Goal: Task Accomplishment & Management: Manage account settings

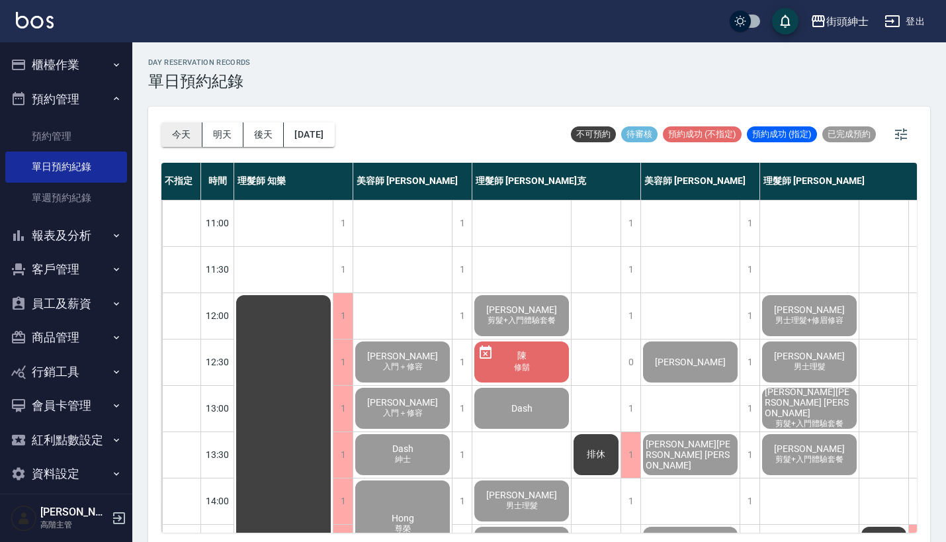
click at [190, 126] on button "今天" at bounding box center [181, 134] width 41 height 24
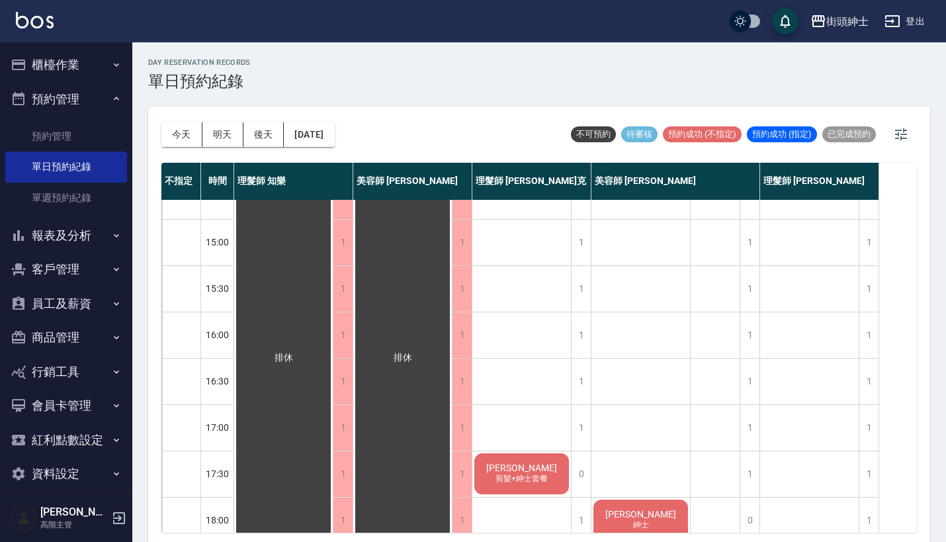
scroll to position [370, 0]
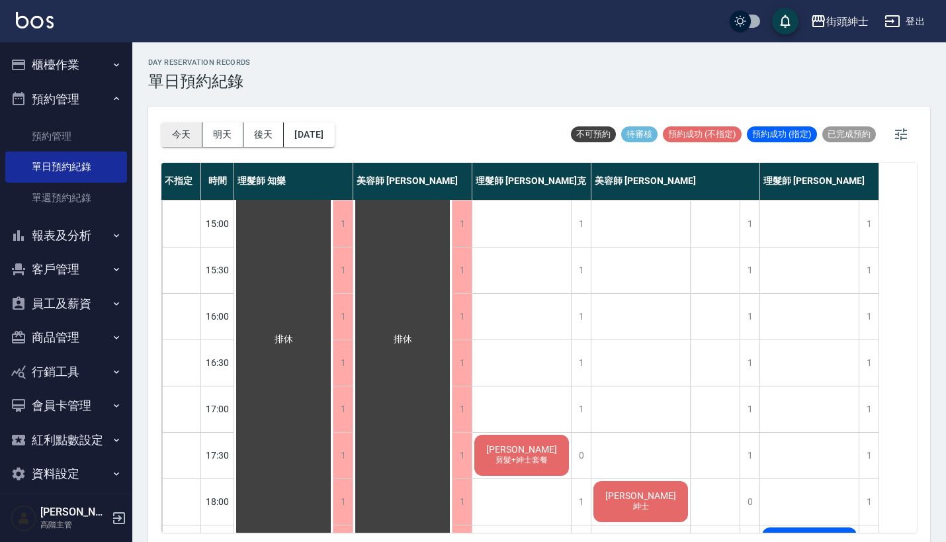
click at [183, 135] on button "今天" at bounding box center [181, 134] width 41 height 24
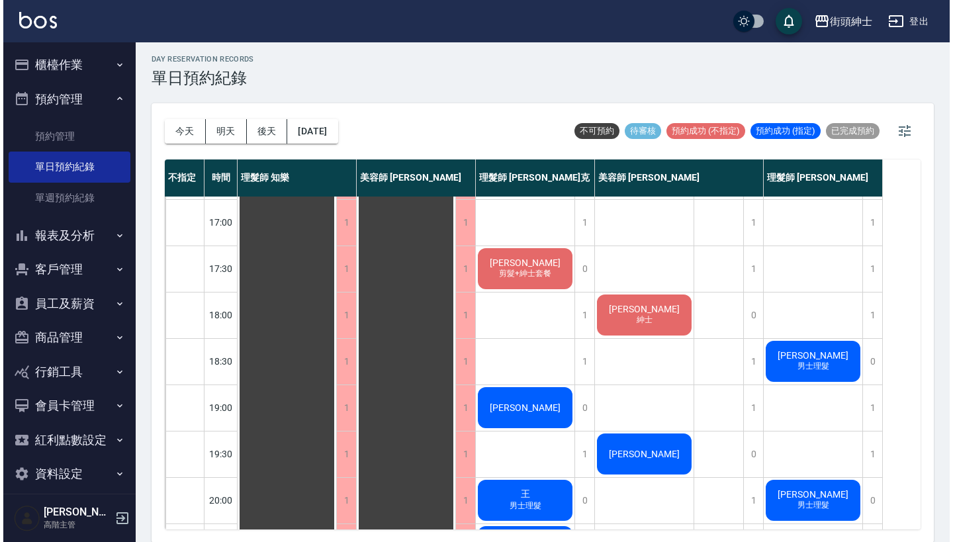
scroll to position [3, 0]
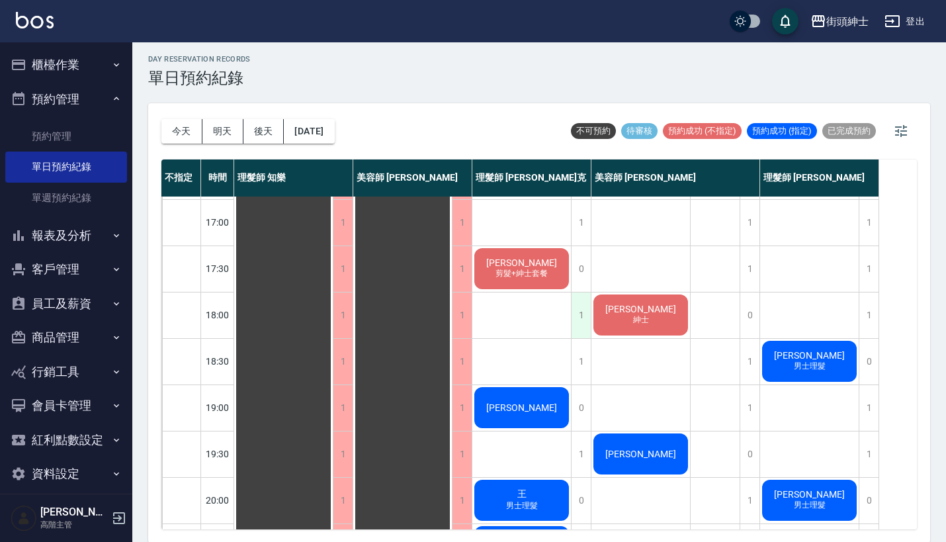
click at [580, 305] on div "1" at bounding box center [581, 316] width 20 height 46
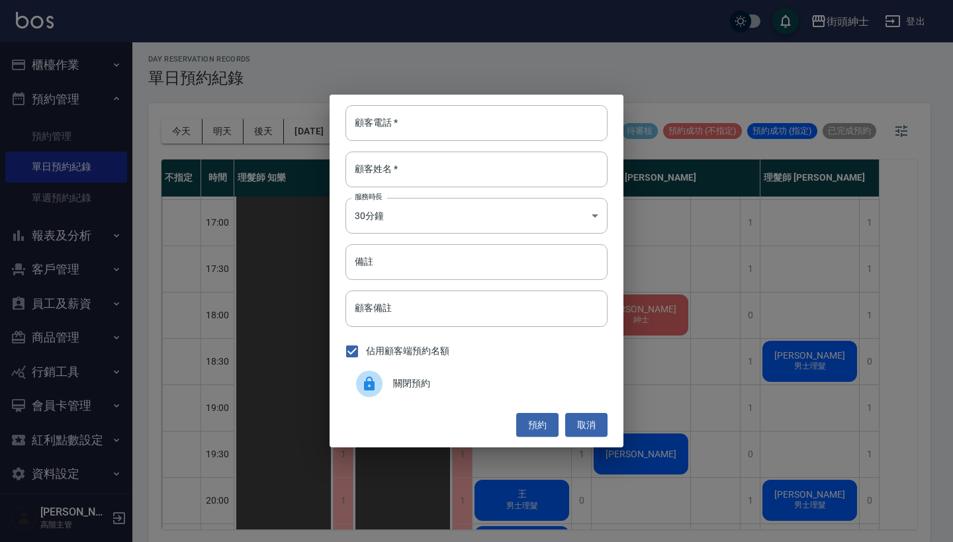
click at [420, 371] on div "關閉預約" at bounding box center [476, 383] width 262 height 37
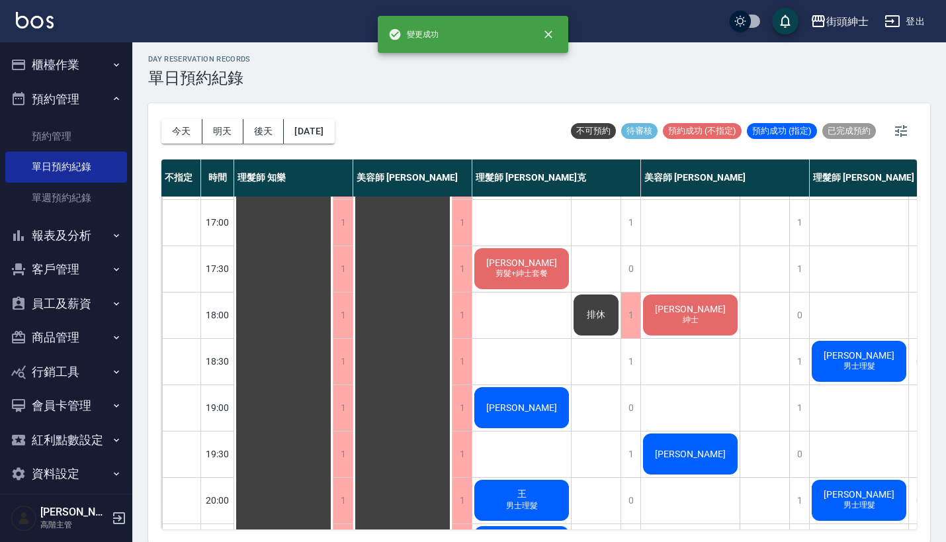
click at [589, 302] on div "排休" at bounding box center [596, 315] width 49 height 45
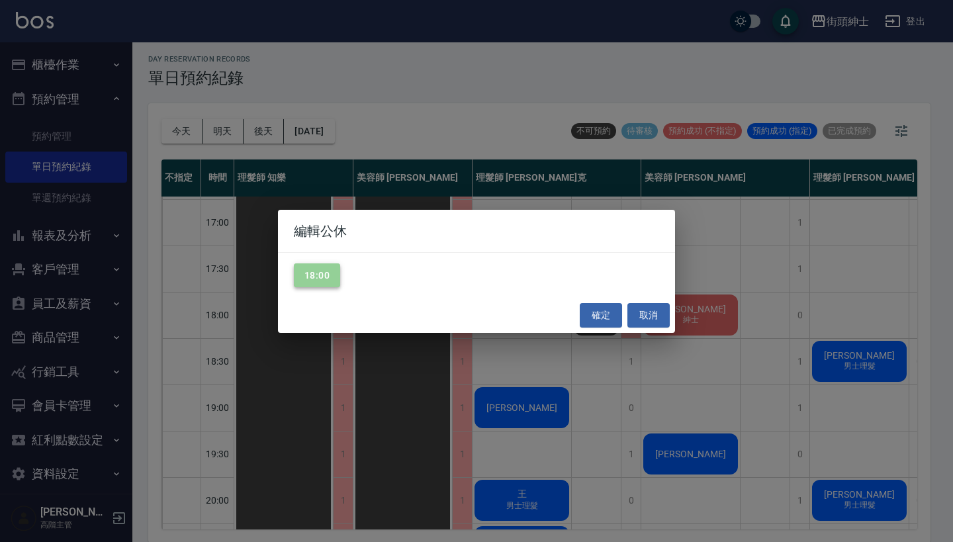
click at [324, 274] on button "18:00" at bounding box center [317, 275] width 46 height 24
click at [583, 310] on button "確定" at bounding box center [601, 315] width 42 height 24
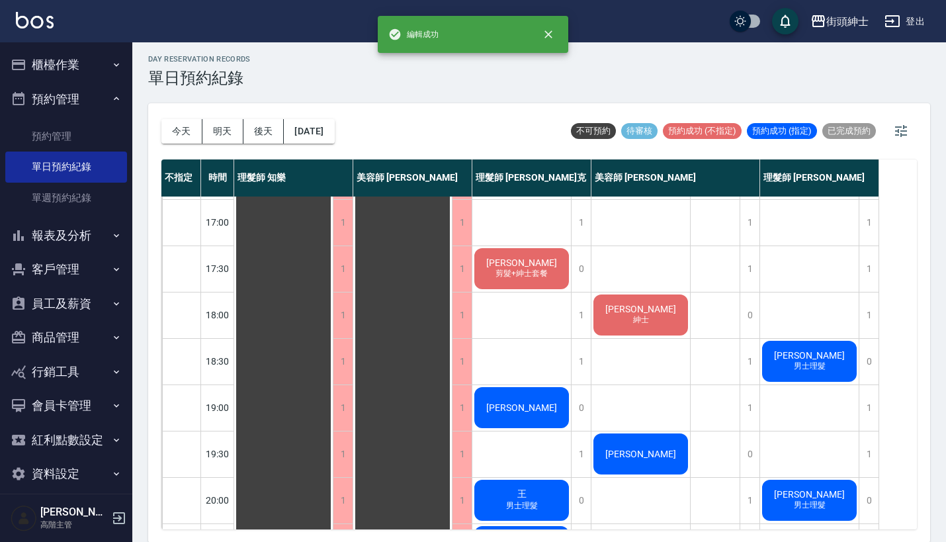
click at [523, 406] on span "[PERSON_NAME]" at bounding box center [522, 407] width 76 height 11
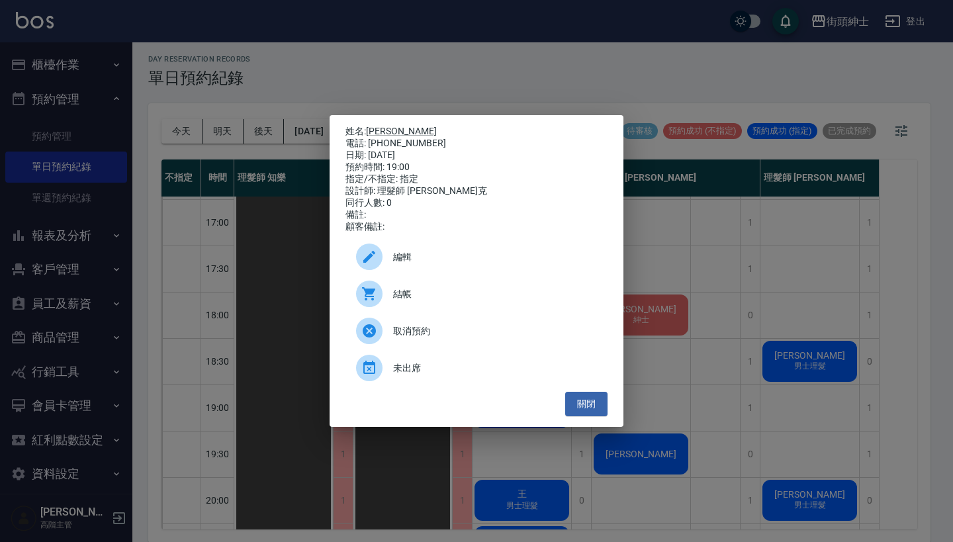
click at [448, 270] on div "編輯" at bounding box center [476, 256] width 262 height 37
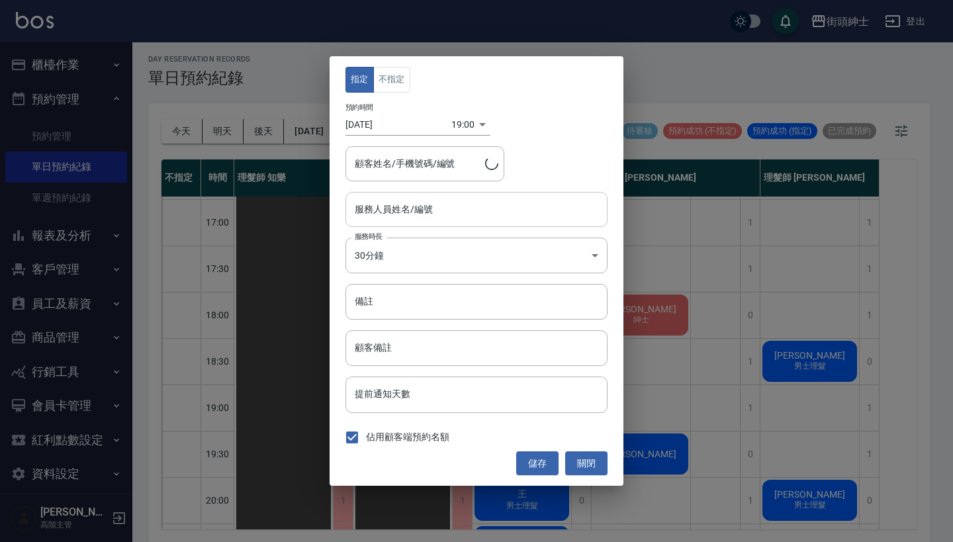
type input "理髮師 [PERSON_NAME]克(無代號)"
type input "王桑/[PHONE_NUMBER]"
click at [455, 120] on body "街頭紳士 登出 櫃檯作業 打帳單 帳單列表 掛單列表 座位開單 營業儀表板 現金收支登錄 高階收支登錄 材料自購登錄 每日結帳 排班表 現場電腦打卡 掃碼打卡…" at bounding box center [476, 270] width 953 height 546
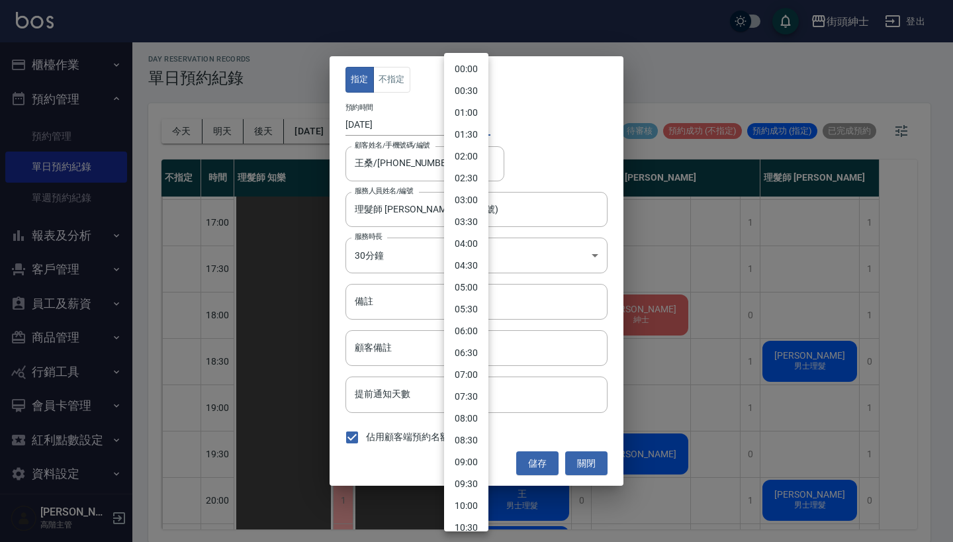
scroll to position [580, 0]
click at [472, 275] on li "18:00" at bounding box center [466, 275] width 44 height 22
type input "1760349600000"
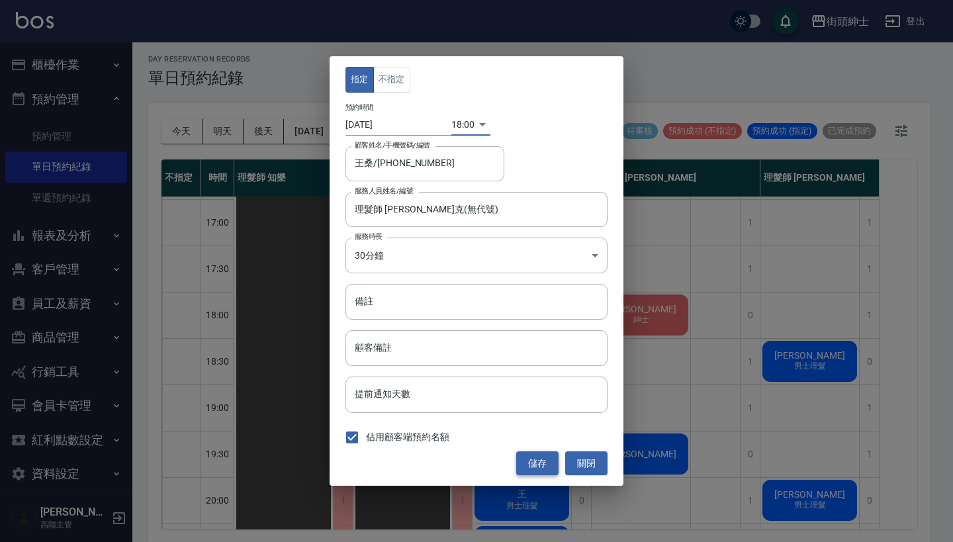
click at [534, 470] on button "儲存" at bounding box center [537, 463] width 42 height 24
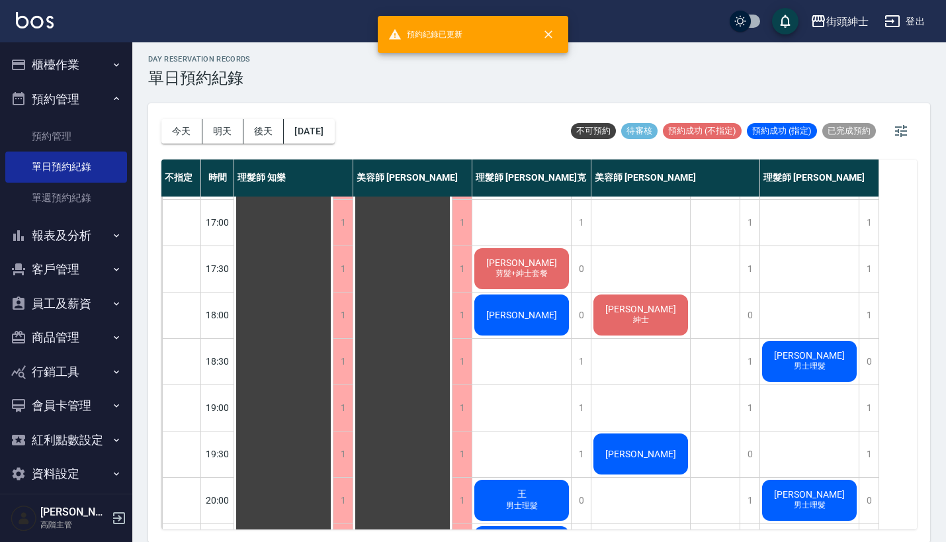
click at [633, 444] on div "[PERSON_NAME]" at bounding box center [641, 454] width 99 height 45
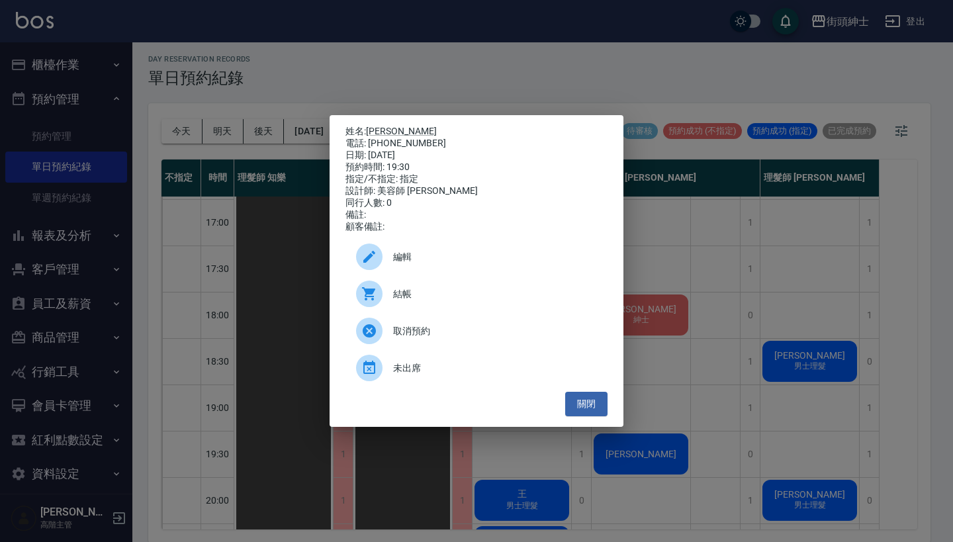
click at [488, 263] on span "編輯" at bounding box center [495, 257] width 204 height 14
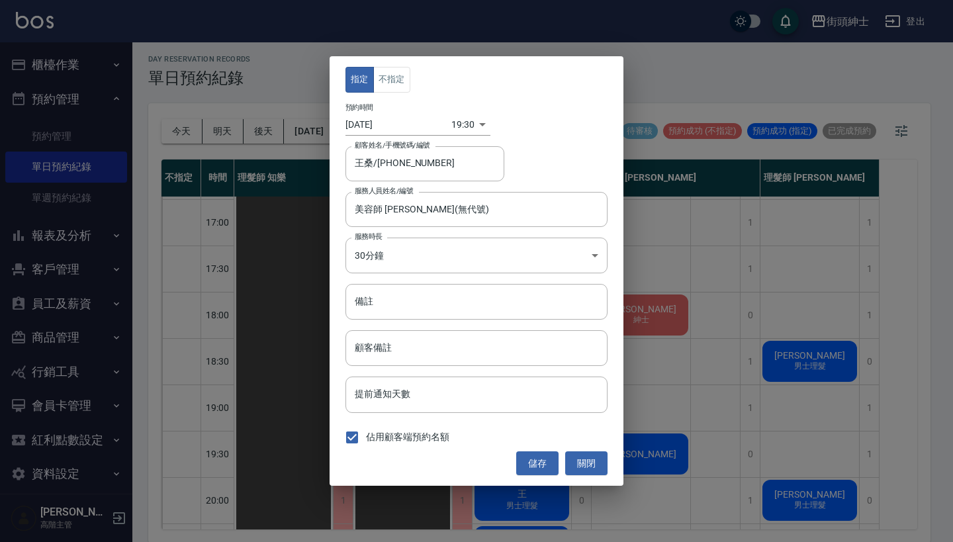
click at [465, 120] on body "街頭紳士 登出 櫃檯作業 打帳單 帳單列表 掛單列表 座位開單 營業儀表板 現金收支登錄 高階收支登錄 材料自購登錄 每日結帳 排班表 現場電腦打卡 掃碼打卡…" at bounding box center [476, 270] width 953 height 546
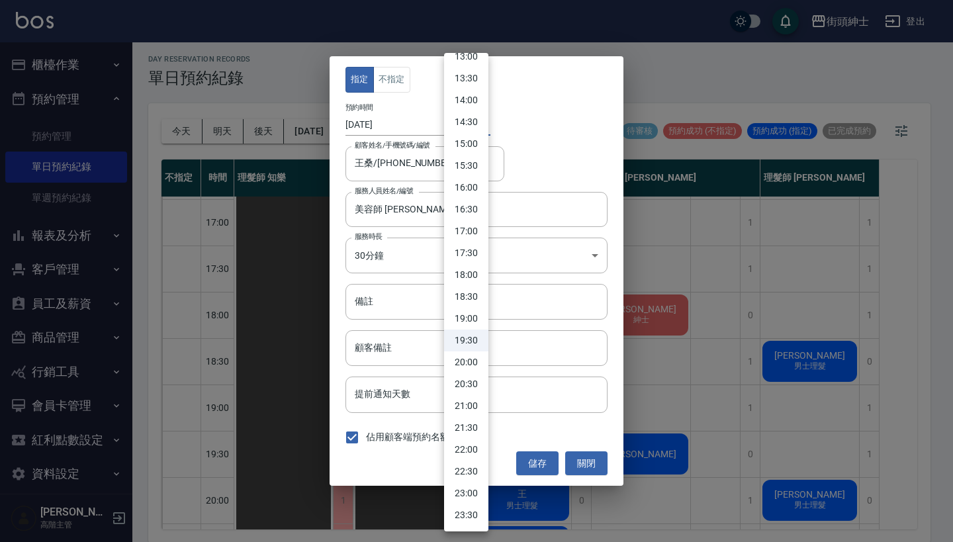
click at [466, 281] on li "18:00" at bounding box center [466, 275] width 44 height 22
type input "1760349600000"
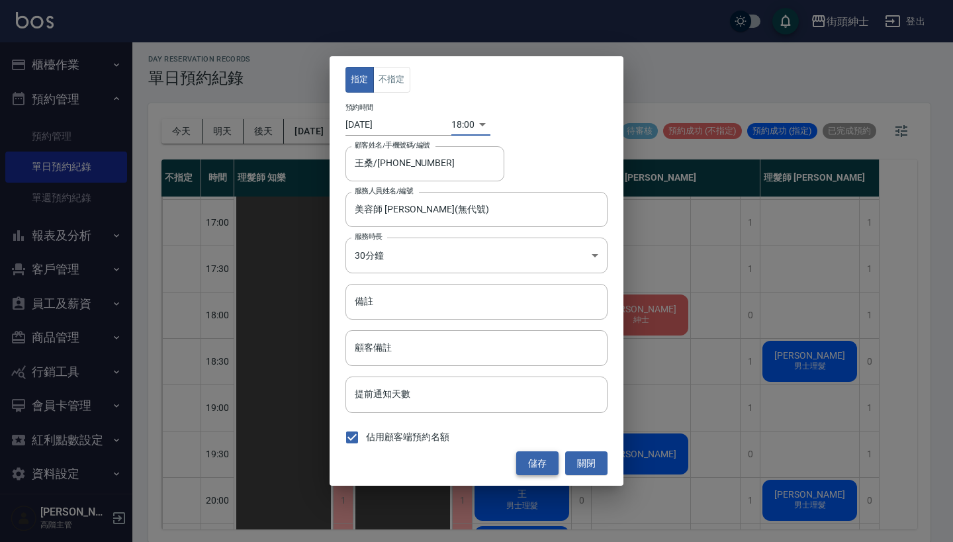
click at [539, 459] on button "儲存" at bounding box center [537, 463] width 42 height 24
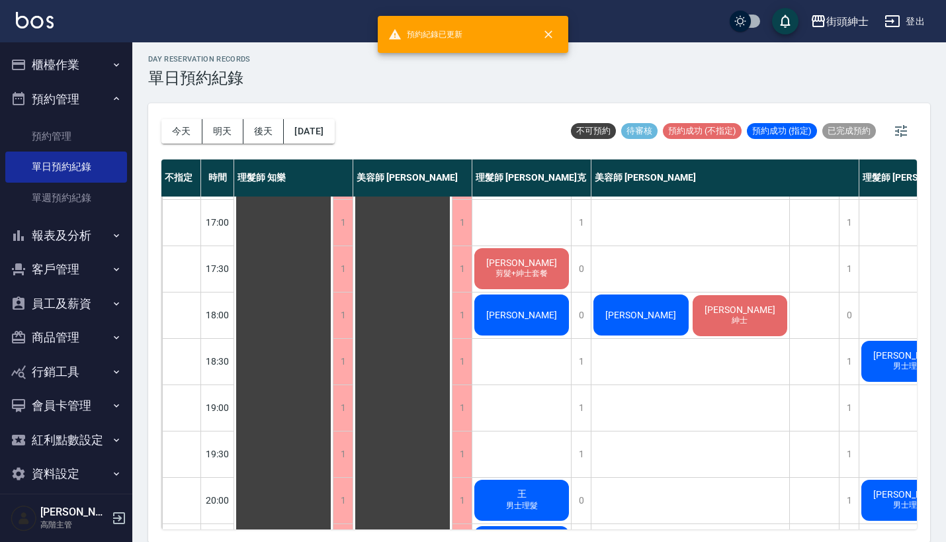
click at [633, 318] on span "[PERSON_NAME]" at bounding box center [641, 315] width 76 height 11
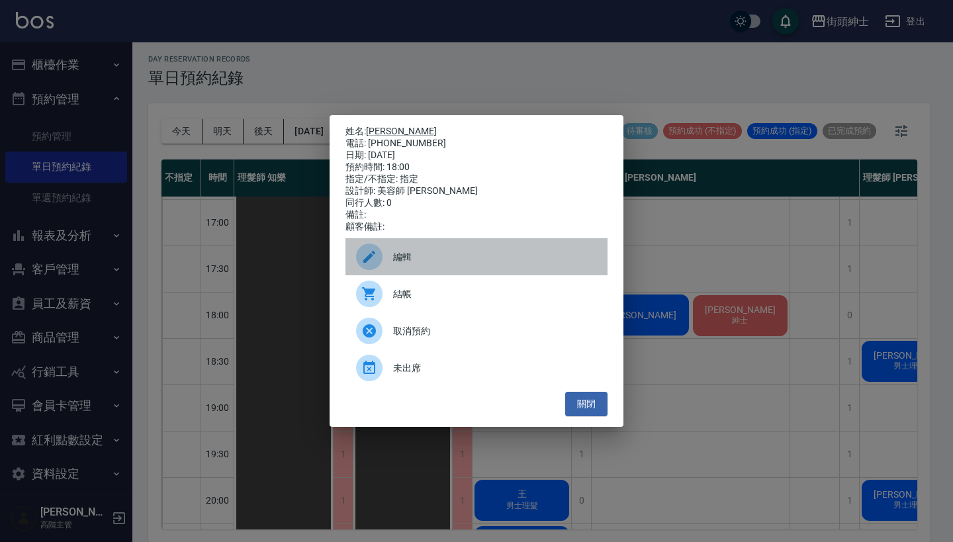
click at [453, 260] on span "編輯" at bounding box center [495, 257] width 204 height 14
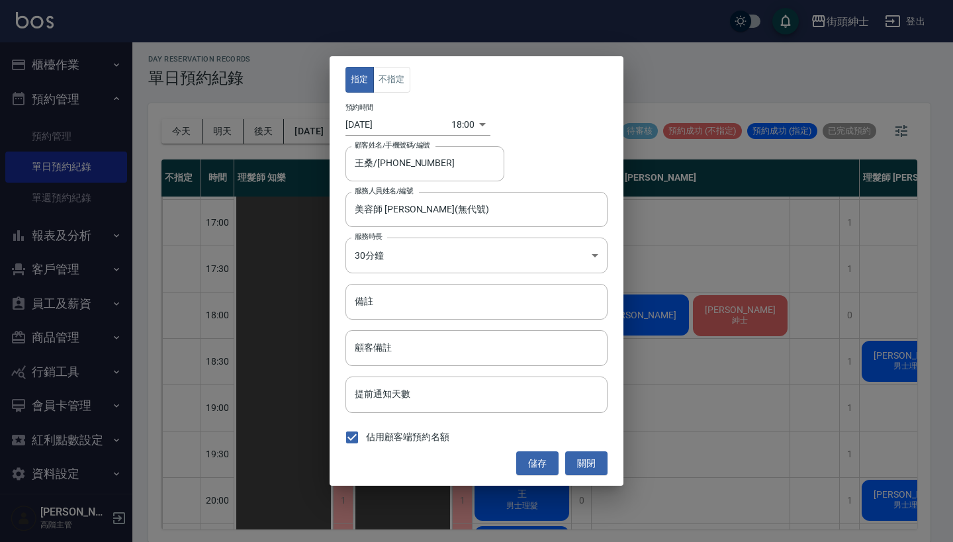
click at [463, 118] on body "街頭紳士 登出 櫃檯作業 打帳單 帳單列表 掛單列表 座位開單 營業儀表板 現金收支登錄 高階收支登錄 材料自購登錄 每日結帳 排班表 現場電腦打卡 掃碼打卡…" at bounding box center [476, 270] width 953 height 546
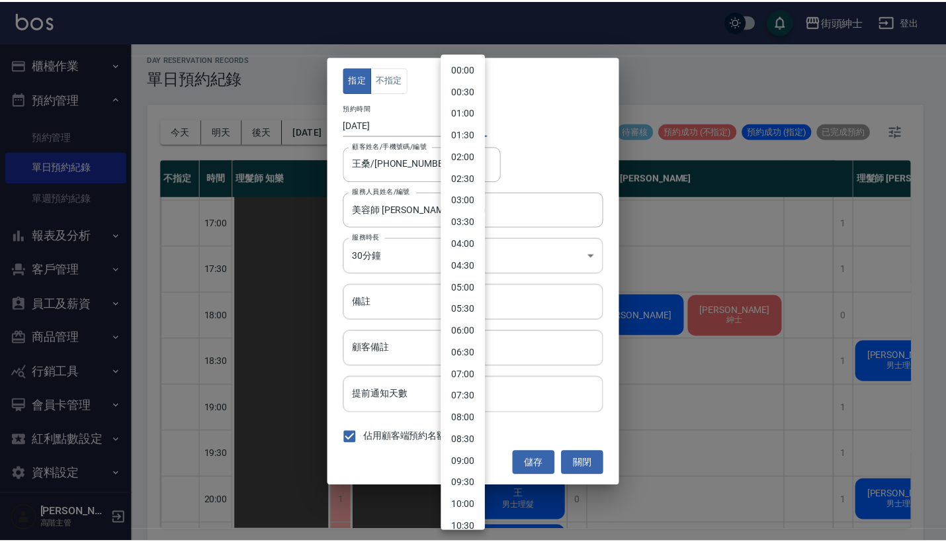
scroll to position [564, 0]
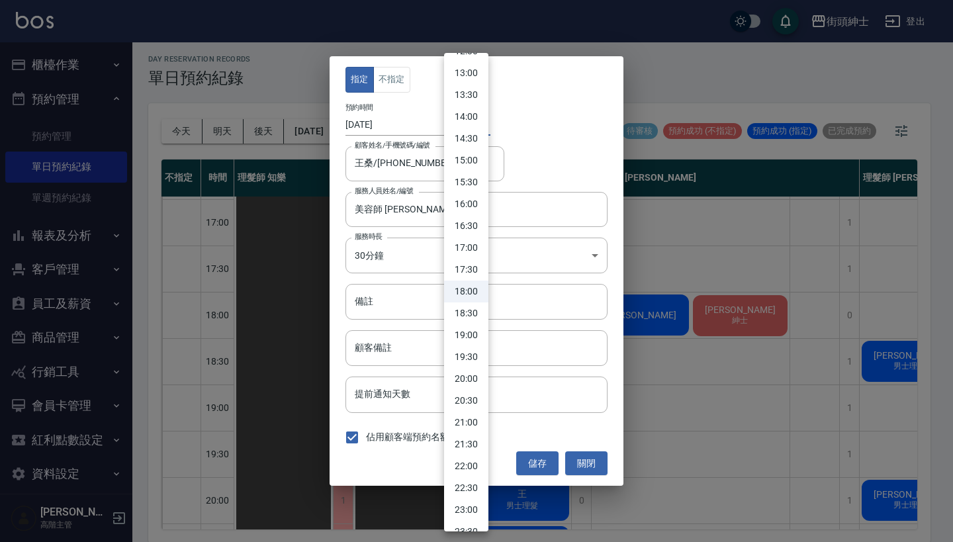
click at [472, 312] on li "18:30" at bounding box center [466, 313] width 44 height 22
type input "1760351400000"
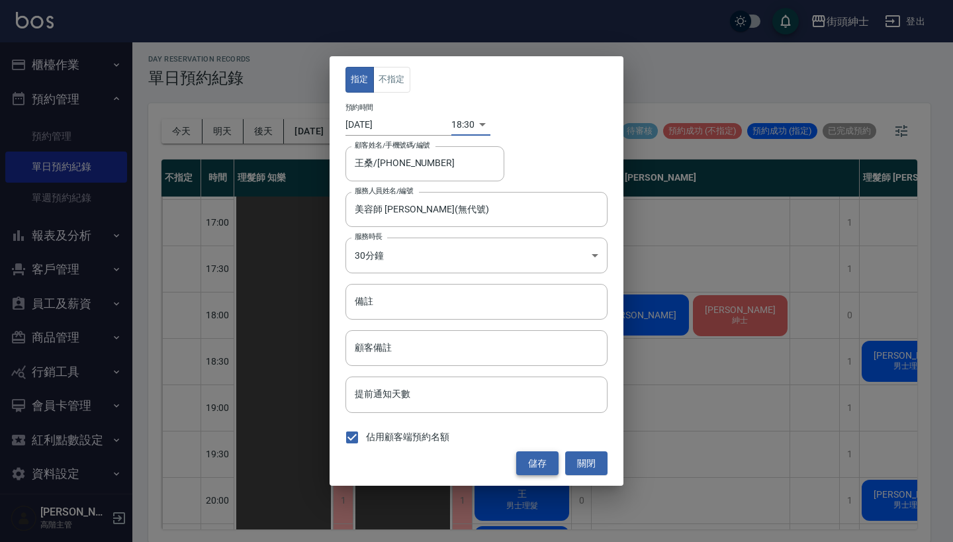
click at [526, 460] on button "儲存" at bounding box center [537, 463] width 42 height 24
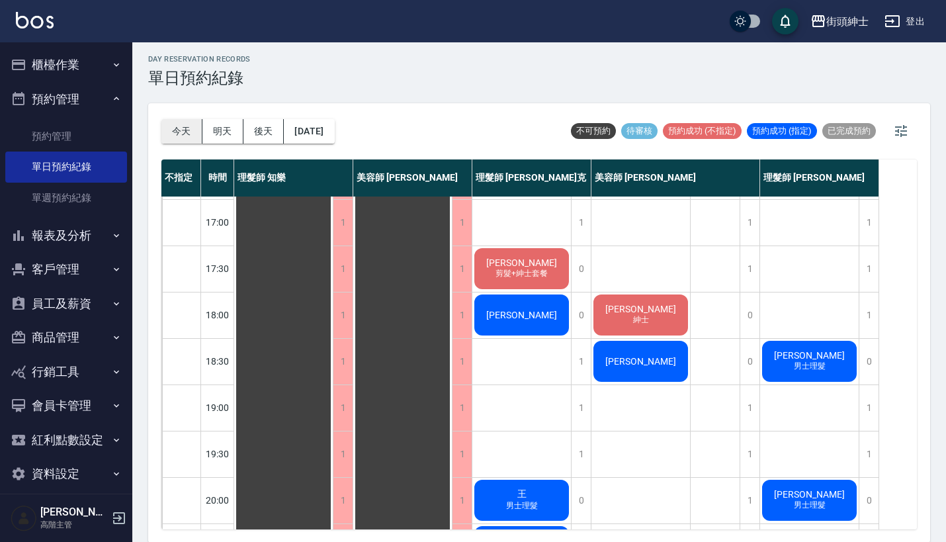
click at [181, 137] on button "今天" at bounding box center [181, 131] width 41 height 24
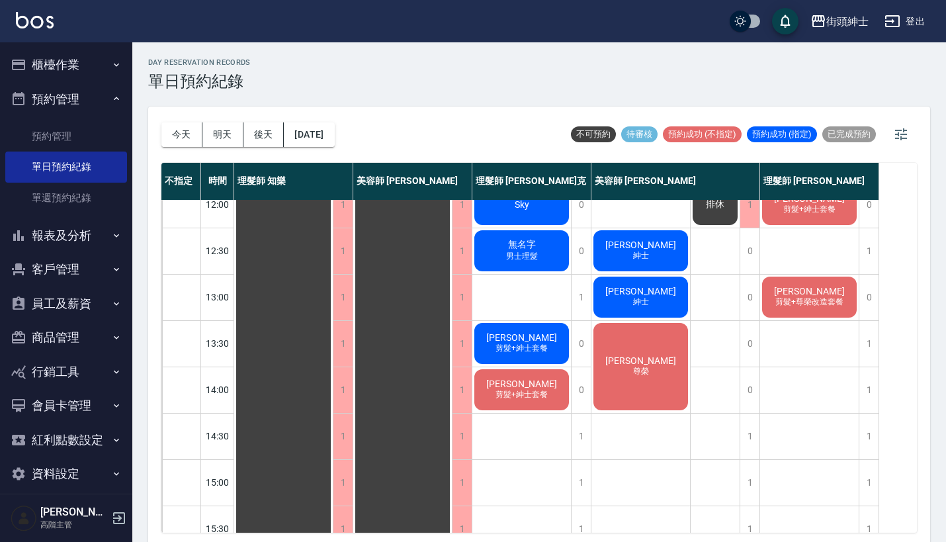
scroll to position [129, 0]
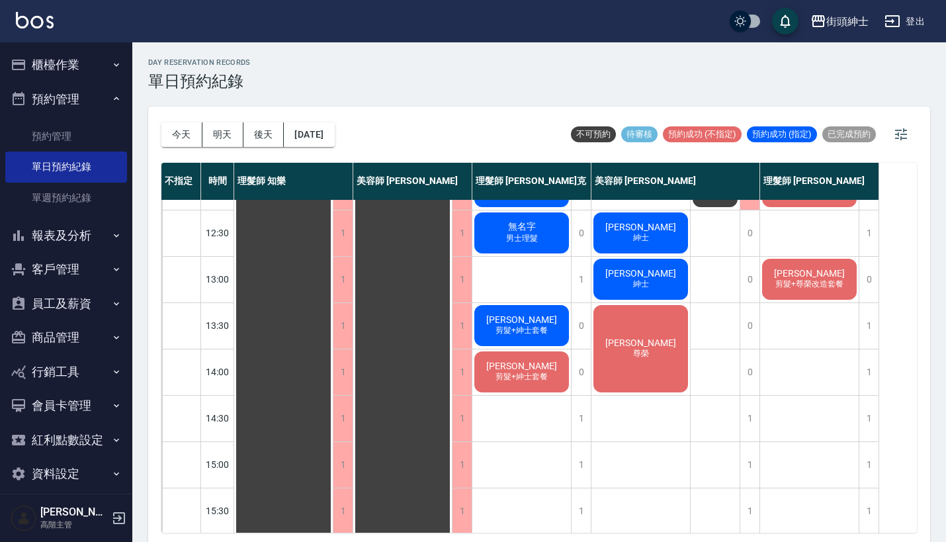
click at [534, 378] on span "剪髮+紳士套餐" at bounding box center [522, 376] width 58 height 11
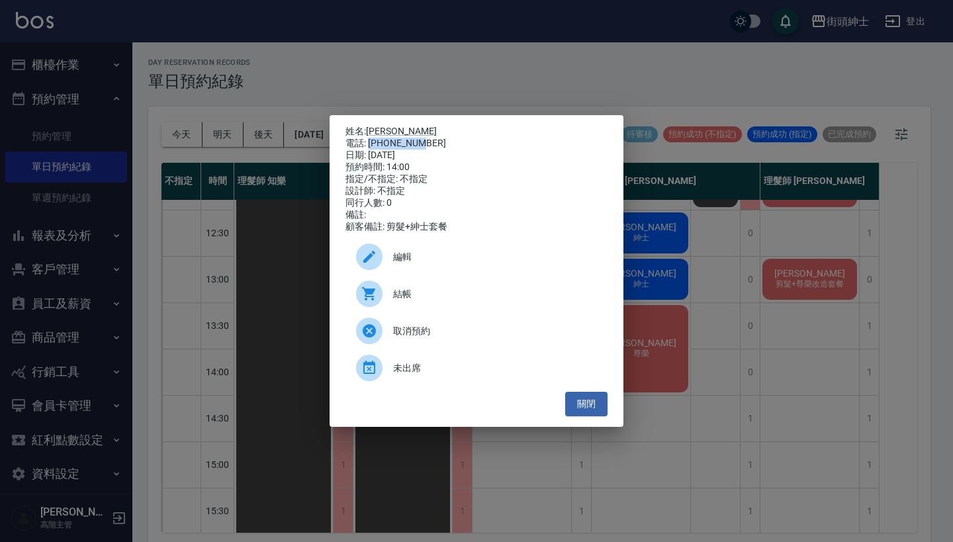
drag, startPoint x: 369, startPoint y: 142, endPoint x: 418, endPoint y: 140, distance: 49.0
click at [418, 140] on div "電話: [PHONE_NUMBER]" at bounding box center [476, 144] width 262 height 12
copy div "0983515135"
click at [739, 319] on div "姓名: [PERSON_NAME] 電話: [PHONE_NUMBER] 日期: [DATE] 預約時間: 14:00 指定/不指定: 不指定 設計師: 不指…" at bounding box center [476, 271] width 953 height 542
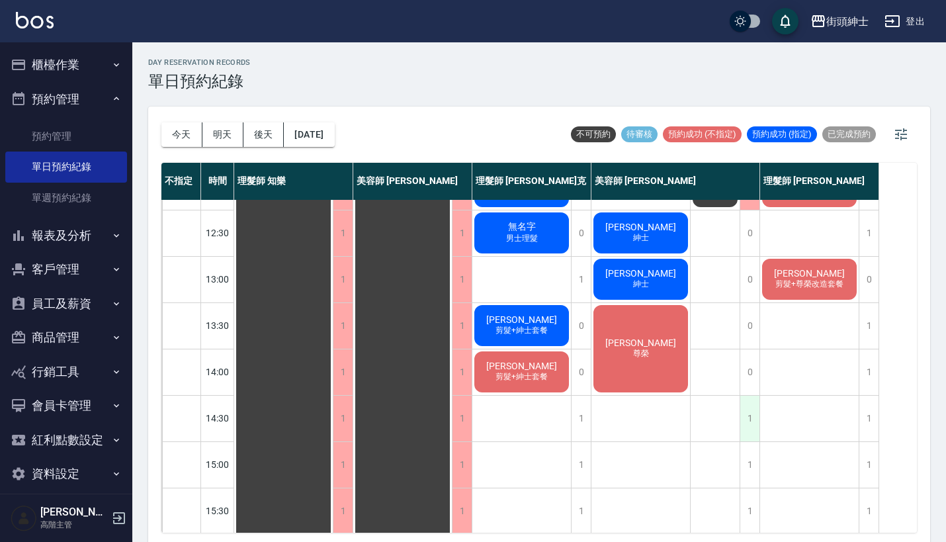
click at [747, 423] on div "1" at bounding box center [750, 419] width 20 height 46
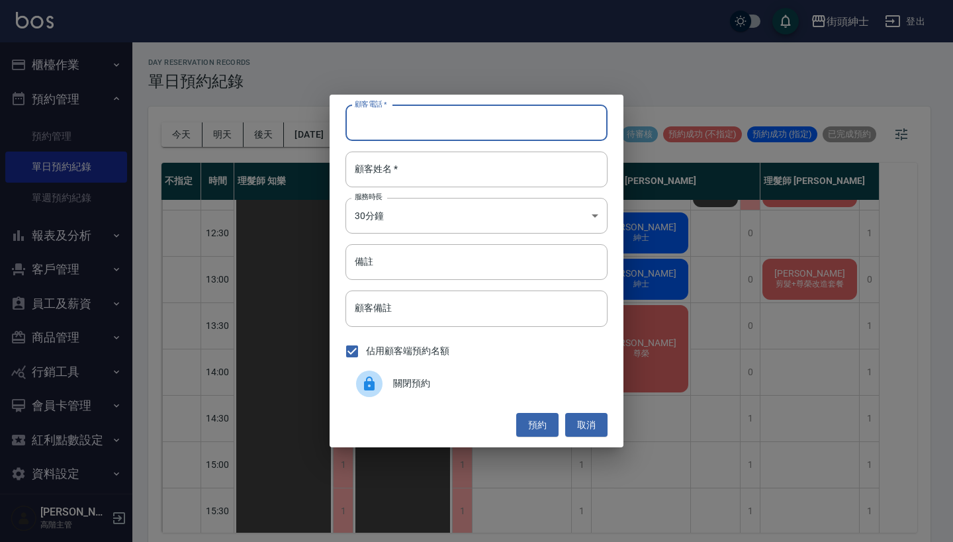
paste input "0983515135"
type input "0983515135"
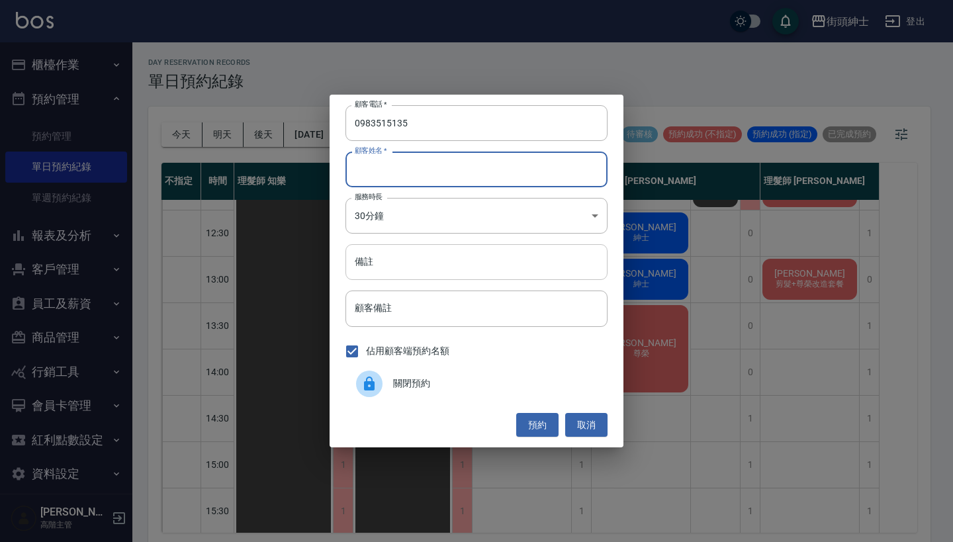
click at [472, 258] on input "備註" at bounding box center [476, 262] width 262 height 36
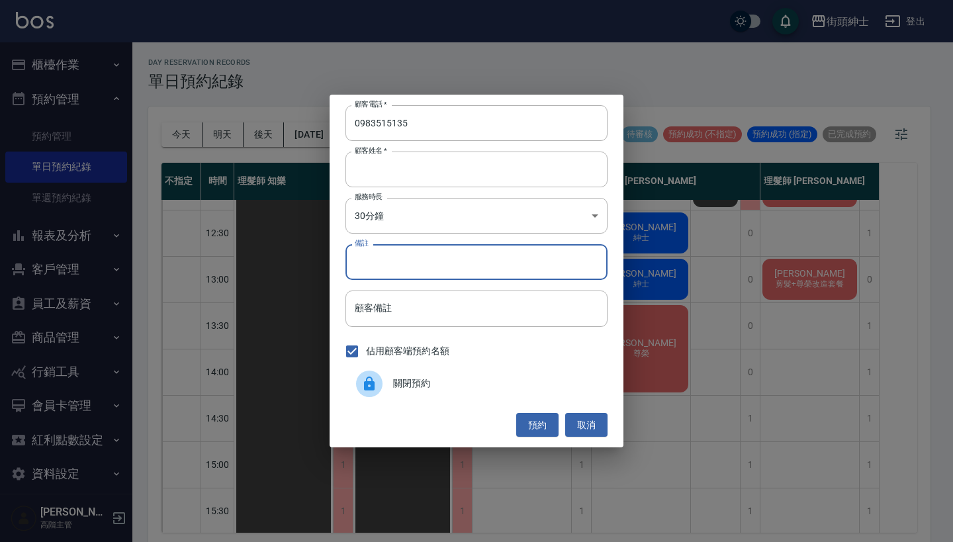
type input "g"
type input "紳士"
click at [534, 428] on button "預約" at bounding box center [537, 425] width 42 height 24
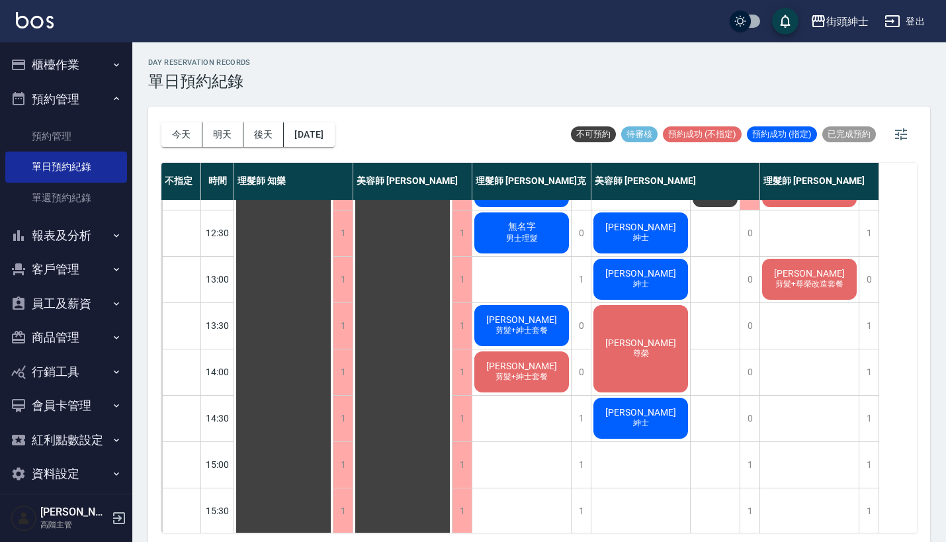
click at [646, 422] on span "紳士" at bounding box center [641, 423] width 21 height 11
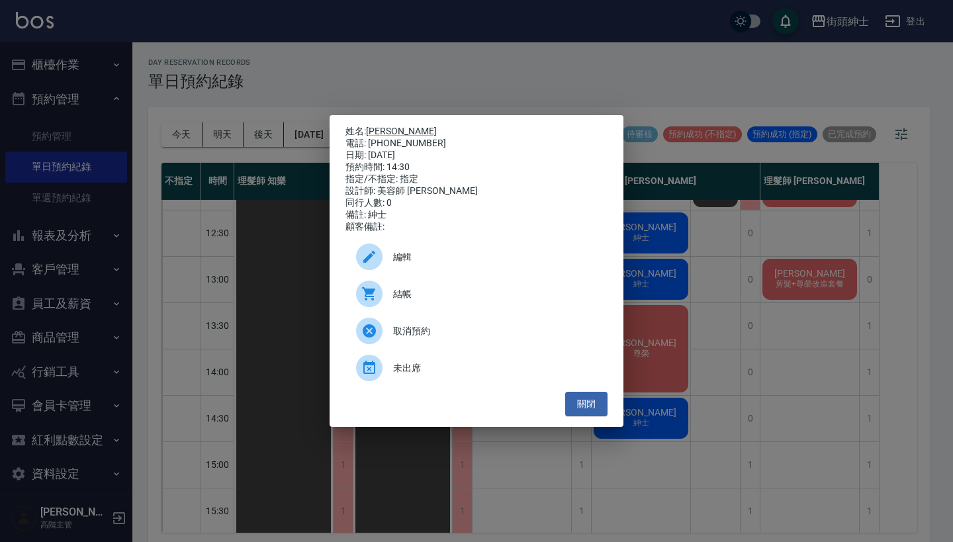
click at [275, 236] on div "姓名: [PERSON_NAME] 電話: [PHONE_NUMBER] 日期: [DATE] 預約時間: 14:30 指定/不指定: 指定 設計師: 美容師…" at bounding box center [476, 271] width 953 height 542
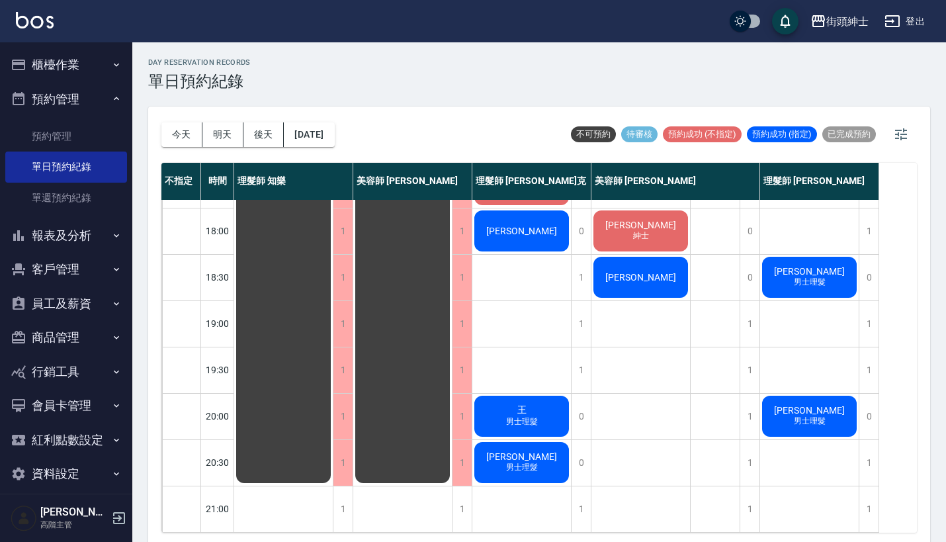
scroll to position [651, 0]
click at [228, 140] on button "明天" at bounding box center [223, 134] width 41 height 24
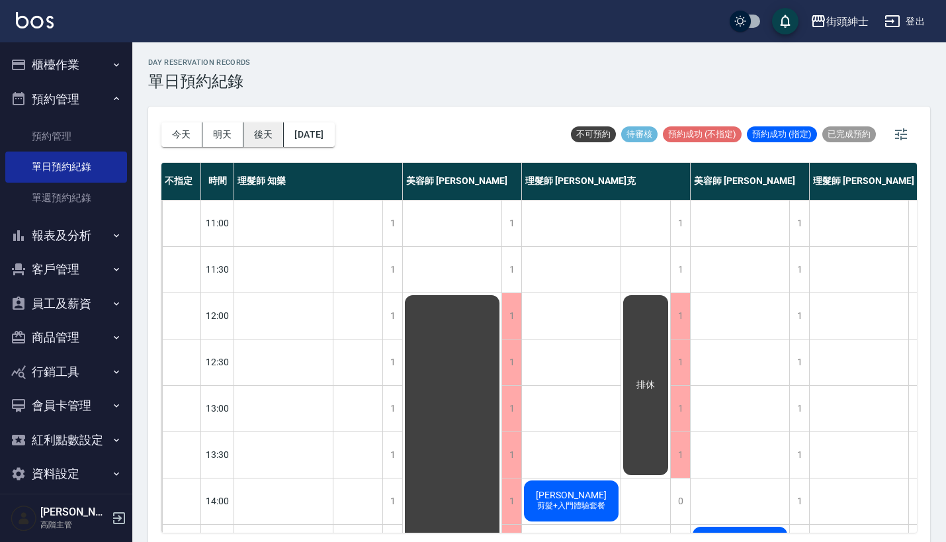
click at [261, 141] on button "後天" at bounding box center [264, 134] width 41 height 24
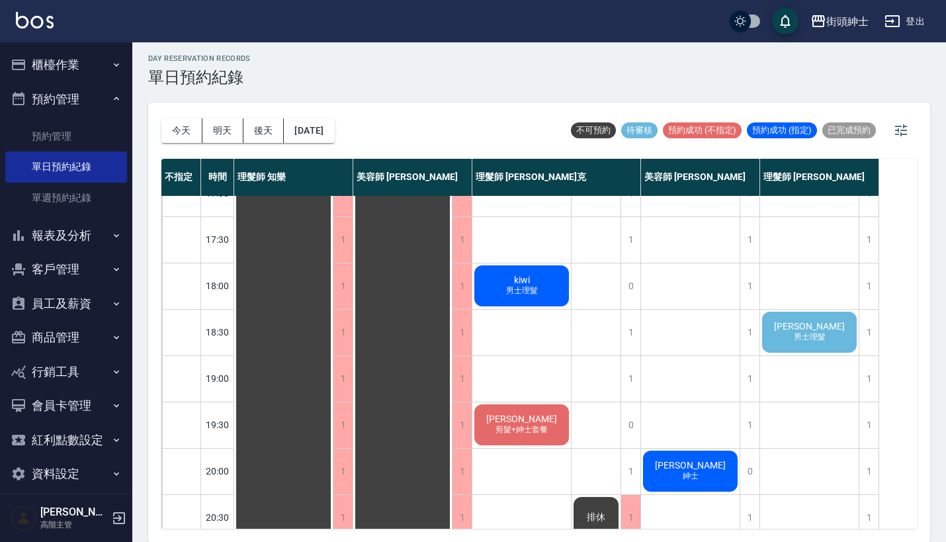
scroll to position [3, 0]
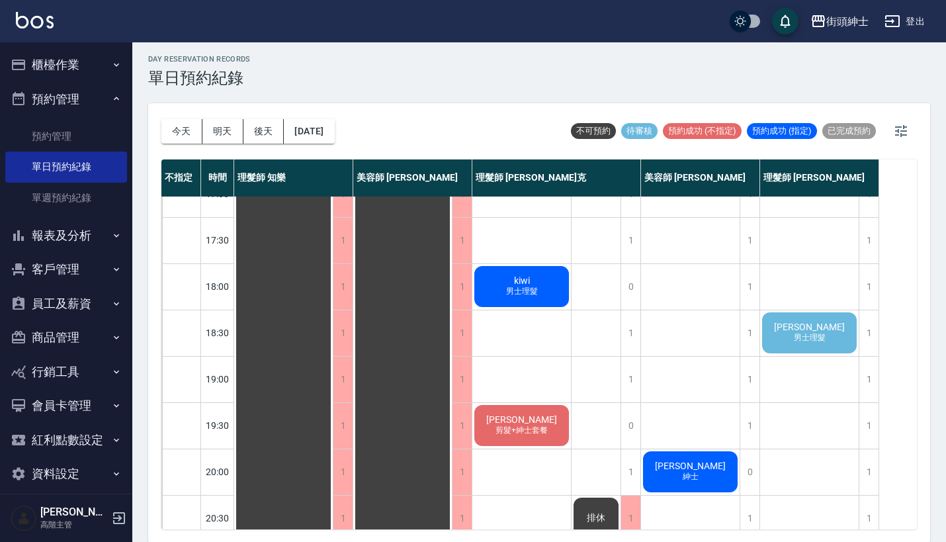
click at [818, 324] on span "[PERSON_NAME]" at bounding box center [810, 327] width 76 height 11
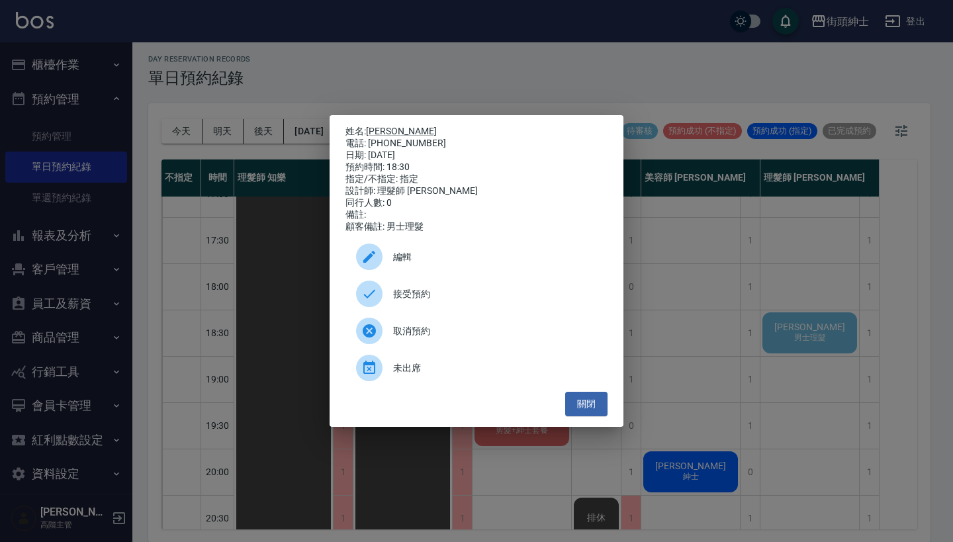
click at [467, 299] on span "接受預約" at bounding box center [495, 294] width 204 height 14
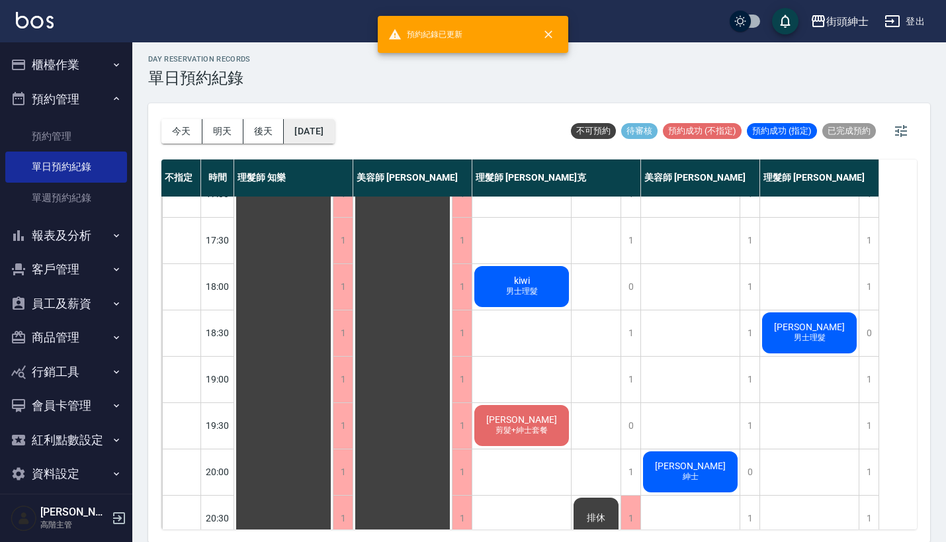
click at [334, 128] on button "[DATE]" at bounding box center [309, 131] width 50 height 24
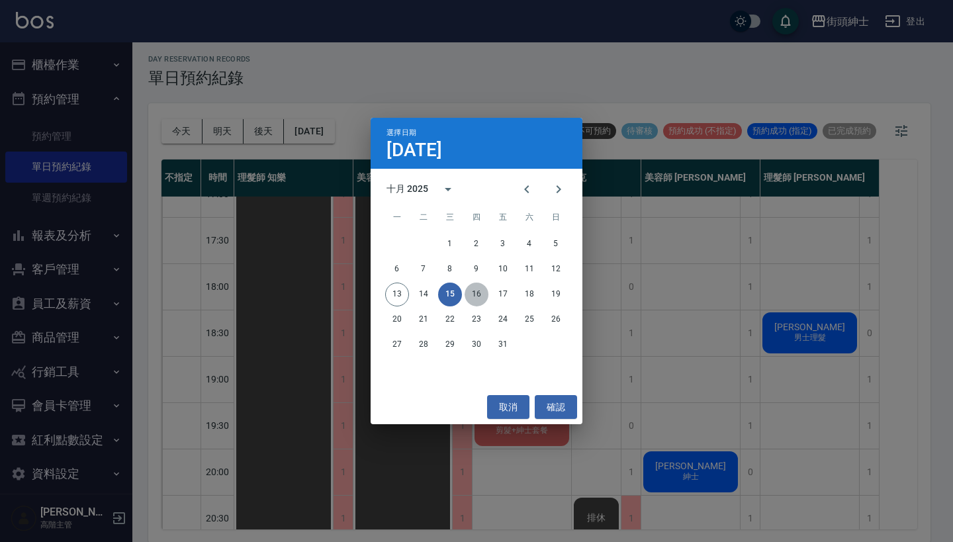
click at [476, 289] on button "16" at bounding box center [477, 295] width 24 height 24
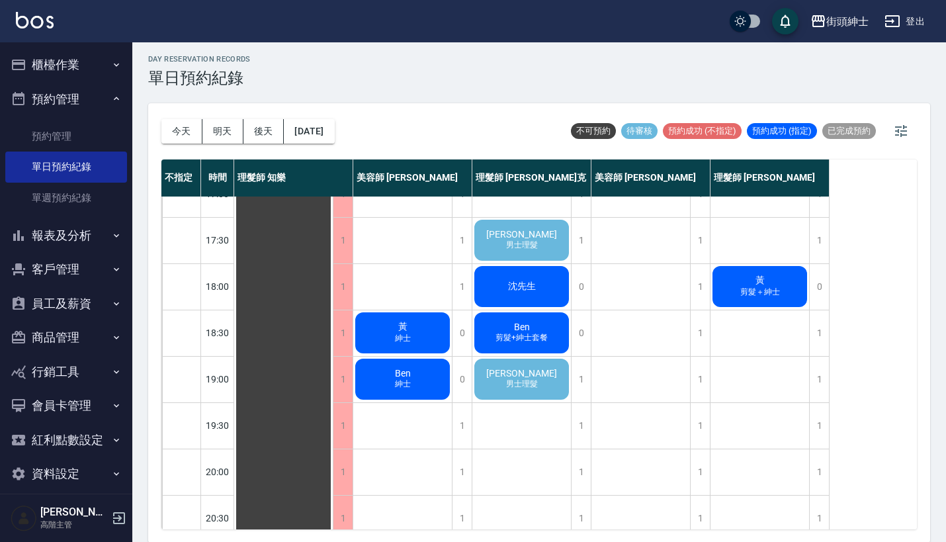
click at [543, 236] on div "[PERSON_NAME] 男士理髮" at bounding box center [522, 240] width 99 height 45
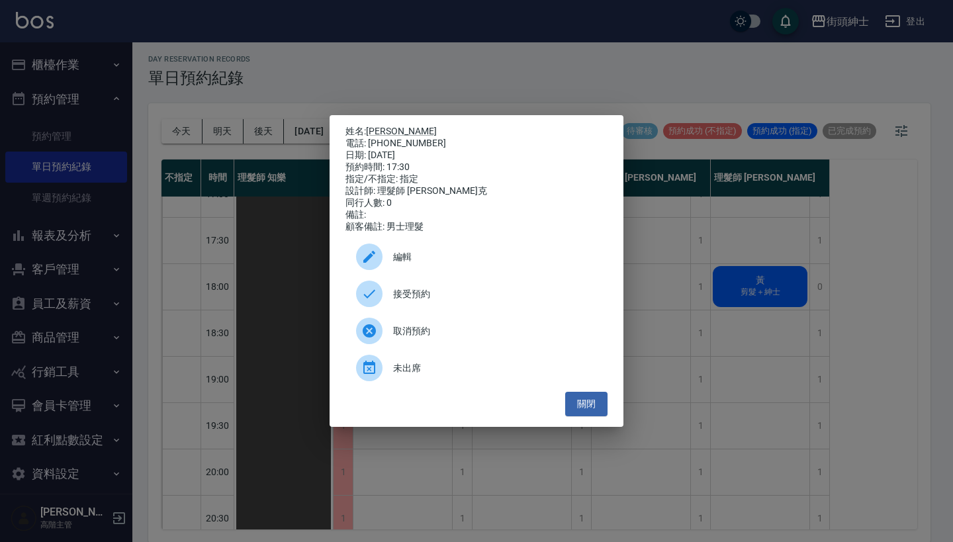
click at [465, 287] on div "接受預約" at bounding box center [476, 293] width 262 height 37
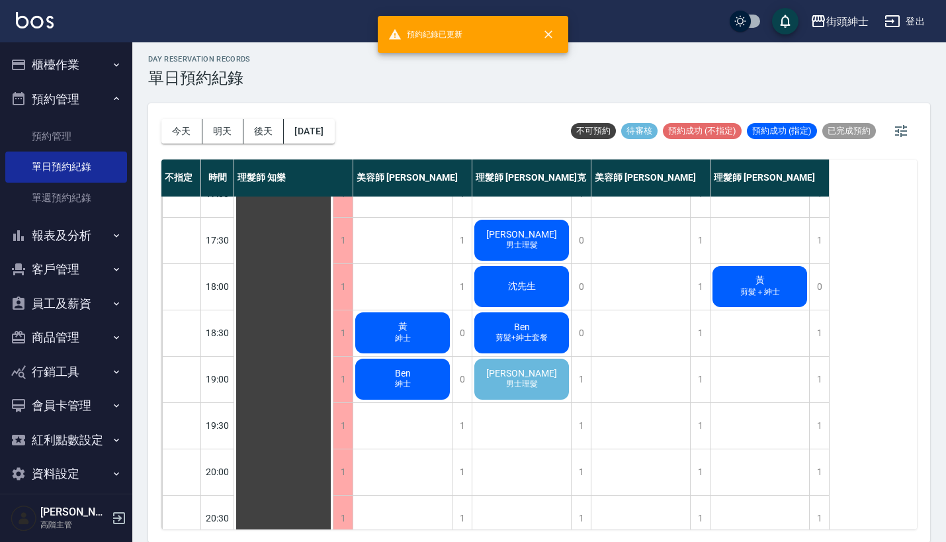
click at [526, 383] on span "男士理髮" at bounding box center [522, 384] width 37 height 11
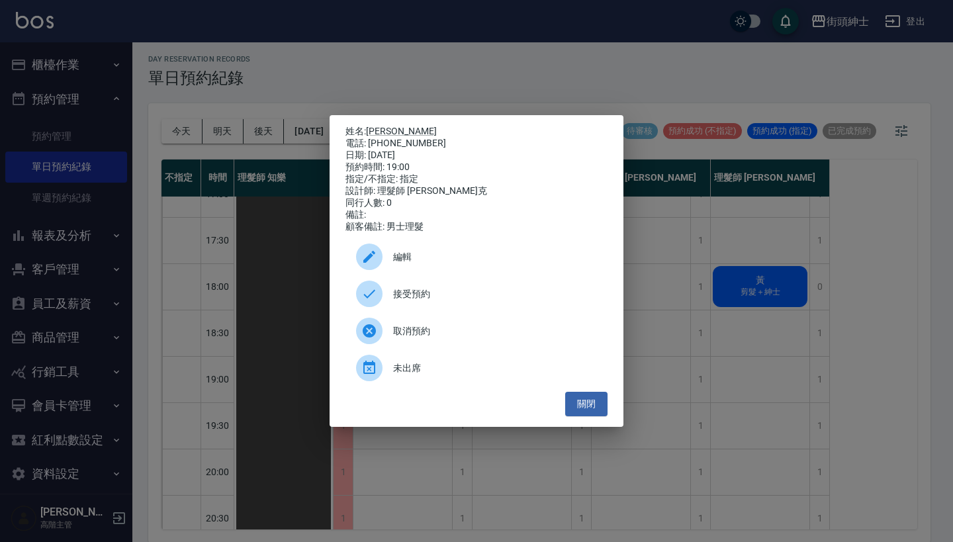
click at [482, 293] on div "接受預約" at bounding box center [476, 293] width 262 height 37
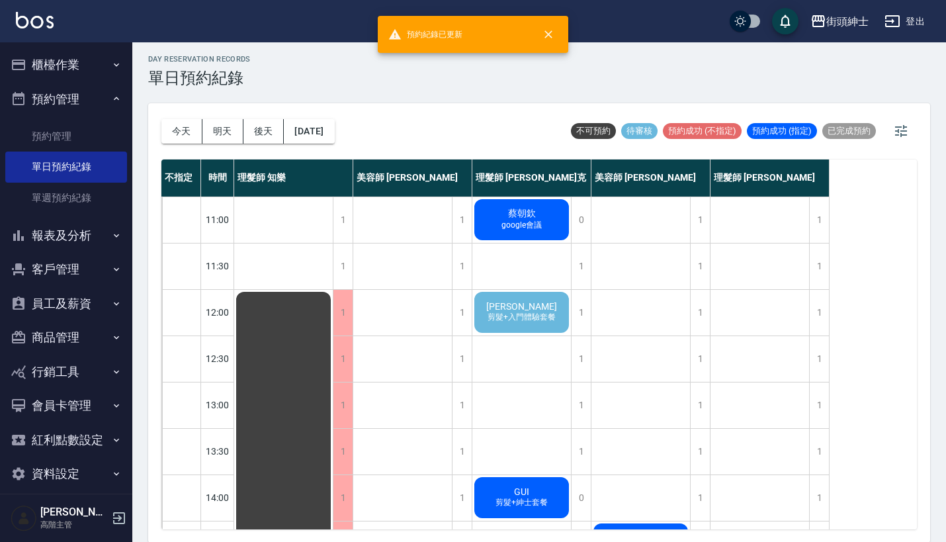
click at [538, 308] on span "[PERSON_NAME]" at bounding box center [522, 306] width 76 height 11
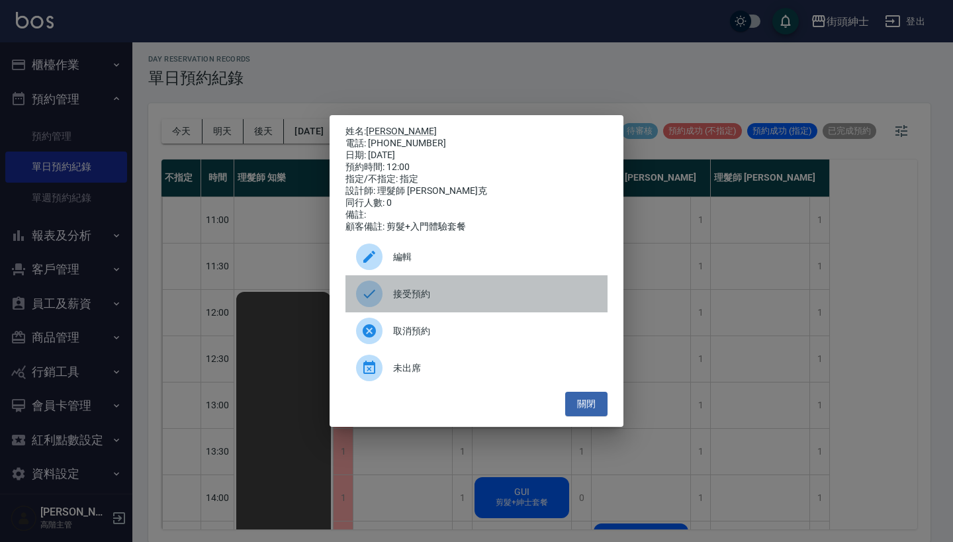
click at [456, 298] on span "接受預約" at bounding box center [495, 294] width 204 height 14
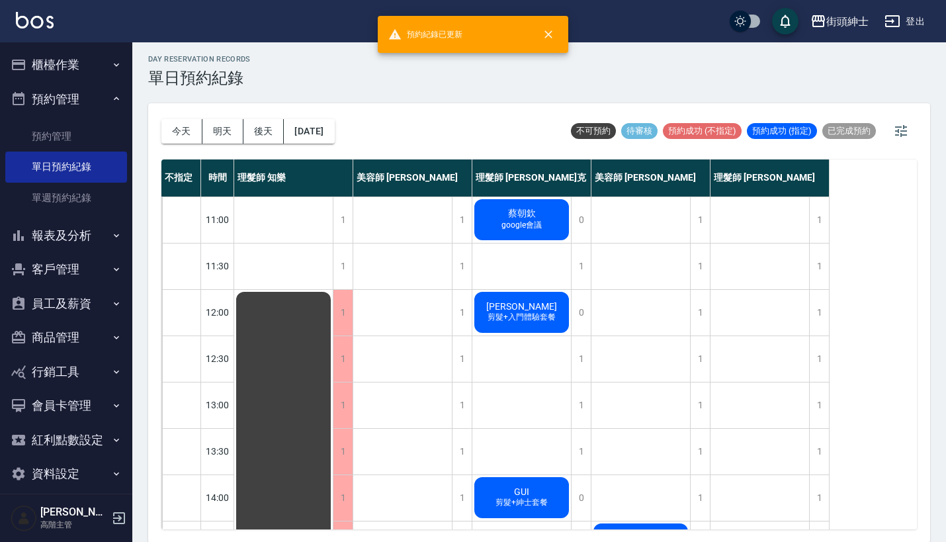
click at [547, 315] on span "剪髮+入門體驗套餐" at bounding box center [521, 317] width 73 height 11
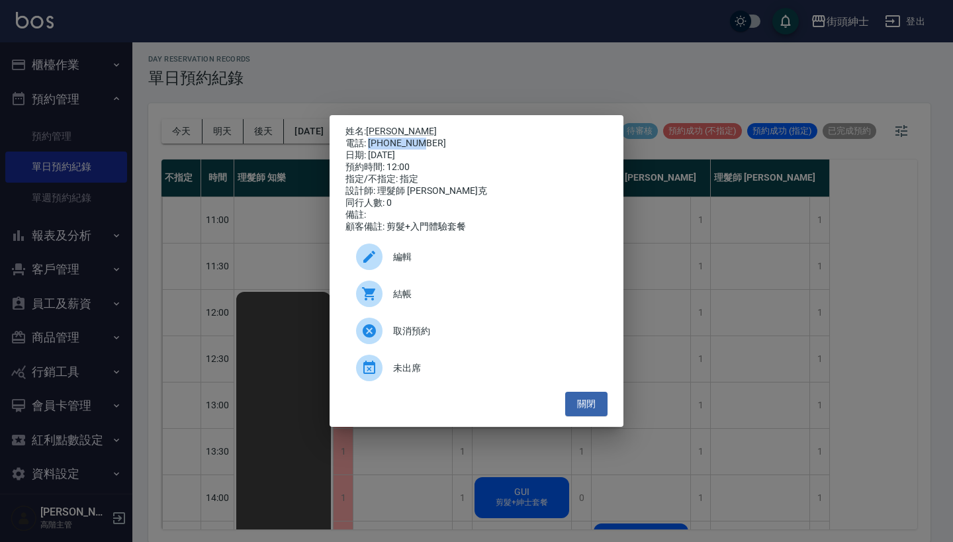
drag, startPoint x: 368, startPoint y: 141, endPoint x: 449, endPoint y: 142, distance: 80.8
click at [449, 142] on div "電話: [PHONE_NUMBER]" at bounding box center [476, 144] width 262 height 12
copy div "0975695568"
click at [193, 411] on div "姓名: [PERSON_NAME] 電話: [PHONE_NUMBER] 日期: [DATE] 預約時間: 12:00 指定/不指定: 指定 設計師: 理髮師…" at bounding box center [476, 271] width 953 height 542
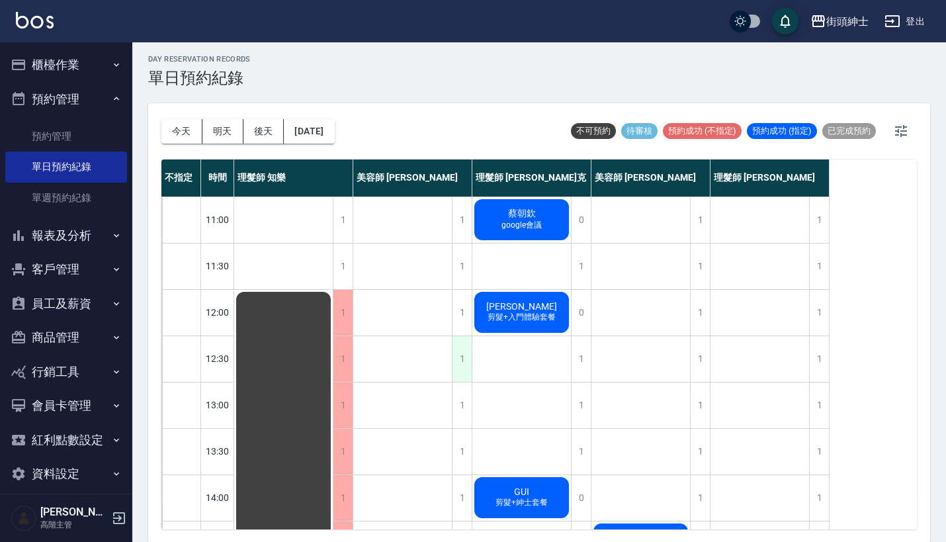
click at [463, 361] on div "1" at bounding box center [462, 359] width 20 height 46
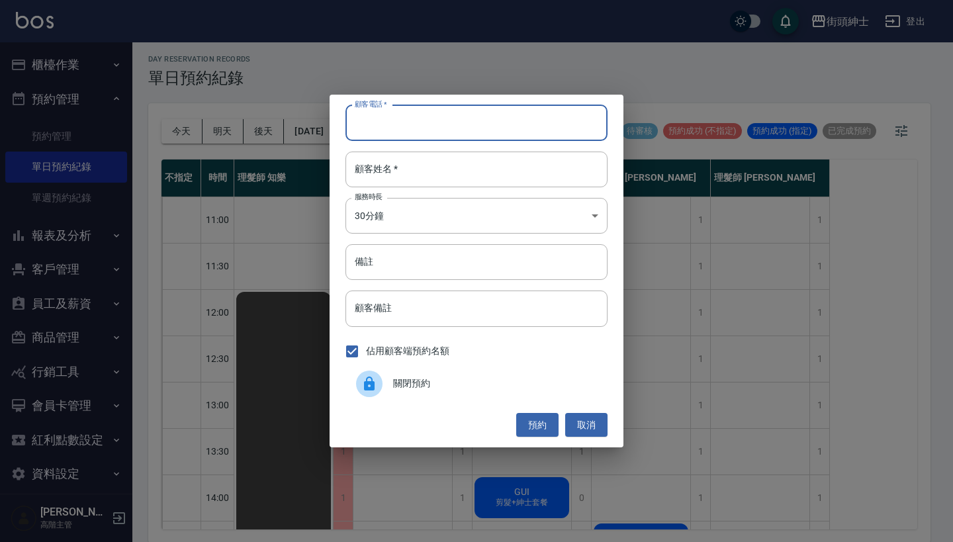
paste input "0975695568"
type input "0975695568"
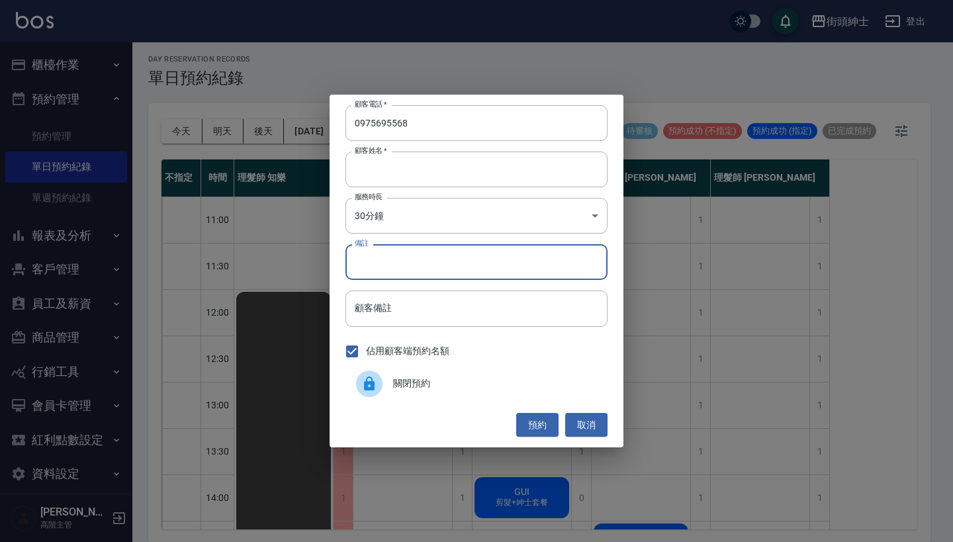
click at [445, 255] on input "備註" at bounding box center [476, 262] width 262 height 36
type input "乳"
type input "入門"
click at [543, 425] on button "預約" at bounding box center [537, 425] width 42 height 24
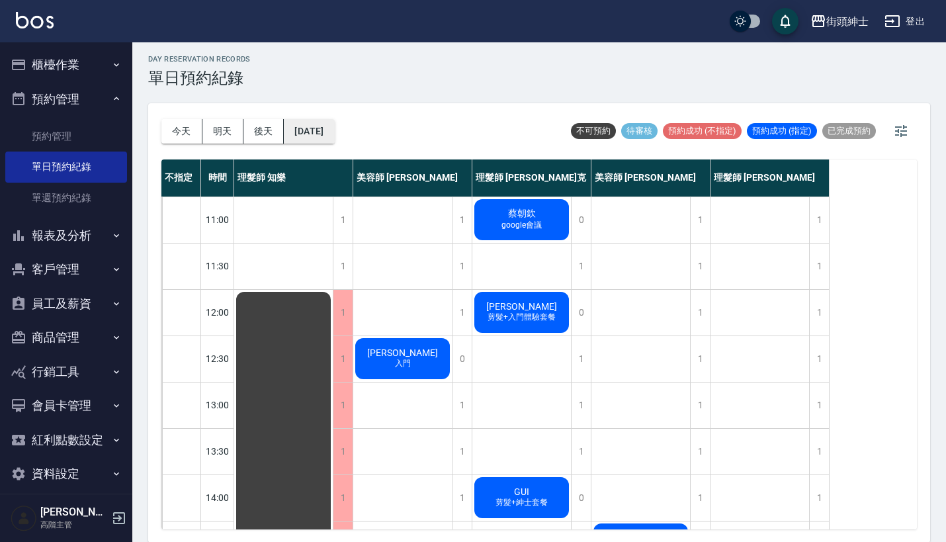
click at [334, 138] on button "[DATE]" at bounding box center [309, 131] width 50 height 24
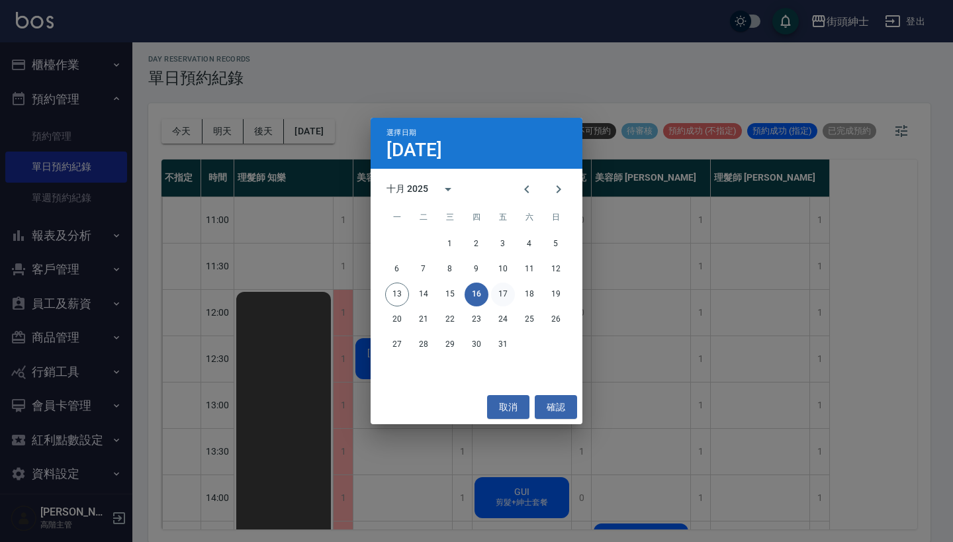
click at [500, 297] on button "17" at bounding box center [503, 295] width 24 height 24
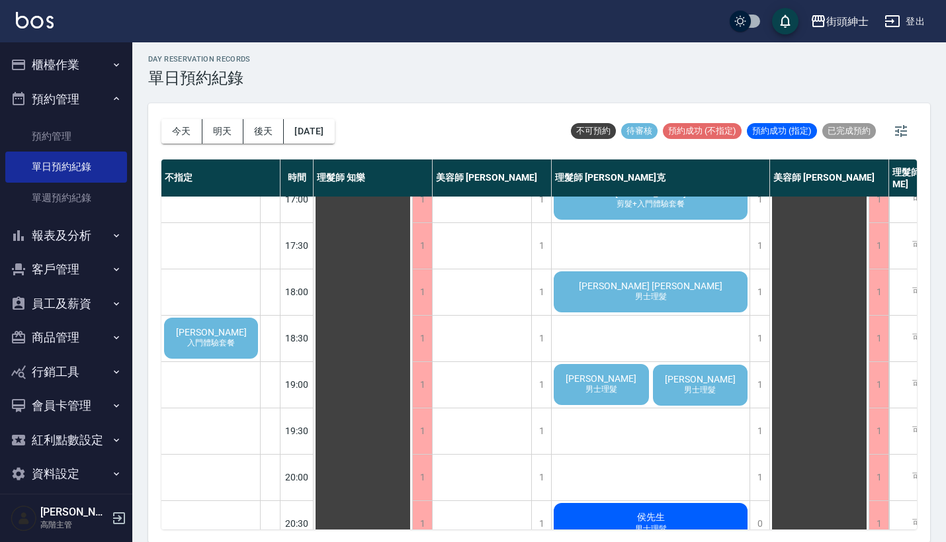
scroll to position [506, 0]
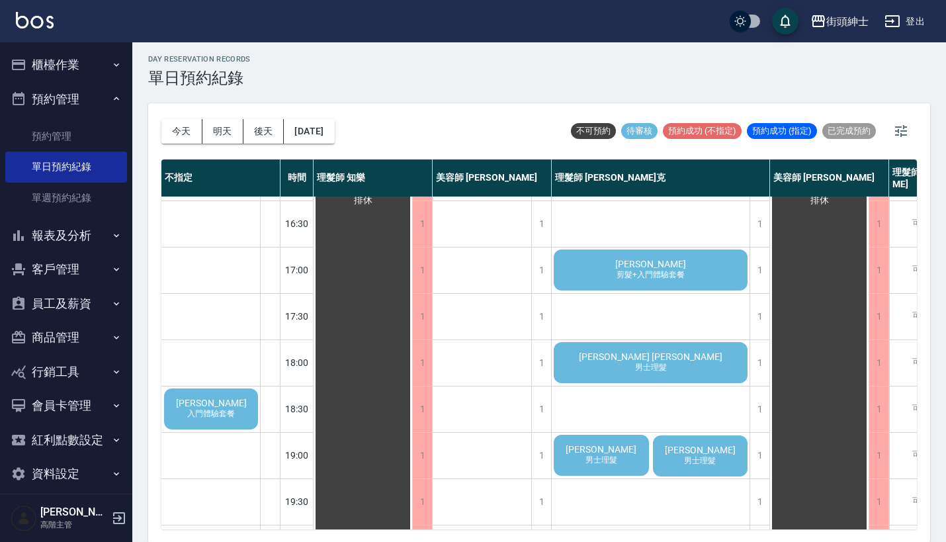
click at [222, 420] on span "入門體驗套餐" at bounding box center [211, 413] width 53 height 11
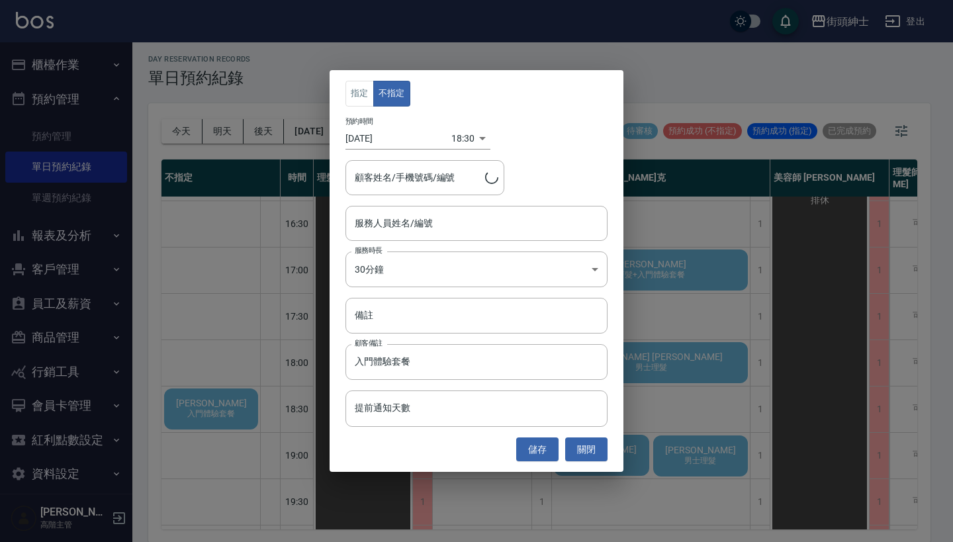
type input "[PERSON_NAME]/0909881005"
click at [586, 451] on button "關閉" at bounding box center [586, 449] width 42 height 24
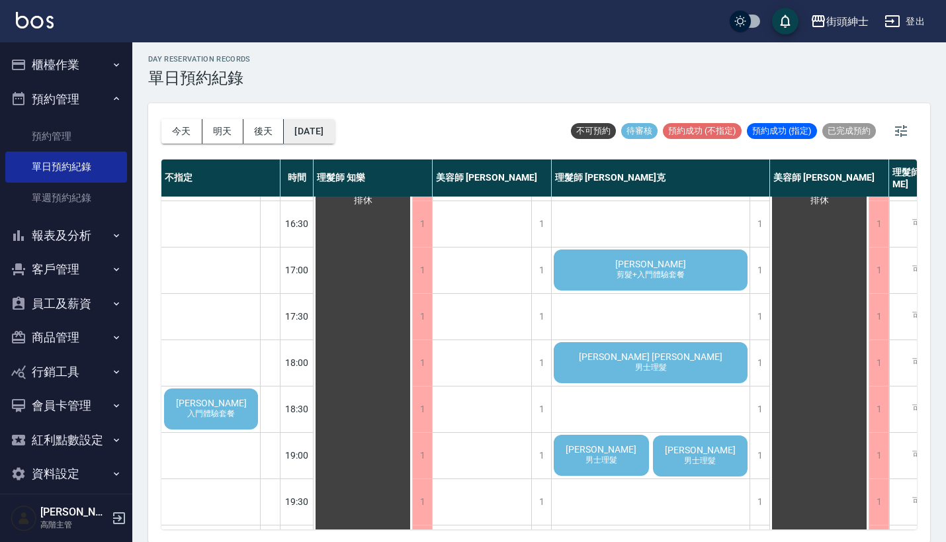
click at [331, 126] on button "[DATE]" at bounding box center [309, 131] width 50 height 24
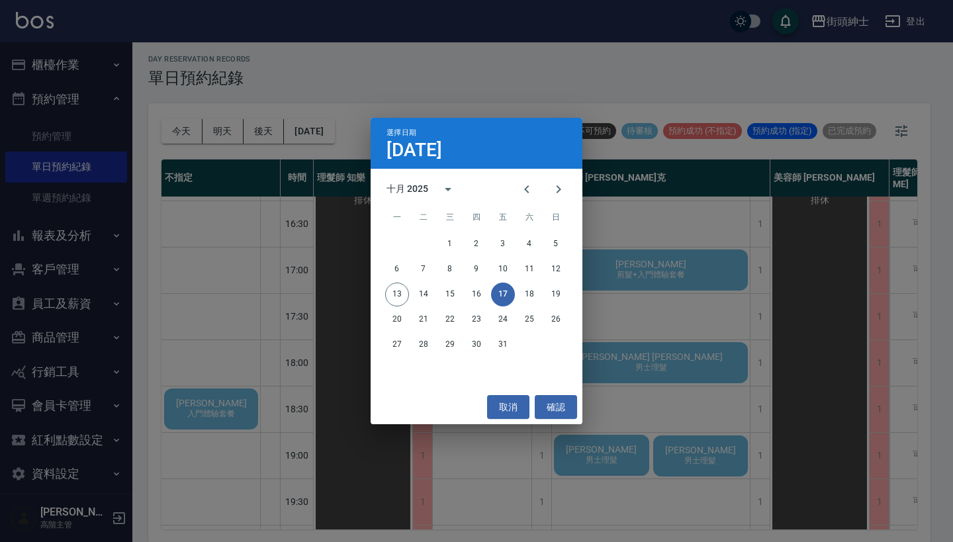
click at [531, 88] on div "選擇日期 [DATE] 十月 2025 一 二 三 四 五 六 日 1 2 3 4 5 6 7 8 9 10 11 12 13 14 15 16 17 18 …" at bounding box center [476, 271] width 953 height 542
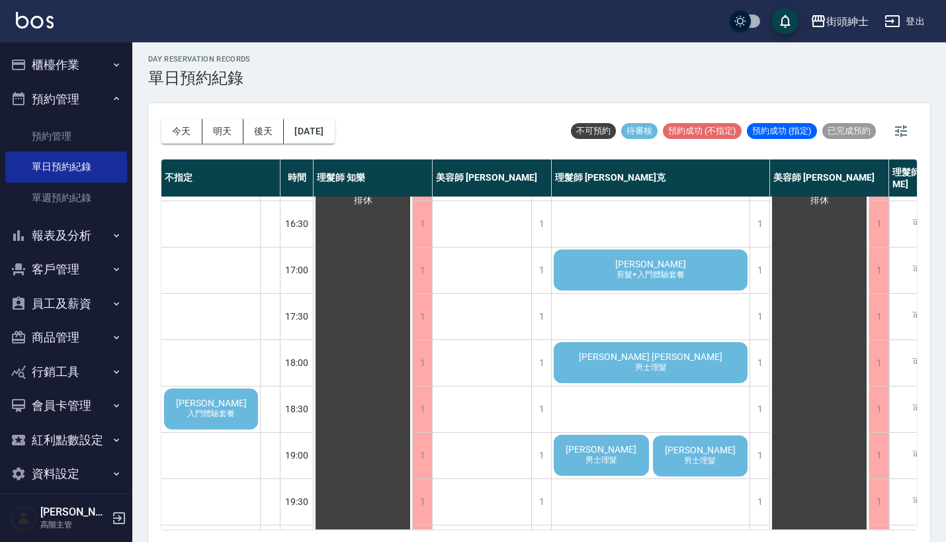
click at [686, 269] on div "[PERSON_NAME] 剪髮+入門體驗套餐" at bounding box center [651, 270] width 198 height 45
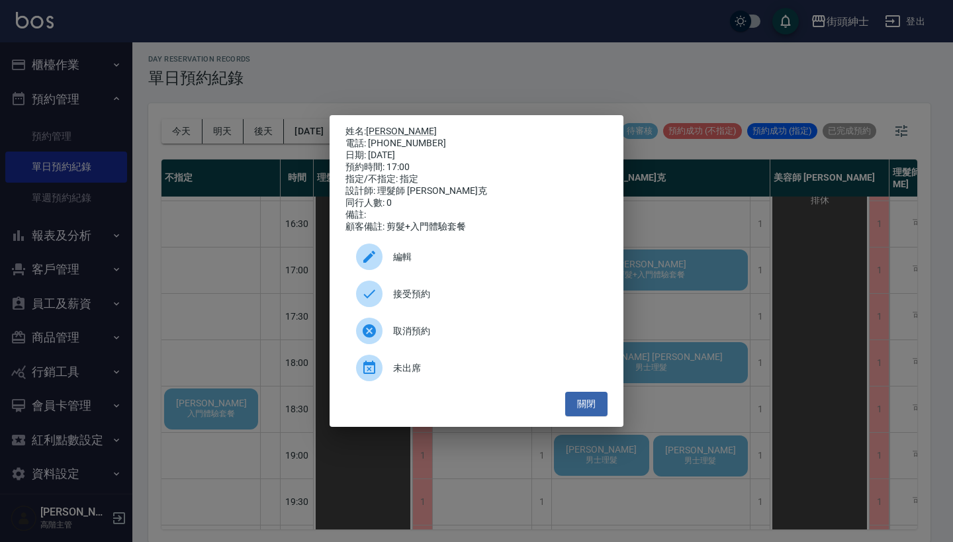
click at [459, 294] on span "接受預約" at bounding box center [495, 294] width 204 height 14
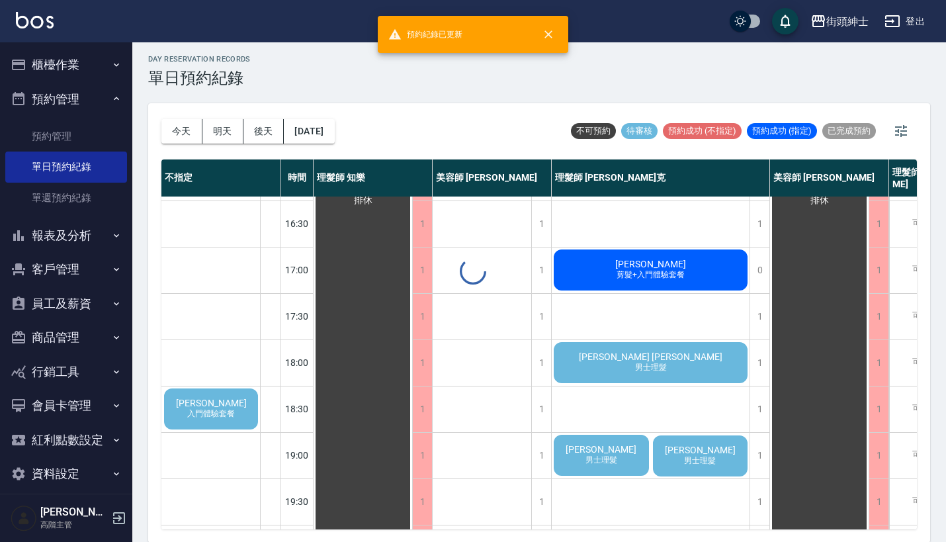
click at [674, 279] on span "剪髮+入門體驗套餐" at bounding box center [650, 274] width 73 height 11
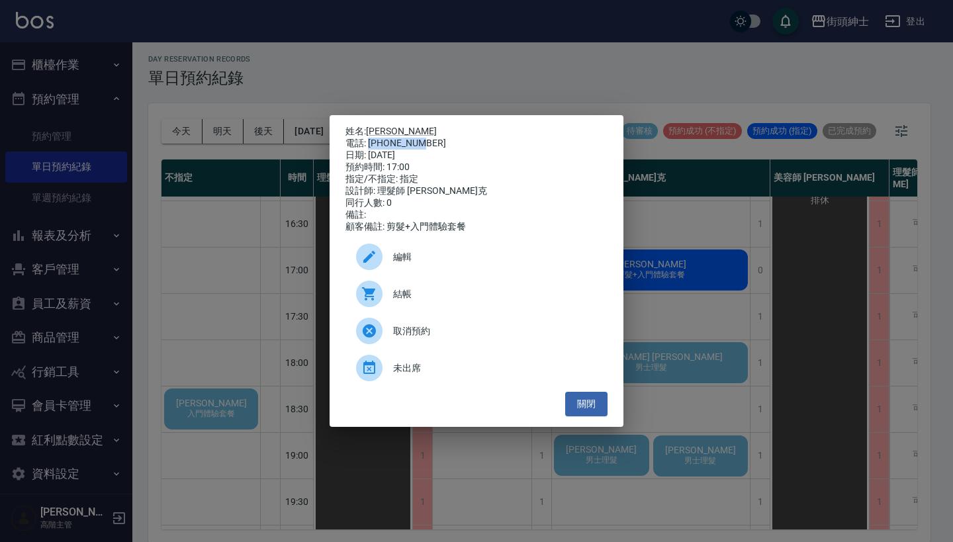
drag, startPoint x: 369, startPoint y: 138, endPoint x: 445, endPoint y: 140, distance: 76.8
click at [445, 140] on div "電話: [PHONE_NUMBER]" at bounding box center [476, 144] width 262 height 12
copy div "0988750538"
click at [252, 266] on div "姓名: [PERSON_NAME] 電話: [PHONE_NUMBER] 日期: [DATE] 預約時間: 17:00 指定/不指定: 指定 設計師: 理髮師…" at bounding box center [476, 271] width 953 height 542
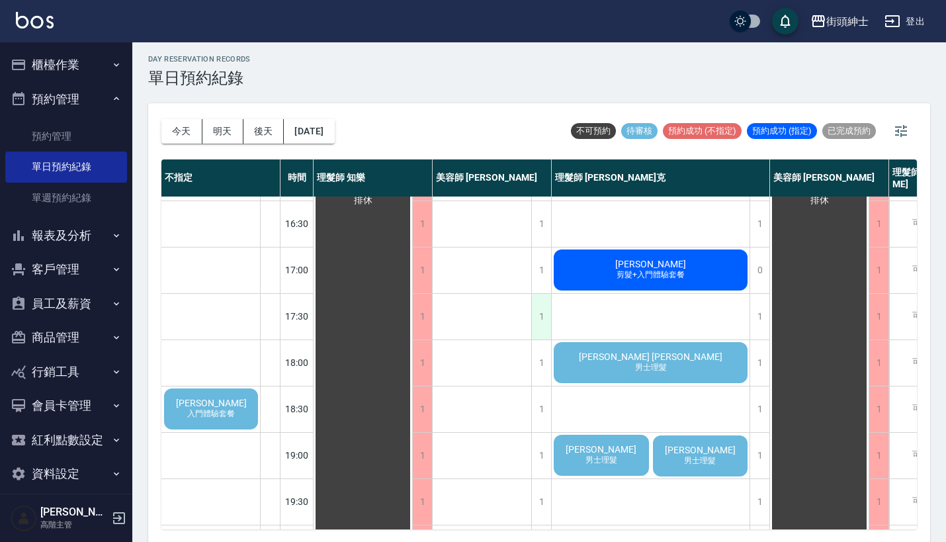
click at [543, 323] on div "1" at bounding box center [541, 317] width 20 height 46
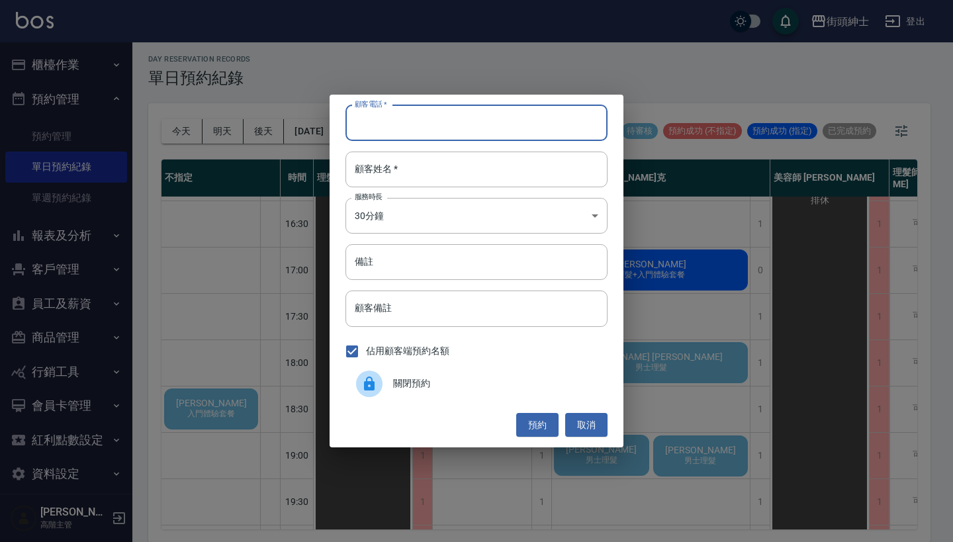
paste input "0988750538"
type input "0988750538"
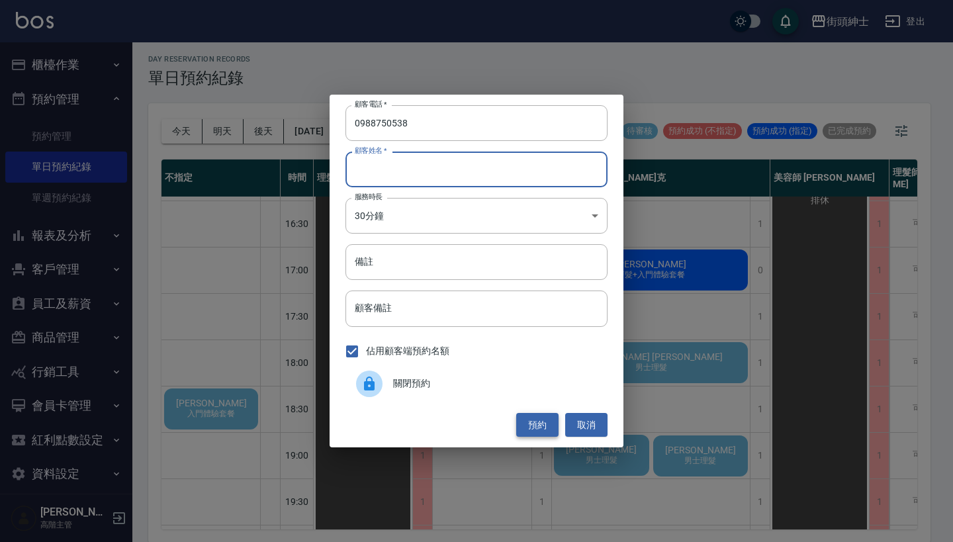
click at [549, 419] on button "預約" at bounding box center [537, 425] width 42 height 24
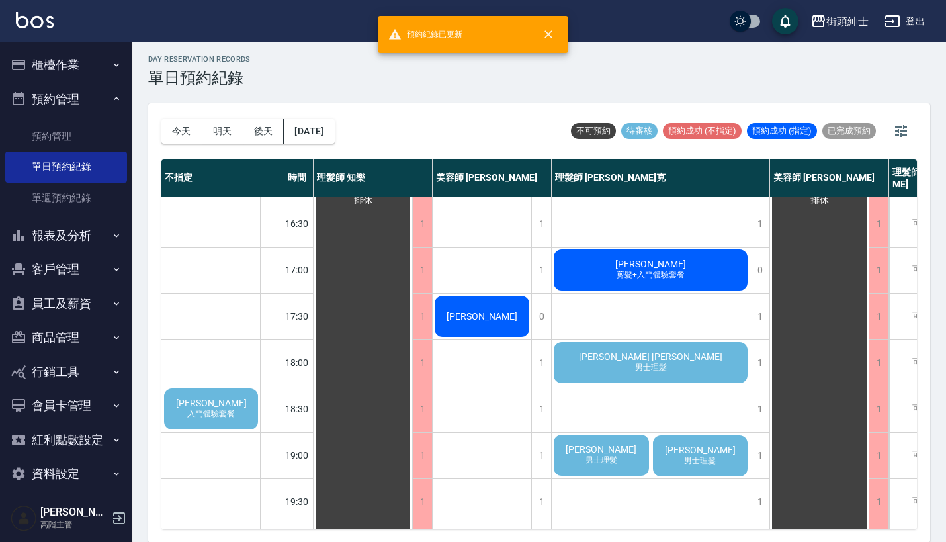
click at [661, 353] on span "[PERSON_NAME] [PERSON_NAME]" at bounding box center [650, 356] width 149 height 11
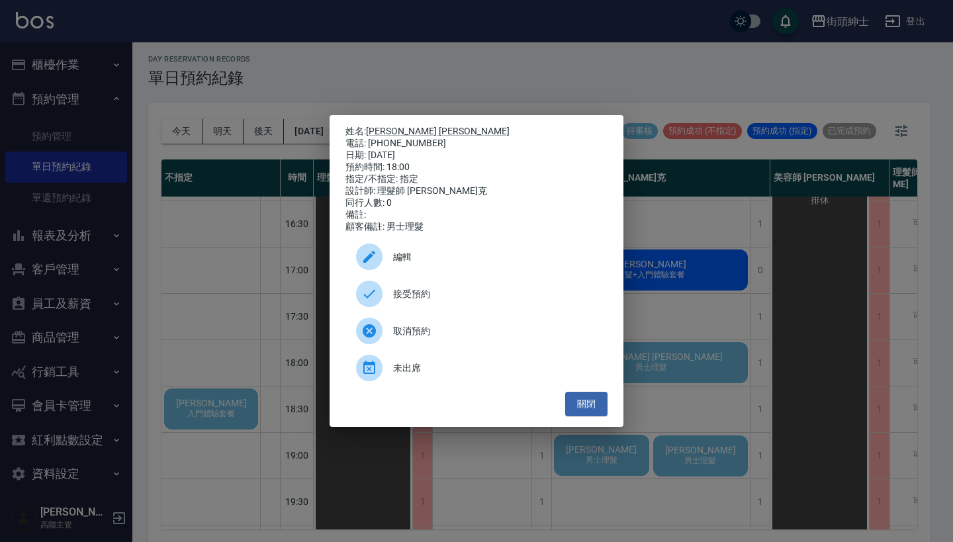
click at [453, 299] on span "接受預約" at bounding box center [495, 294] width 204 height 14
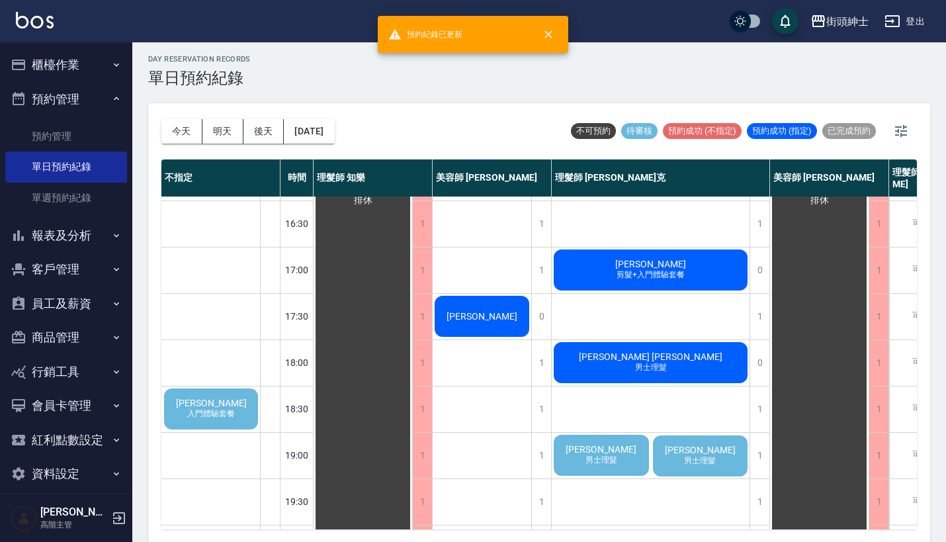
click at [230, 404] on div "[PERSON_NAME] 入門體驗套餐" at bounding box center [211, 409] width 98 height 45
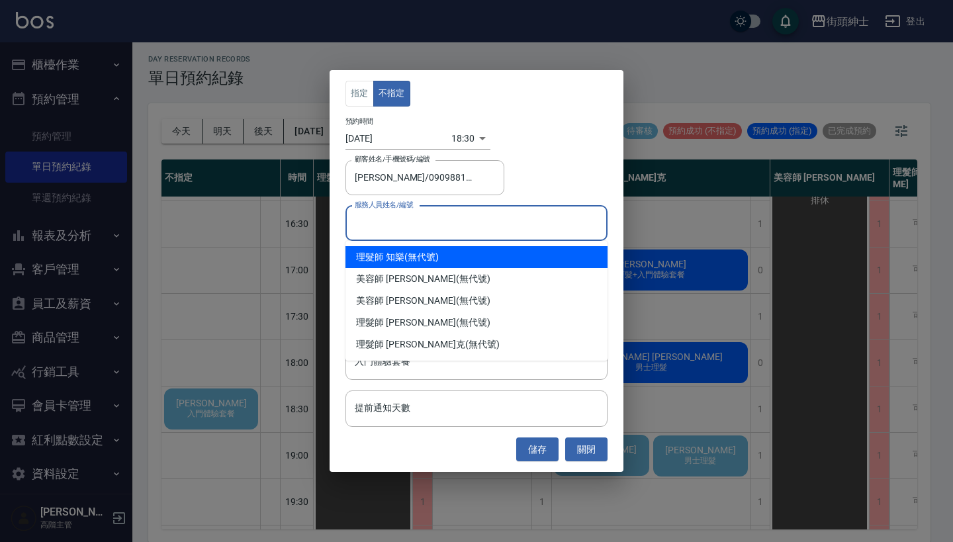
click at [490, 232] on input "服務人員姓名/編號" at bounding box center [476, 223] width 250 height 23
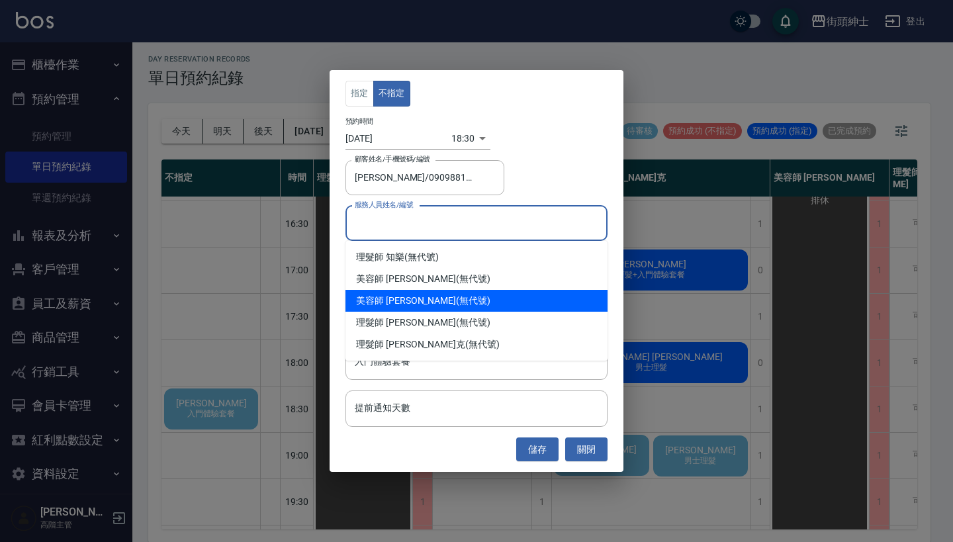
click at [422, 302] on div "美容師 [PERSON_NAME] (無代號)" at bounding box center [476, 301] width 262 height 22
type input "美容師 [PERSON_NAME](無代號)"
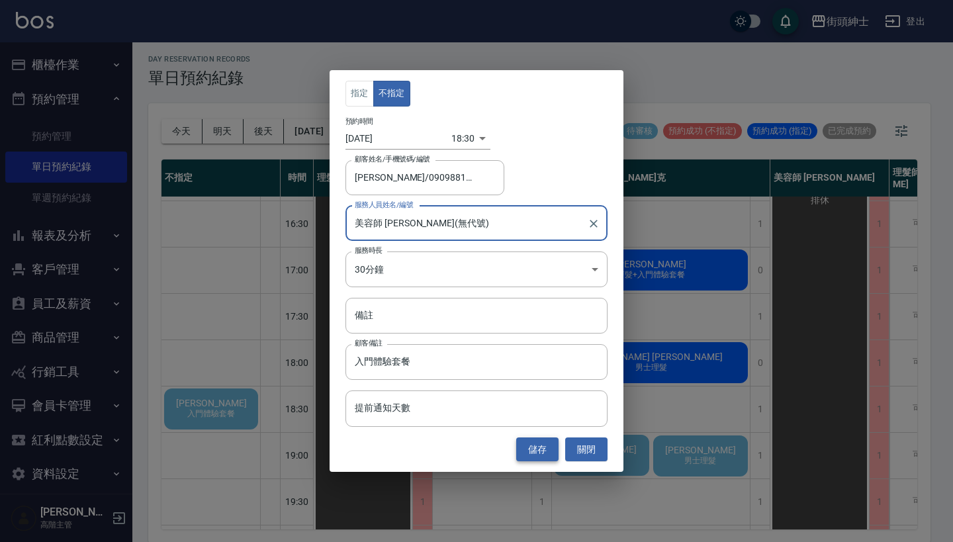
click at [543, 451] on button "儲存" at bounding box center [537, 449] width 42 height 24
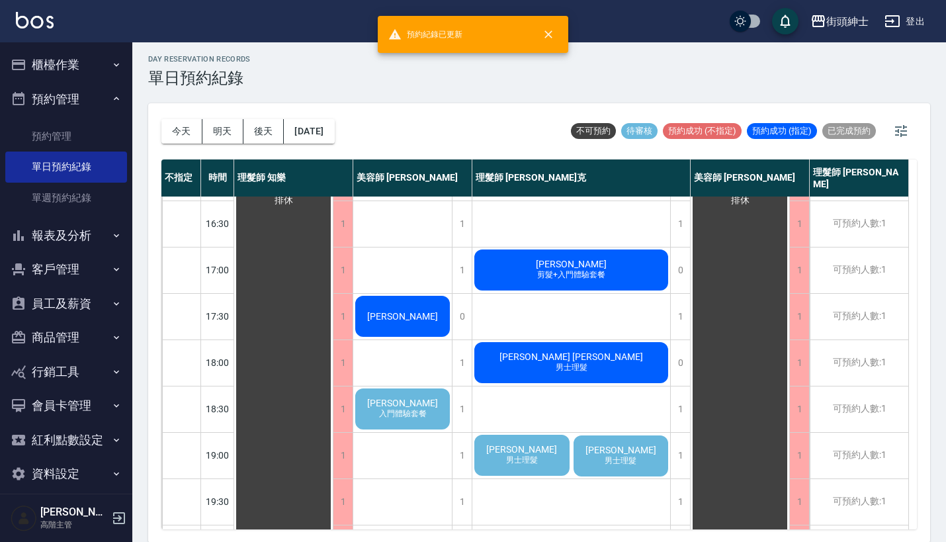
click at [416, 393] on div "[PERSON_NAME] 入門體驗套餐" at bounding box center [402, 409] width 99 height 45
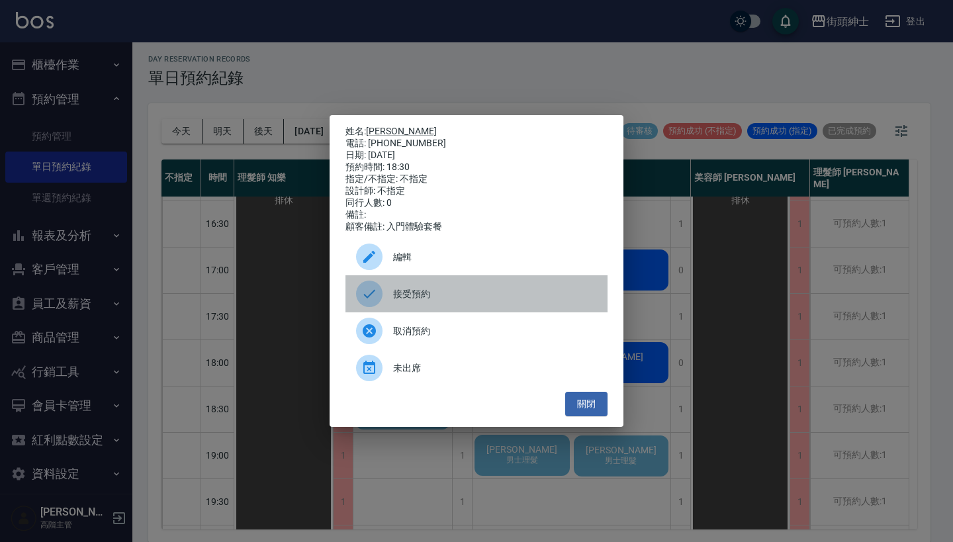
click at [447, 300] on span "接受預約" at bounding box center [495, 294] width 204 height 14
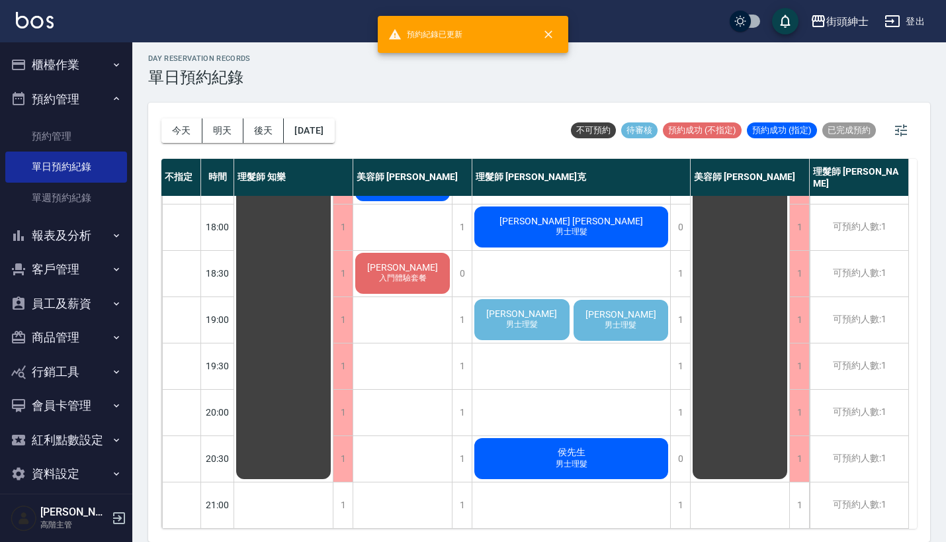
scroll to position [3, 0]
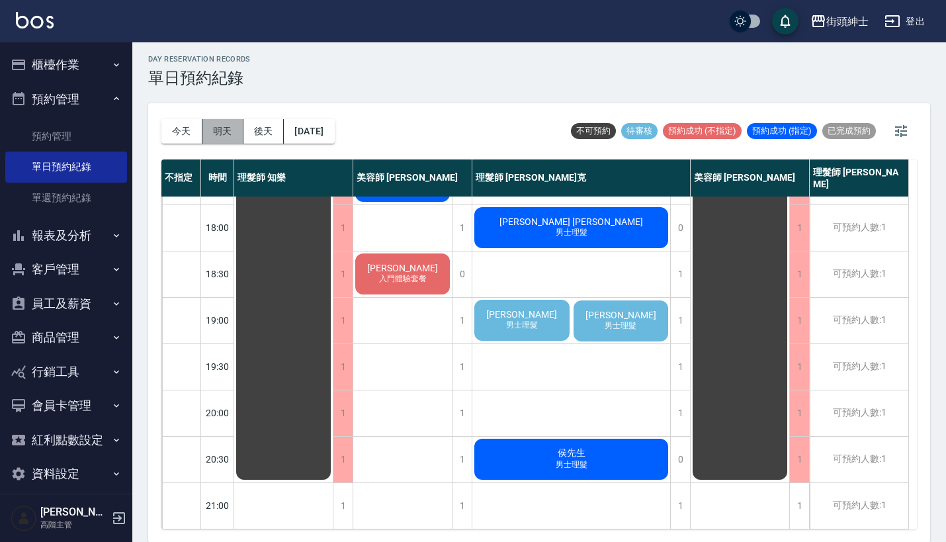
click at [219, 136] on button "明天" at bounding box center [223, 131] width 41 height 24
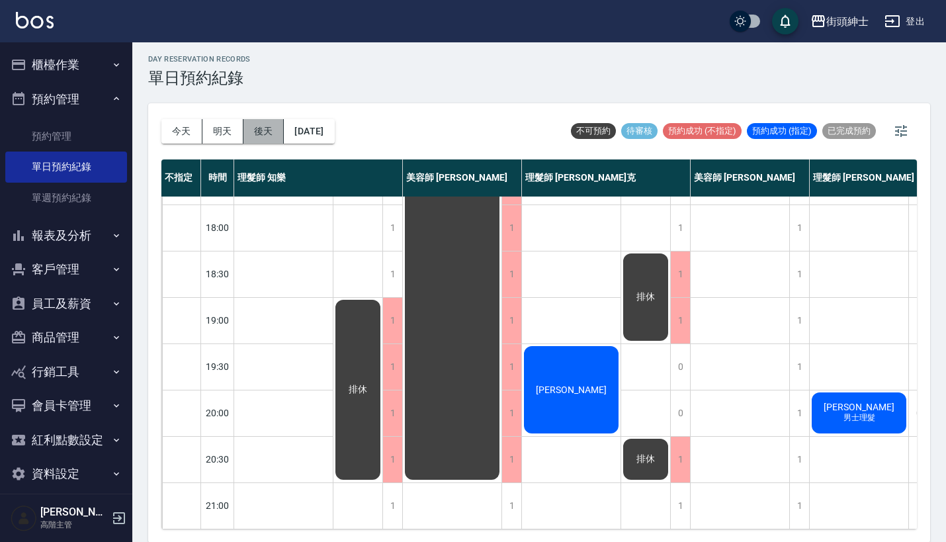
click at [263, 132] on button "後天" at bounding box center [264, 131] width 41 height 24
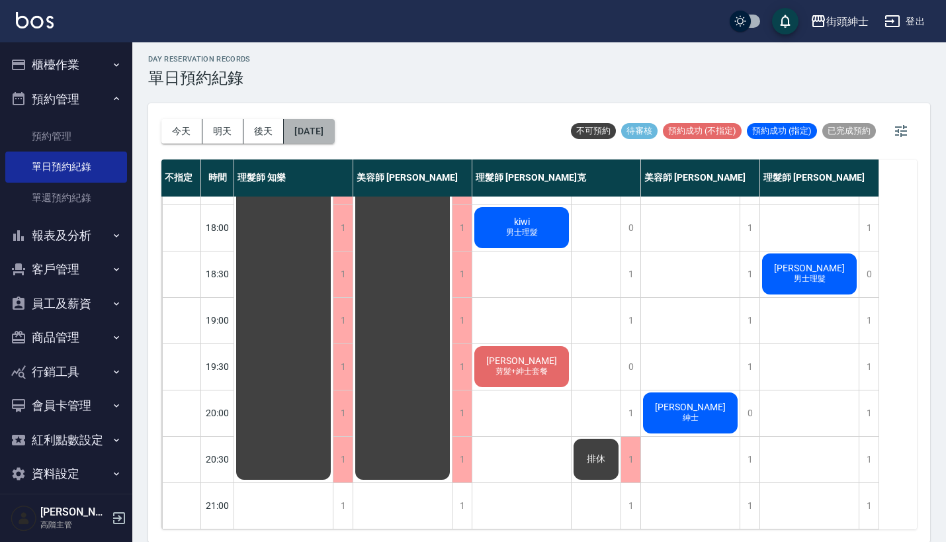
click at [332, 128] on button "[DATE]" at bounding box center [309, 131] width 50 height 24
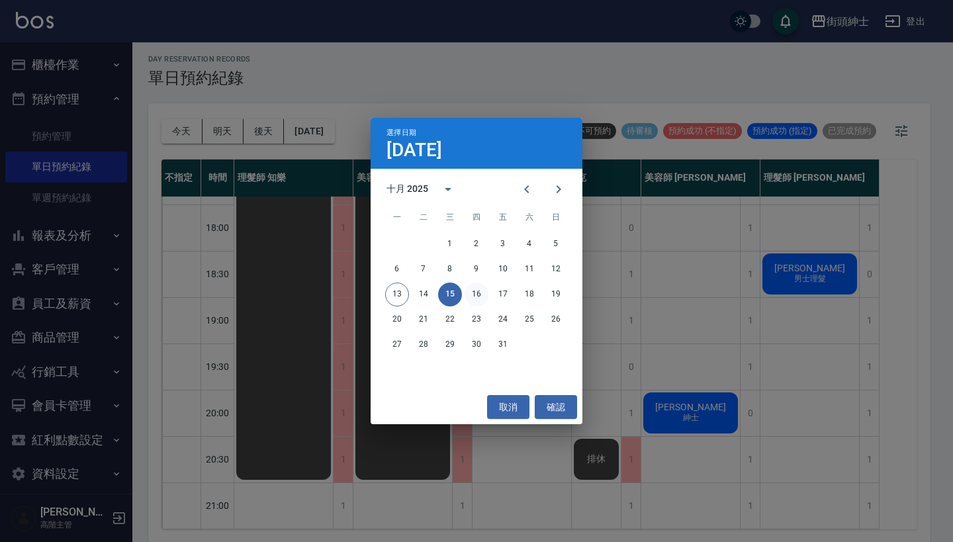
click at [475, 291] on button "16" at bounding box center [477, 295] width 24 height 24
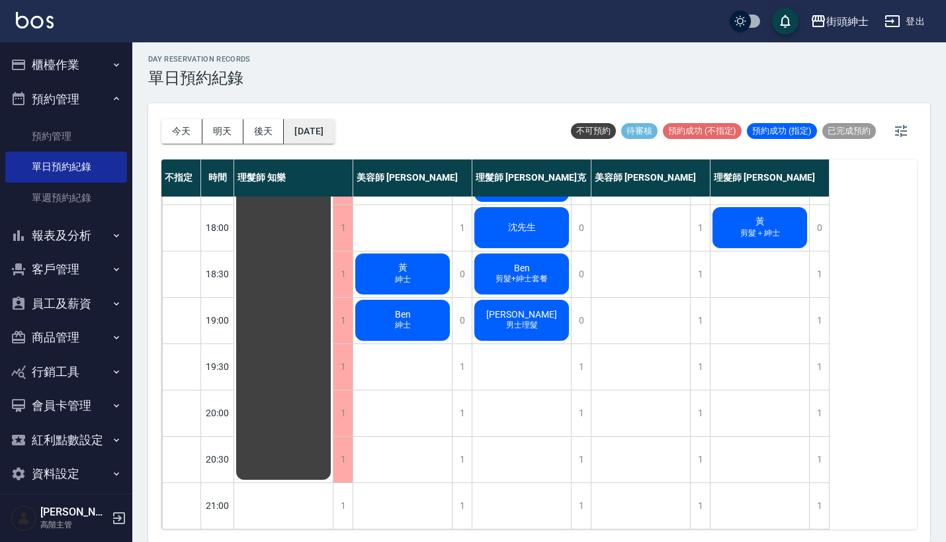
click at [334, 136] on button "[DATE]" at bounding box center [309, 131] width 50 height 24
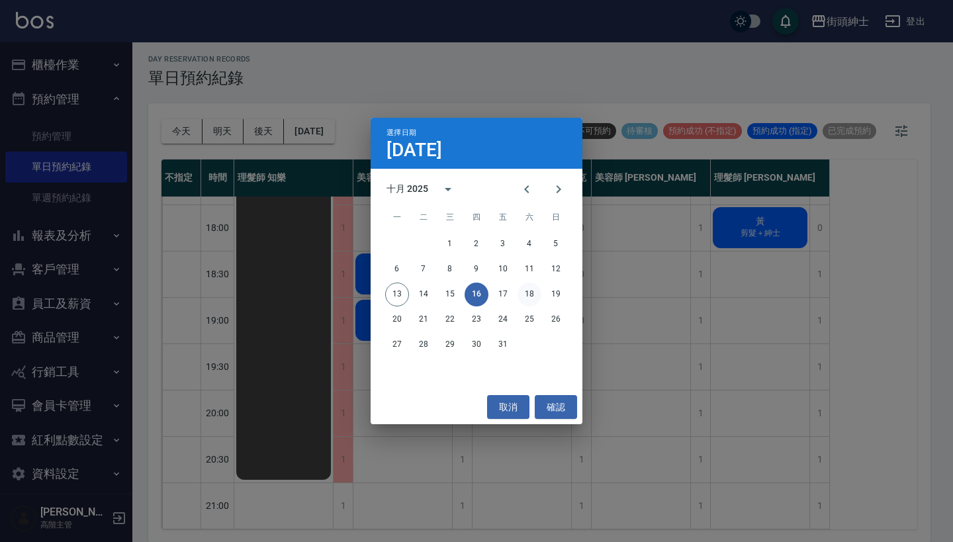
click at [529, 295] on button "18" at bounding box center [530, 295] width 24 height 24
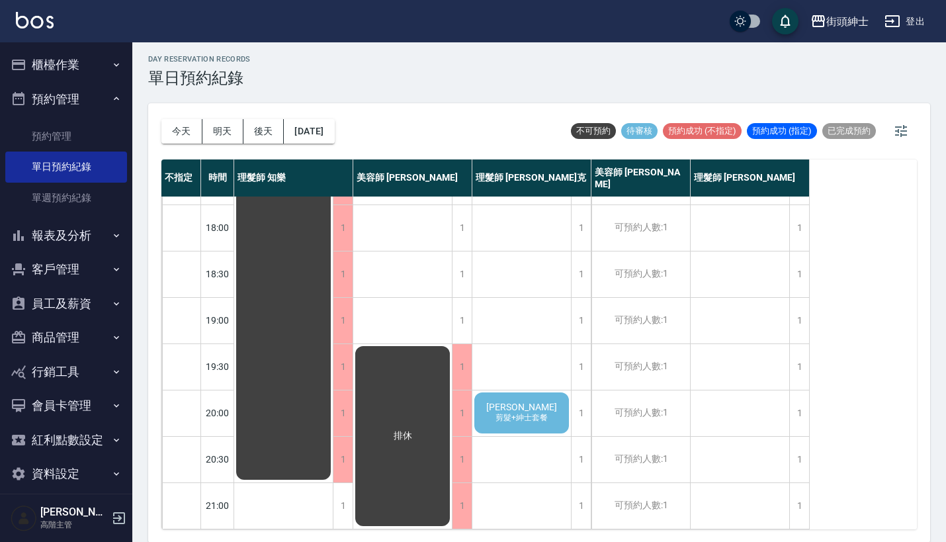
click at [523, 419] on div "[PERSON_NAME] 剪髮+紳士套餐" at bounding box center [522, 413] width 99 height 45
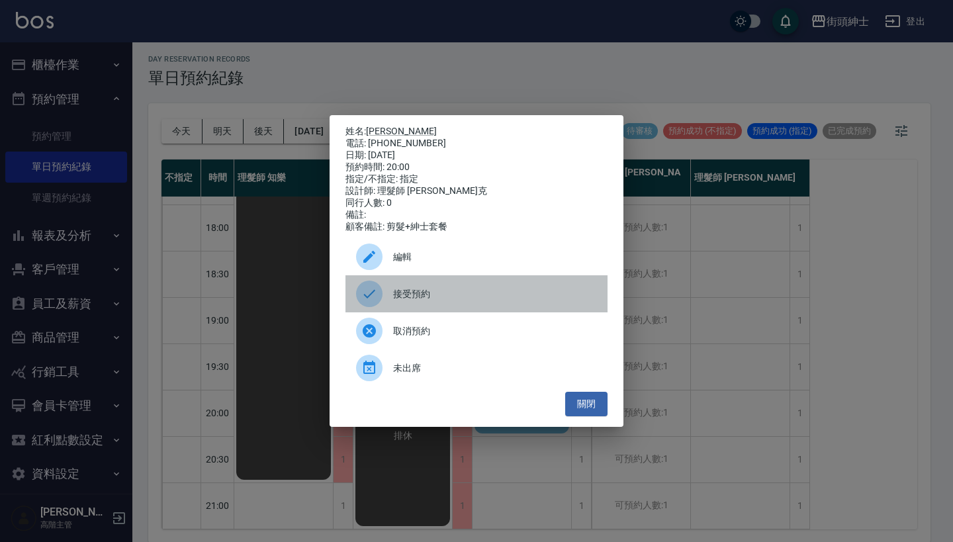
click at [455, 301] on span "接受預約" at bounding box center [495, 294] width 204 height 14
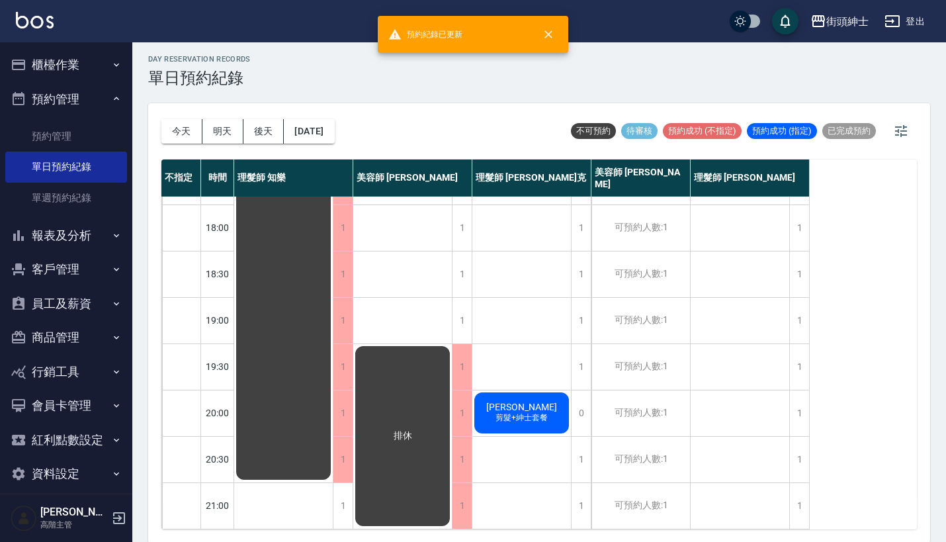
click at [528, 402] on span "[PERSON_NAME]" at bounding box center [522, 407] width 76 height 11
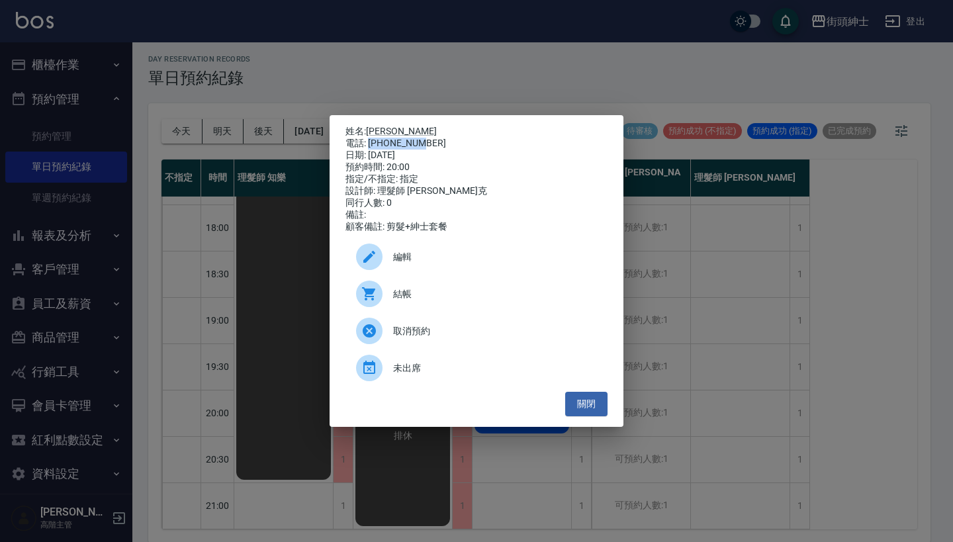
drag, startPoint x: 369, startPoint y: 141, endPoint x: 437, endPoint y: 141, distance: 68.2
click at [437, 141] on div "電話: [PHONE_NUMBER]" at bounding box center [476, 144] width 262 height 12
copy div "0908201631"
click at [645, 271] on div "姓名: [PERSON_NAME] 電話: [PHONE_NUMBER] 日期: [DATE] 預約時間: 20:00 指定/不指定: 指定 設計師: 理髮師…" at bounding box center [476, 271] width 953 height 542
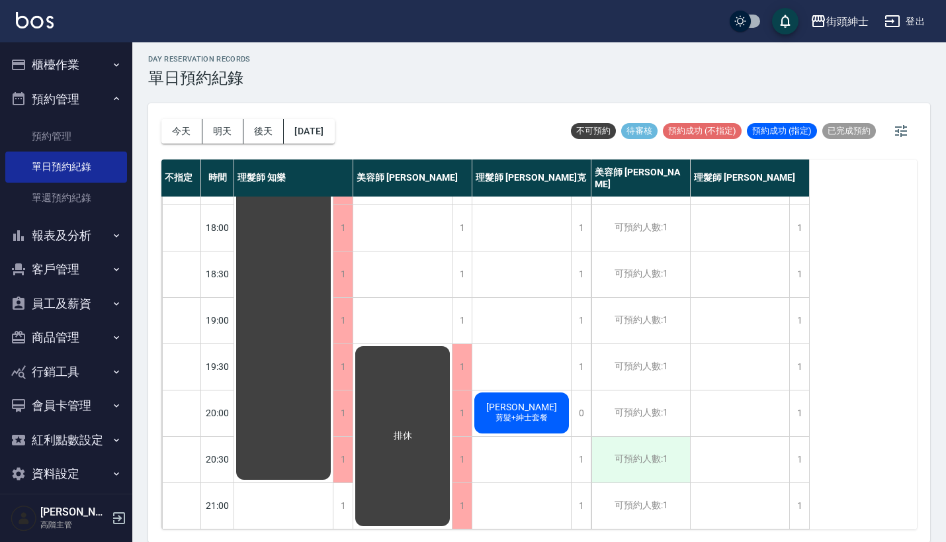
click at [664, 440] on div "可預約人數:1" at bounding box center [641, 460] width 99 height 46
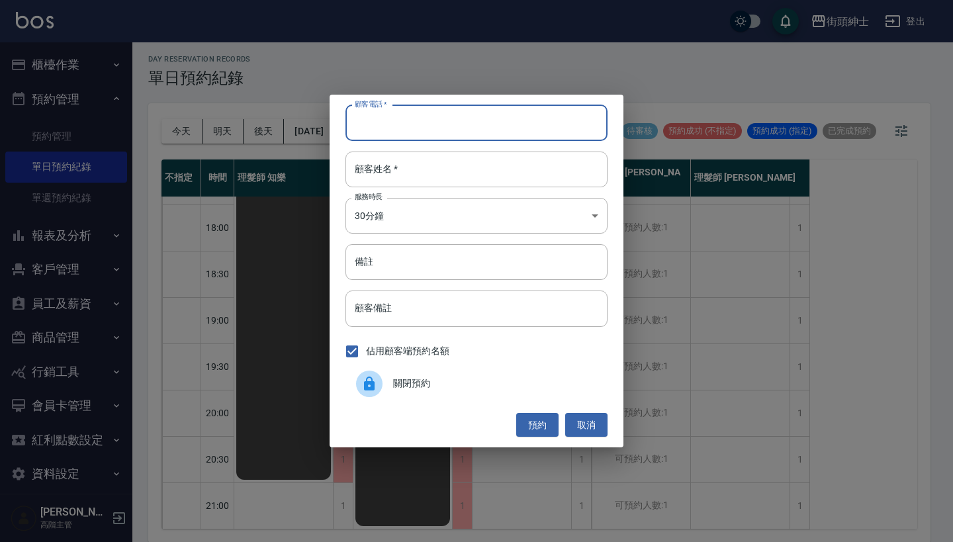
paste input "0908201631"
type input "0908201631"
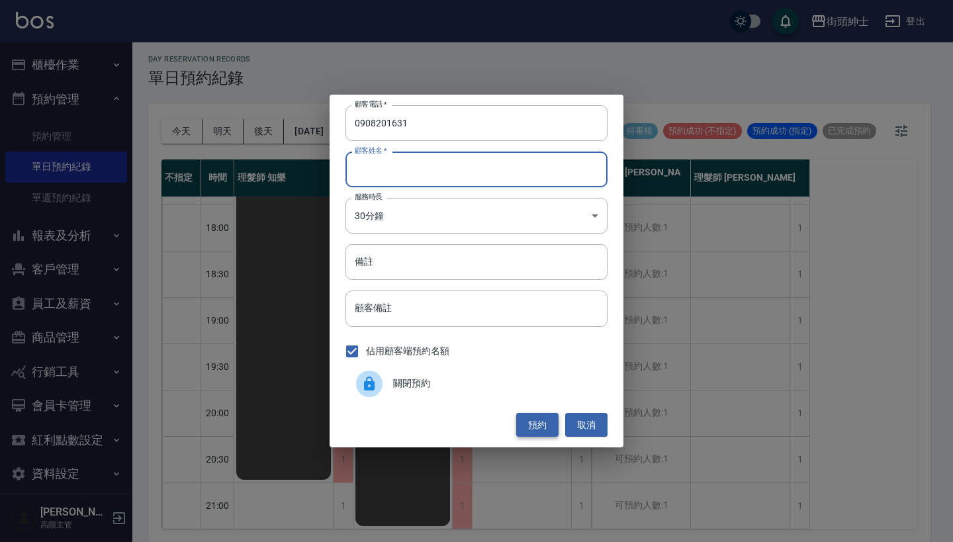
click at [541, 427] on button "預約" at bounding box center [537, 425] width 42 height 24
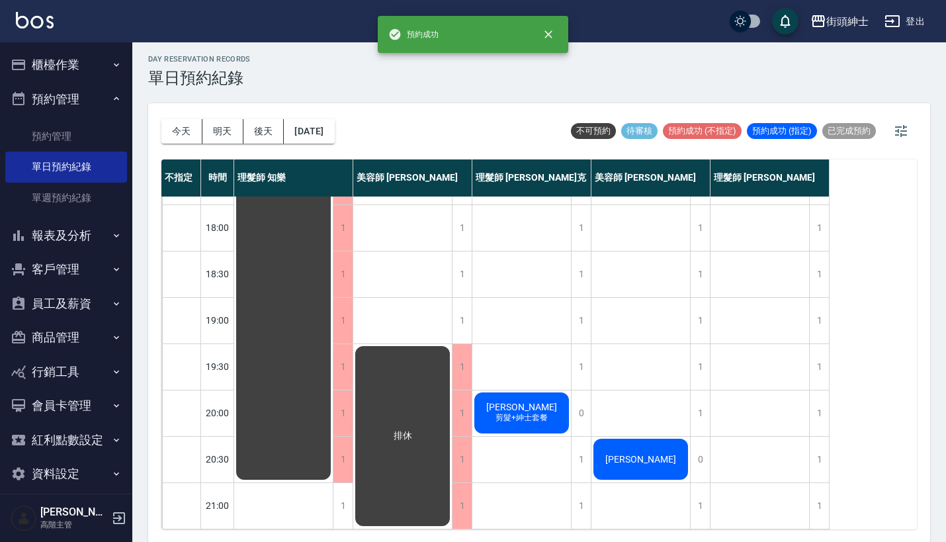
click at [631, 454] on span "[PERSON_NAME]" at bounding box center [641, 459] width 76 height 11
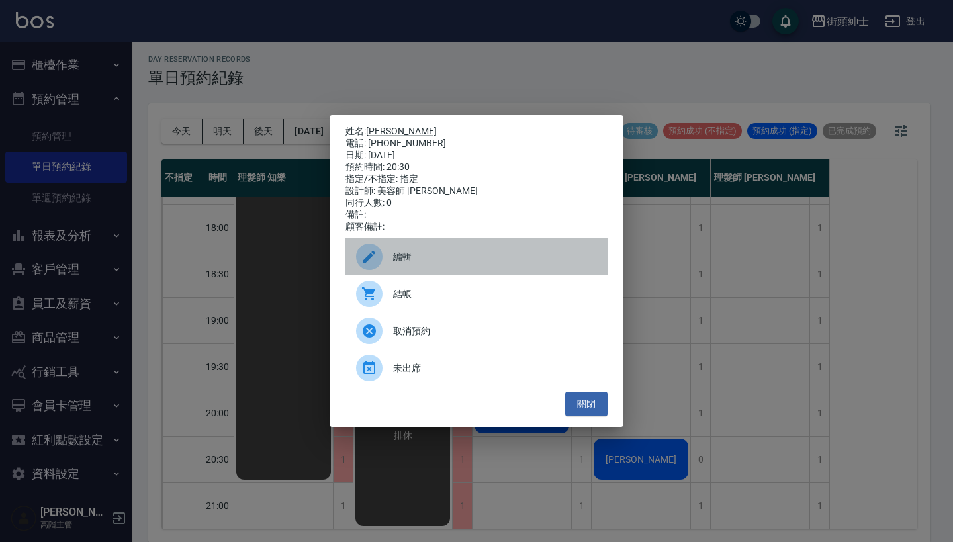
click at [420, 264] on span "編輯" at bounding box center [495, 257] width 204 height 14
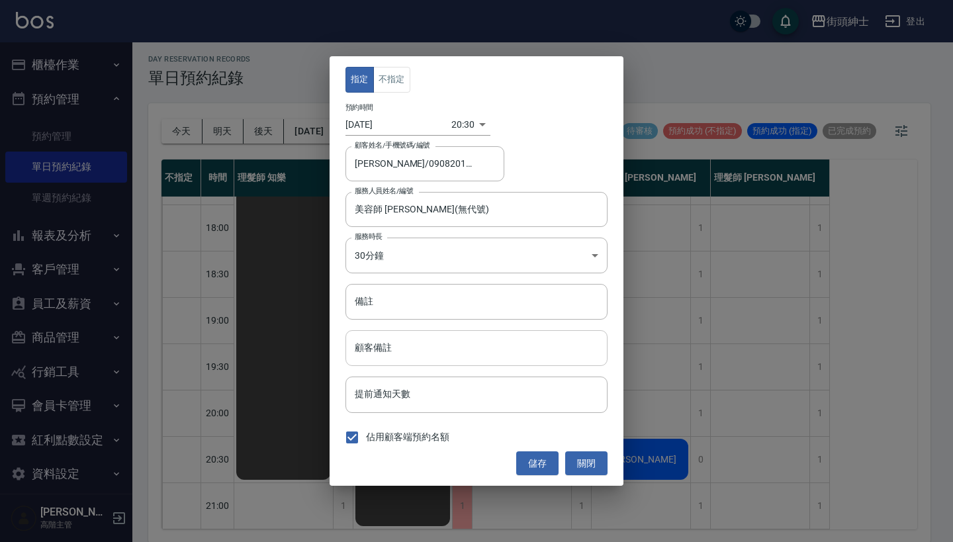
click at [418, 347] on input "顧客備註" at bounding box center [476, 348] width 262 height 36
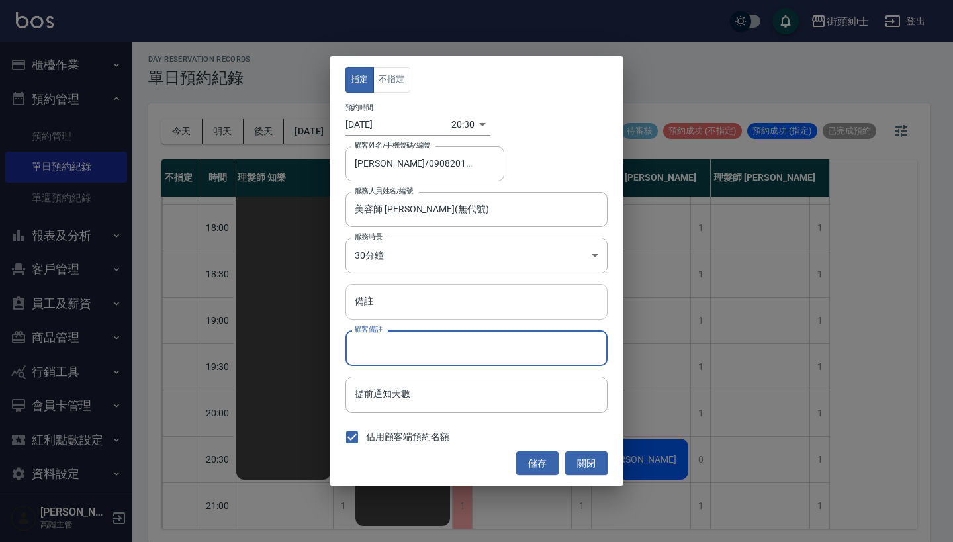
click at [450, 303] on input "備註" at bounding box center [476, 302] width 262 height 36
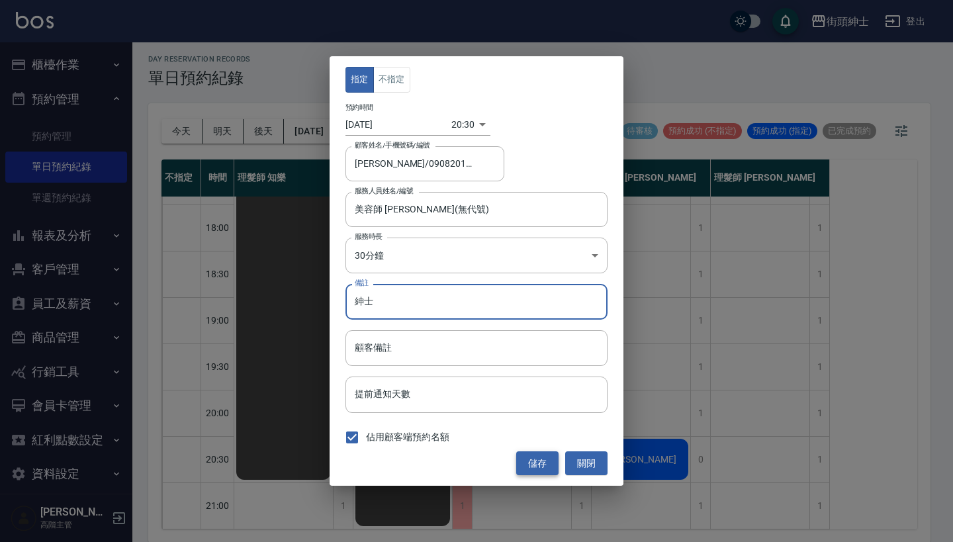
type input "紳士"
click at [539, 461] on button "儲存" at bounding box center [537, 463] width 42 height 24
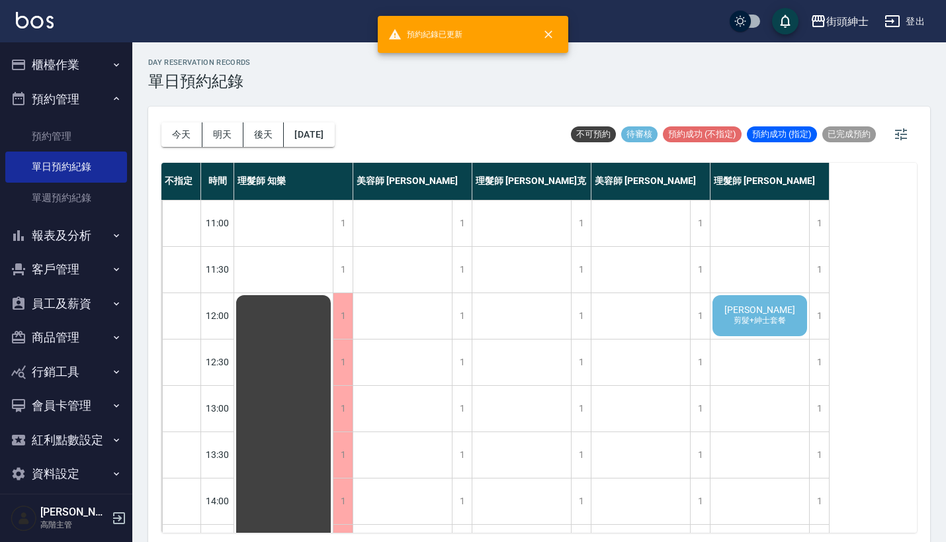
click at [762, 316] on span "剪髮+紳士套餐" at bounding box center [760, 320] width 58 height 11
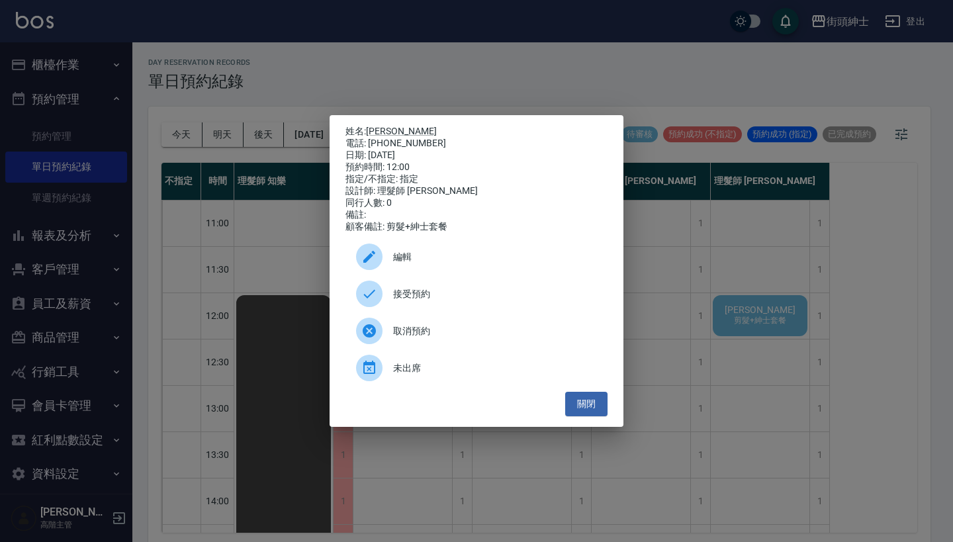
click at [518, 292] on div "接受預約" at bounding box center [476, 293] width 262 height 37
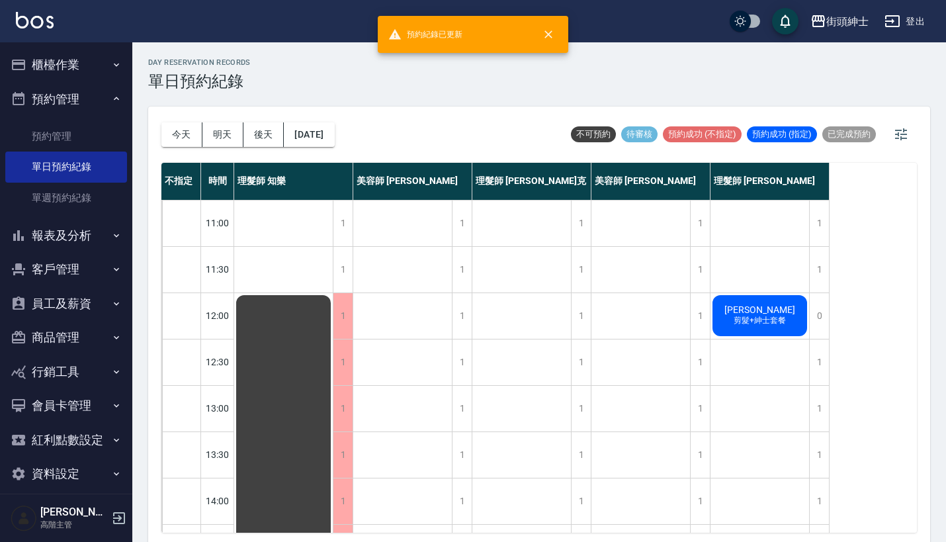
click at [762, 309] on span "[PERSON_NAME]" at bounding box center [760, 309] width 76 height 11
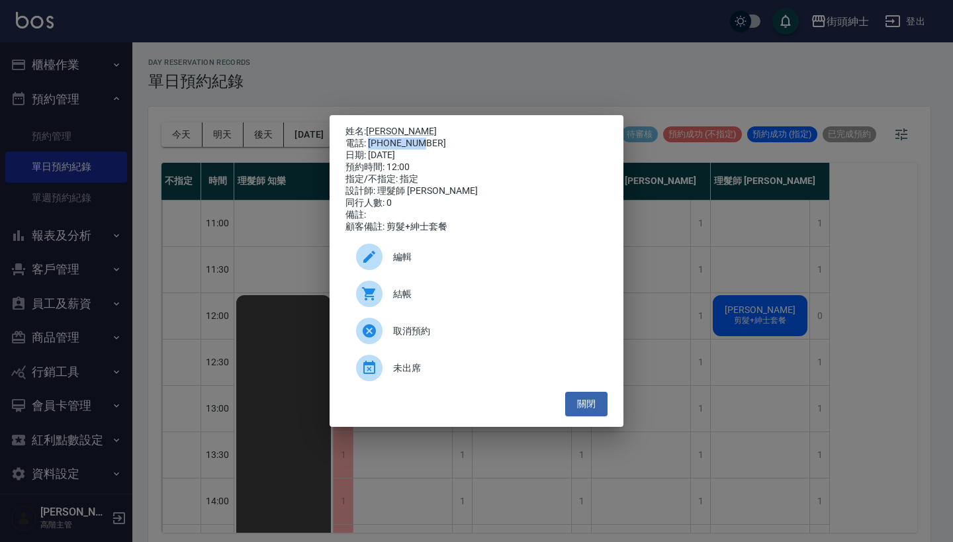
drag, startPoint x: 369, startPoint y: 140, endPoint x: 439, endPoint y: 140, distance: 70.8
click at [439, 140] on div "電話: [PHONE_NUMBER]" at bounding box center [476, 144] width 262 height 12
copy div "0966393619"
click at [313, 216] on div "姓名: [PERSON_NAME] 電話: [PHONE_NUMBER] 日期: [DATE] 預約時間: 12:00 指定/不指定: 指定 設計師: 理髮師…" at bounding box center [476, 271] width 953 height 542
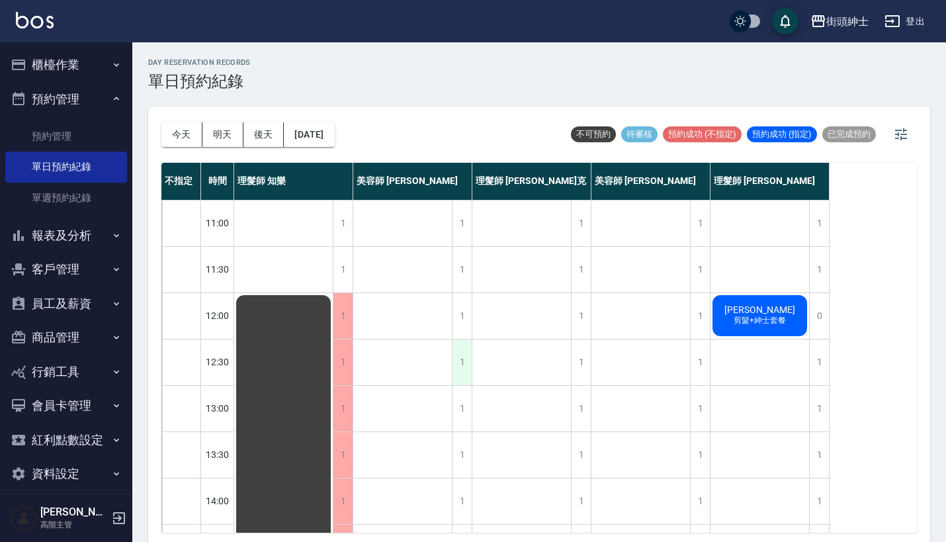
click at [453, 360] on div "1" at bounding box center [462, 363] width 20 height 46
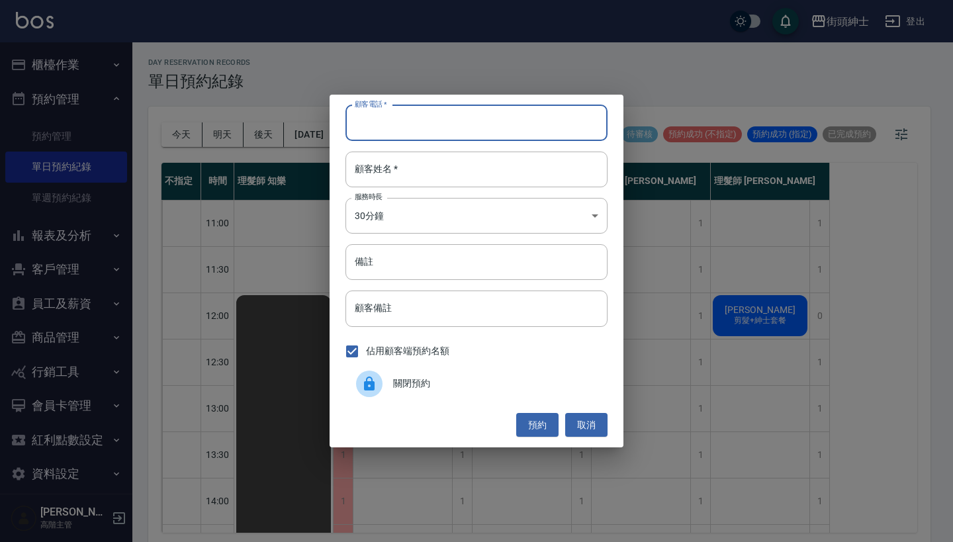
paste input "0966393619"
type input "0966393619"
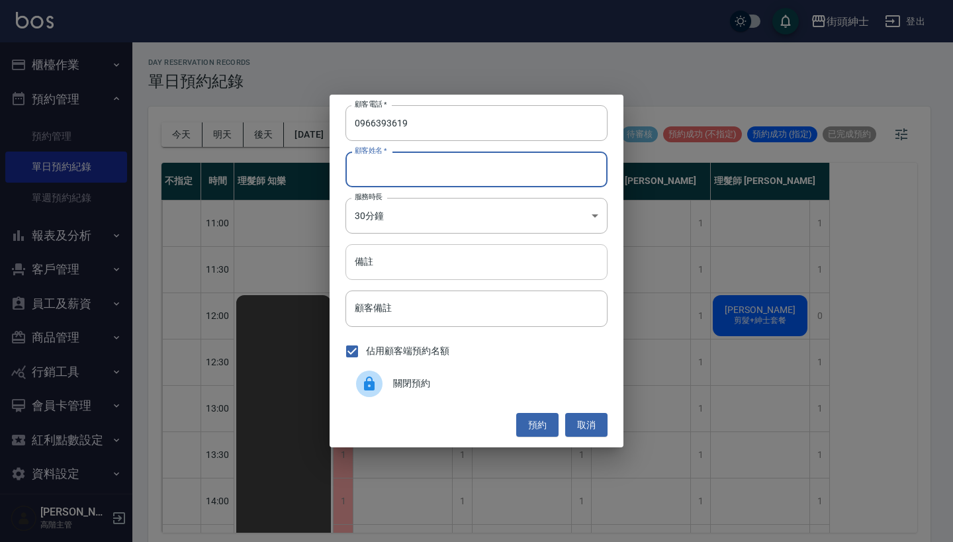
click at [490, 263] on input "備註" at bounding box center [476, 262] width 262 height 36
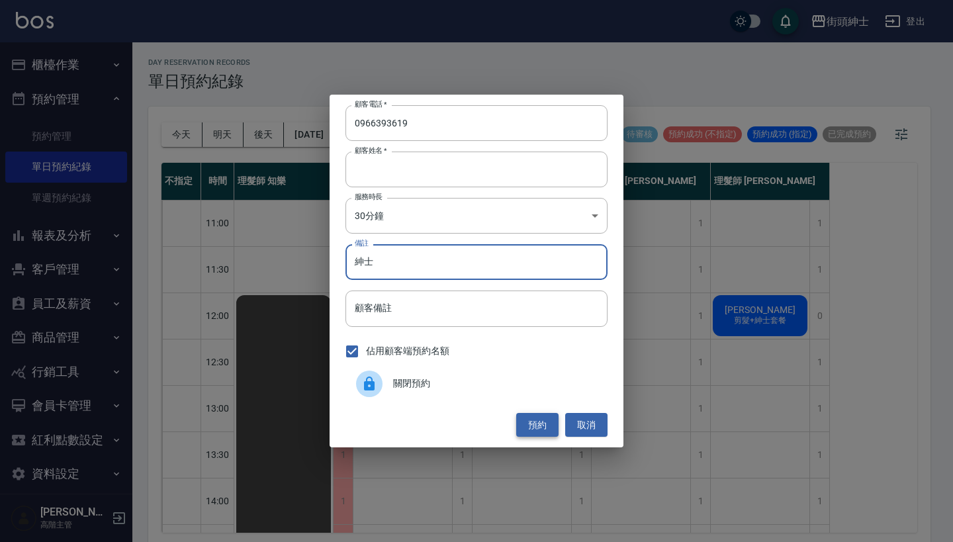
type input "紳士"
click at [544, 424] on button "預約" at bounding box center [537, 425] width 42 height 24
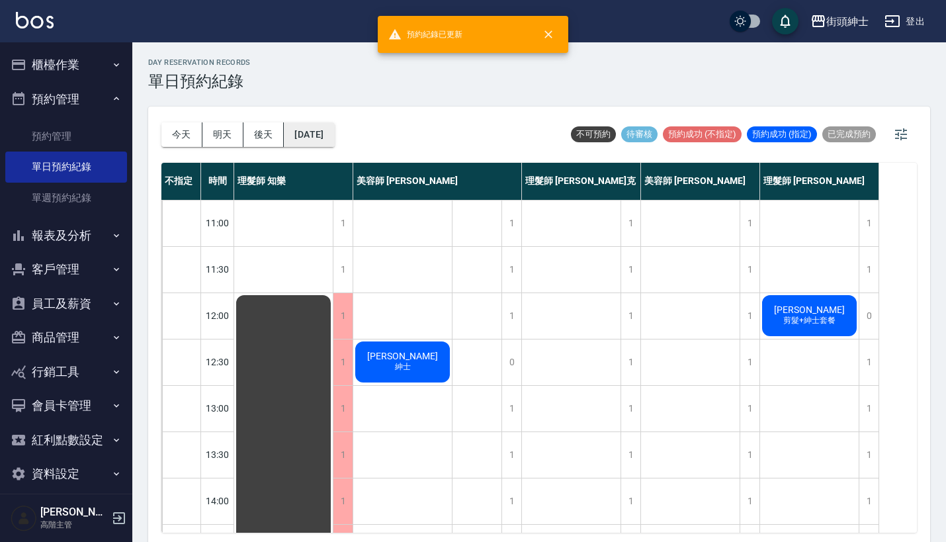
click at [332, 124] on button "[DATE]" at bounding box center [309, 134] width 50 height 24
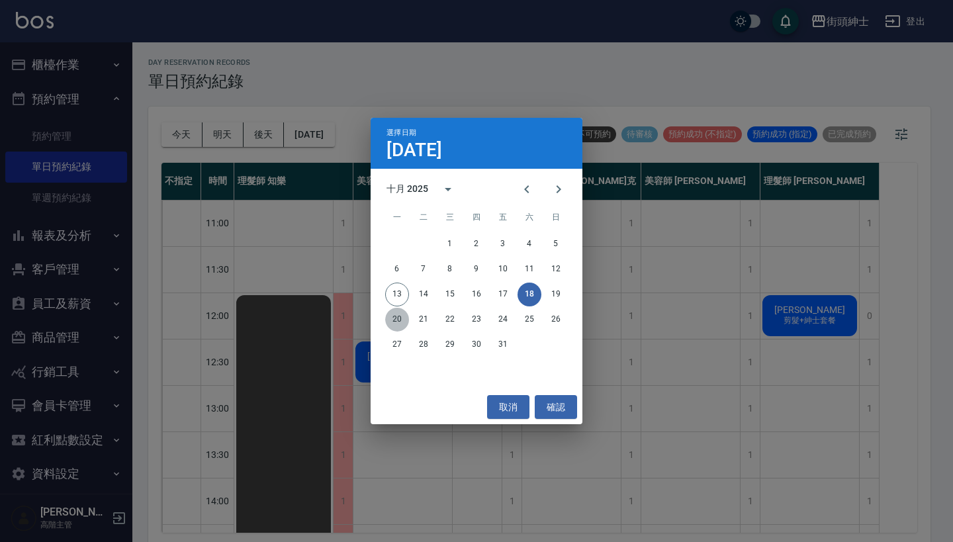
click at [396, 323] on button "20" at bounding box center [397, 320] width 24 height 24
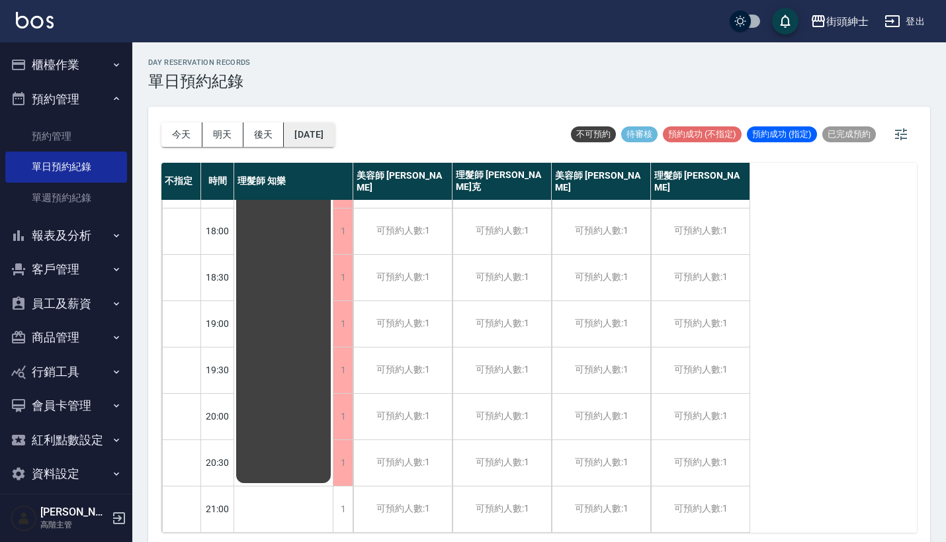
scroll to position [651, 0]
click at [334, 124] on button "[DATE]" at bounding box center [309, 134] width 50 height 24
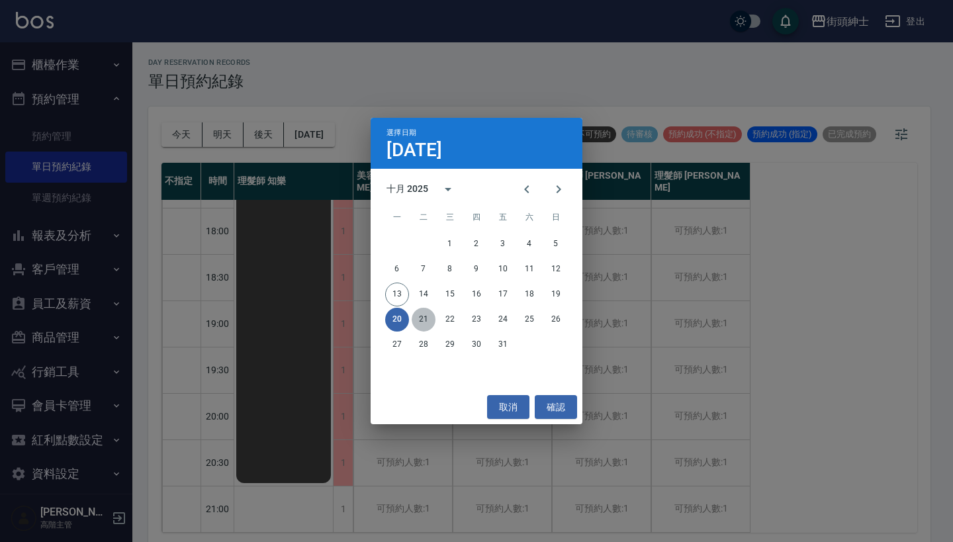
click at [424, 318] on button "21" at bounding box center [424, 320] width 24 height 24
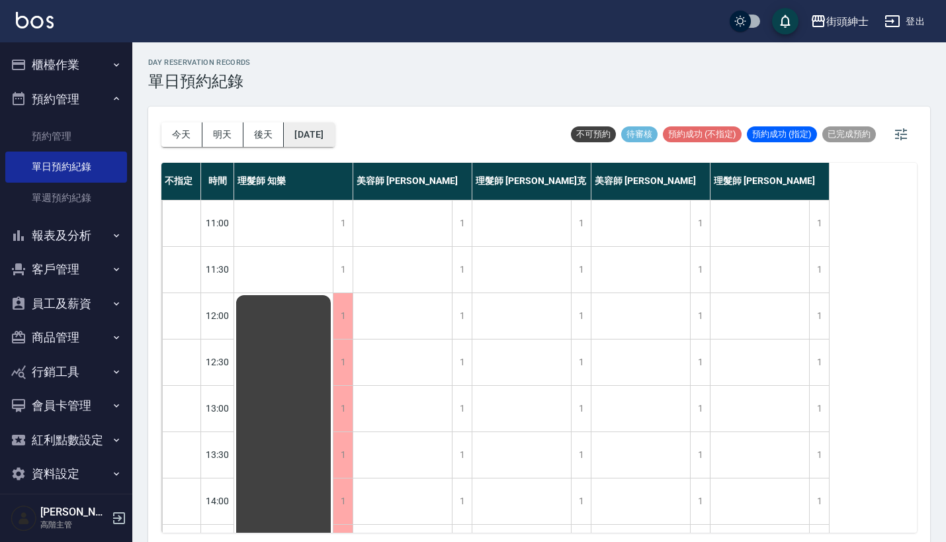
click at [334, 129] on button "[DATE]" at bounding box center [309, 134] width 50 height 24
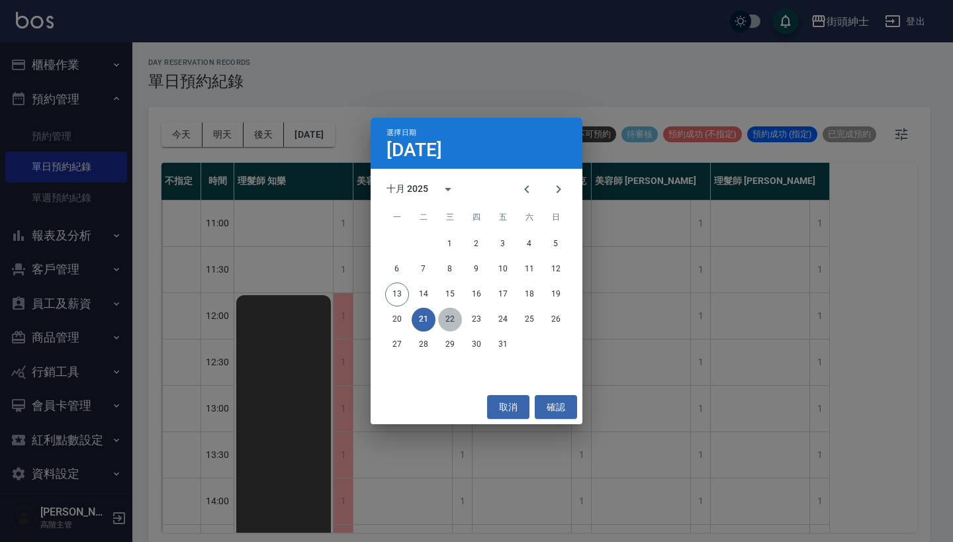
click at [451, 317] on button "22" at bounding box center [450, 320] width 24 height 24
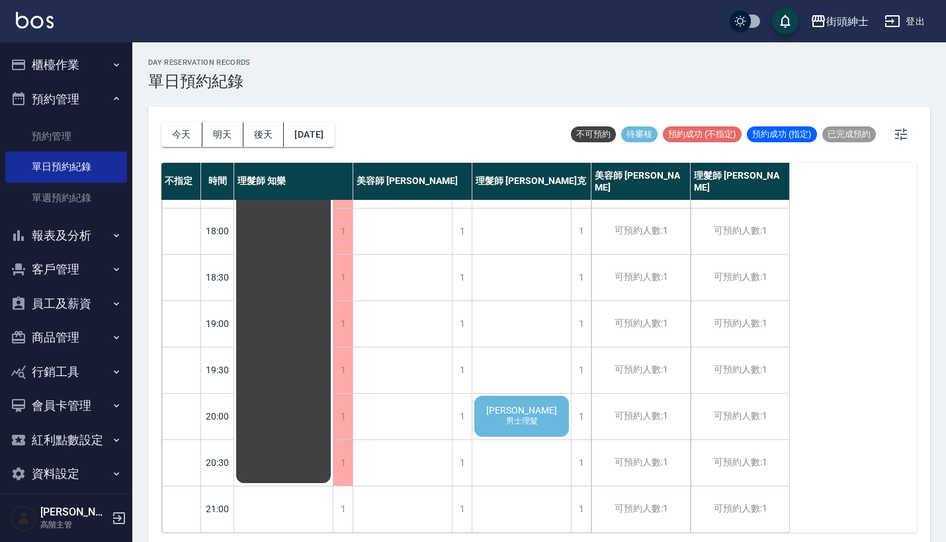
scroll to position [651, 0]
click at [531, 416] on span "男士理髮" at bounding box center [522, 421] width 37 height 11
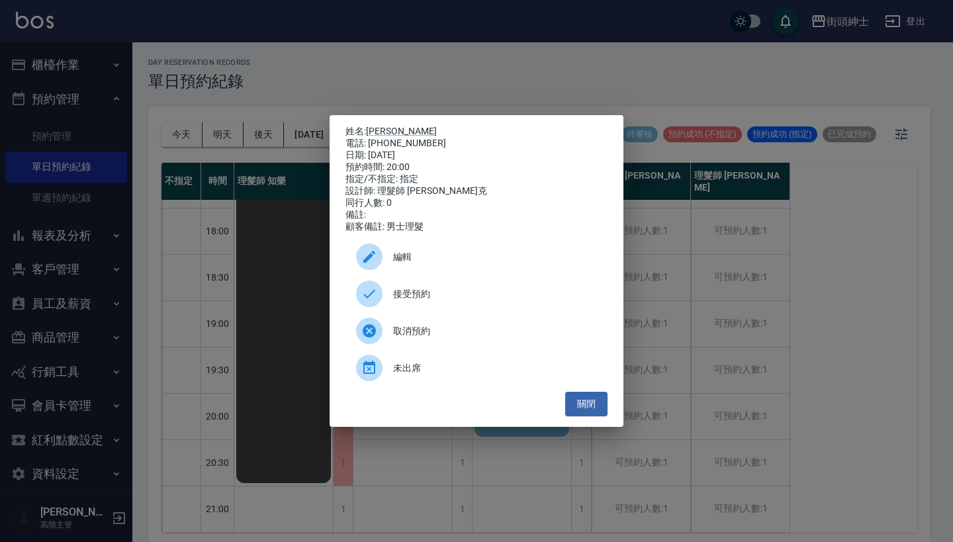
click at [460, 301] on span "接受預約" at bounding box center [495, 294] width 204 height 14
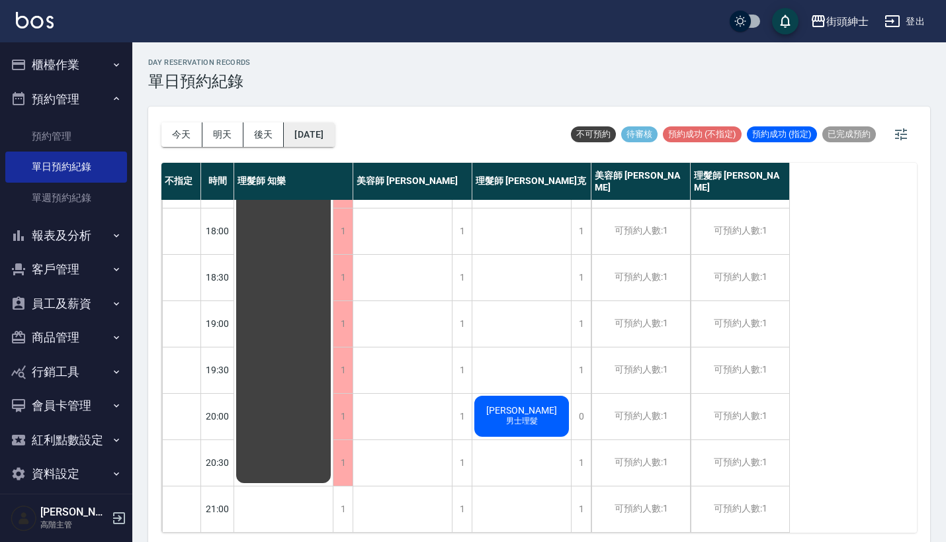
click at [332, 137] on button "[DATE]" at bounding box center [309, 134] width 50 height 24
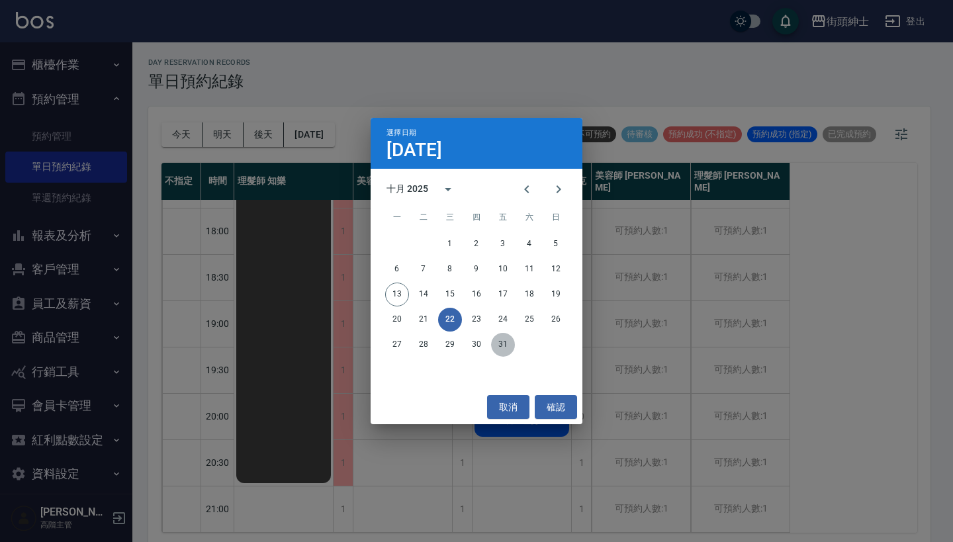
click at [503, 353] on button "31" at bounding box center [503, 345] width 24 height 24
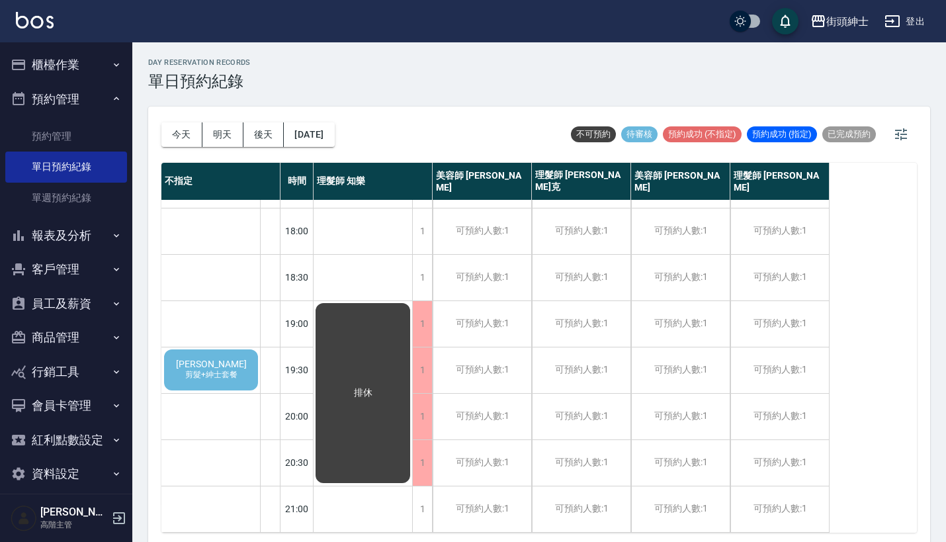
click at [221, 369] on span "剪髮+紳士套餐" at bounding box center [212, 374] width 58 height 11
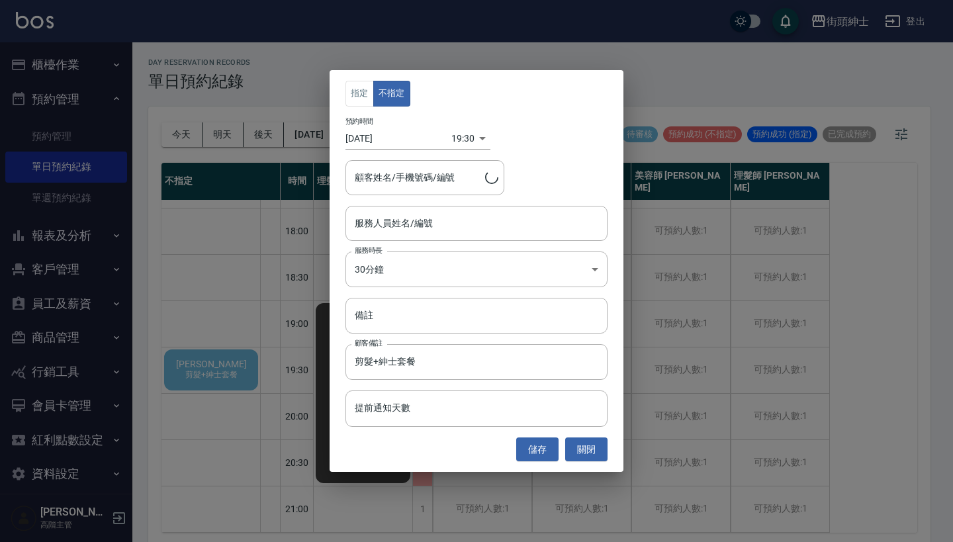
type input "[PERSON_NAME]/0958503538"
click at [451, 224] on input "服務人員姓名/編號" at bounding box center [476, 223] width 250 height 23
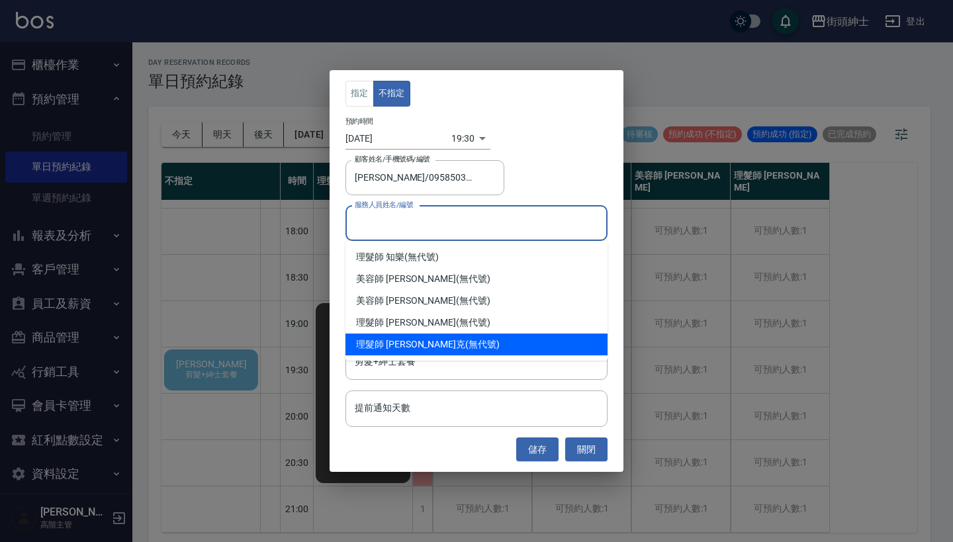
click at [437, 345] on div "理髮師 [PERSON_NAME]克 (無代號)" at bounding box center [476, 345] width 262 height 22
type input "理髮師 [PERSON_NAME]克(無代號)"
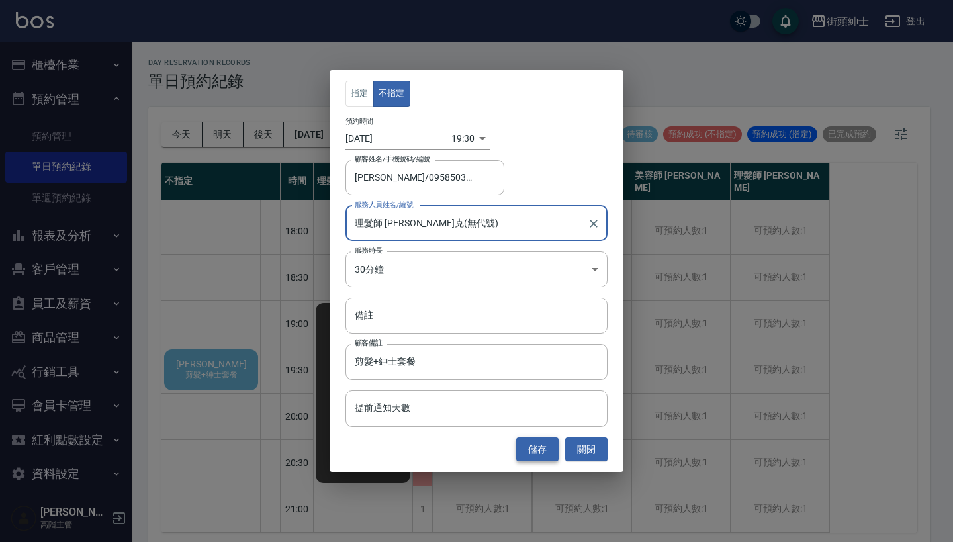
click at [543, 452] on button "儲存" at bounding box center [537, 449] width 42 height 24
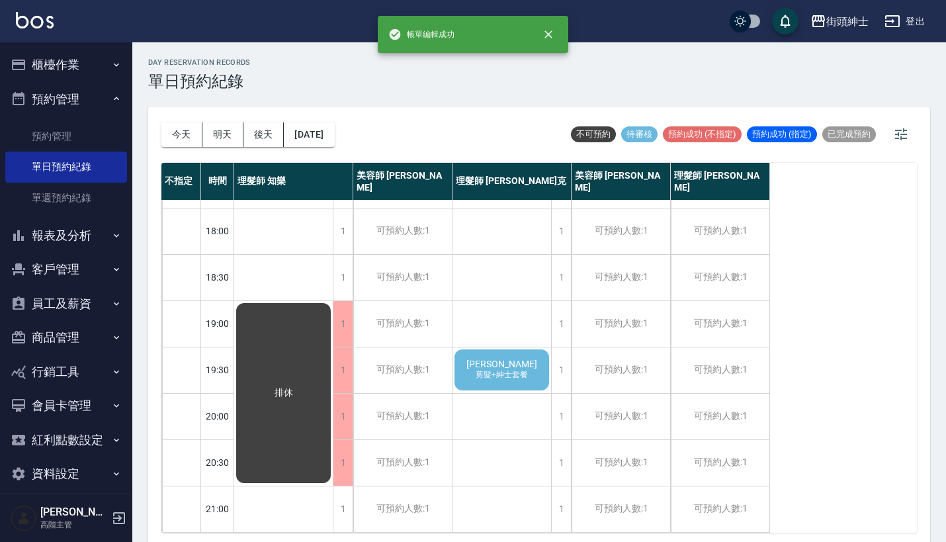
click at [487, 347] on div "[PERSON_NAME] 剪髮+紳士套餐" at bounding box center [502, 369] width 99 height 45
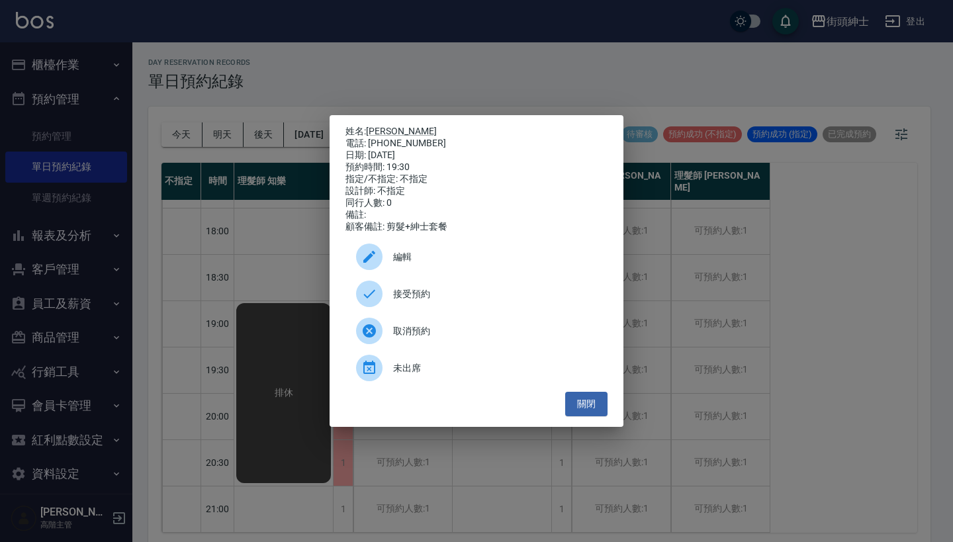
click at [428, 300] on span "接受預約" at bounding box center [495, 294] width 204 height 14
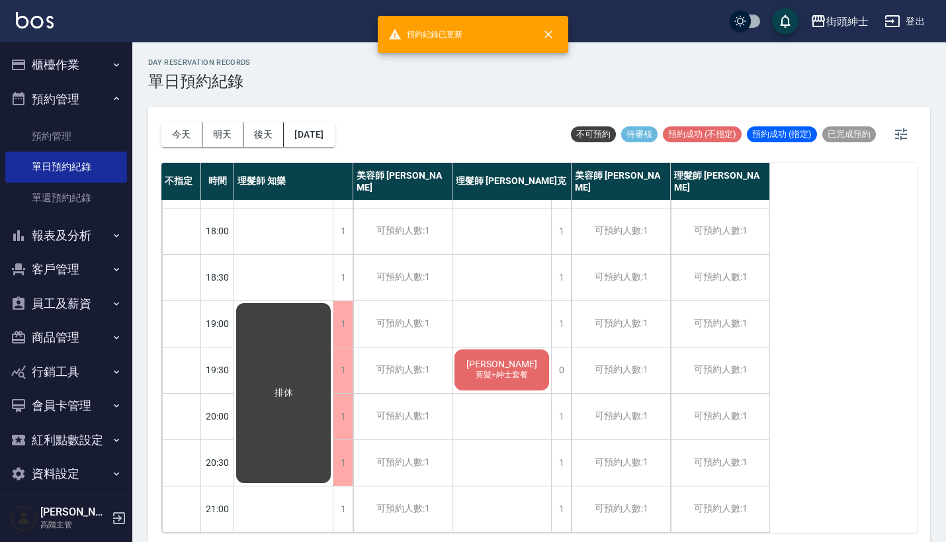
click at [522, 369] on span "剪髮+紳士套餐" at bounding box center [502, 374] width 58 height 11
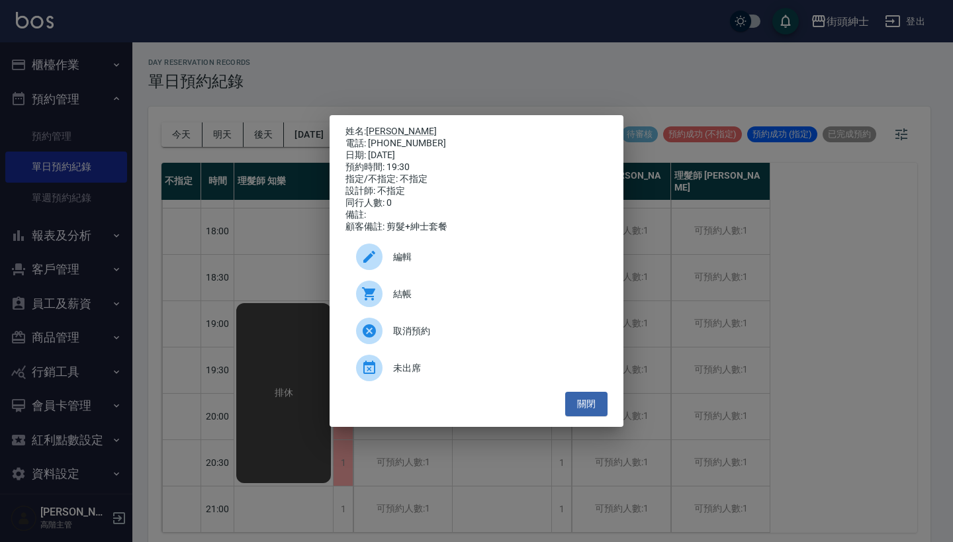
drag, startPoint x: 371, startPoint y: 139, endPoint x: 442, endPoint y: 147, distance: 71.9
click at [442, 147] on div "姓名: [PERSON_NAME] 電話: [PHONE_NUMBER] 日期: [DATE] 預約時間: 19:30 指定/不指定: 不指定 設計師: 不指…" at bounding box center [476, 179] width 262 height 107
click at [371, 140] on div "電話: [PHONE_NUMBER]" at bounding box center [476, 144] width 262 height 12
drag, startPoint x: 371, startPoint y: 140, endPoint x: 422, endPoint y: 139, distance: 51.6
click at [422, 139] on div "電話: [PHONE_NUMBER]" at bounding box center [476, 144] width 262 height 12
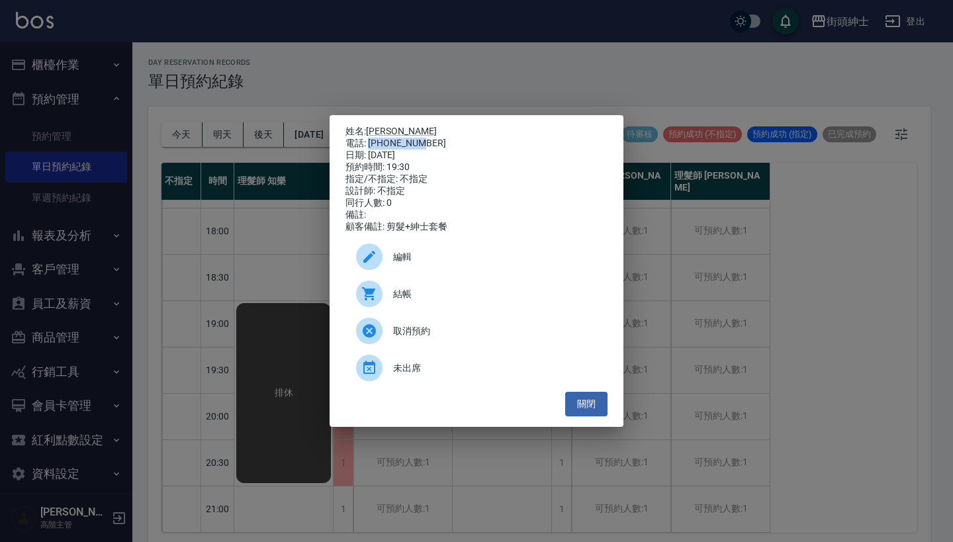
copy div "0958503538"
click at [729, 309] on div "姓名: [PERSON_NAME] 電話: [PHONE_NUMBER] 日期: [DATE] 預約時間: 19:30 指定/不指定: 不指定 設計師: 不指…" at bounding box center [476, 271] width 953 height 542
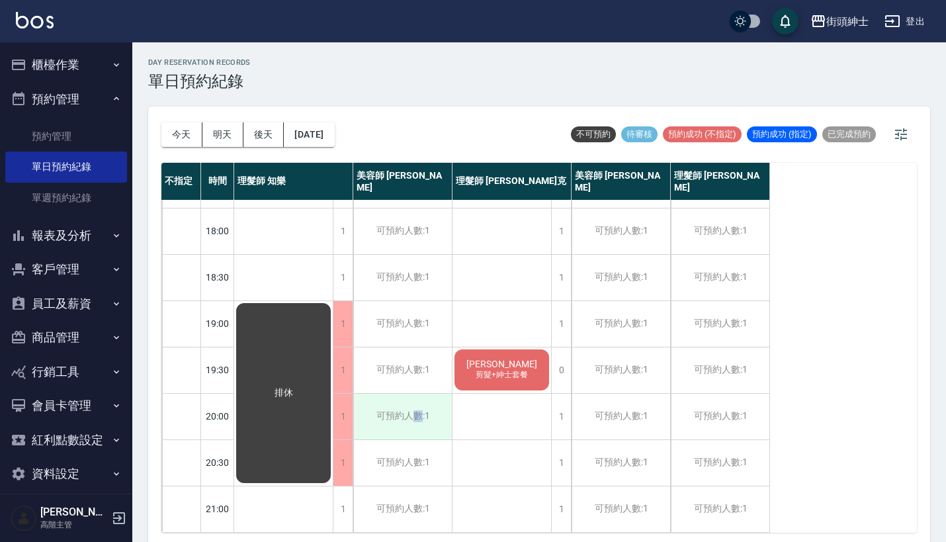
click at [418, 409] on div "可預約人數:1" at bounding box center [402, 417] width 99 height 46
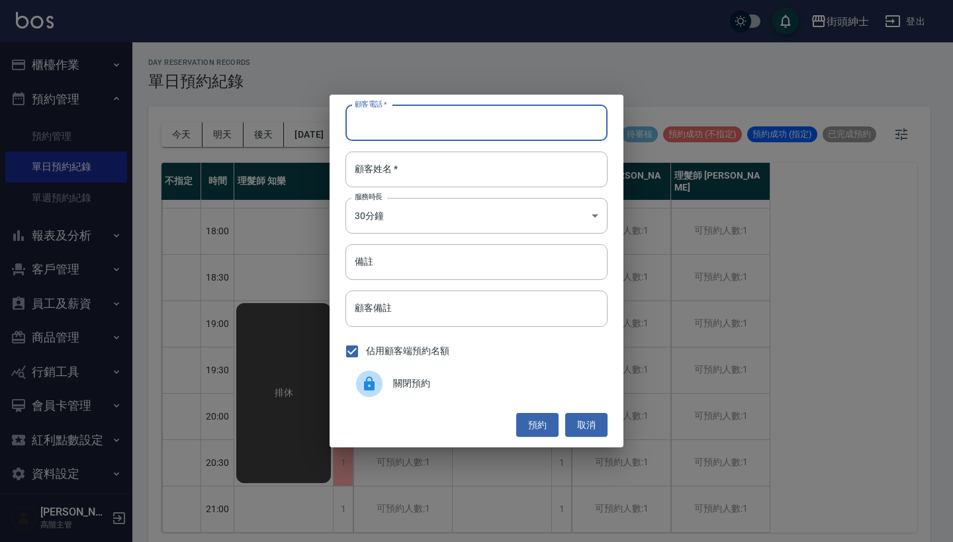
paste input "0958503538"
type input "0958503538"
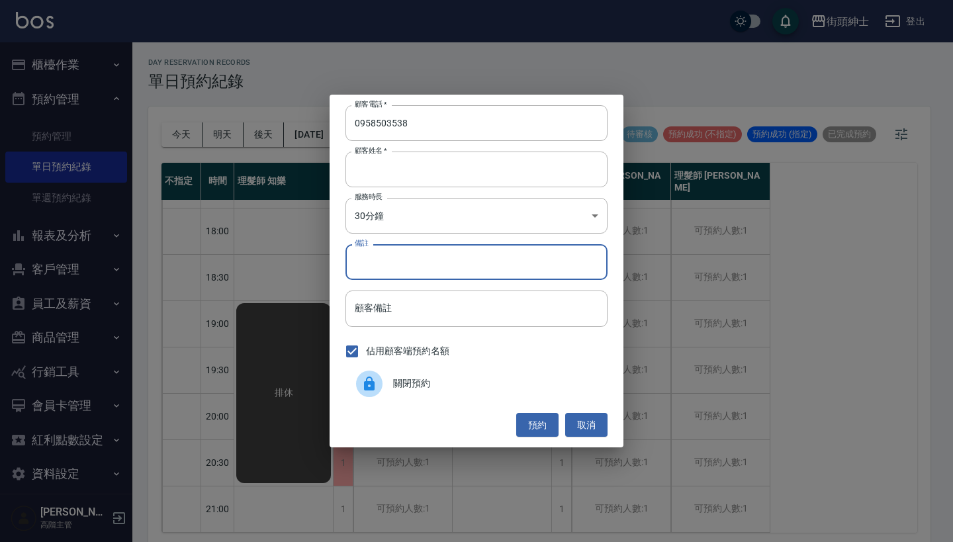
click at [463, 252] on input "備註" at bounding box center [476, 262] width 262 height 36
type input "ㄘ"
type input "紳士"
click at [529, 422] on button "預約" at bounding box center [537, 425] width 42 height 24
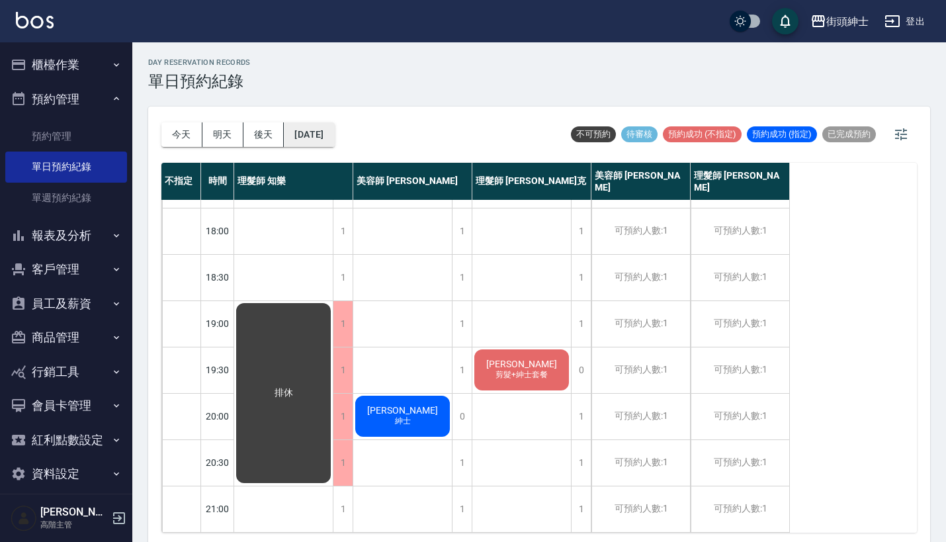
click at [332, 138] on button "[DATE]" at bounding box center [309, 134] width 50 height 24
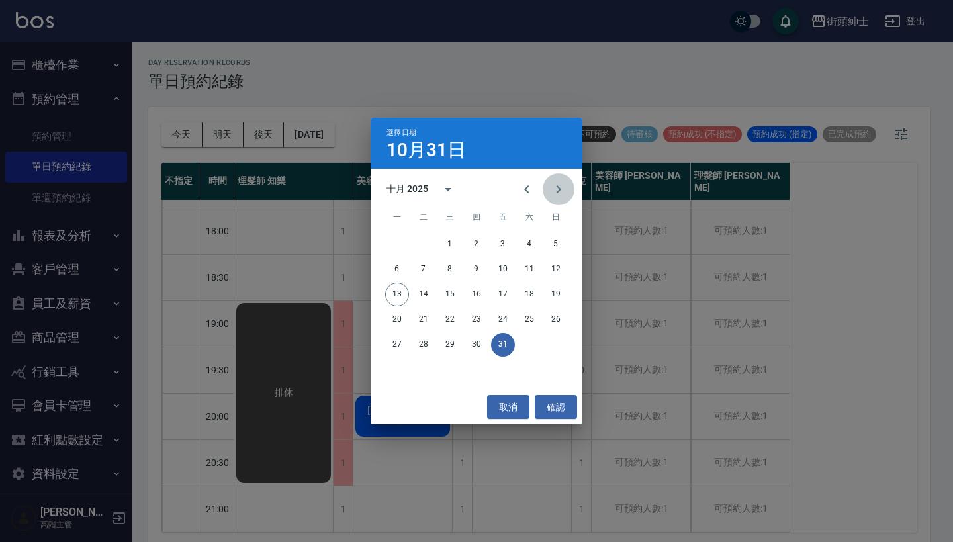
click at [558, 190] on icon "Next month" at bounding box center [559, 189] width 16 height 16
click at [396, 297] on button "10" at bounding box center [397, 295] width 24 height 24
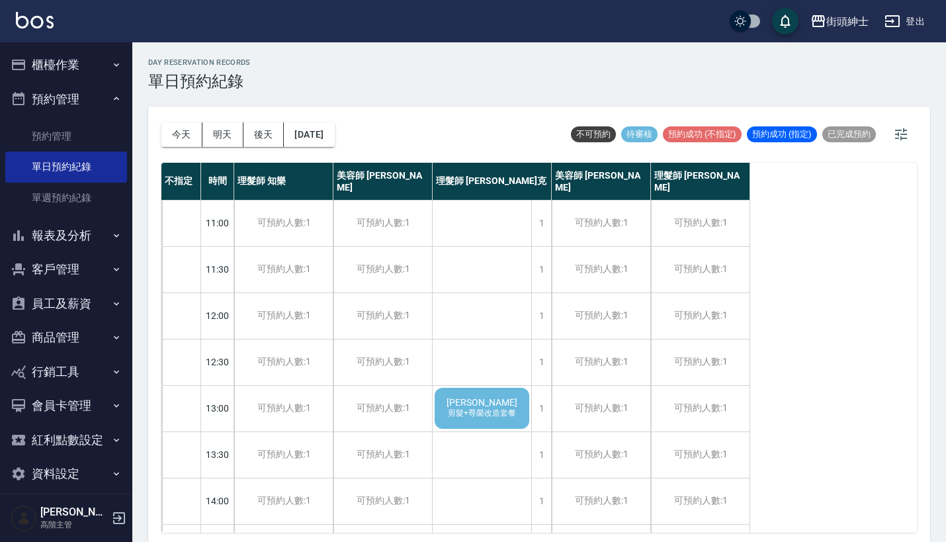
click at [502, 412] on span "剪髮+尊榮改造套餐" at bounding box center [481, 413] width 73 height 11
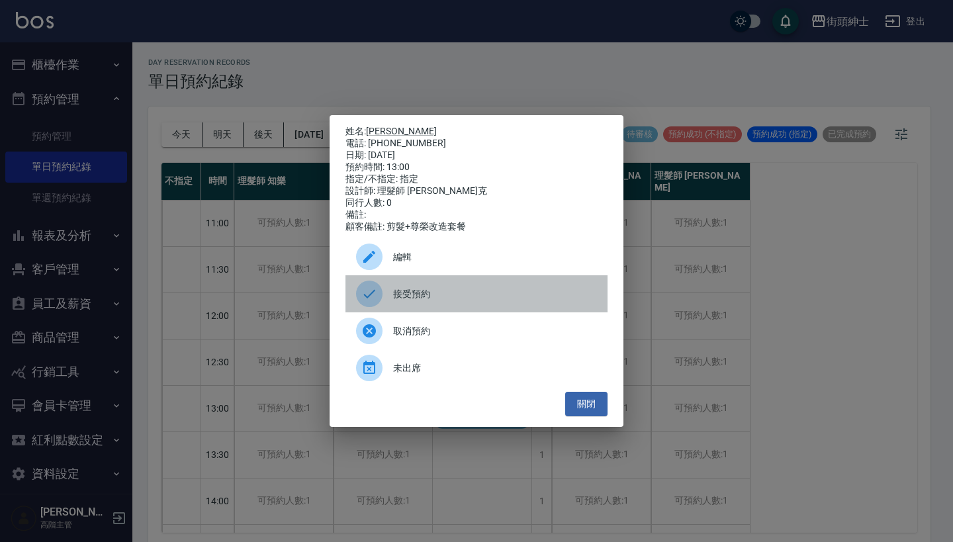
click at [437, 299] on span "接受預約" at bounding box center [495, 294] width 204 height 14
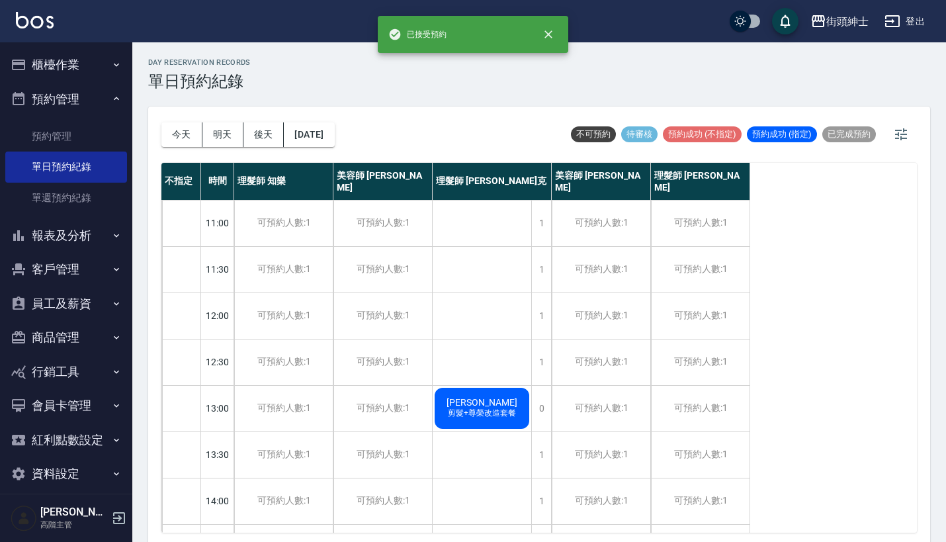
click at [471, 400] on span "[PERSON_NAME]" at bounding box center [482, 402] width 76 height 11
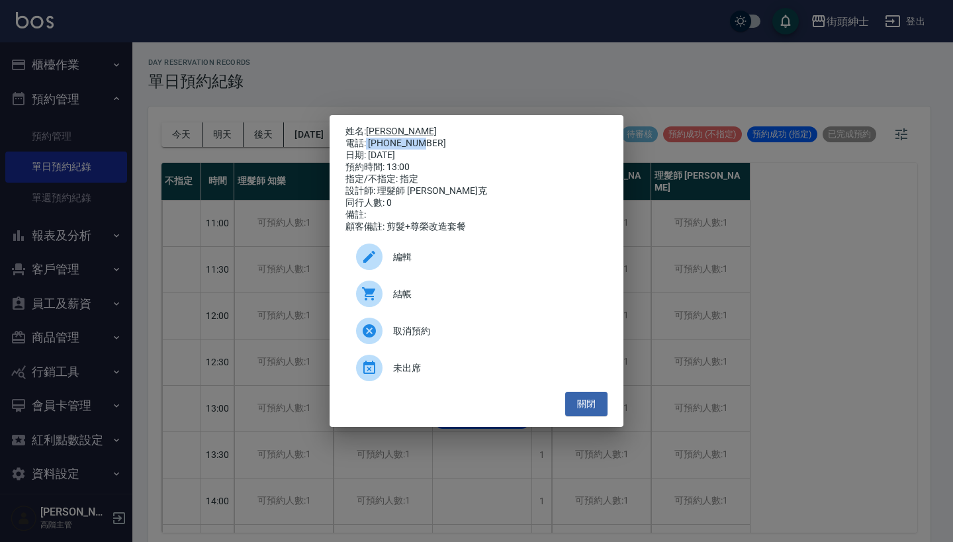
drag, startPoint x: 366, startPoint y: 140, endPoint x: 433, endPoint y: 142, distance: 66.9
click at [433, 142] on div "電話: [PHONE_NUMBER]" at bounding box center [476, 144] width 262 height 12
copy div "0970489359"
click at [302, 269] on div "姓名: [PERSON_NAME] 電話: [PHONE_NUMBER] 日期: [DATE] 預約時間: 13:00 指定/不指定: 指定 設計師: 理髮師…" at bounding box center [476, 271] width 953 height 542
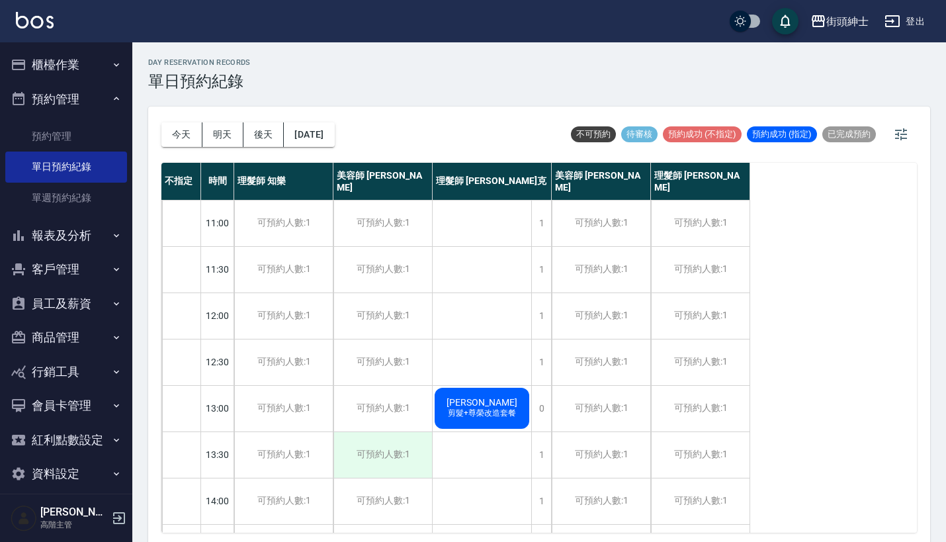
click at [416, 461] on div "可預約人數:1" at bounding box center [383, 455] width 99 height 46
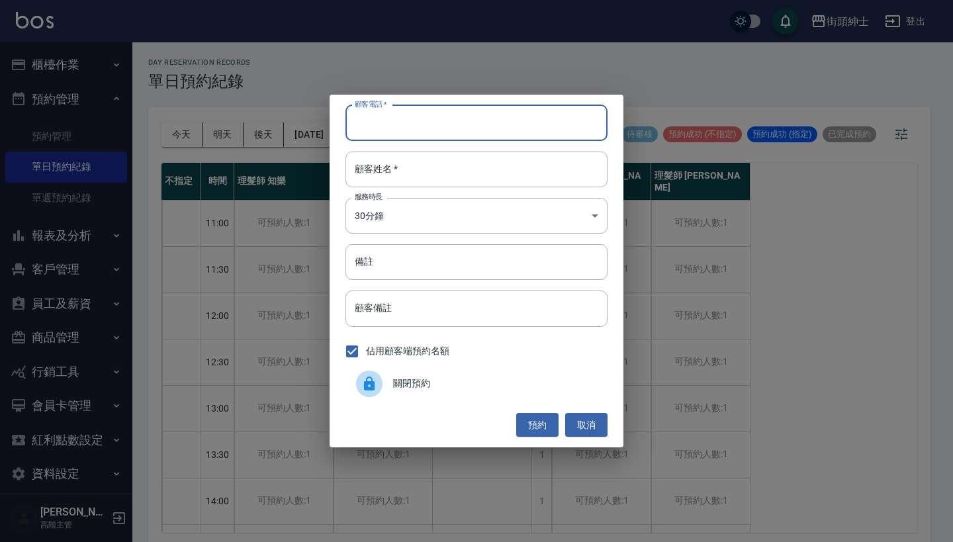
paste input "0970489359"
type input "0970489359"
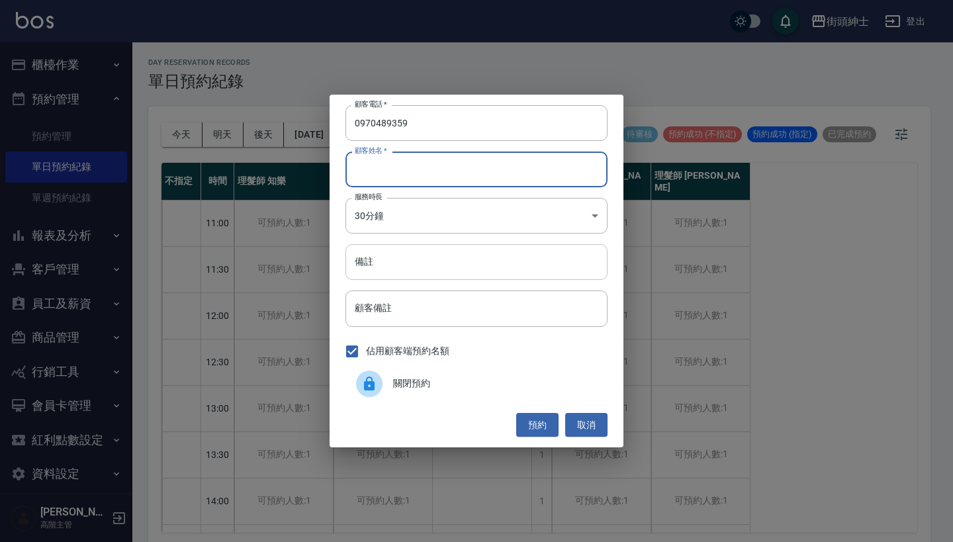
click at [434, 257] on input "備註" at bounding box center [476, 262] width 262 height 36
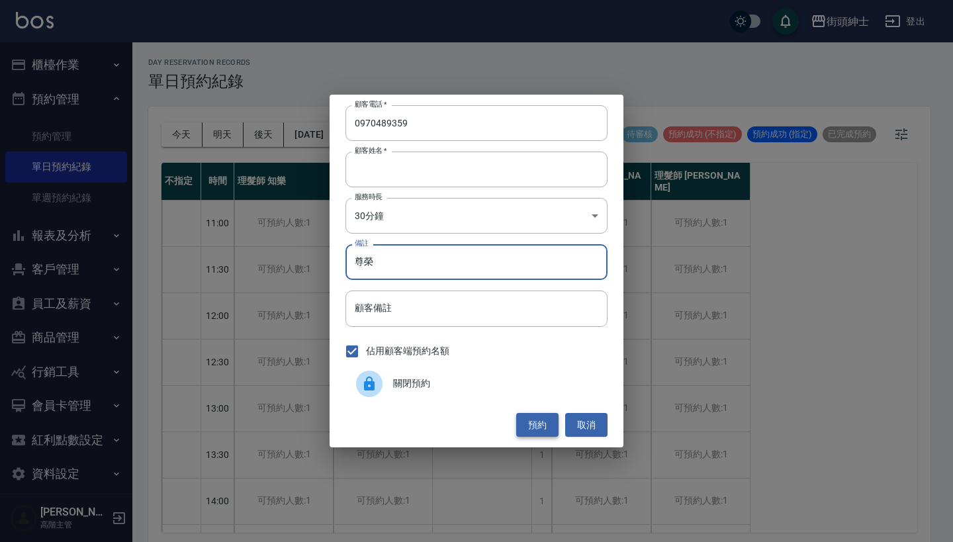
type input "尊榮"
click at [535, 425] on button "預約" at bounding box center [537, 425] width 42 height 24
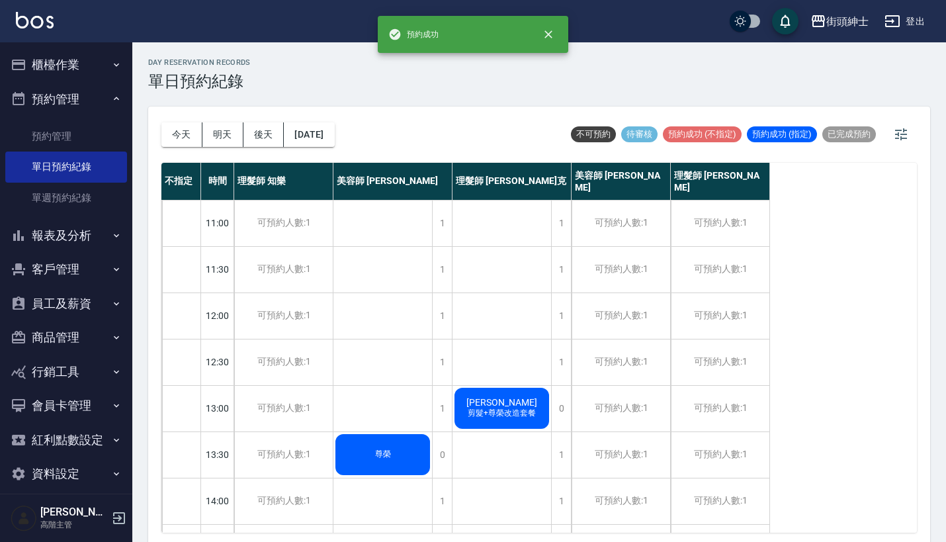
click at [412, 458] on div "尊榮" at bounding box center [383, 454] width 99 height 45
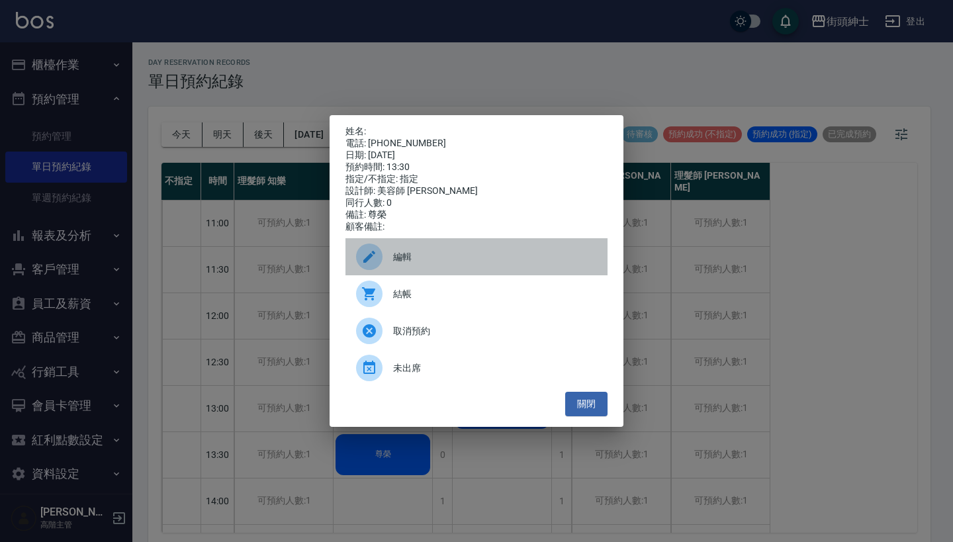
click at [452, 272] on div "編輯" at bounding box center [476, 256] width 262 height 37
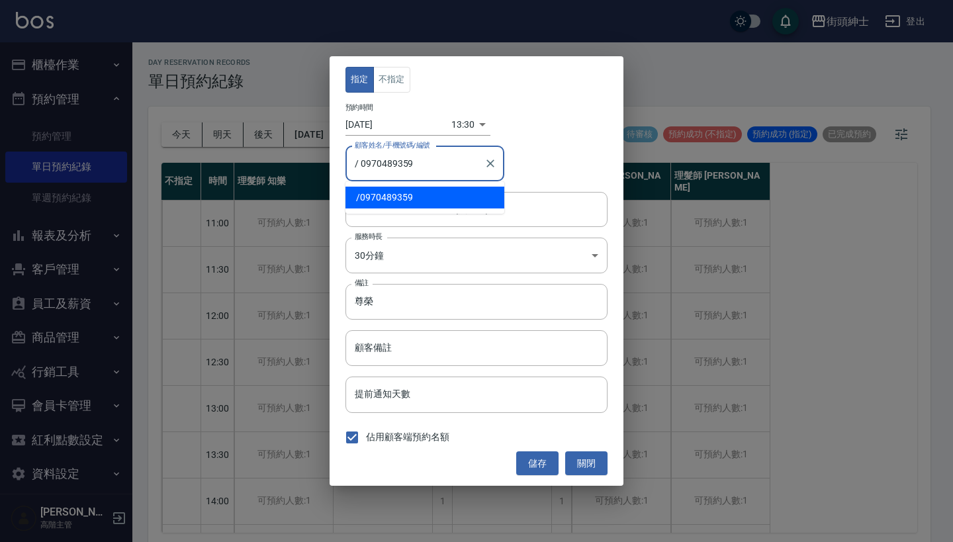
drag, startPoint x: 364, startPoint y: 163, endPoint x: 319, endPoint y: 160, distance: 45.1
click at [319, 160] on div "指定 不指定 預約時間 [DATE] 13:30 1762752600000 顧客姓名/手機號碼/編號 / 0970489359 顧客姓名/手機號碼/編號 服…" at bounding box center [476, 271] width 953 height 542
type input "/ 0970489359"
click at [443, 163] on input "/ 0970489359" at bounding box center [414, 163] width 127 height 23
click at [547, 148] on div "顧客姓名/手機號碼/編號 / 0970489359 顧客姓名/手機號碼/編號" at bounding box center [476, 163] width 262 height 35
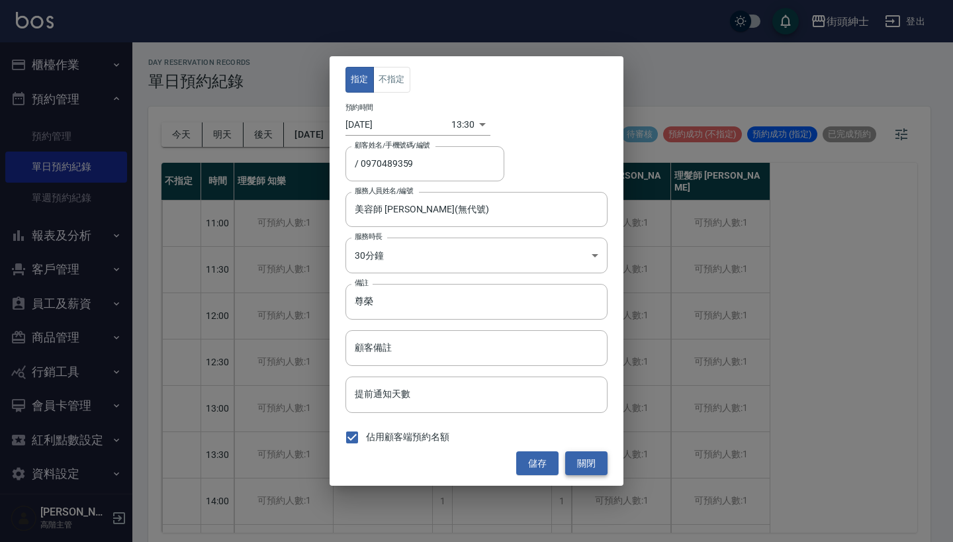
click at [588, 465] on button "關閉" at bounding box center [586, 463] width 42 height 24
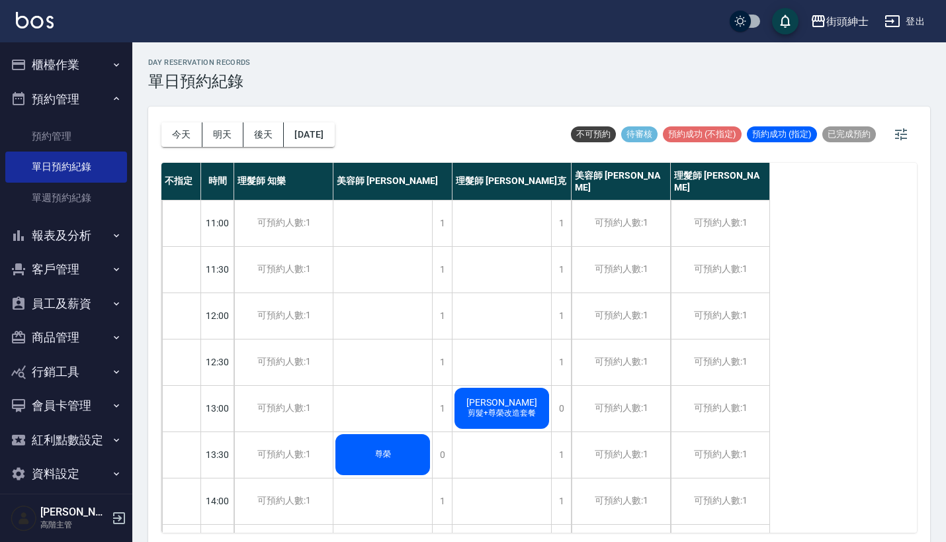
click at [408, 456] on div "尊榮" at bounding box center [383, 454] width 99 height 45
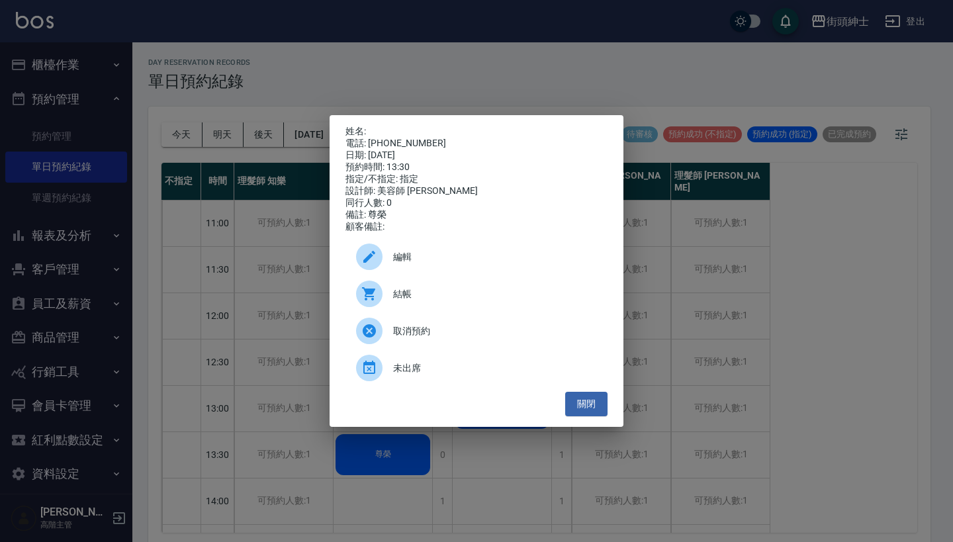
click at [444, 338] on span "取消預約" at bounding box center [495, 331] width 204 height 14
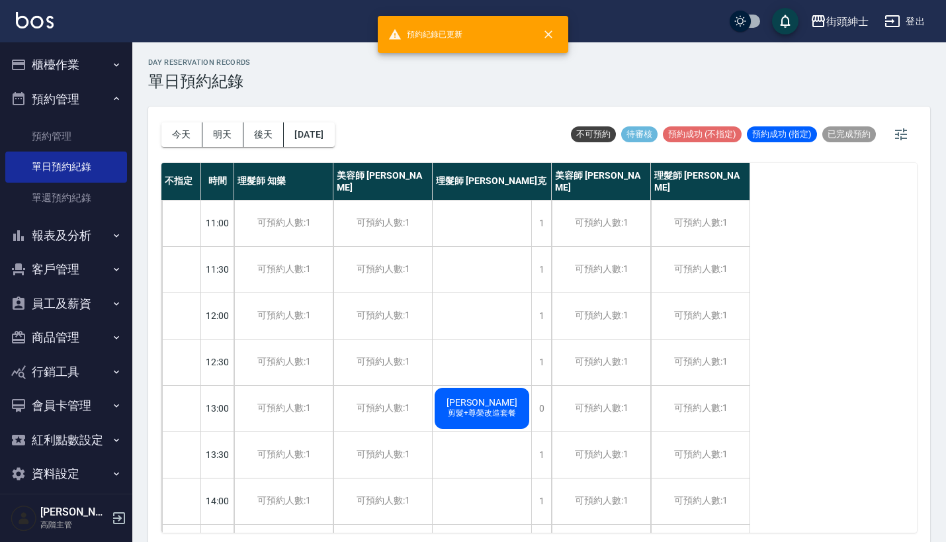
click at [476, 409] on span "剪髮+尊榮改造套餐" at bounding box center [481, 413] width 73 height 11
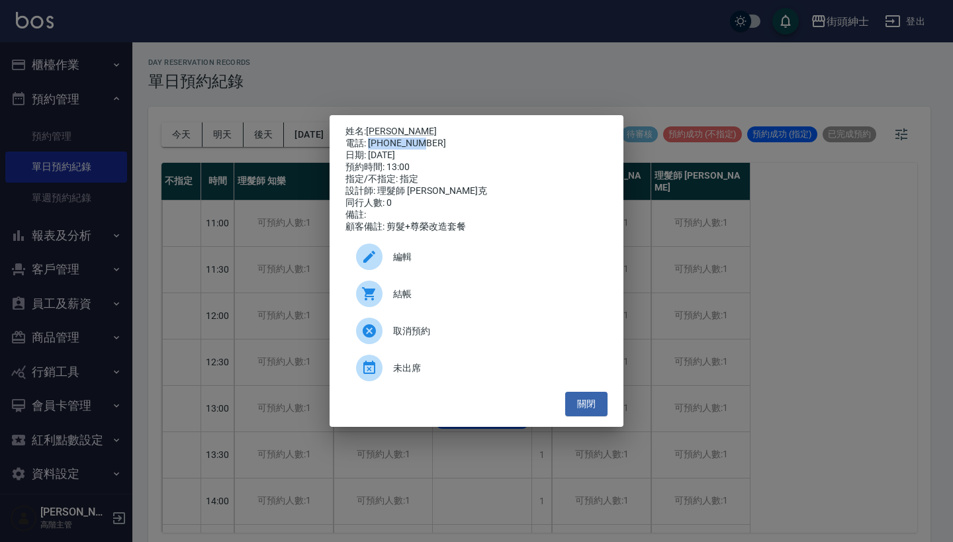
drag, startPoint x: 370, startPoint y: 140, endPoint x: 427, endPoint y: 143, distance: 57.0
click at [427, 143] on div "電話: [PHONE_NUMBER]" at bounding box center [476, 144] width 262 height 12
copy div "0970489359"
click at [305, 457] on div "姓名: [PERSON_NAME] 電話: [PHONE_NUMBER] 日期: [DATE] 預約時間: 13:00 指定/不指定: 指定 設計師: 理髮師…" at bounding box center [476, 271] width 953 height 542
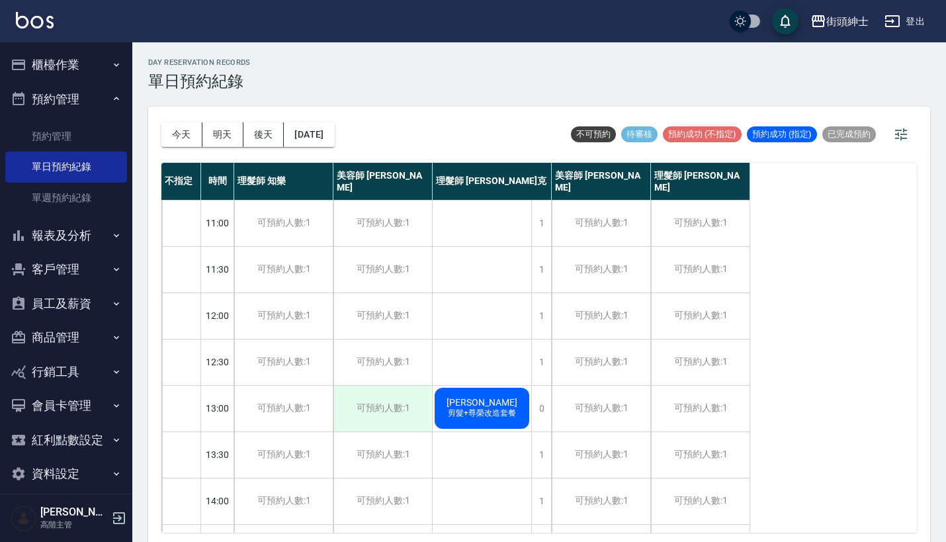
click at [384, 423] on div "可預約人數:1" at bounding box center [383, 409] width 99 height 46
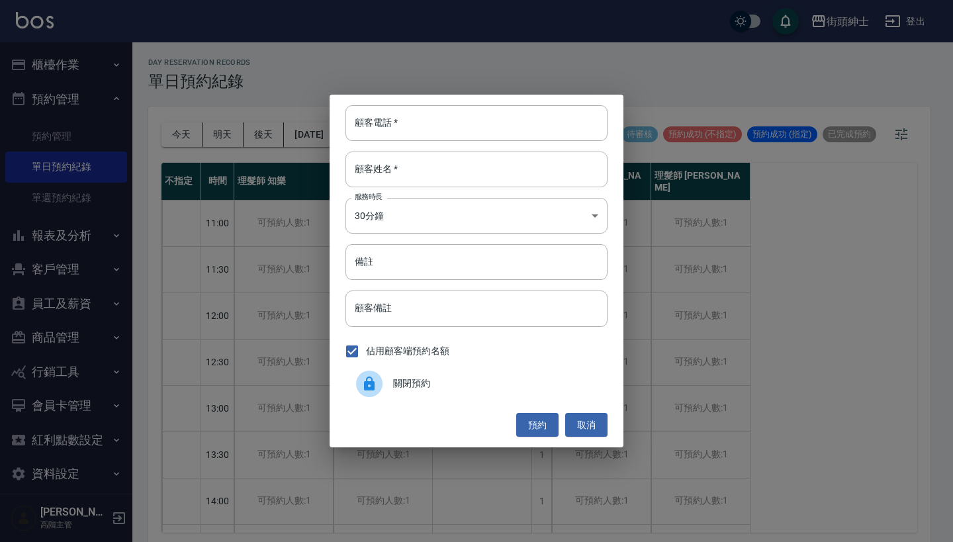
click at [254, 419] on div "顧客電話   * 顧客電話   * 顧客姓名   * 顧客姓名   * 服務時長 30分鐘 1 服務時長 備註 備註 顧客備註 顧客備註 佔用顧客端預約名額 …" at bounding box center [476, 271] width 953 height 542
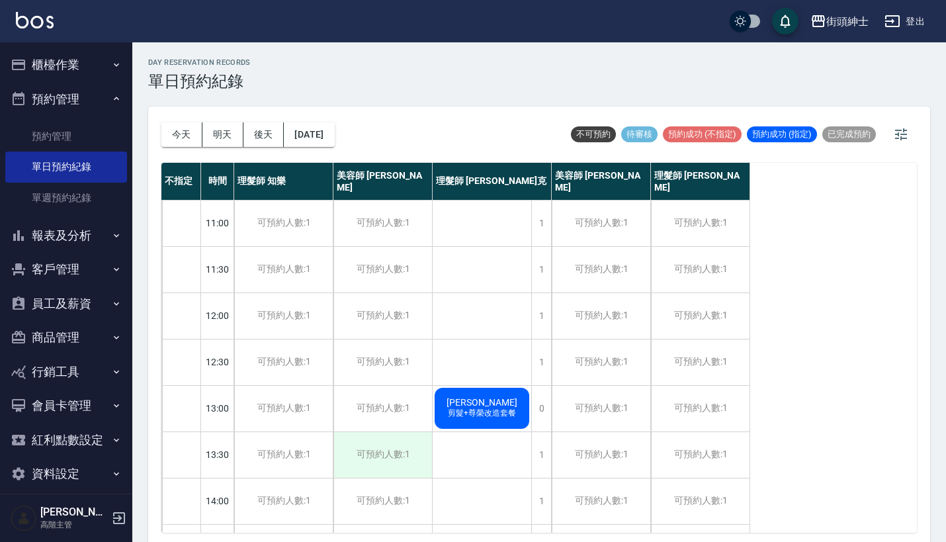
click at [409, 456] on div "可預約人數:1" at bounding box center [383, 455] width 99 height 46
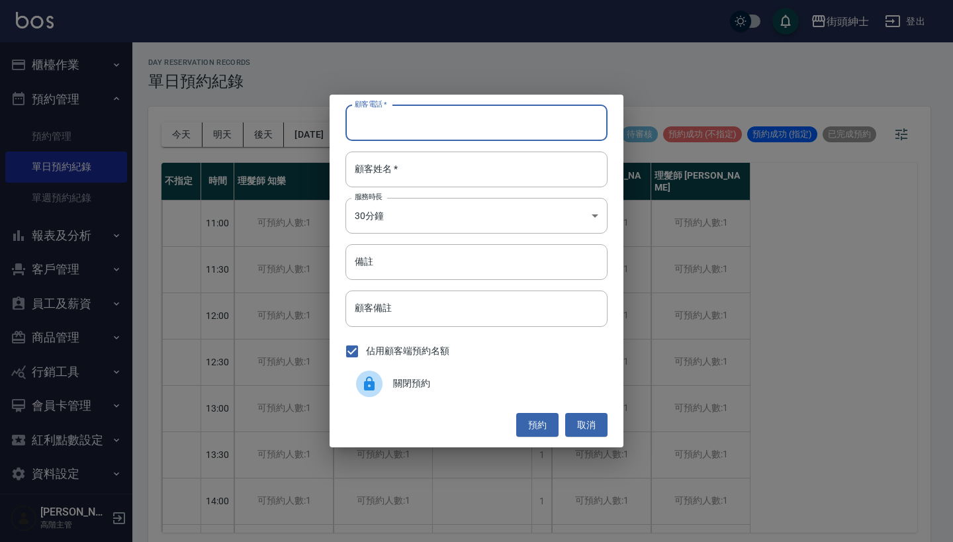
paste input "0970489359"
type input "0970489359"
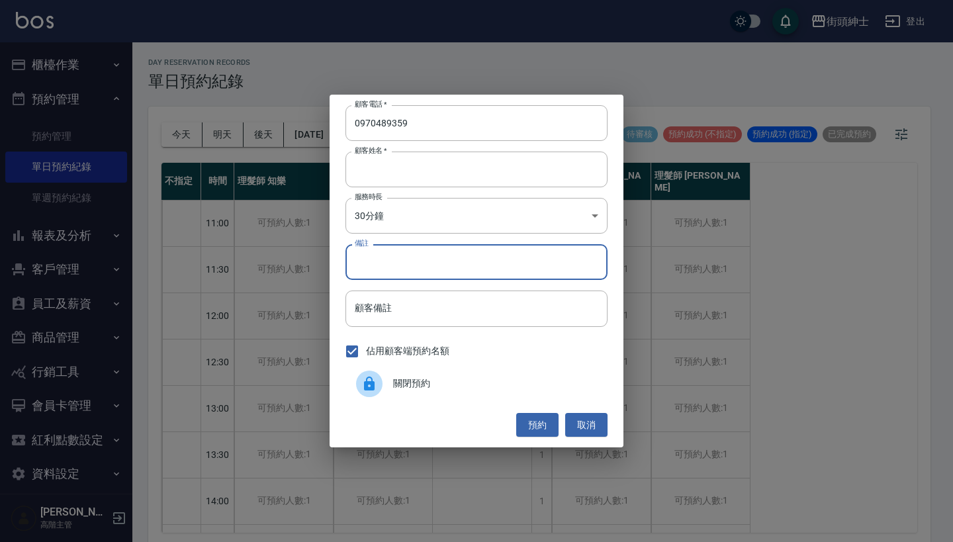
click at [420, 263] on input "備註" at bounding box center [476, 262] width 262 height 36
type input "尊榮"
click at [459, 204] on body "街頭紳士 登出 櫃檯作業 打帳單 帳單列表 掛單列表 座位開單 營業儀表板 現金收支登錄 高階收支登錄 材料自購登錄 每日結帳 排班表 現場電腦打卡 掃碼打卡…" at bounding box center [476, 273] width 953 height 546
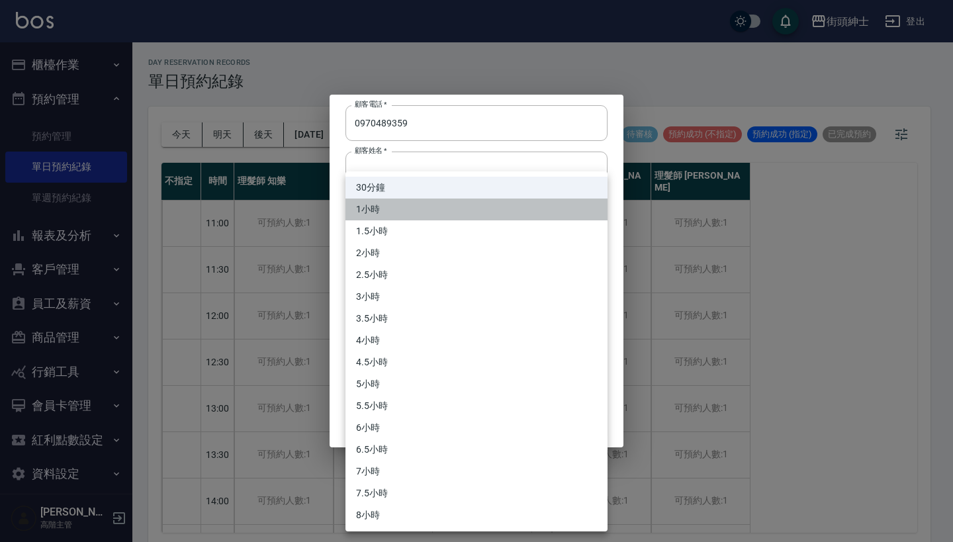
click at [469, 209] on li "1小時" at bounding box center [476, 210] width 262 height 22
type input "2"
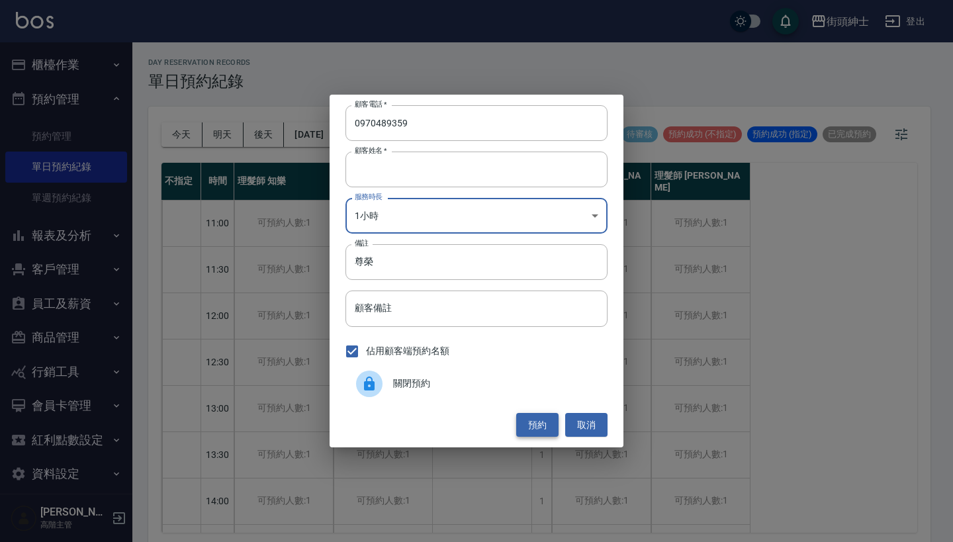
click at [543, 420] on button "預約" at bounding box center [537, 425] width 42 height 24
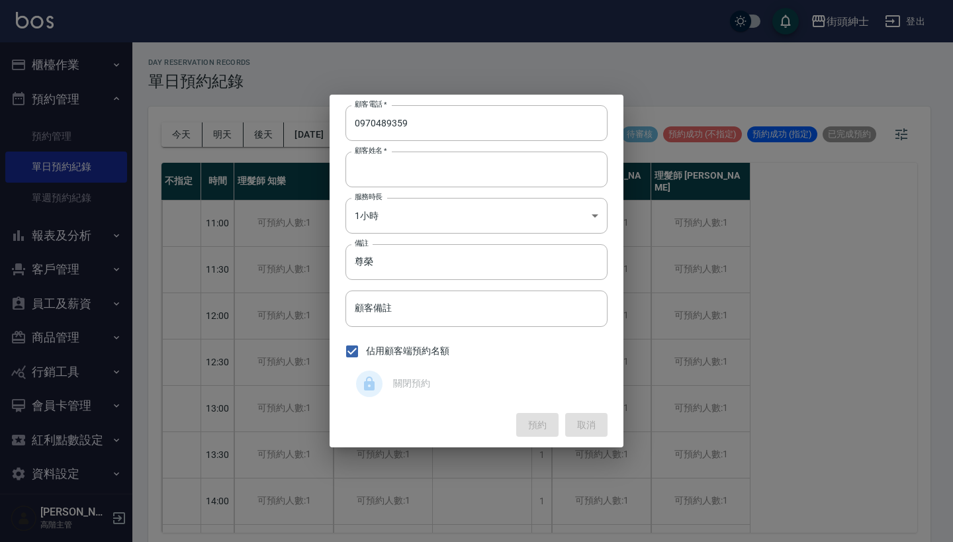
click at [721, 107] on div "顧客電話   * [PHONE_NUMBER] 顧客電話   * 顧客姓名   * 顧客姓名   * 服務時長 1小時 2 服務時長 備註 尊榮 備註 顧客備…" at bounding box center [476, 271] width 953 height 542
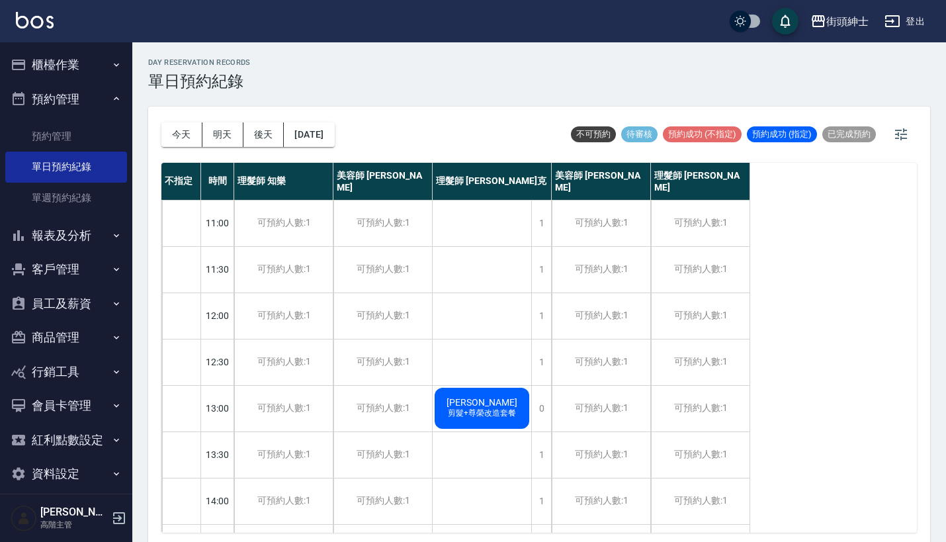
click at [484, 410] on span "剪髮+尊榮改造套餐" at bounding box center [481, 413] width 73 height 11
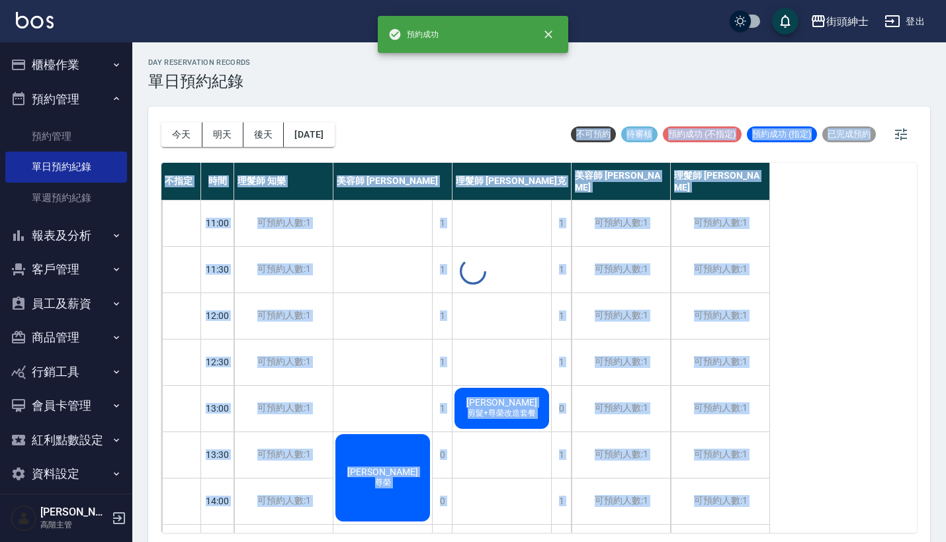
drag, startPoint x: 367, startPoint y: 142, endPoint x: 431, endPoint y: 142, distance: 63.5
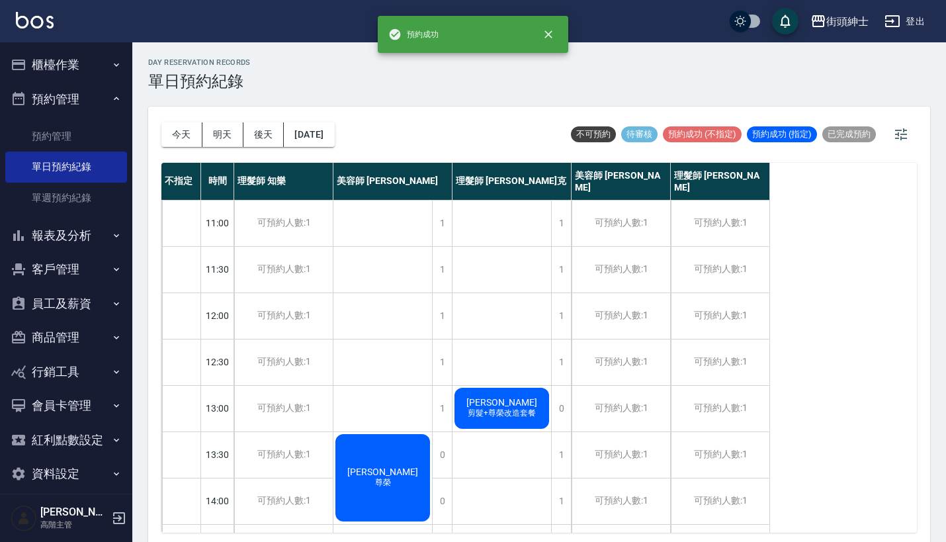
click at [600, 68] on div "day Reservation records 單日預約紀錄" at bounding box center [539, 74] width 782 height 32
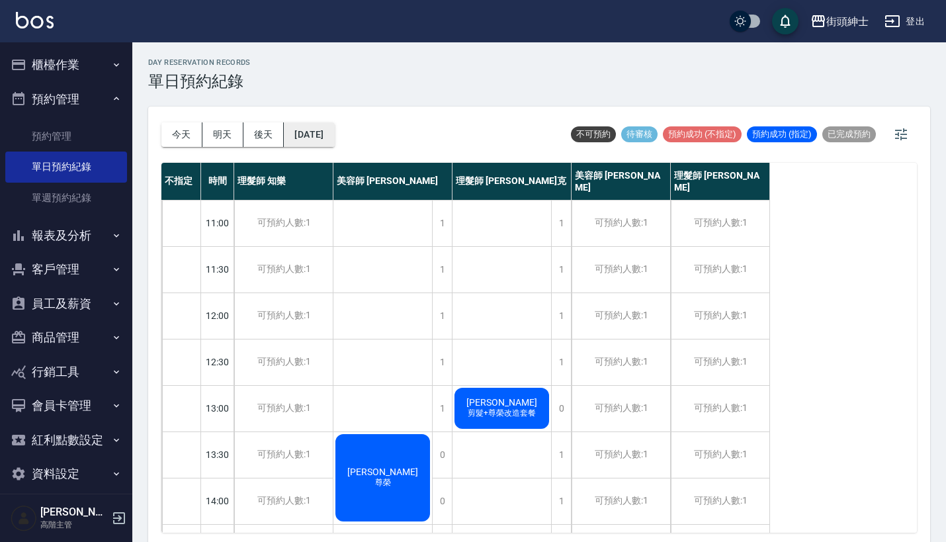
click at [334, 133] on button "[DATE]" at bounding box center [309, 134] width 50 height 24
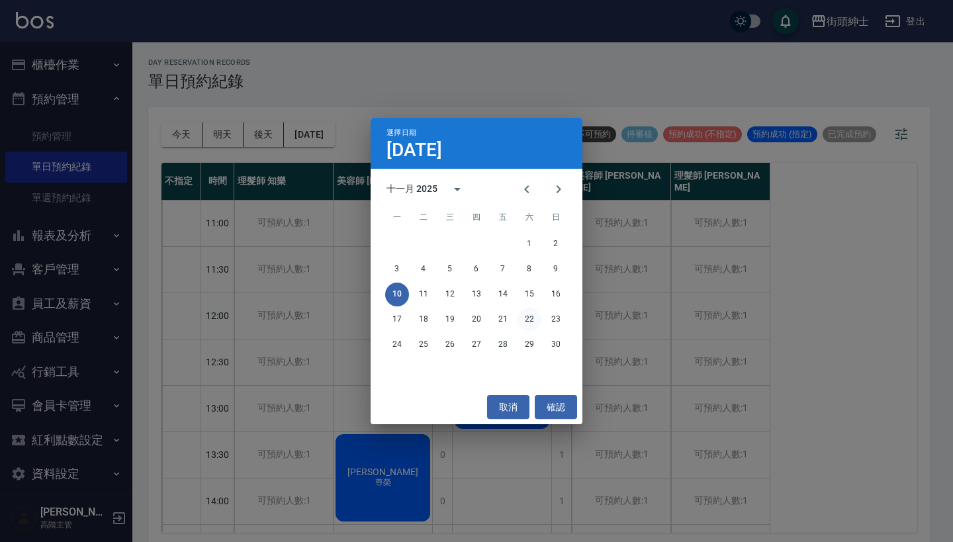
click at [524, 316] on button "22" at bounding box center [530, 320] width 24 height 24
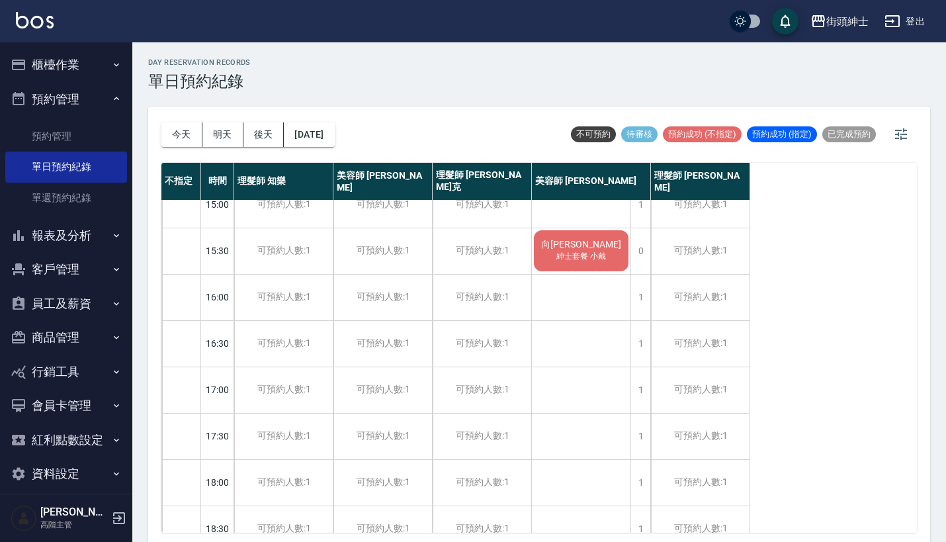
scroll to position [389, 0]
click at [185, 135] on button "今天" at bounding box center [181, 134] width 41 height 24
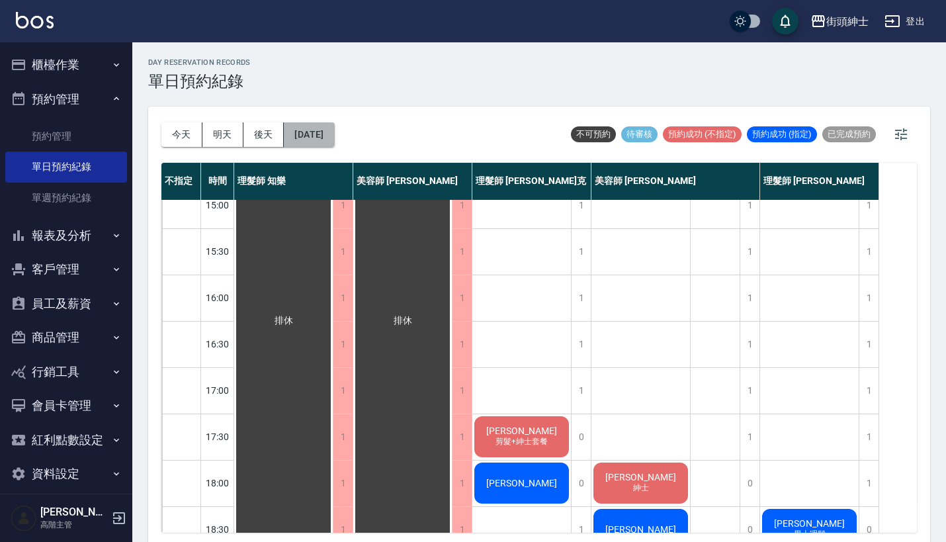
click at [334, 137] on button "[DATE]" at bounding box center [309, 134] width 50 height 24
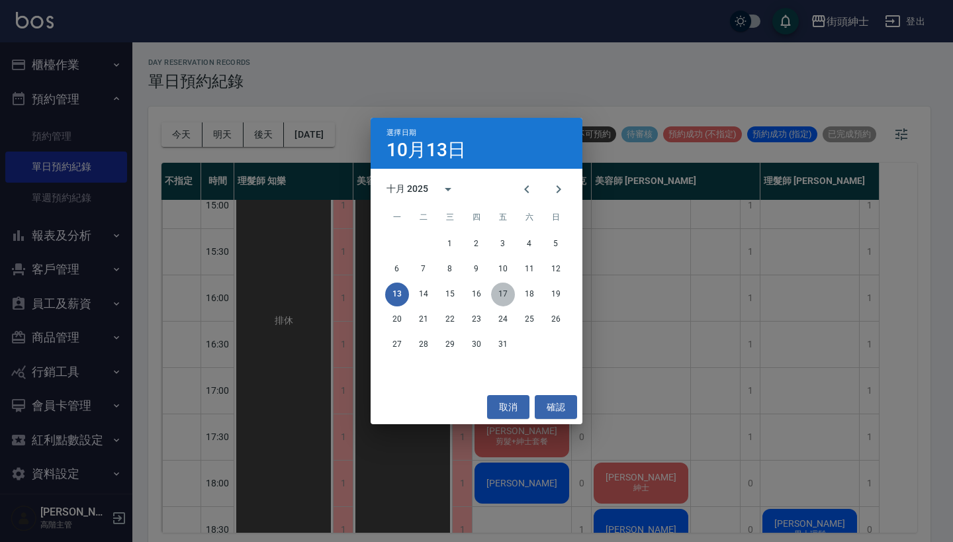
click at [502, 300] on button "17" at bounding box center [503, 295] width 24 height 24
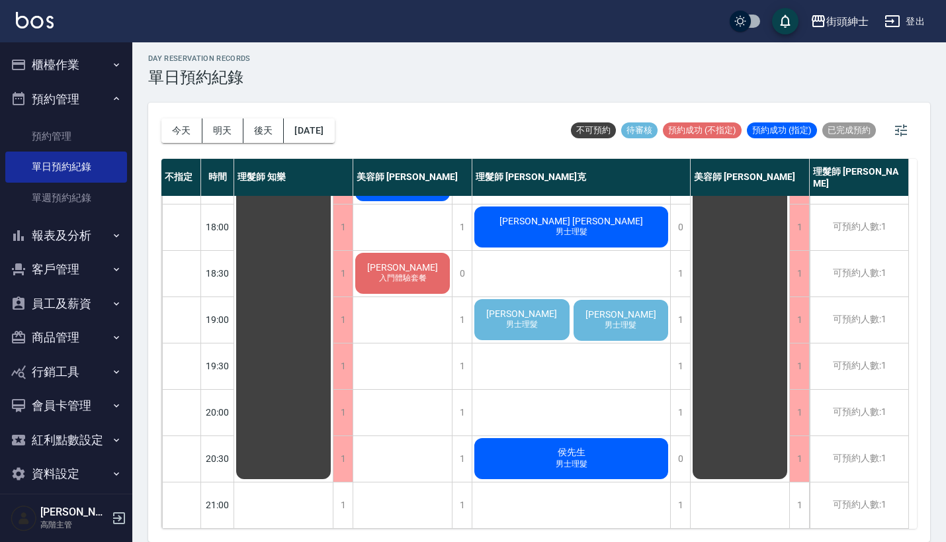
scroll to position [3, 0]
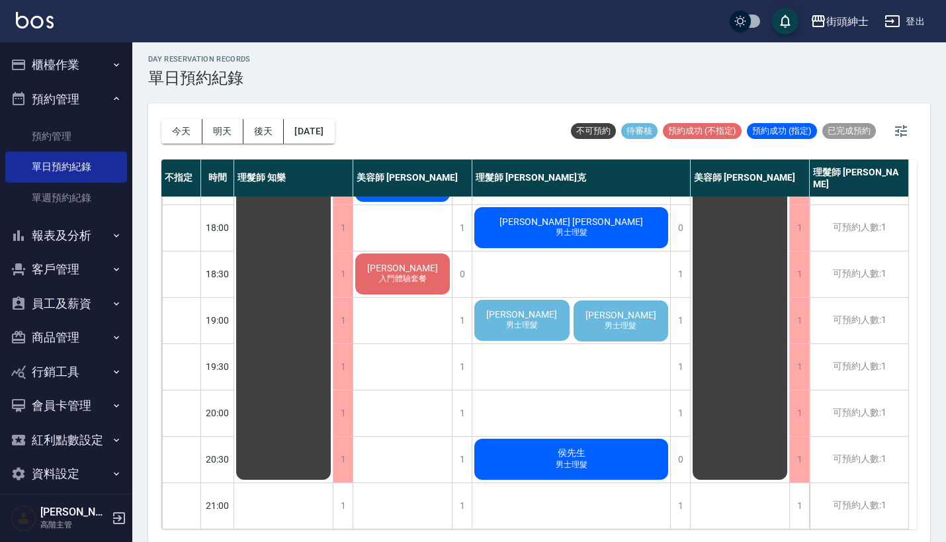
click at [526, 320] on span "男士理髮" at bounding box center [522, 325] width 37 height 11
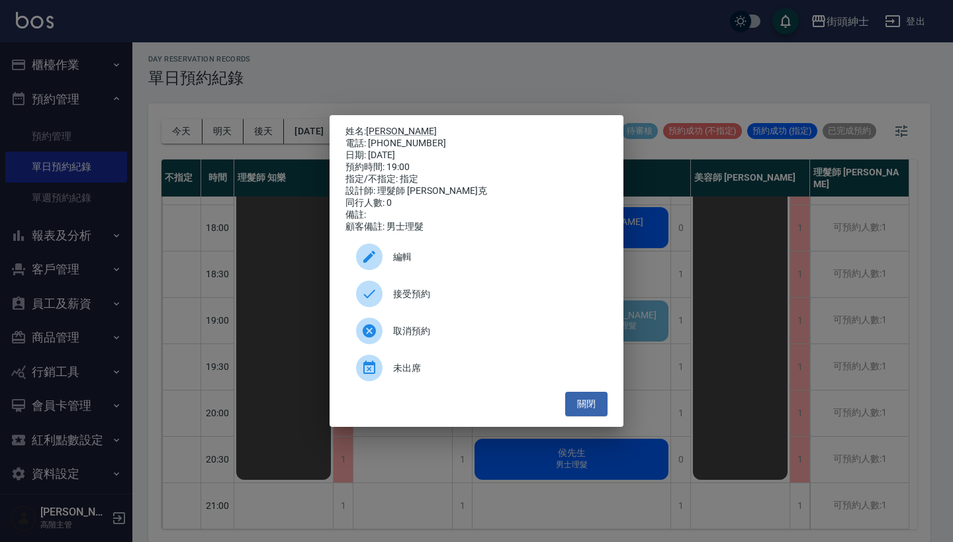
click at [235, 214] on div "姓名: [PERSON_NAME] 電話: [PHONE_NUMBER] 日期: [DATE] 預約時間: 19:00 指定/不指定: 指定 設計師: 理髮師…" at bounding box center [476, 271] width 953 height 542
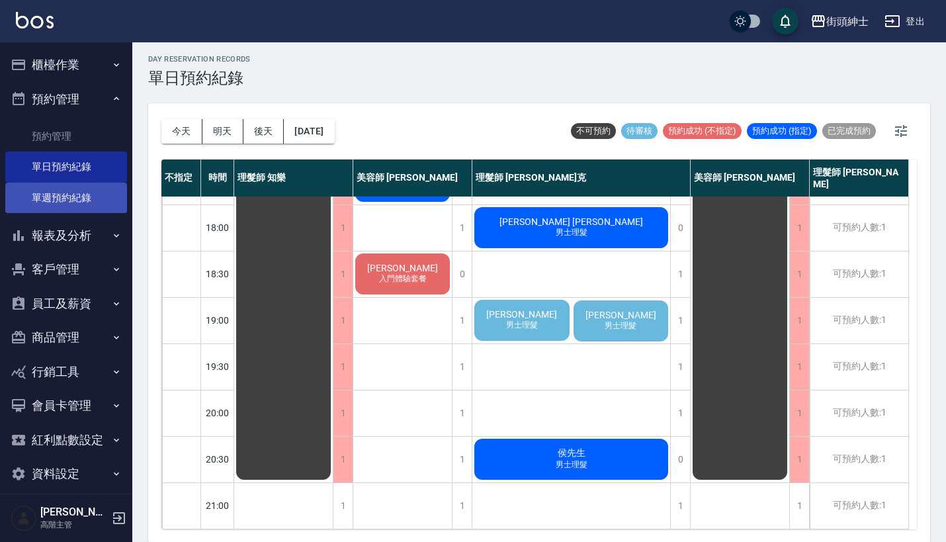
click at [79, 191] on link "單週預約紀錄" at bounding box center [66, 198] width 122 height 30
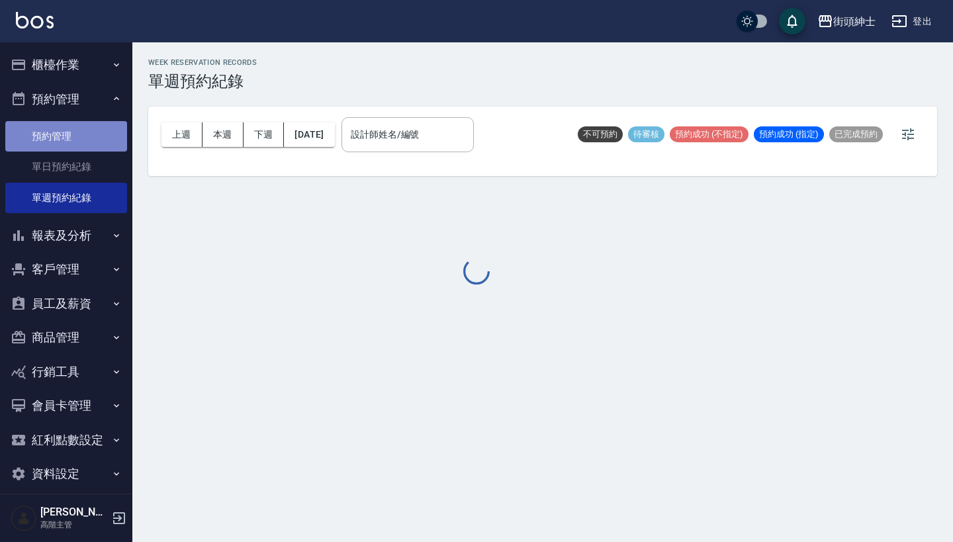
click at [74, 143] on link "預約管理" at bounding box center [66, 136] width 122 height 30
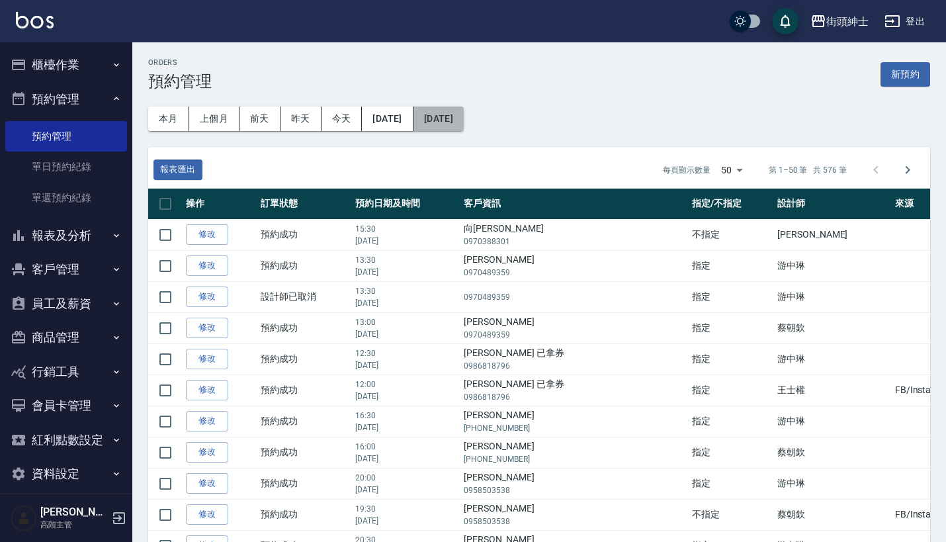
click at [464, 113] on button "[DATE]" at bounding box center [439, 119] width 50 height 24
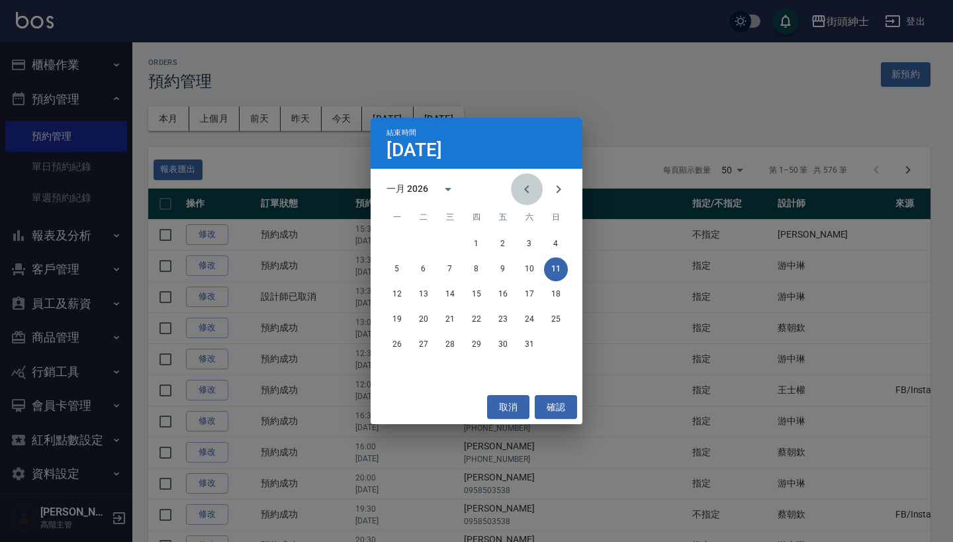
click at [531, 185] on icon "Previous month" at bounding box center [527, 189] width 16 height 16
click at [566, 195] on button "Next month" at bounding box center [559, 189] width 32 height 32
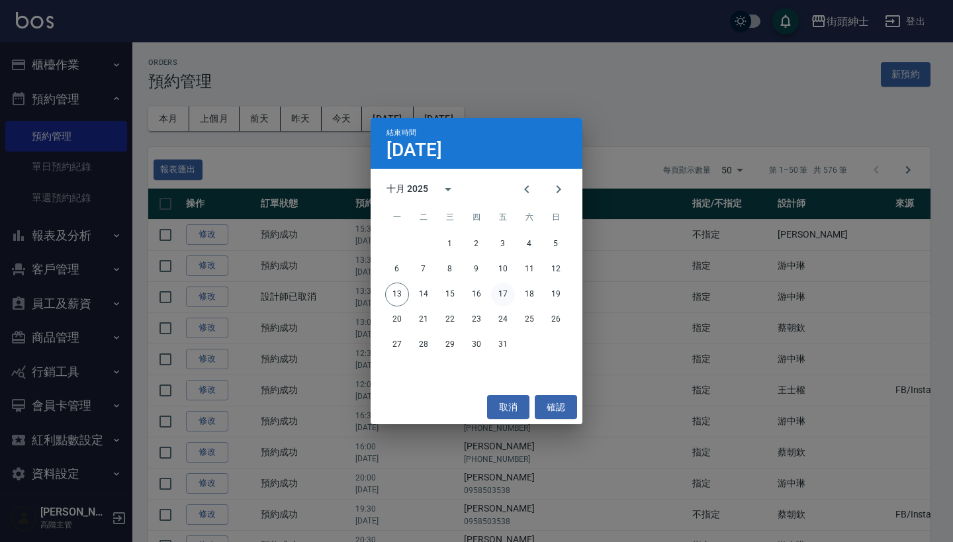
click at [503, 293] on button "17" at bounding box center [503, 295] width 24 height 24
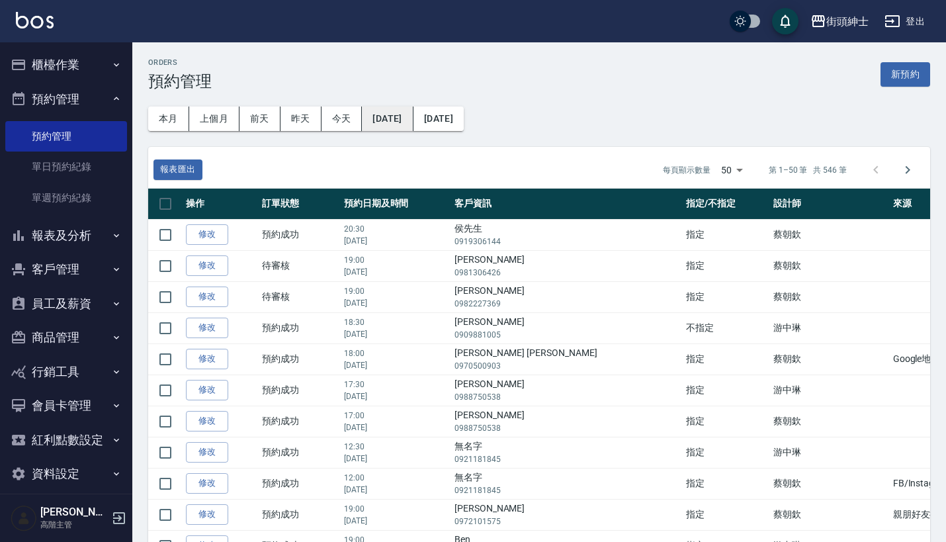
click at [406, 123] on button "[DATE]" at bounding box center [387, 119] width 51 height 24
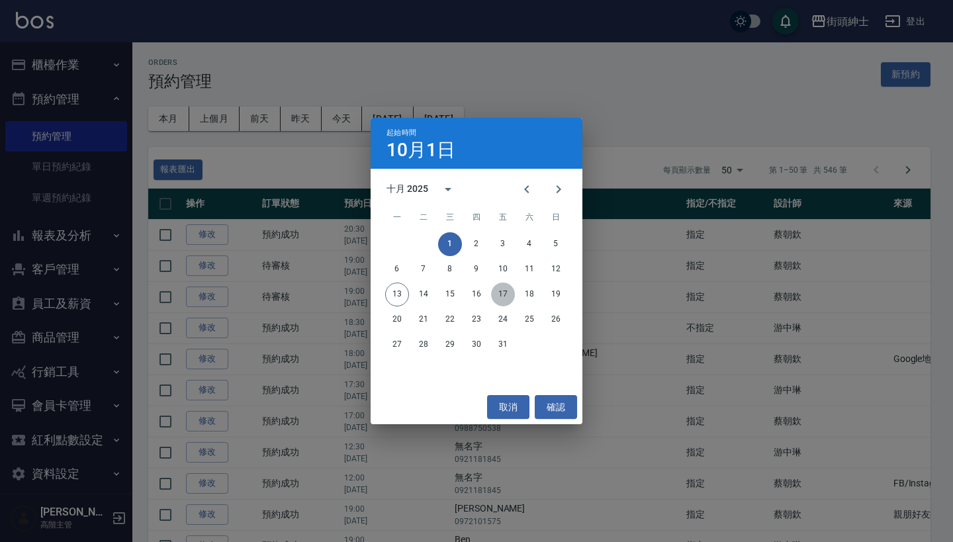
click at [504, 295] on button "17" at bounding box center [503, 295] width 24 height 24
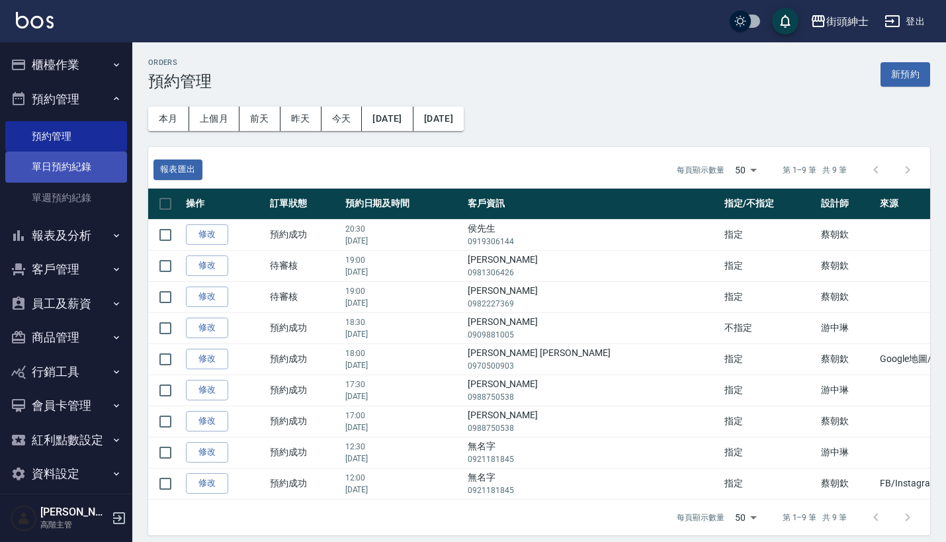
click at [103, 156] on link "單日預約紀錄" at bounding box center [66, 167] width 122 height 30
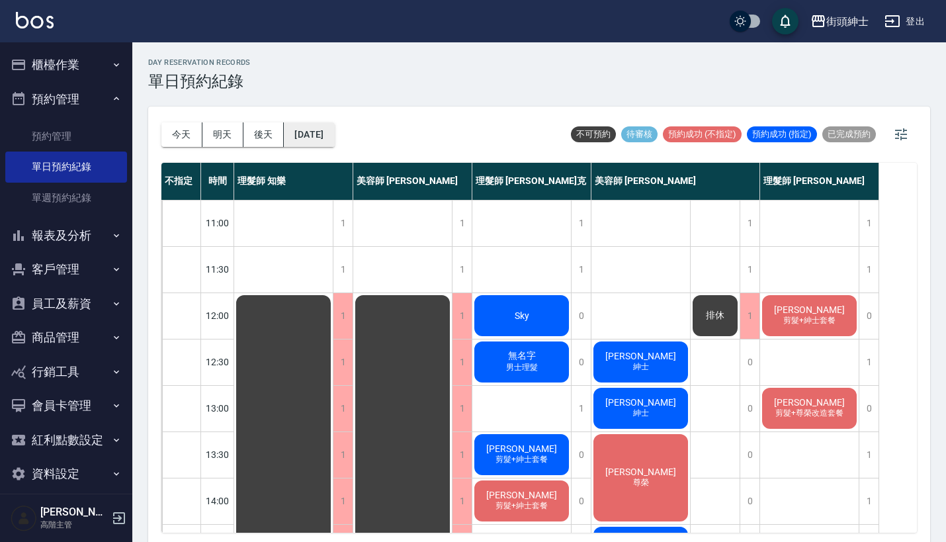
click at [334, 141] on button "[DATE]" at bounding box center [309, 134] width 50 height 24
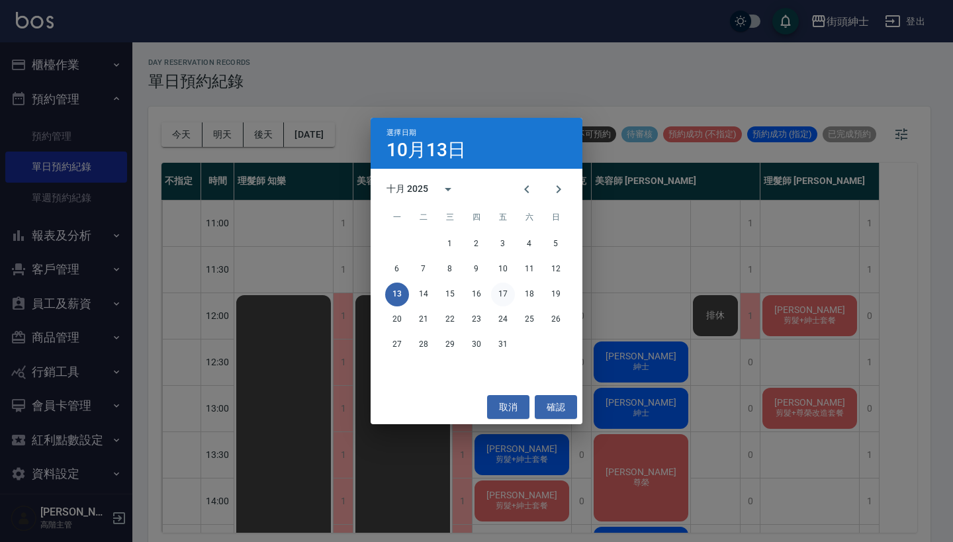
click at [506, 288] on button "17" at bounding box center [503, 295] width 24 height 24
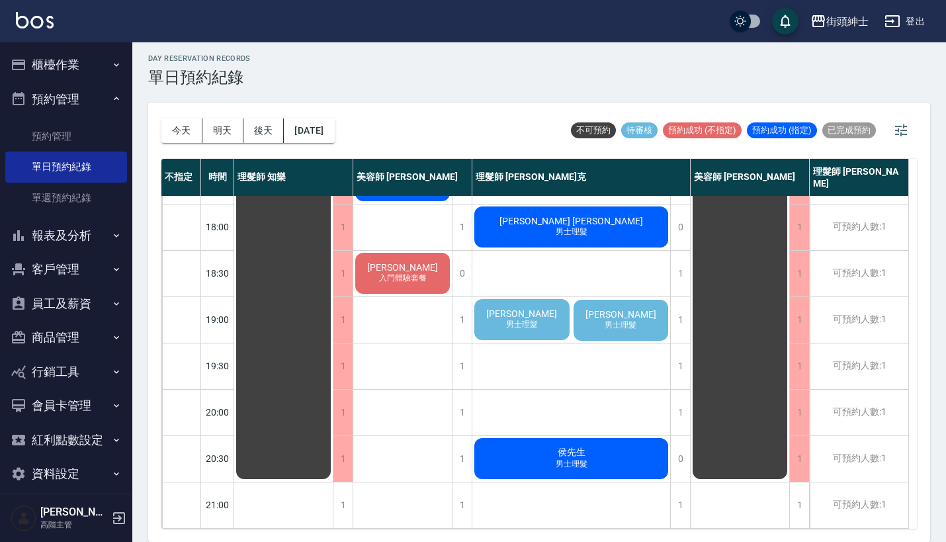
scroll to position [3, 0]
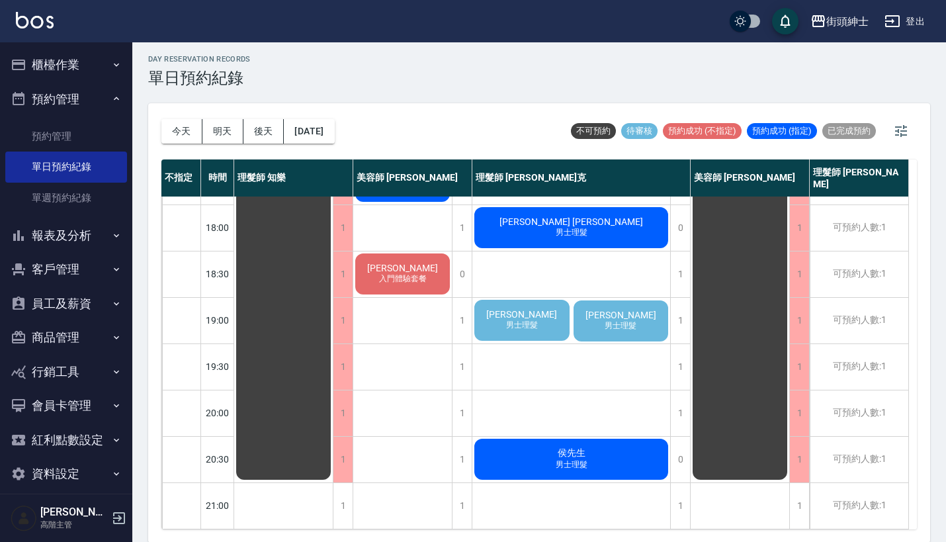
click at [533, 309] on span "[PERSON_NAME]" at bounding box center [522, 314] width 76 height 11
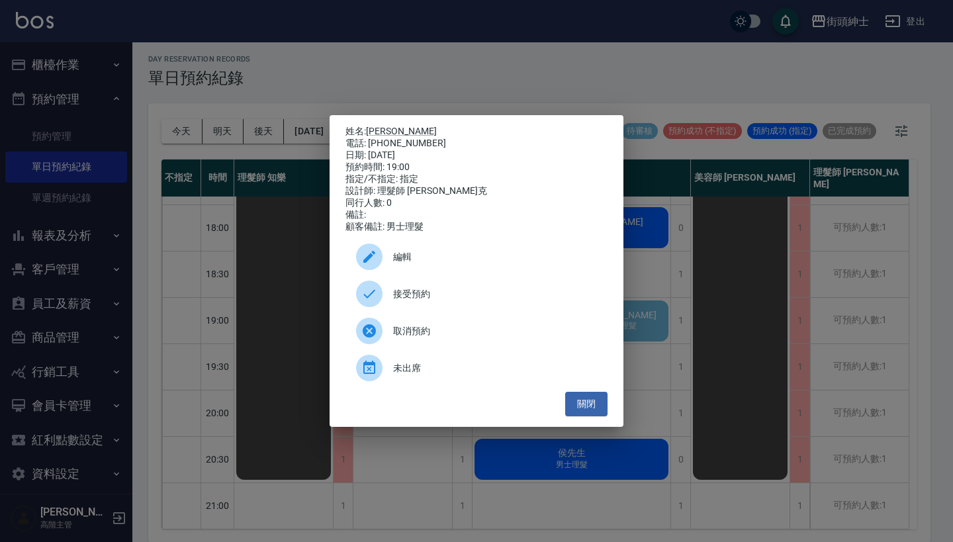
click at [464, 291] on div "接受預約" at bounding box center [476, 293] width 262 height 37
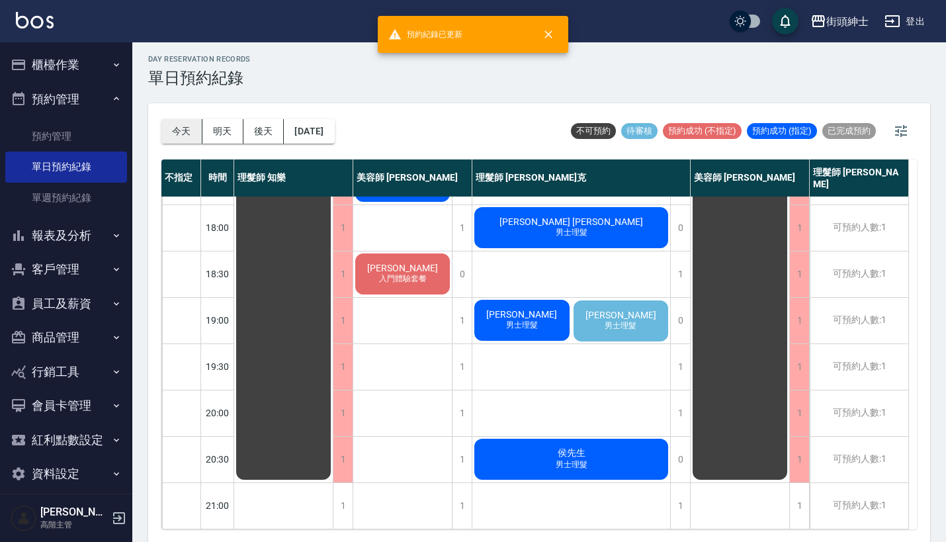
click at [183, 133] on button "今天" at bounding box center [181, 131] width 41 height 24
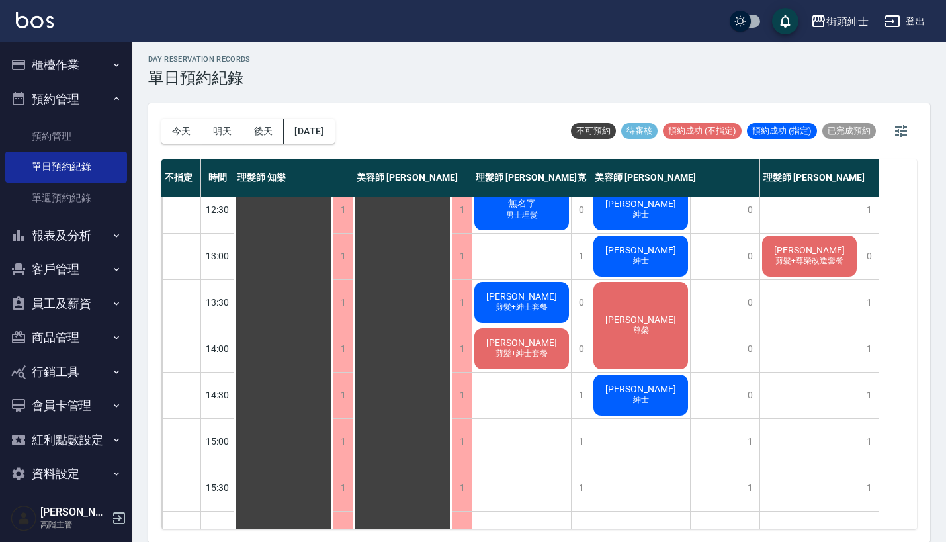
scroll to position [212, 0]
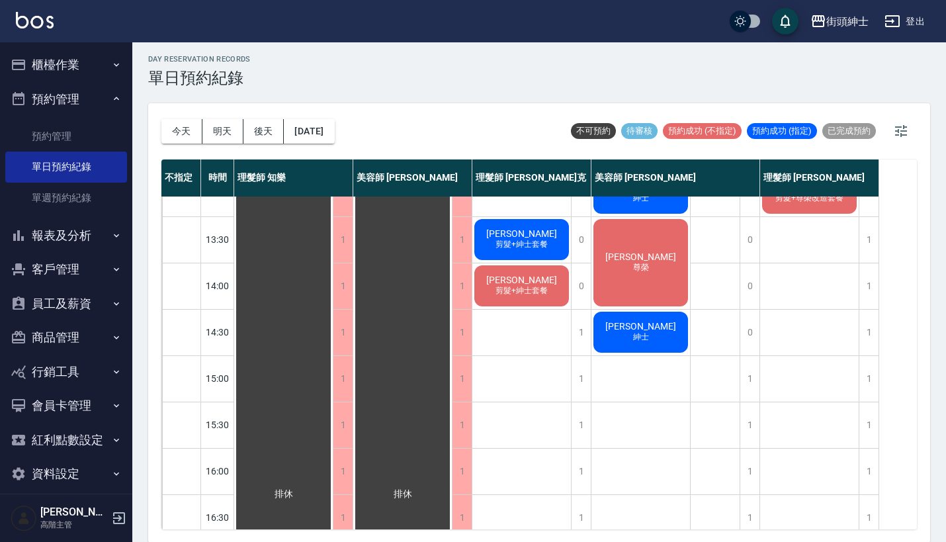
click at [96, 54] on button "櫃檯作業" at bounding box center [66, 65] width 122 height 34
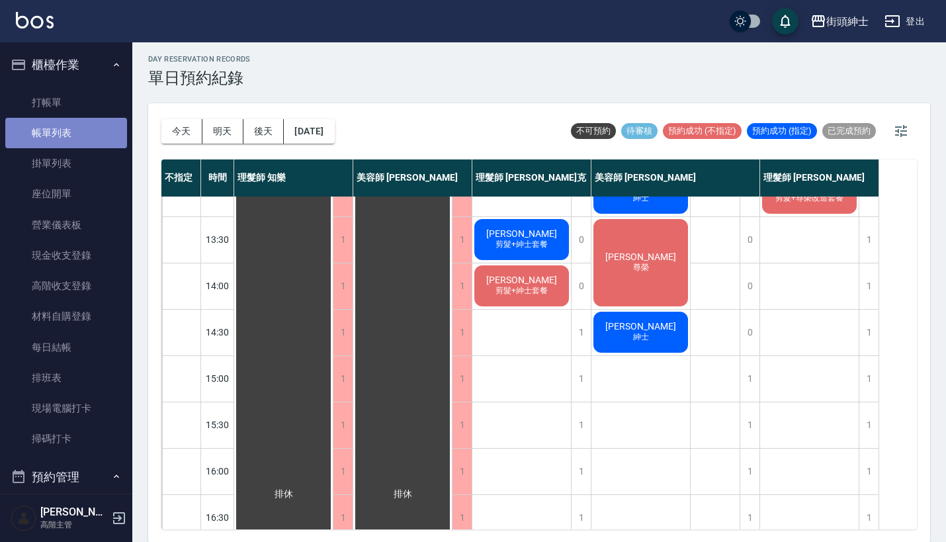
click at [68, 134] on link "帳單列表" at bounding box center [66, 133] width 122 height 30
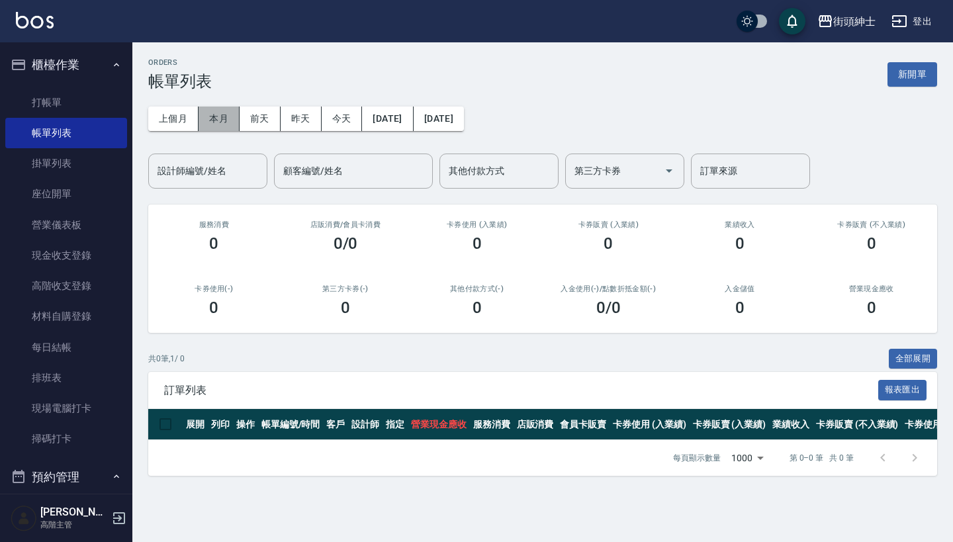
click at [201, 119] on button "本月" at bounding box center [219, 119] width 41 height 24
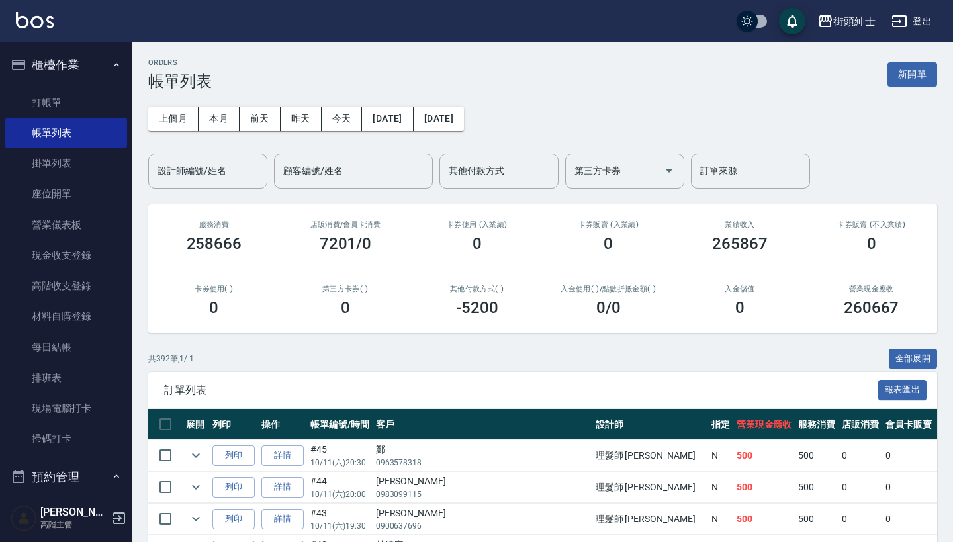
click at [616, 234] on div "0" at bounding box center [609, 243] width 100 height 19
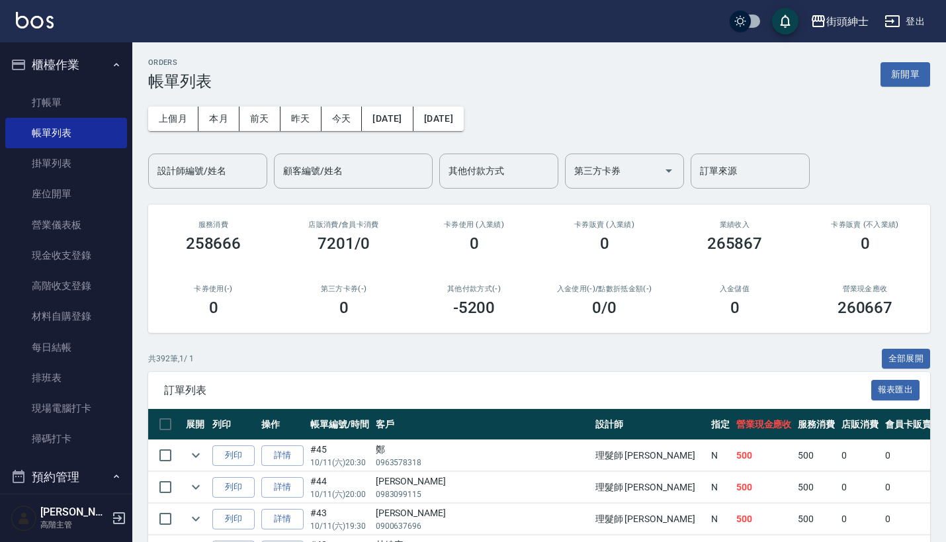
click at [83, 70] on button "櫃檯作業" at bounding box center [66, 65] width 122 height 34
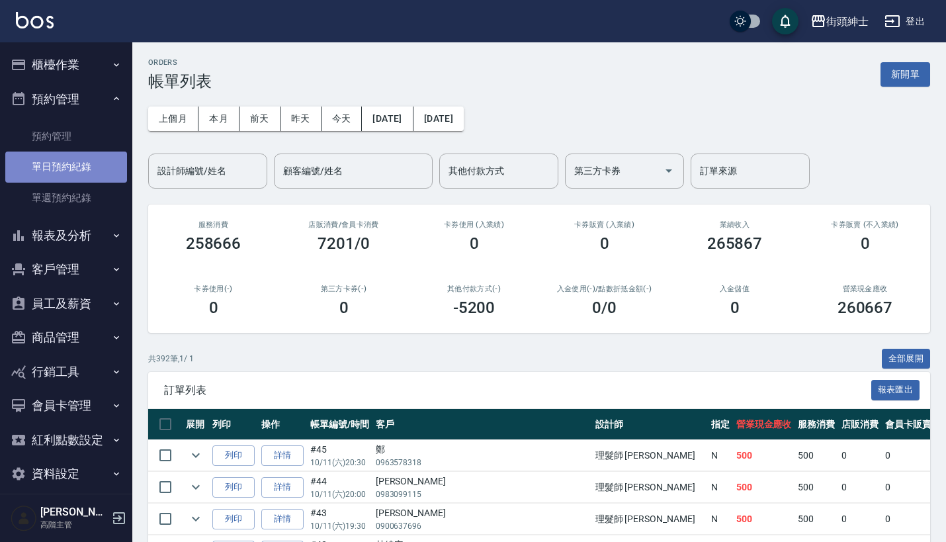
click at [82, 160] on link "單日預約紀錄" at bounding box center [66, 167] width 122 height 30
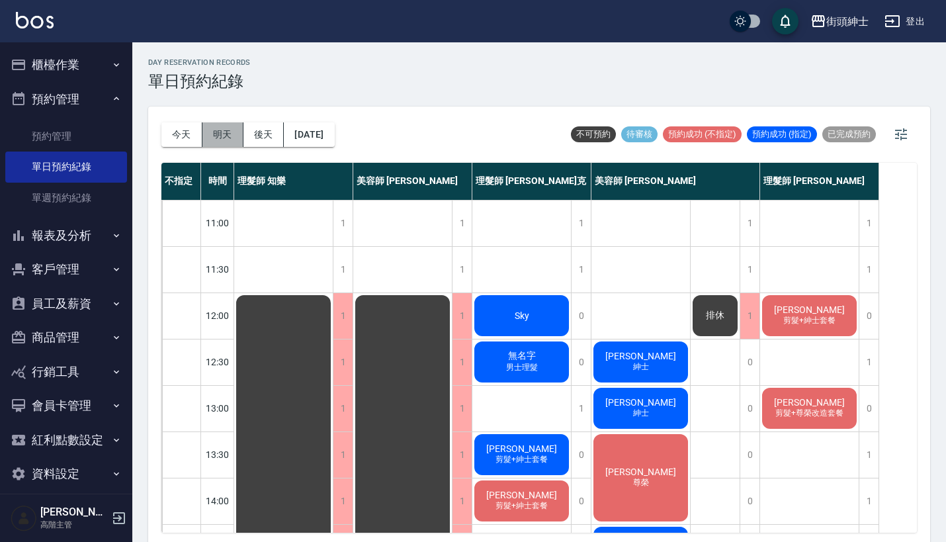
click at [216, 128] on button "明天" at bounding box center [223, 134] width 41 height 24
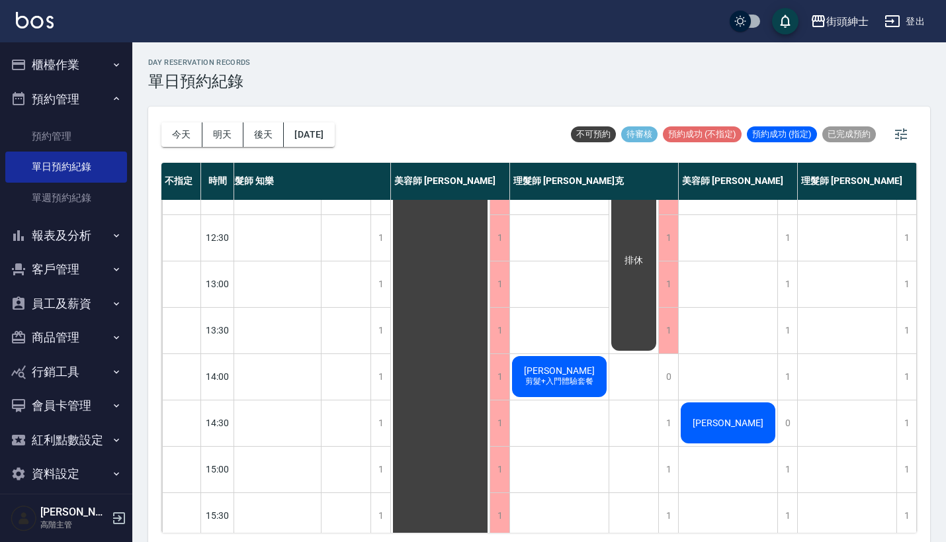
scroll to position [39, 19]
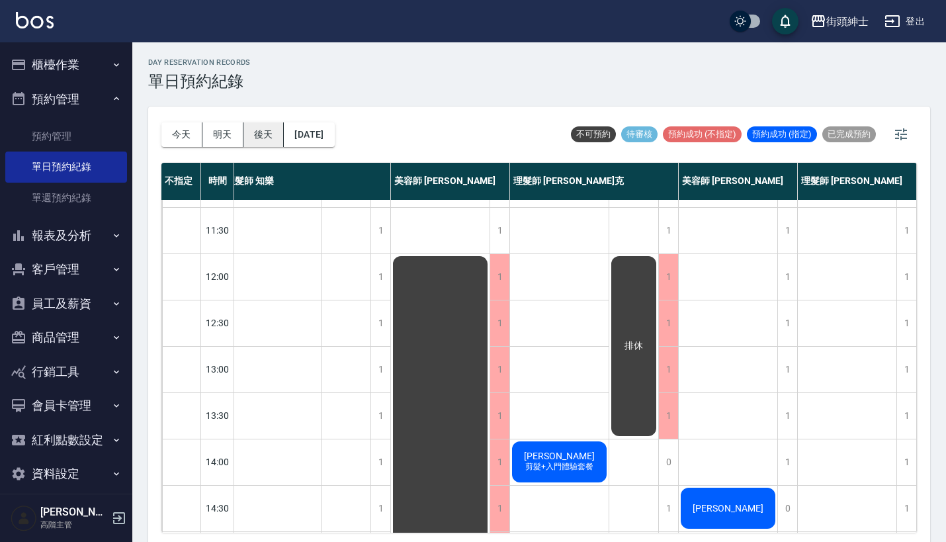
click at [265, 134] on button "後天" at bounding box center [264, 134] width 41 height 24
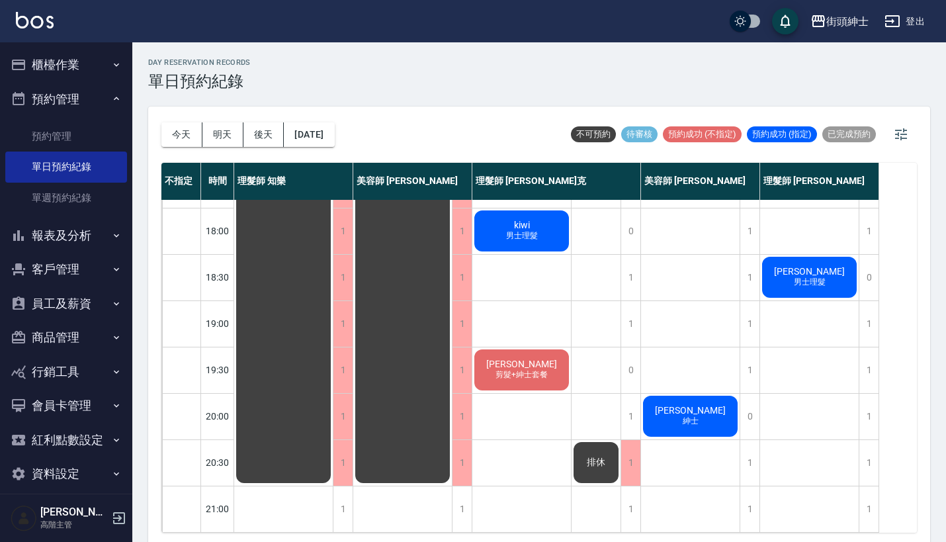
scroll to position [651, 0]
click at [183, 128] on button "今天" at bounding box center [181, 134] width 41 height 24
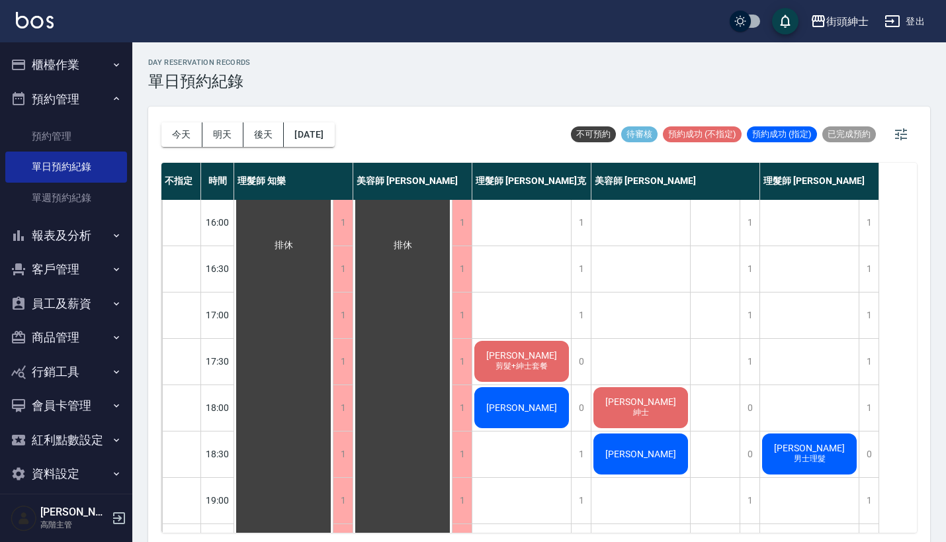
scroll to position [480, 0]
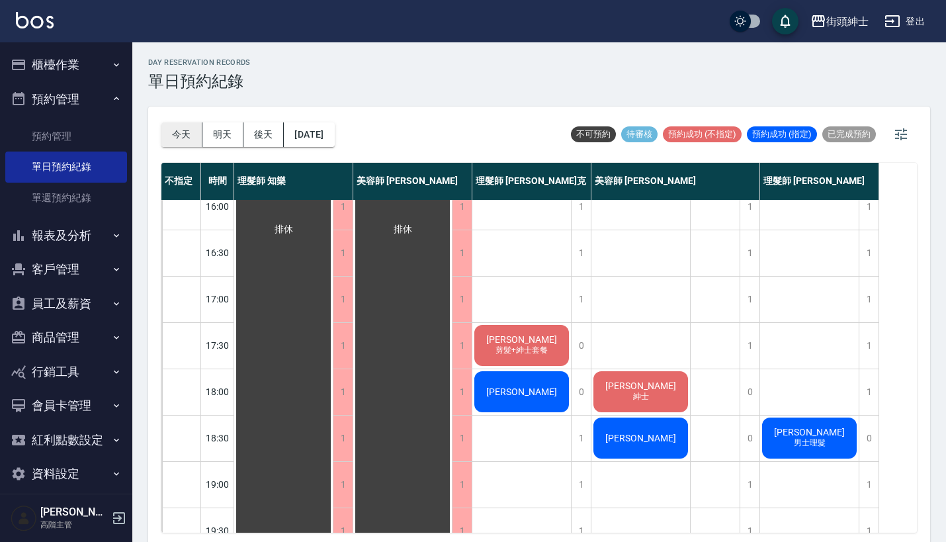
click at [184, 134] on button "今天" at bounding box center [181, 134] width 41 height 24
click at [182, 136] on button "今天" at bounding box center [181, 134] width 41 height 24
click at [307, 123] on button "[DATE]" at bounding box center [309, 134] width 50 height 24
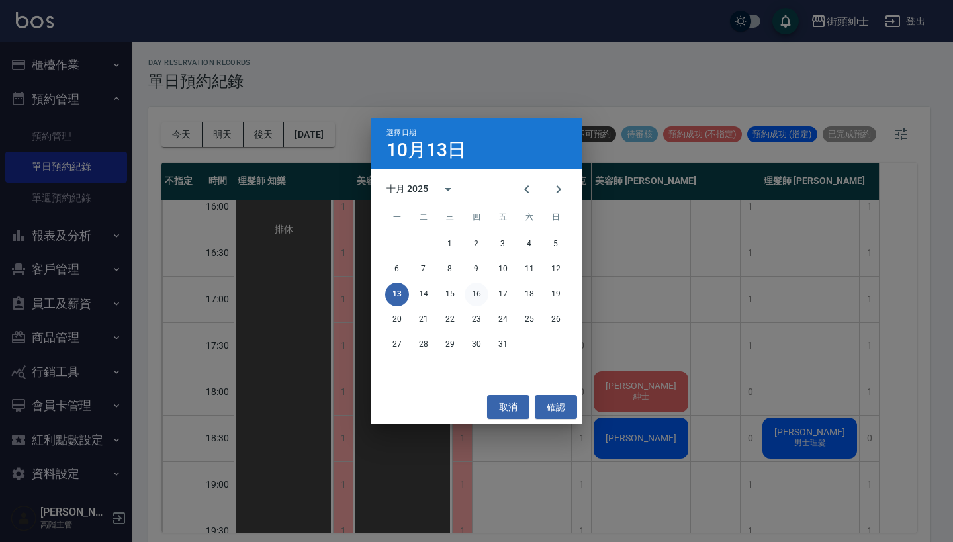
click at [477, 295] on button "16" at bounding box center [477, 295] width 24 height 24
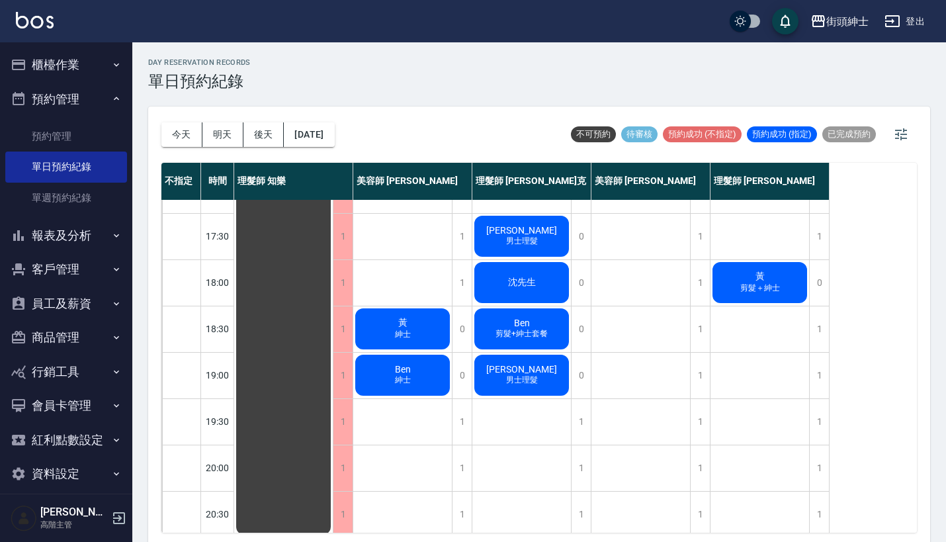
scroll to position [602, 0]
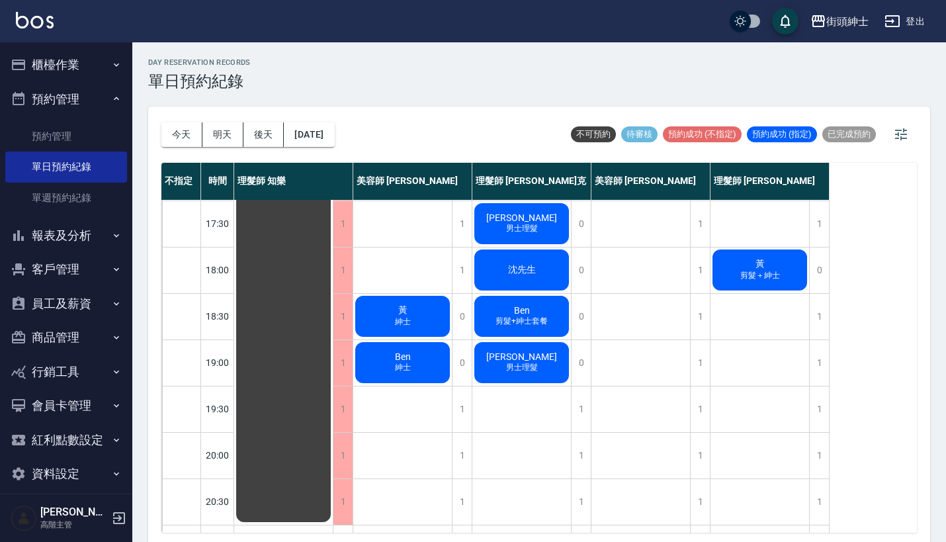
click at [412, 357] on span "Ben" at bounding box center [402, 356] width 21 height 11
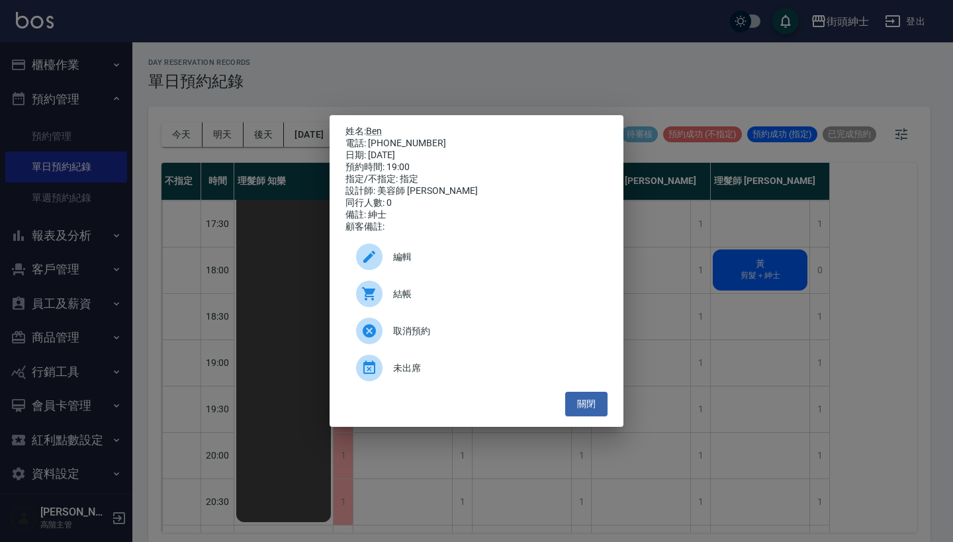
click at [428, 338] on span "取消預約" at bounding box center [495, 331] width 204 height 14
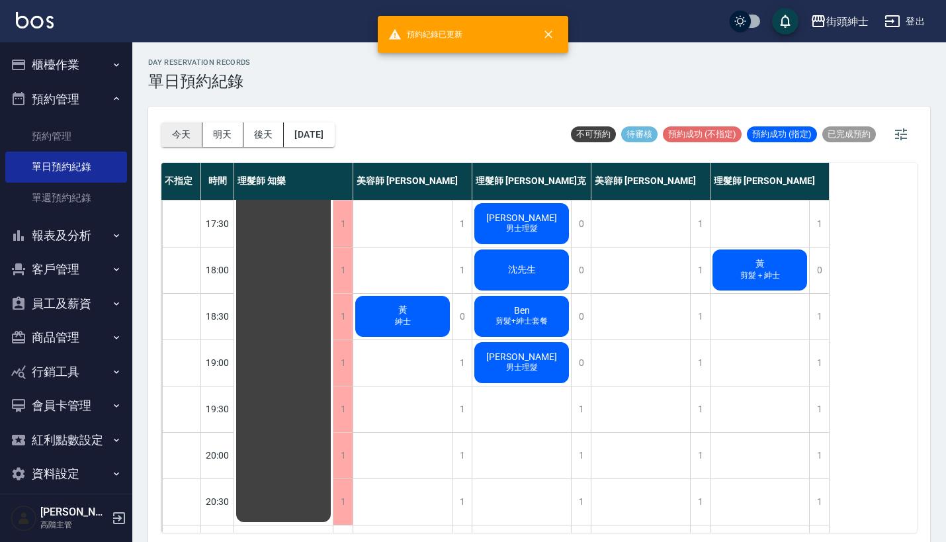
click at [174, 134] on button "今天" at bounding box center [181, 134] width 41 height 24
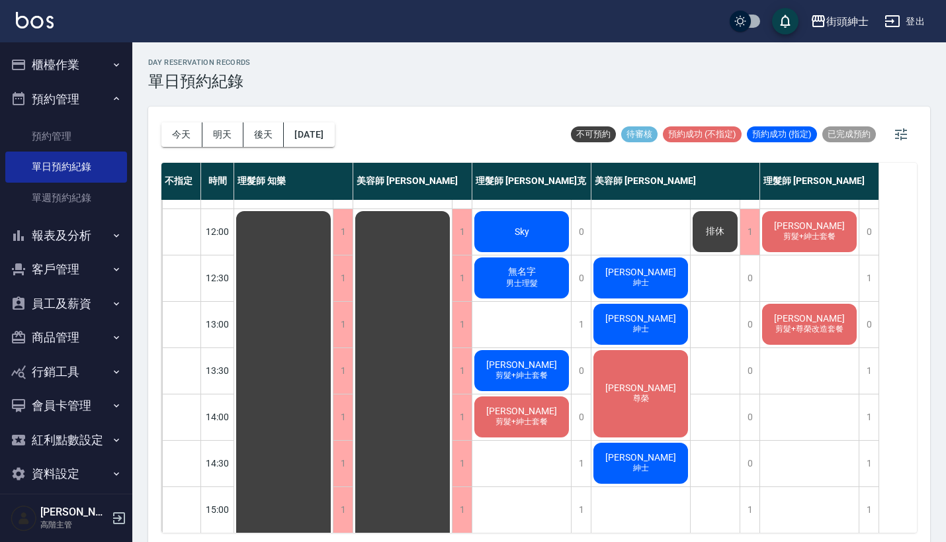
scroll to position [81, 0]
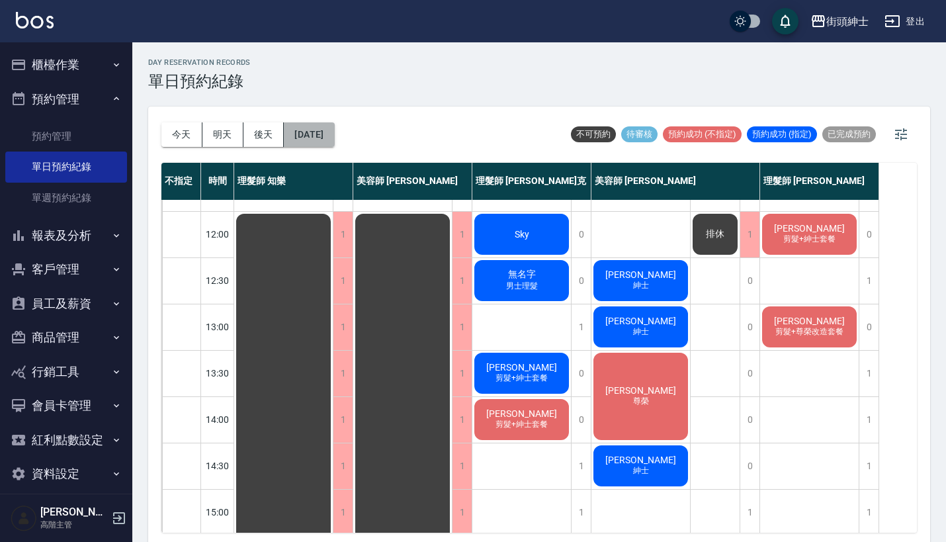
click at [334, 140] on button "[DATE]" at bounding box center [309, 134] width 50 height 24
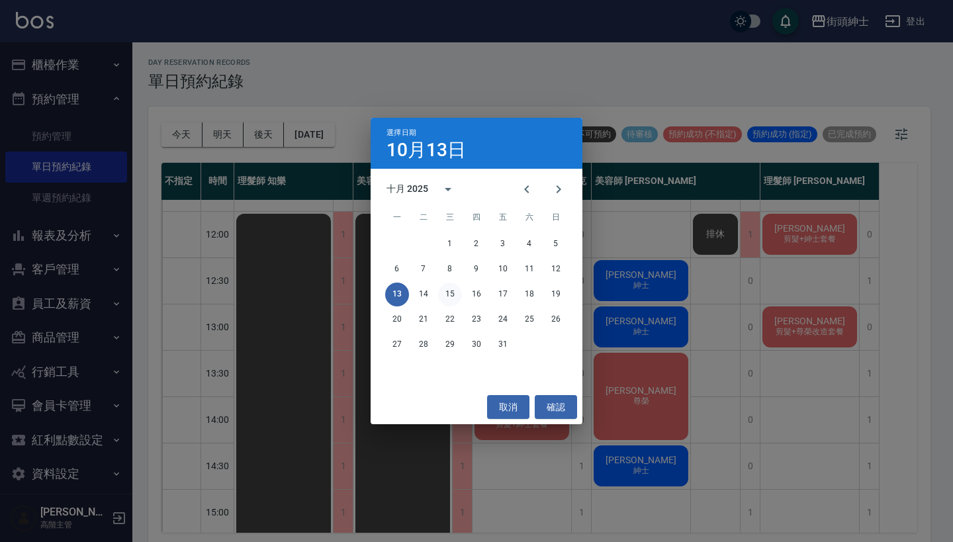
click at [449, 294] on button "15" at bounding box center [450, 295] width 24 height 24
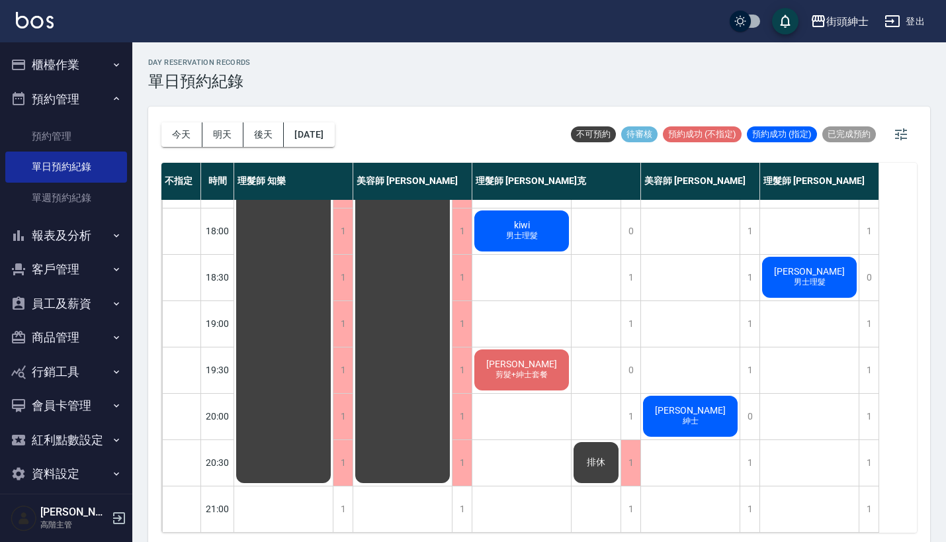
scroll to position [651, 0]
click at [334, 141] on button "[DATE]" at bounding box center [309, 134] width 50 height 24
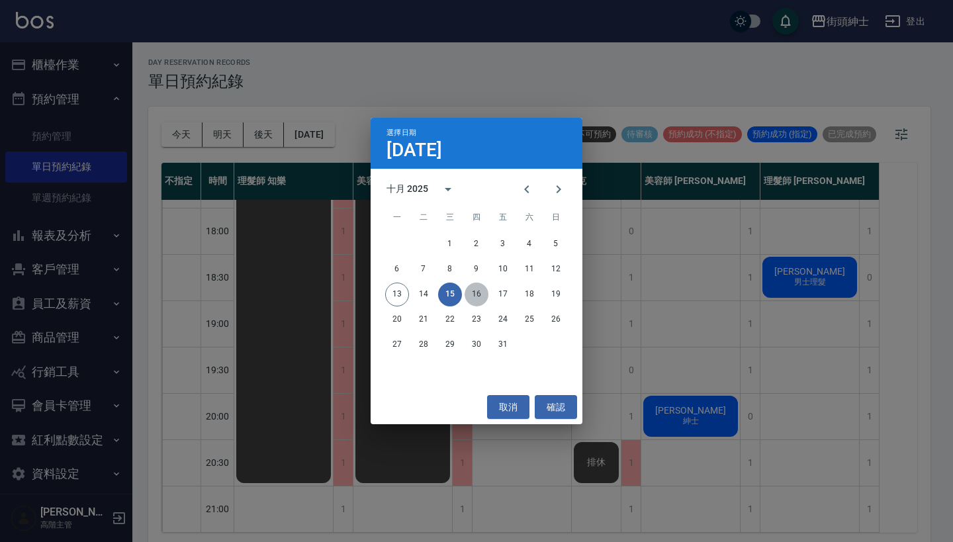
click at [481, 289] on button "16" at bounding box center [477, 295] width 24 height 24
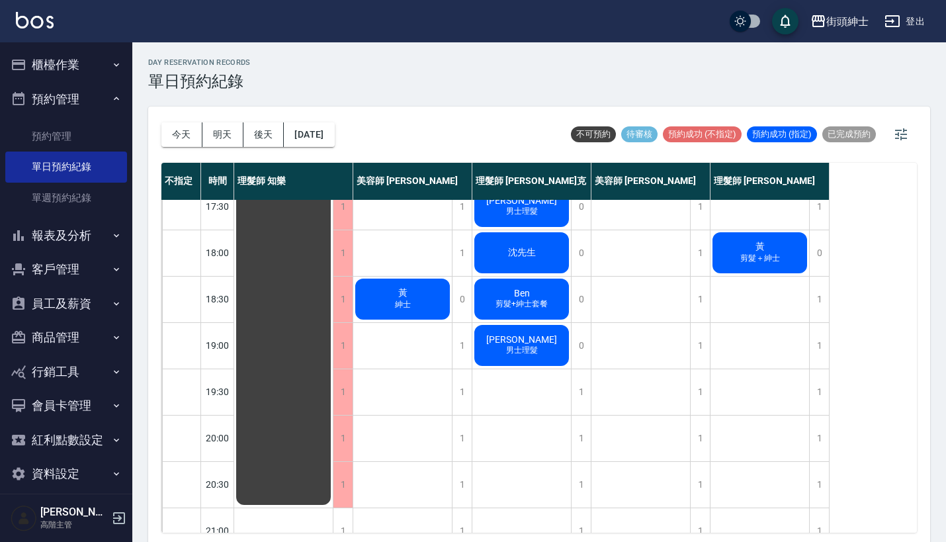
scroll to position [620, 0]
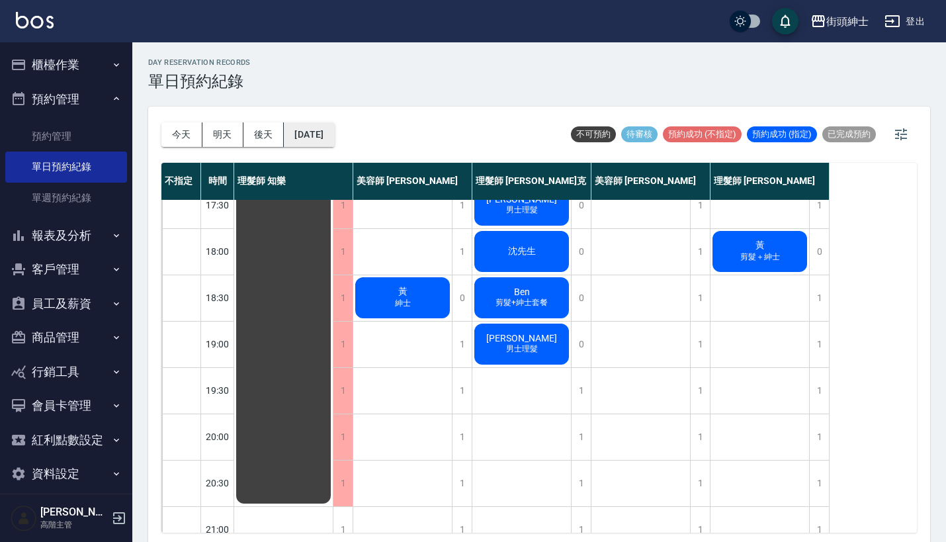
click at [313, 130] on button "[DATE]" at bounding box center [309, 134] width 50 height 24
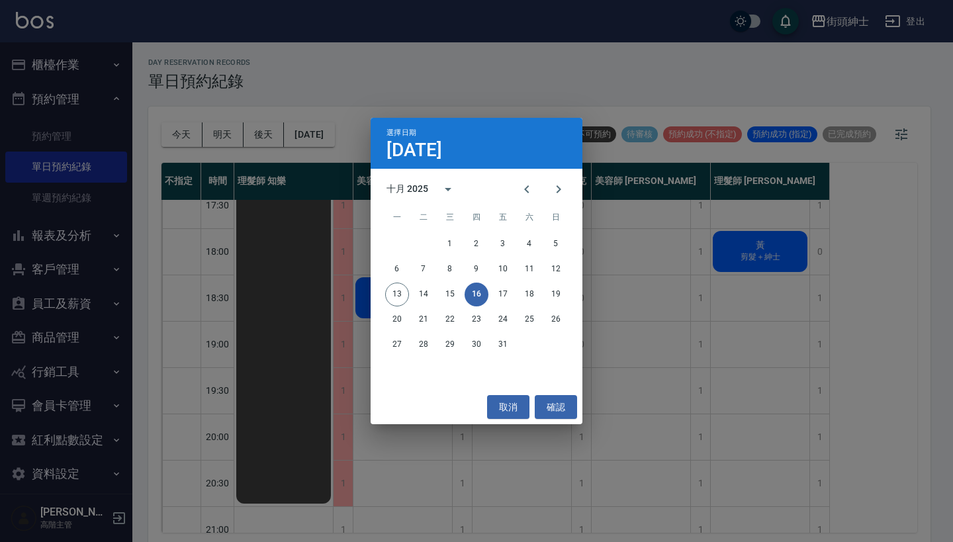
click at [463, 295] on div "13 14 15 16 17 18 19" at bounding box center [477, 295] width 212 height 24
click at [452, 294] on button "15" at bounding box center [450, 295] width 24 height 24
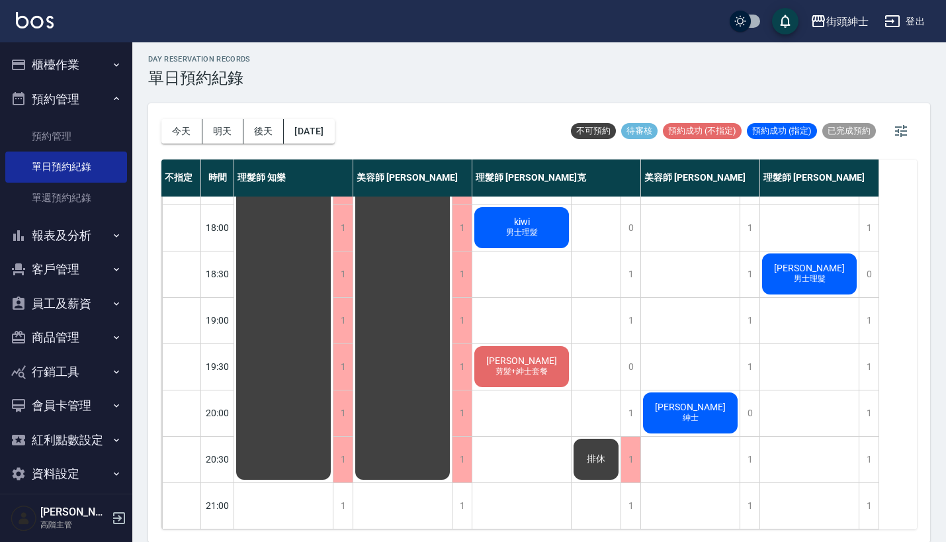
scroll to position [618, 0]
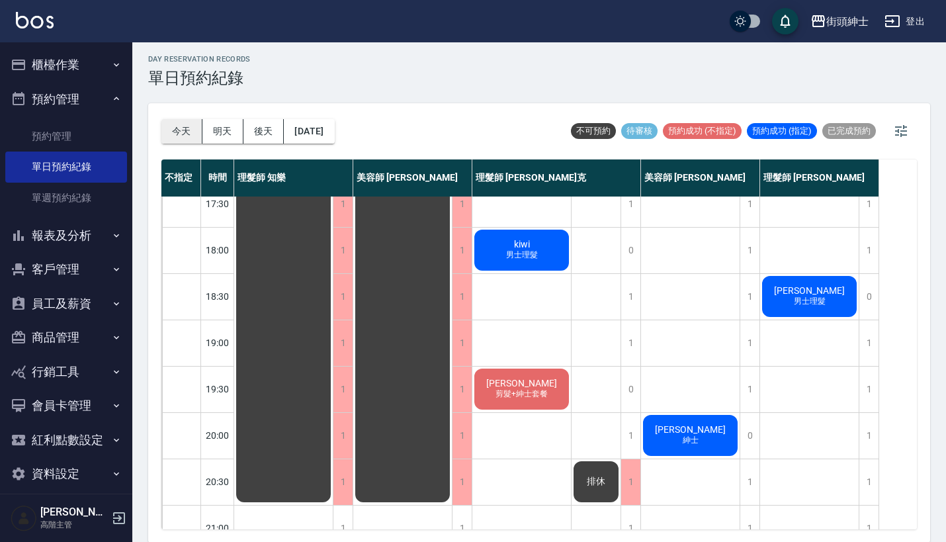
click at [179, 134] on button "今天" at bounding box center [181, 131] width 41 height 24
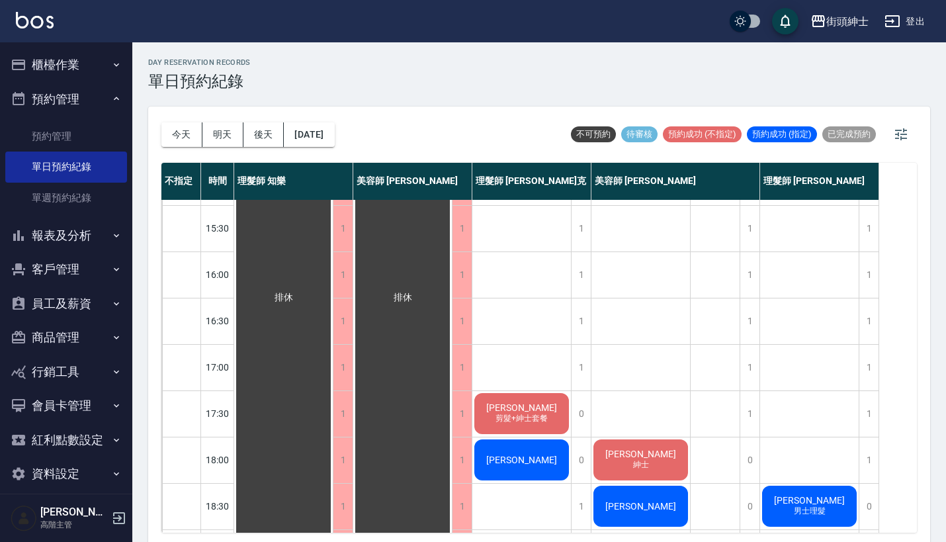
scroll to position [413, 0]
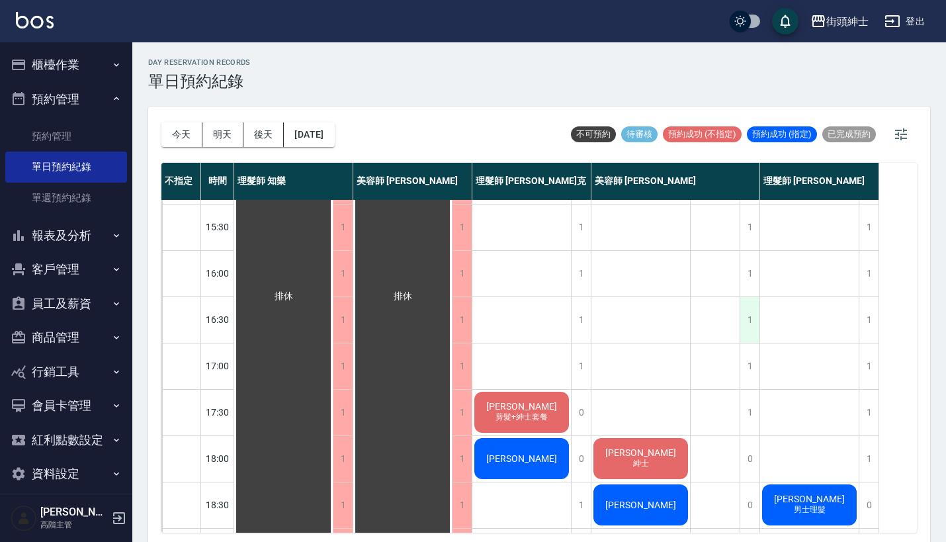
click at [745, 317] on div "1" at bounding box center [750, 320] width 20 height 46
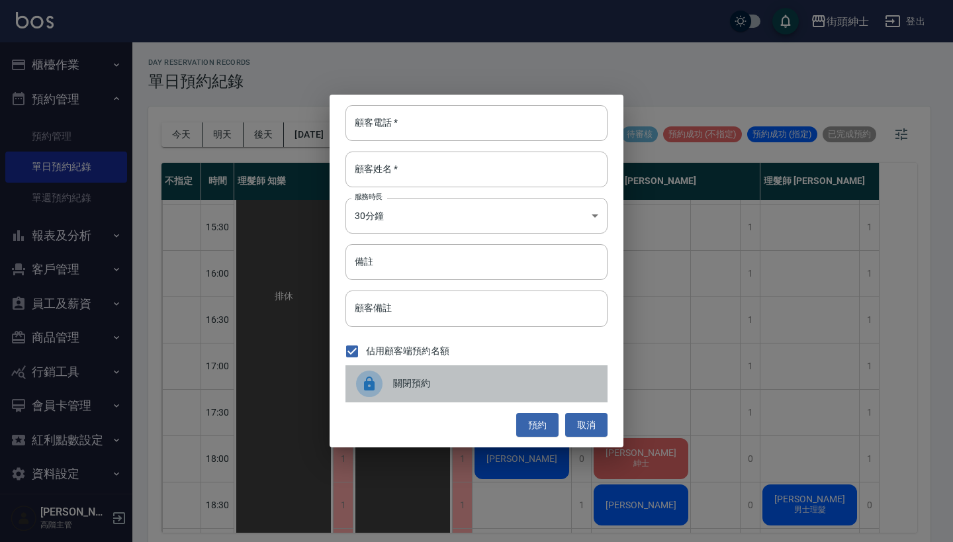
click at [446, 389] on span "關閉預約" at bounding box center [495, 384] width 204 height 14
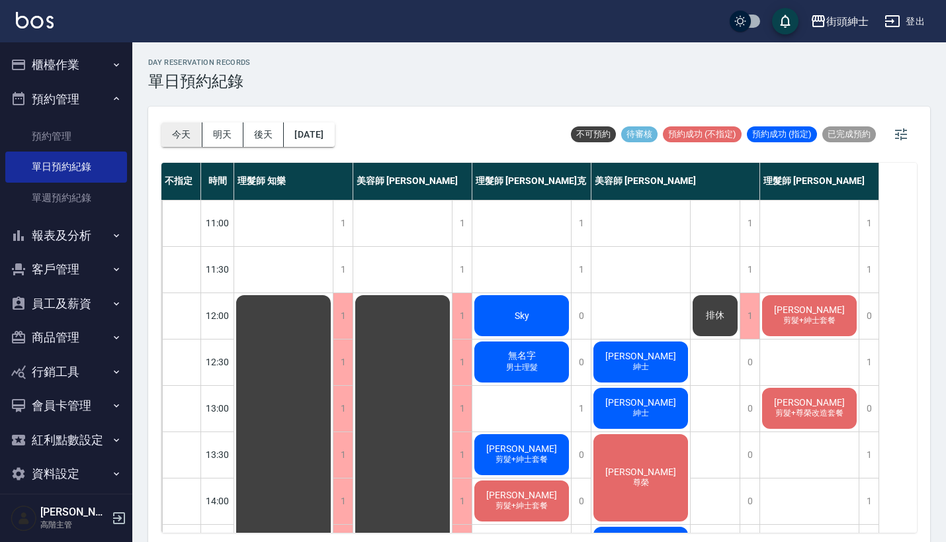
scroll to position [0, 0]
click at [220, 136] on button "明天" at bounding box center [223, 134] width 41 height 24
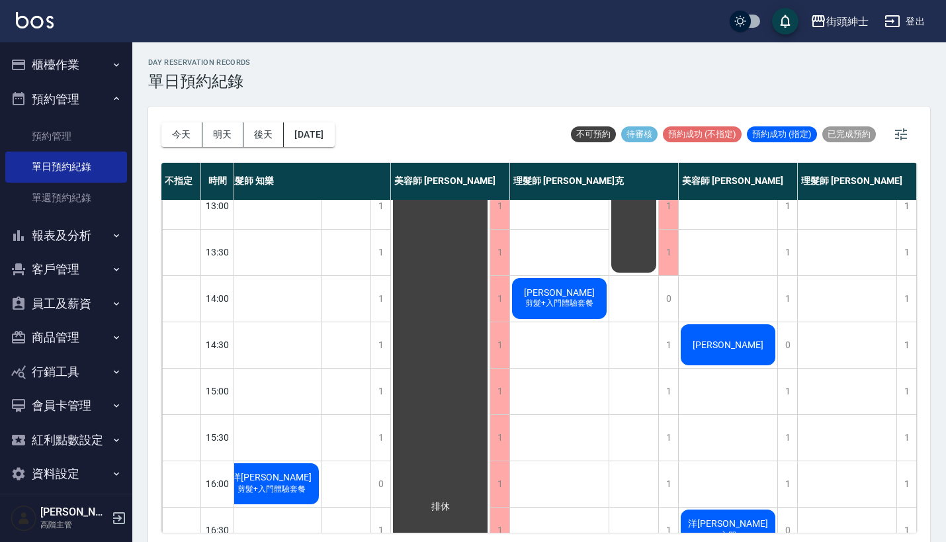
scroll to position [187, 19]
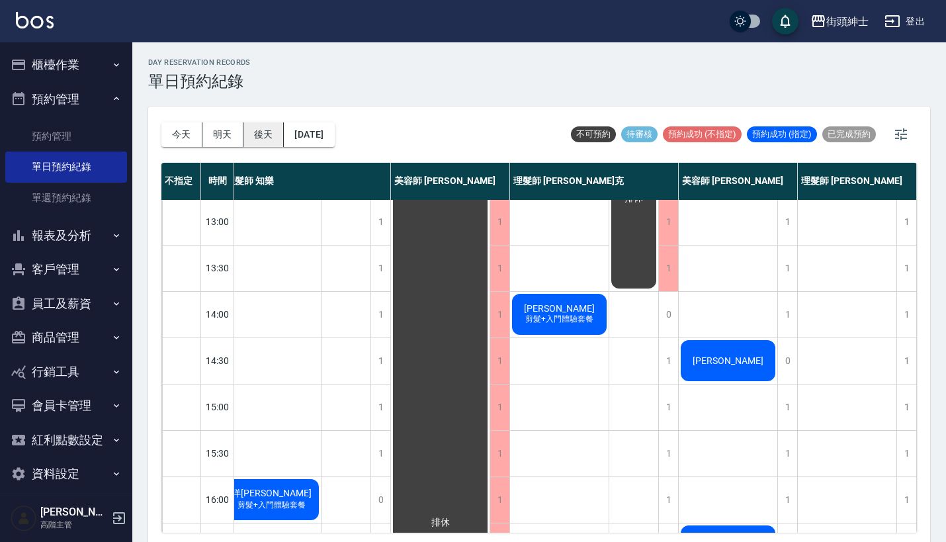
click at [269, 138] on button "後天" at bounding box center [264, 134] width 41 height 24
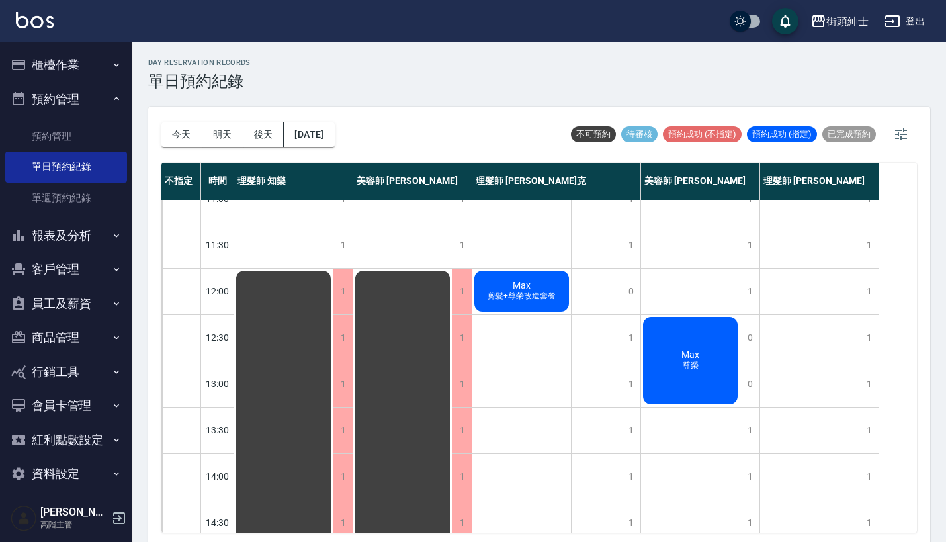
scroll to position [26, 0]
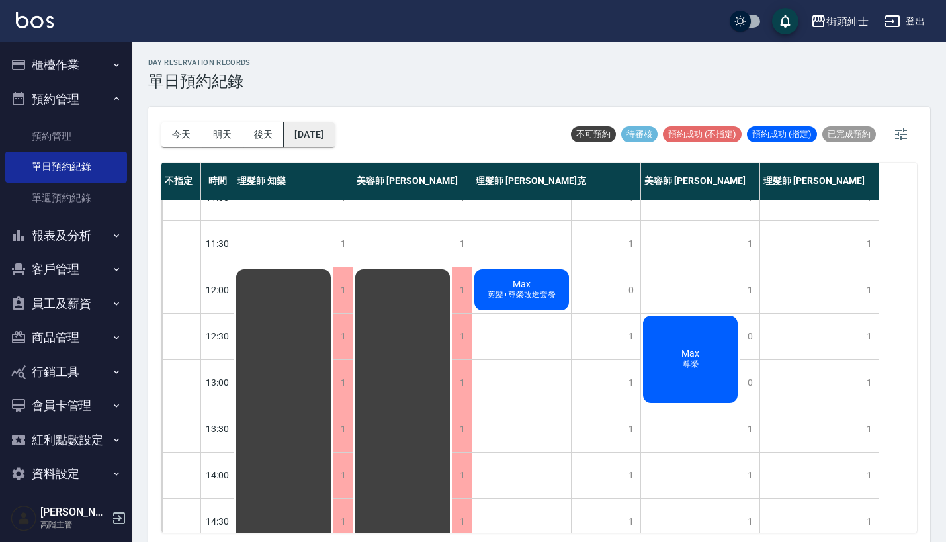
click at [321, 127] on button "[DATE]" at bounding box center [309, 134] width 50 height 24
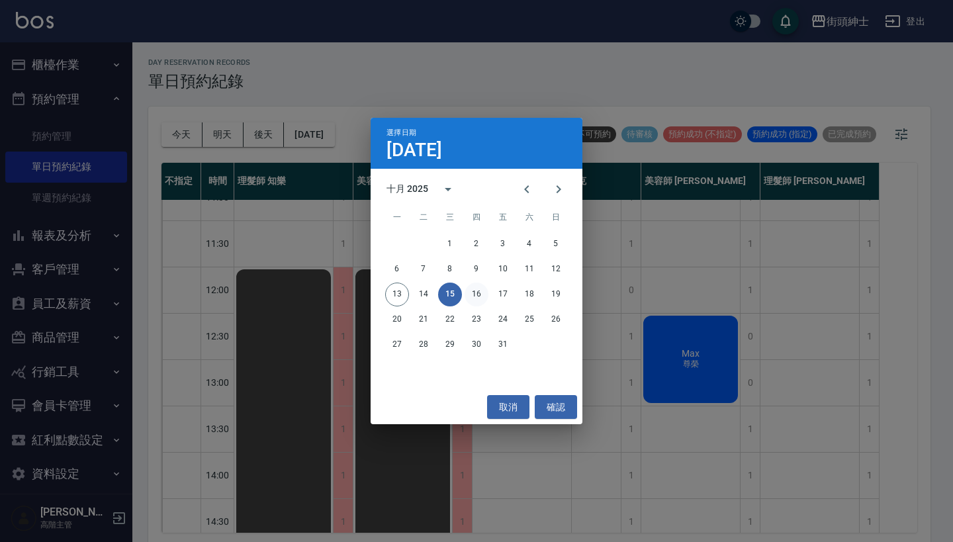
click at [479, 291] on button "16" at bounding box center [477, 295] width 24 height 24
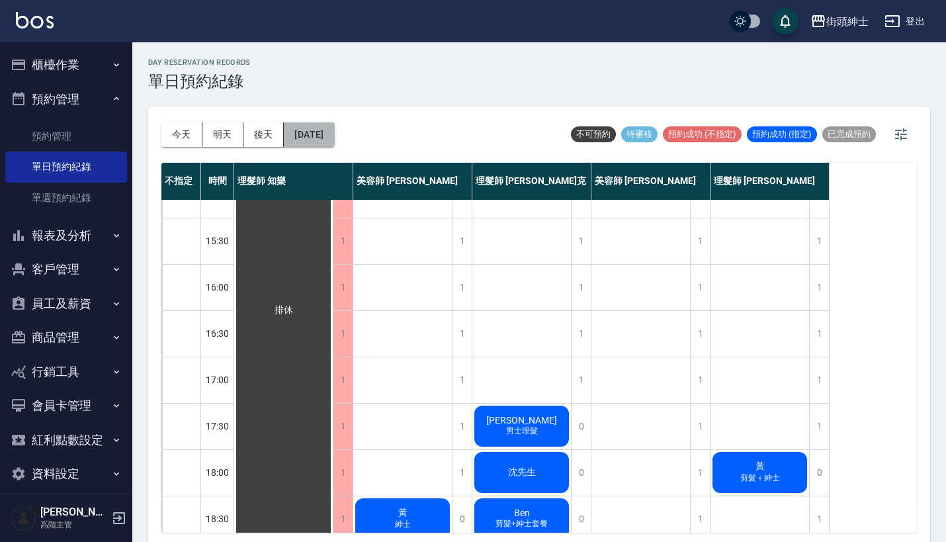
click at [318, 136] on button "[DATE]" at bounding box center [309, 134] width 50 height 24
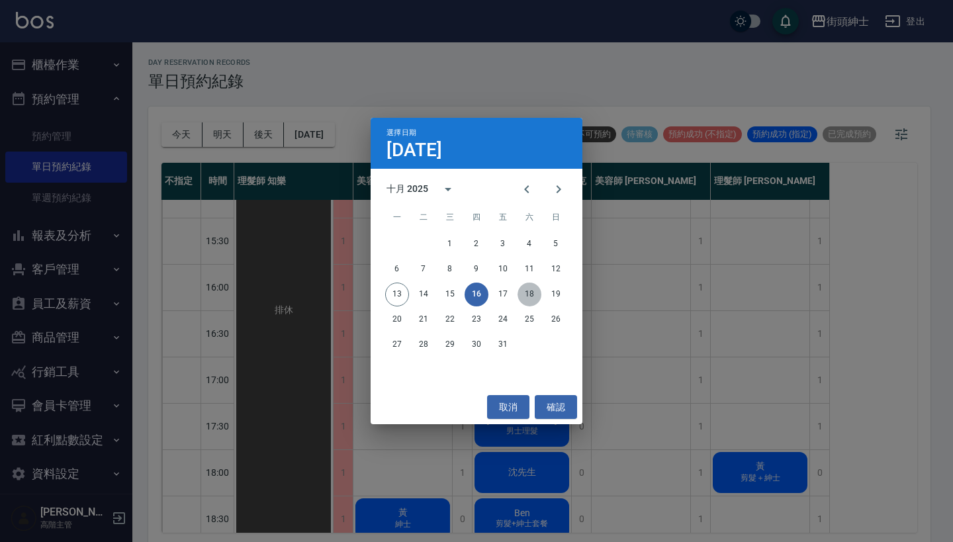
click at [528, 300] on button "18" at bounding box center [530, 295] width 24 height 24
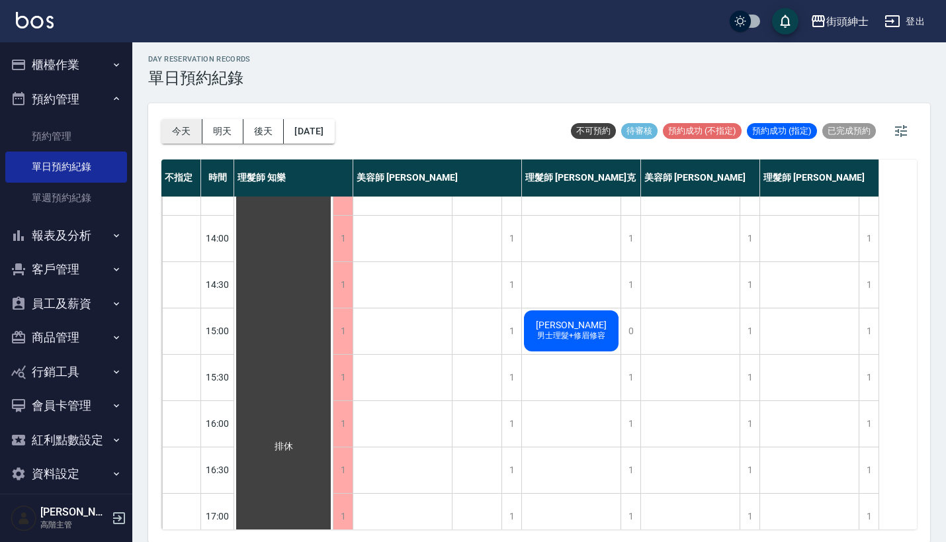
click at [187, 132] on button "今天" at bounding box center [181, 131] width 41 height 24
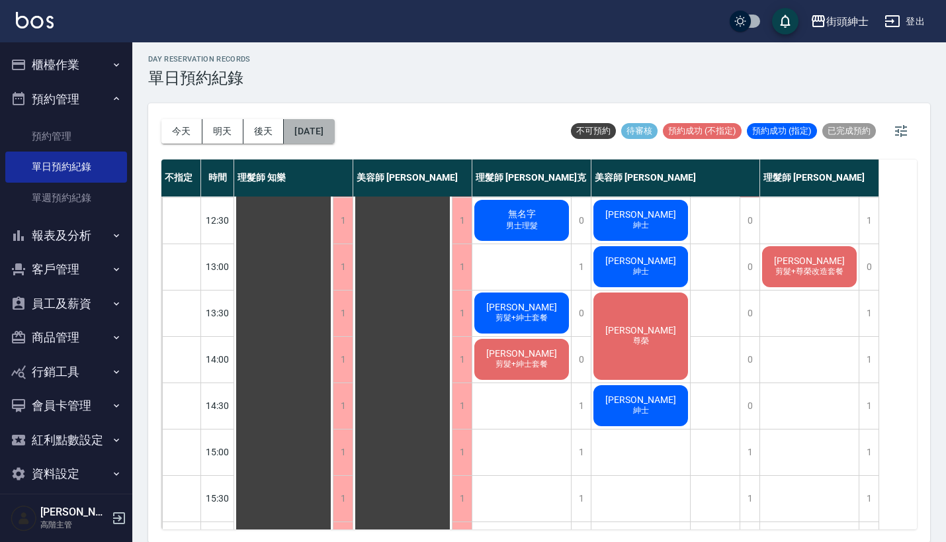
click at [315, 126] on button "[DATE]" at bounding box center [309, 131] width 50 height 24
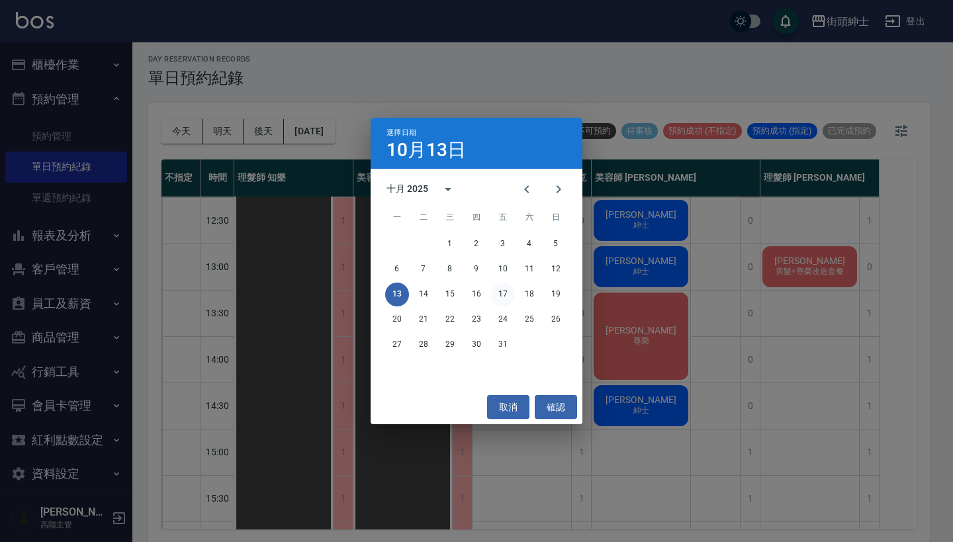
click at [502, 290] on button "17" at bounding box center [503, 295] width 24 height 24
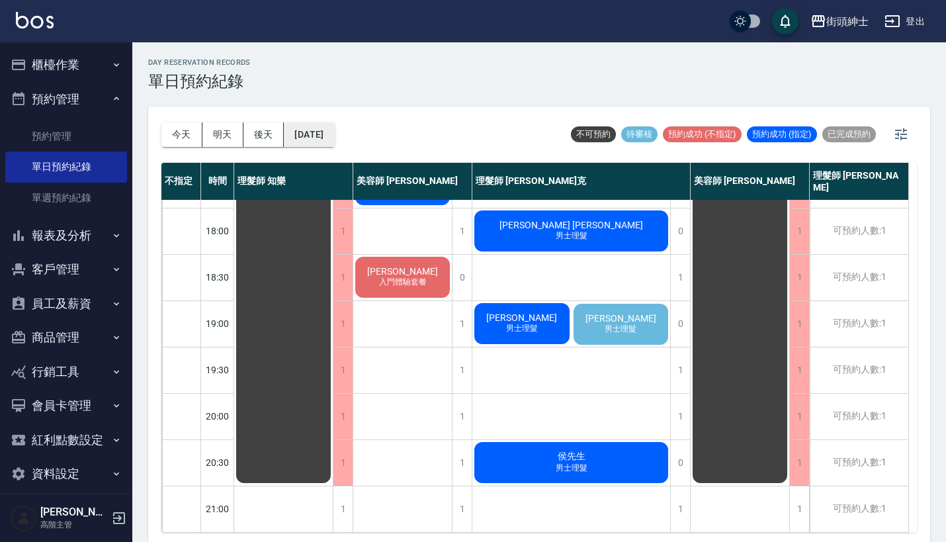
click at [334, 138] on button "[DATE]" at bounding box center [309, 134] width 50 height 24
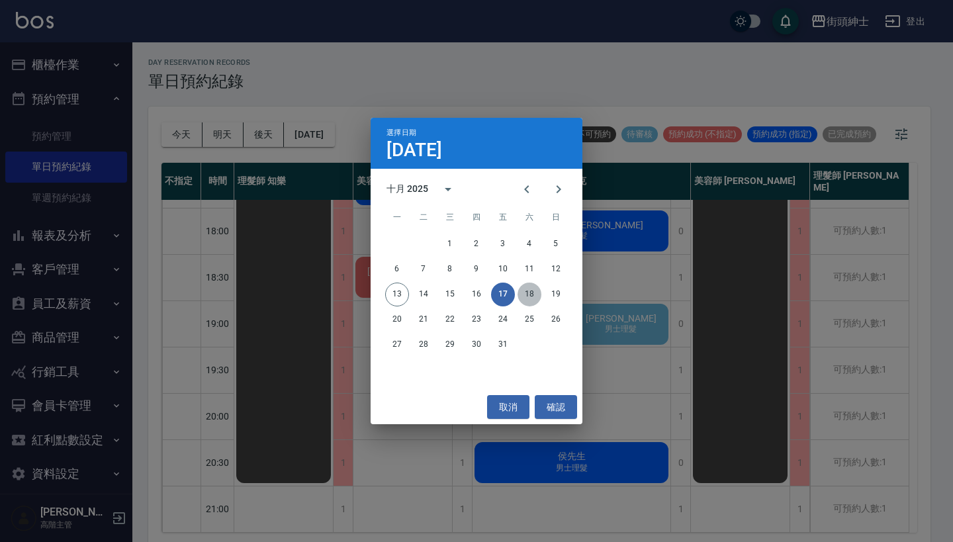
click at [532, 299] on button "18" at bounding box center [530, 295] width 24 height 24
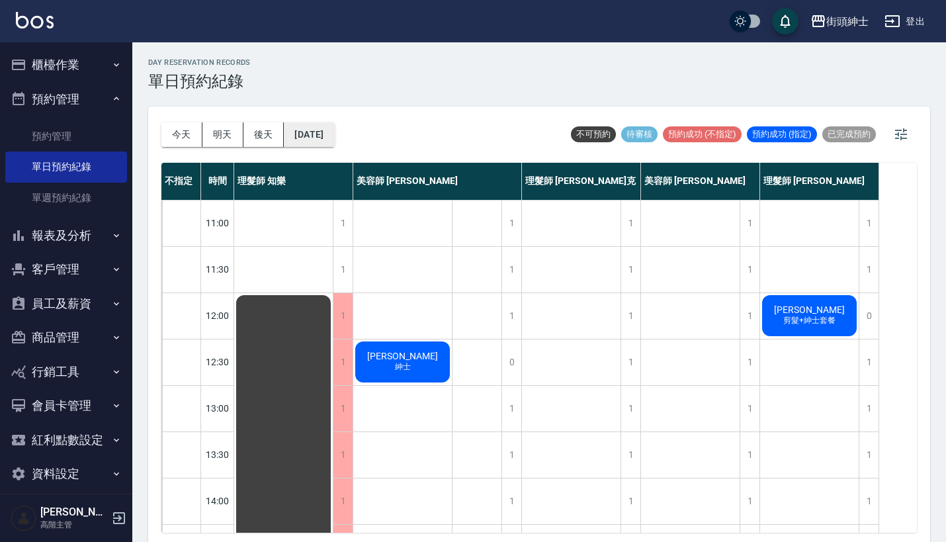
click at [320, 135] on button "[DATE]" at bounding box center [309, 134] width 50 height 24
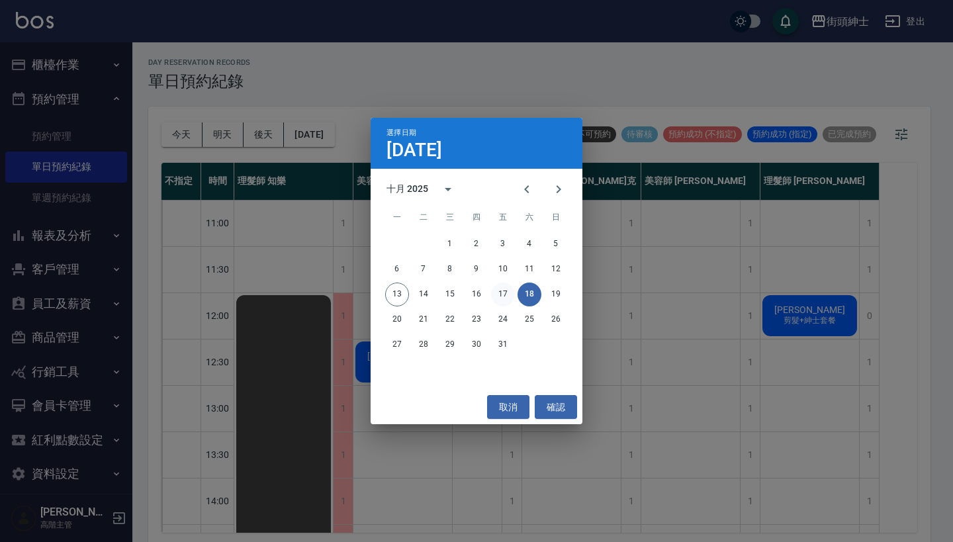
click at [504, 293] on button "17" at bounding box center [503, 295] width 24 height 24
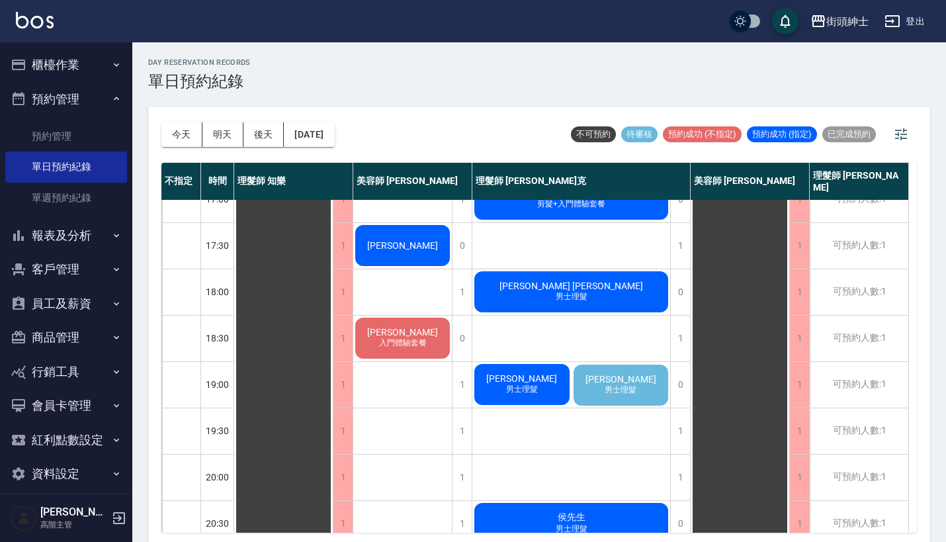
click at [612, 393] on span "男士理髮" at bounding box center [620, 390] width 37 height 11
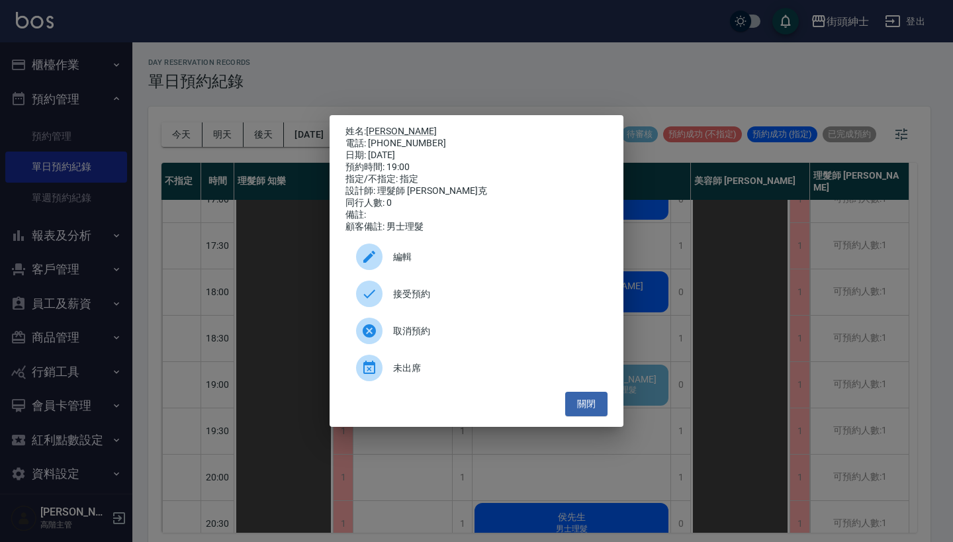
click at [495, 79] on div "姓名: [PERSON_NAME] 電話: [PHONE_NUMBER] 日期: [DATE] 預約時間: 19:00 指定/不指定: 指定 設計師: 理髮師…" at bounding box center [476, 271] width 953 height 542
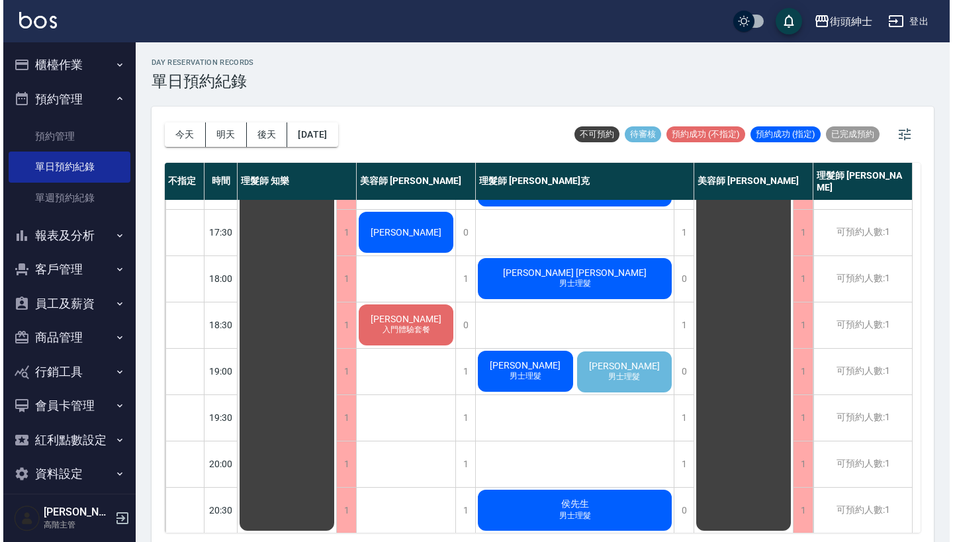
scroll to position [569, 0]
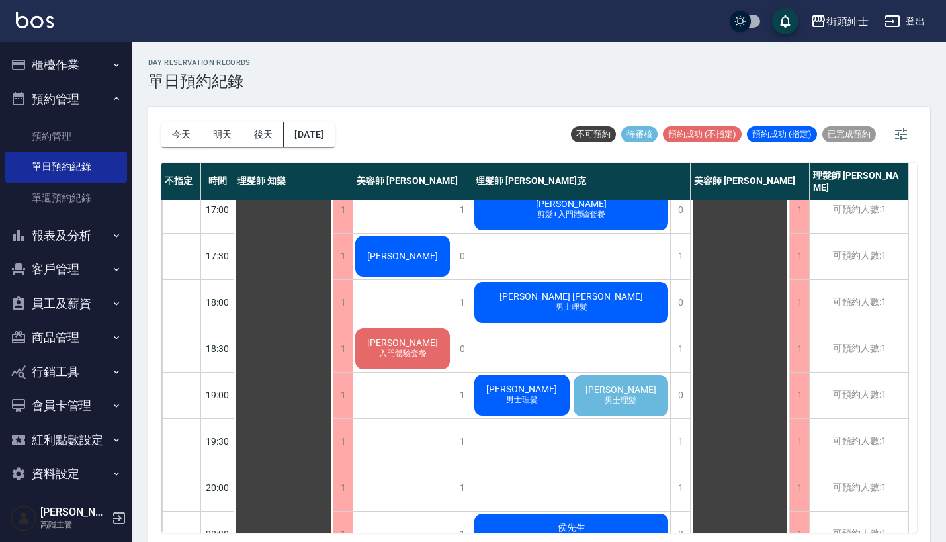
click at [628, 390] on span "[PERSON_NAME]" at bounding box center [621, 390] width 76 height 11
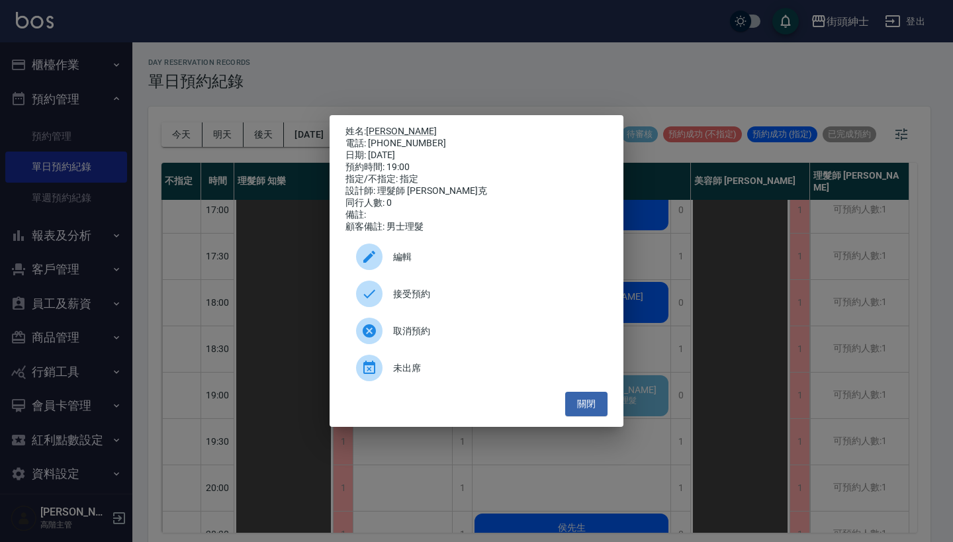
click at [521, 264] on span "編輯" at bounding box center [495, 257] width 204 height 14
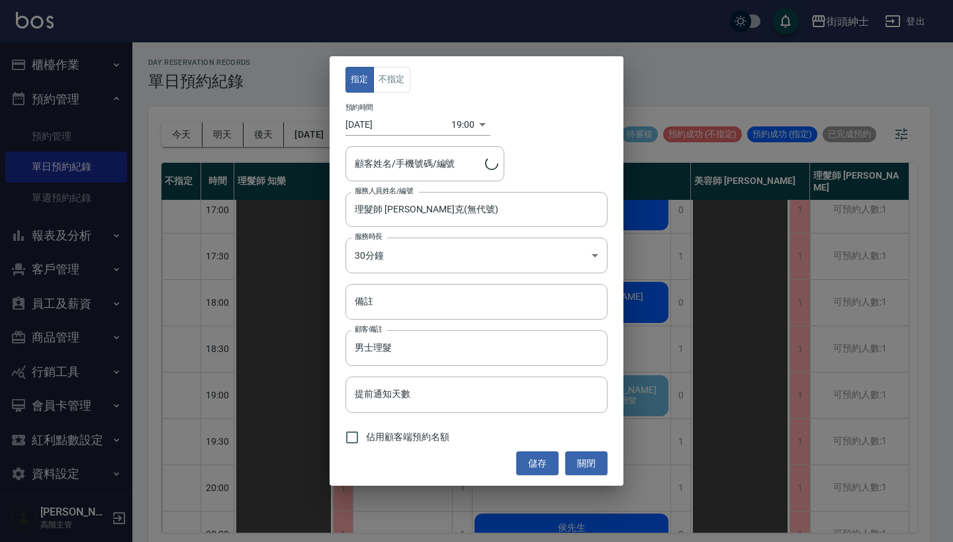
type input "[PERSON_NAME]/0981306426"
click at [465, 123] on body "街頭紳士 登出 櫃檯作業 打帳單 帳單列表 掛單列表 座位開單 營業儀表板 現金收支登錄 高階收支登錄 材料自購登錄 每日結帳 排班表 現場電腦打卡 掃碼打卡…" at bounding box center [476, 273] width 953 height 546
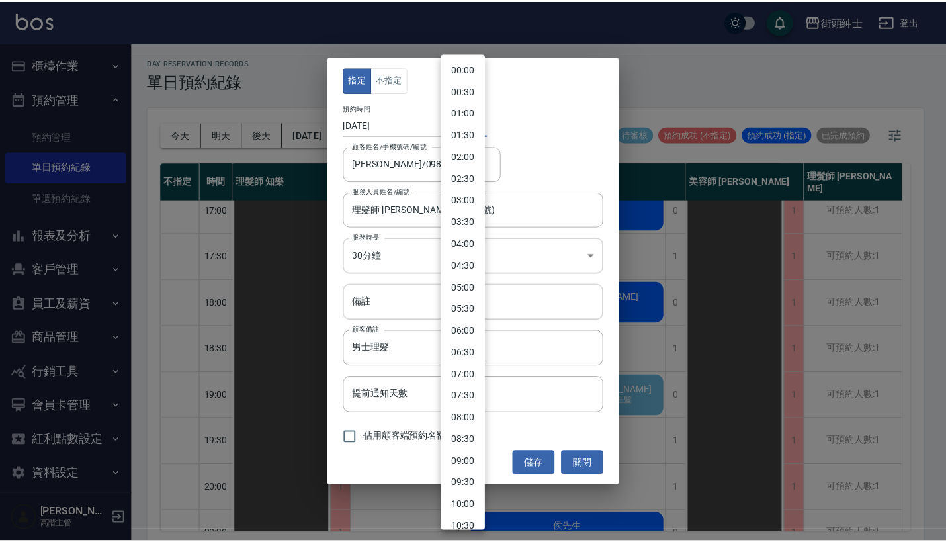
scroll to position [580, 0]
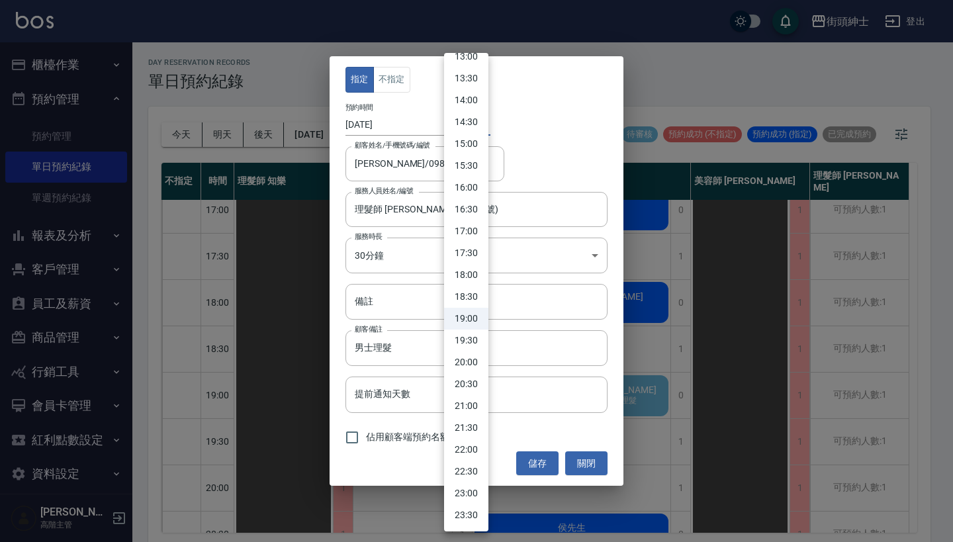
click at [470, 336] on li "19:30" at bounding box center [466, 341] width 44 height 22
type input "1760700600000"
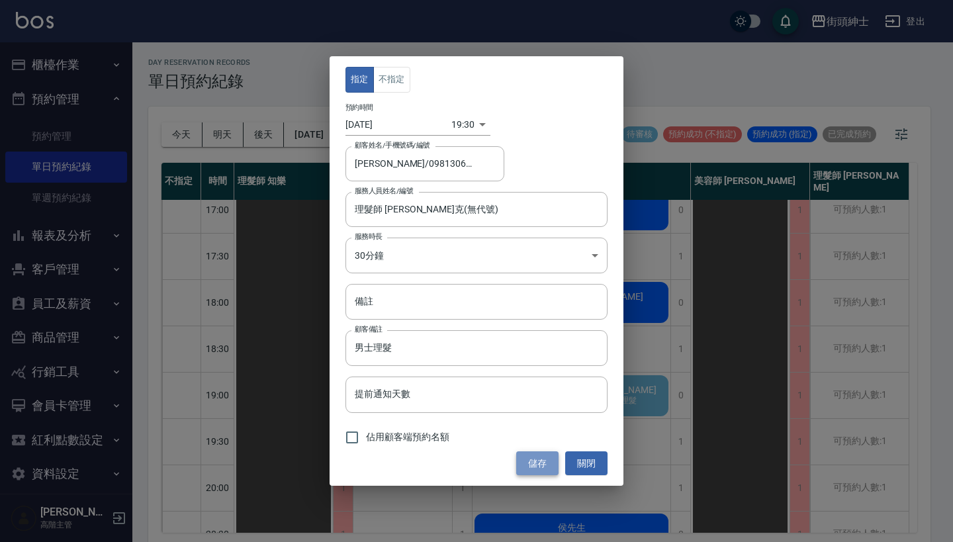
click at [541, 468] on button "儲存" at bounding box center [537, 463] width 42 height 24
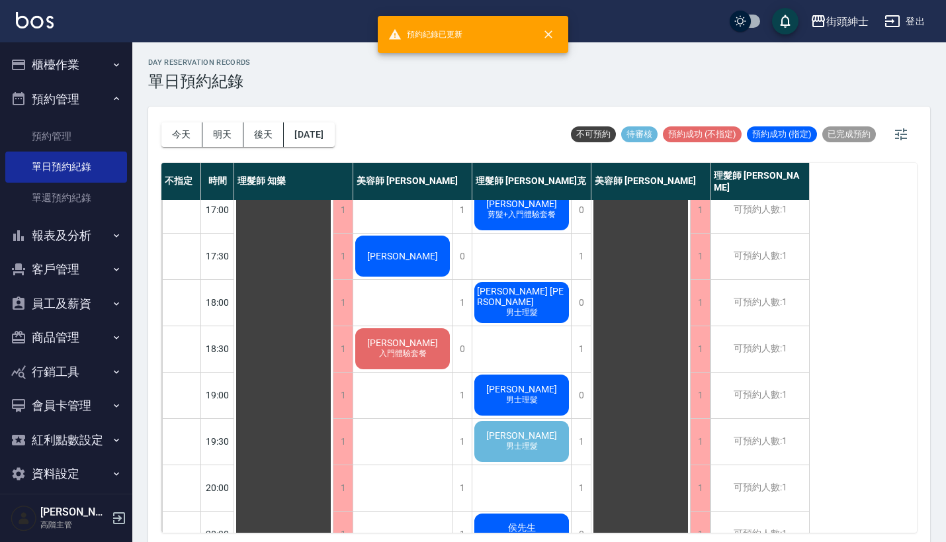
click at [530, 446] on span "男士理髮" at bounding box center [522, 446] width 37 height 11
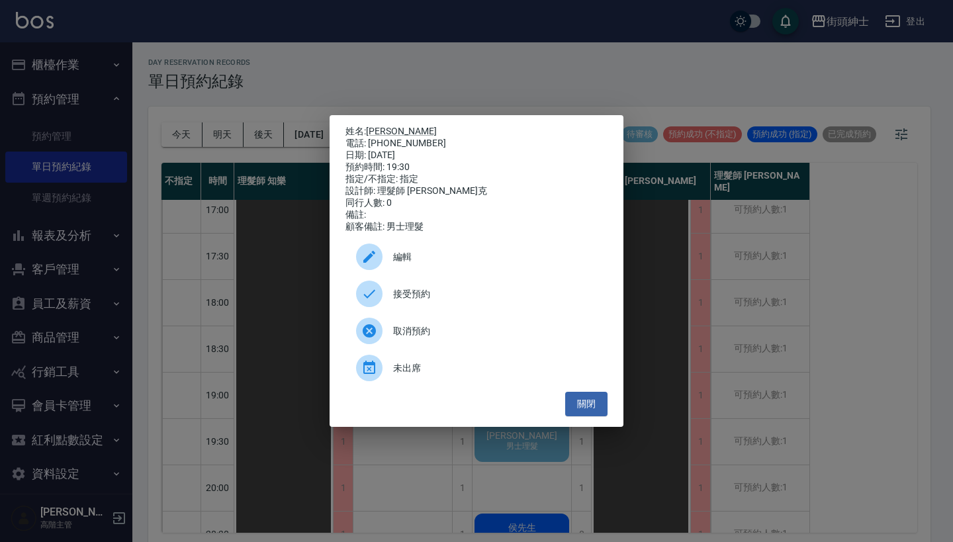
click at [490, 300] on span "接受預約" at bounding box center [495, 294] width 204 height 14
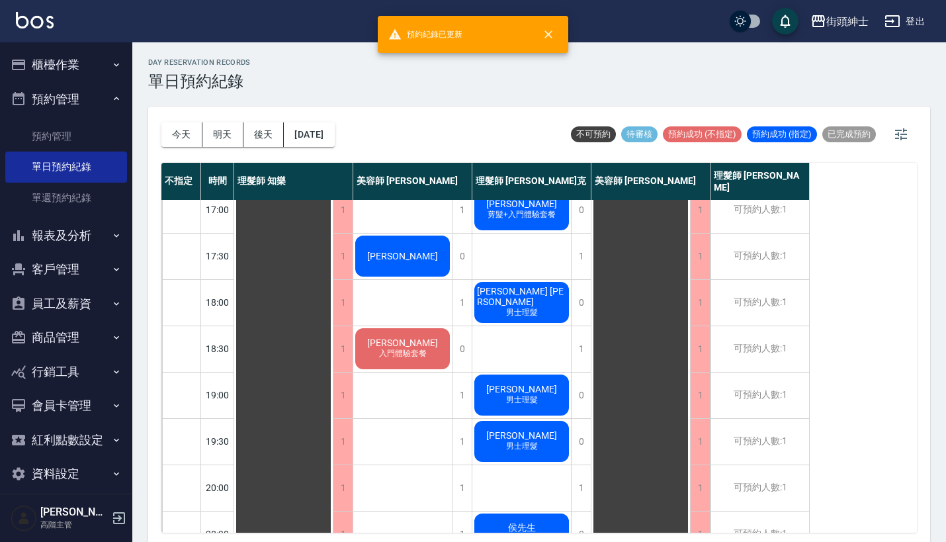
click at [521, 441] on span "男士理髮" at bounding box center [522, 446] width 37 height 11
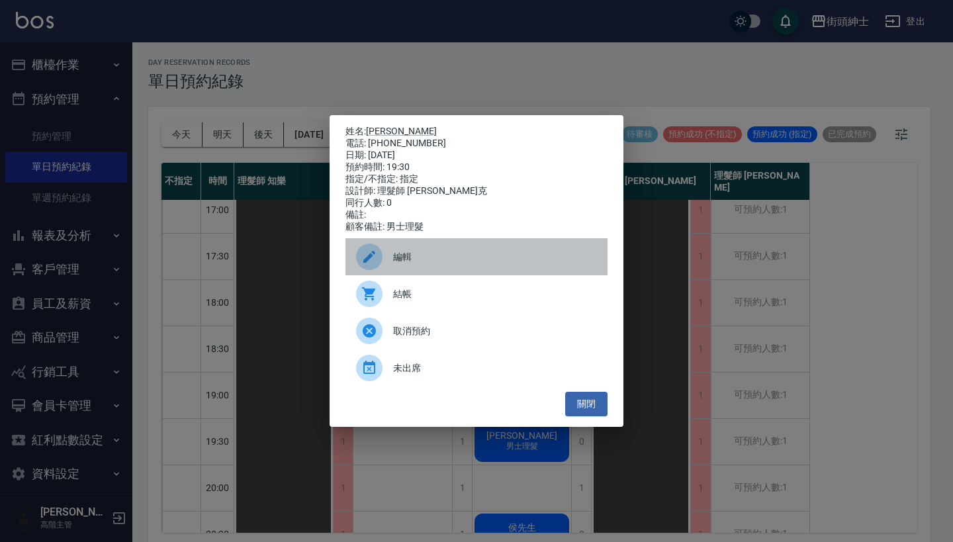
click at [486, 261] on span "編輯" at bounding box center [495, 257] width 204 height 14
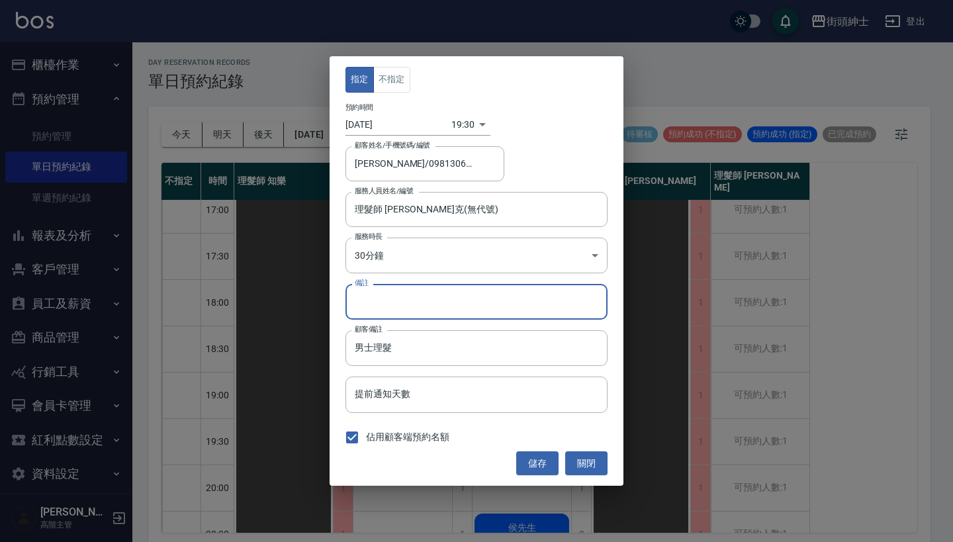
click at [465, 302] on input "備註" at bounding box center [476, 302] width 262 height 36
type input "(原預定19:00，電話未接）"
click at [534, 463] on button "儲存" at bounding box center [537, 463] width 42 height 24
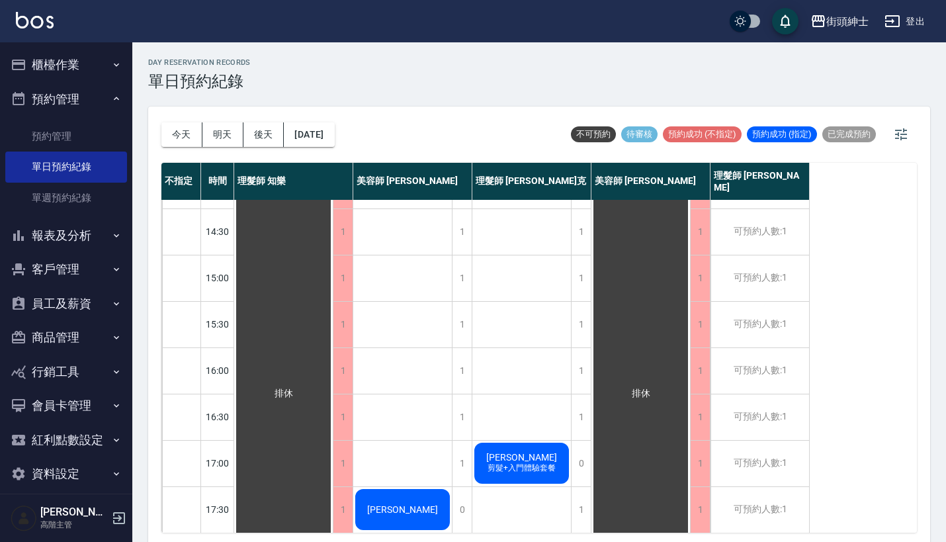
scroll to position [136, 0]
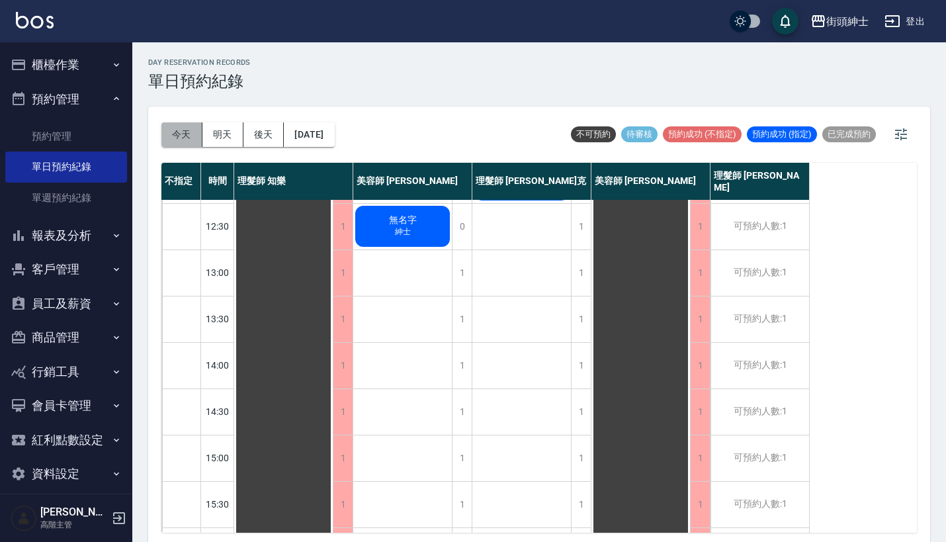
click at [188, 136] on button "今天" at bounding box center [181, 134] width 41 height 24
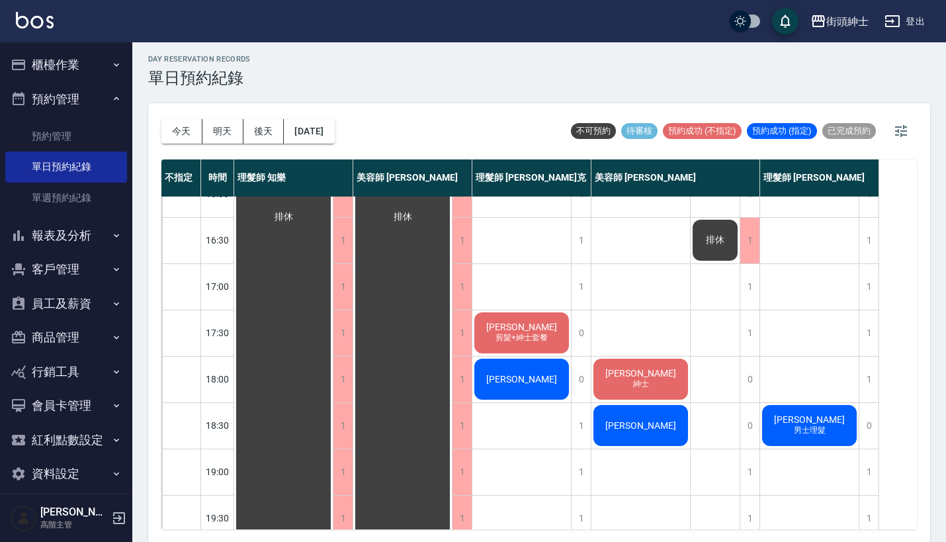
scroll to position [649, 0]
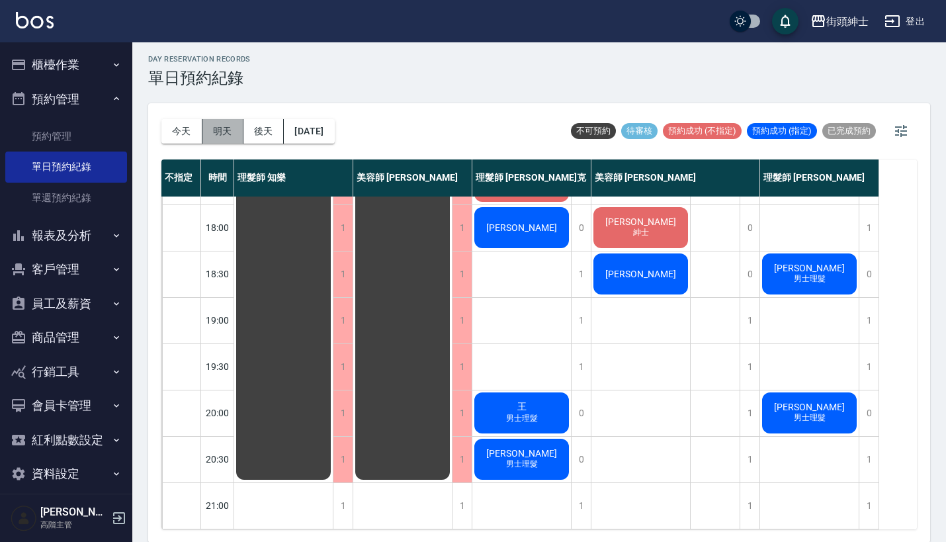
click at [221, 133] on button "明天" at bounding box center [223, 131] width 41 height 24
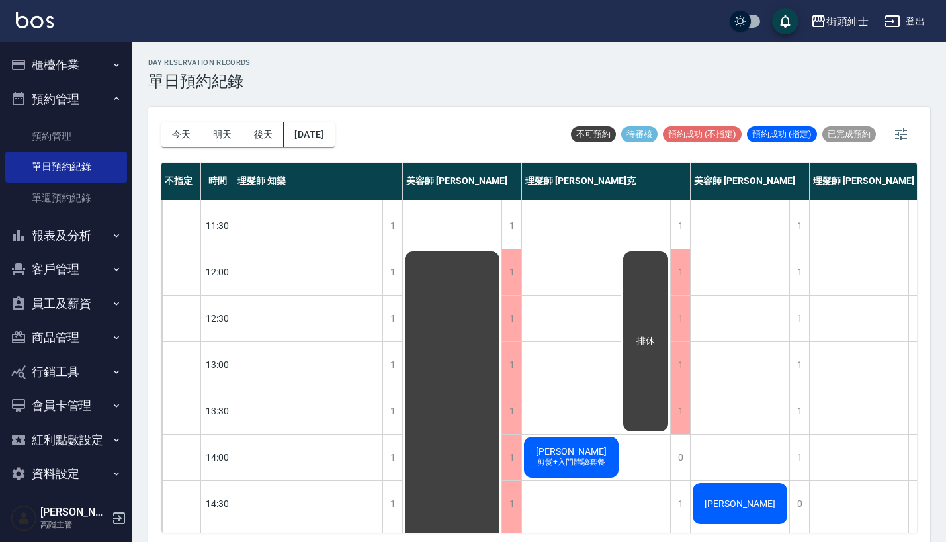
scroll to position [32, 0]
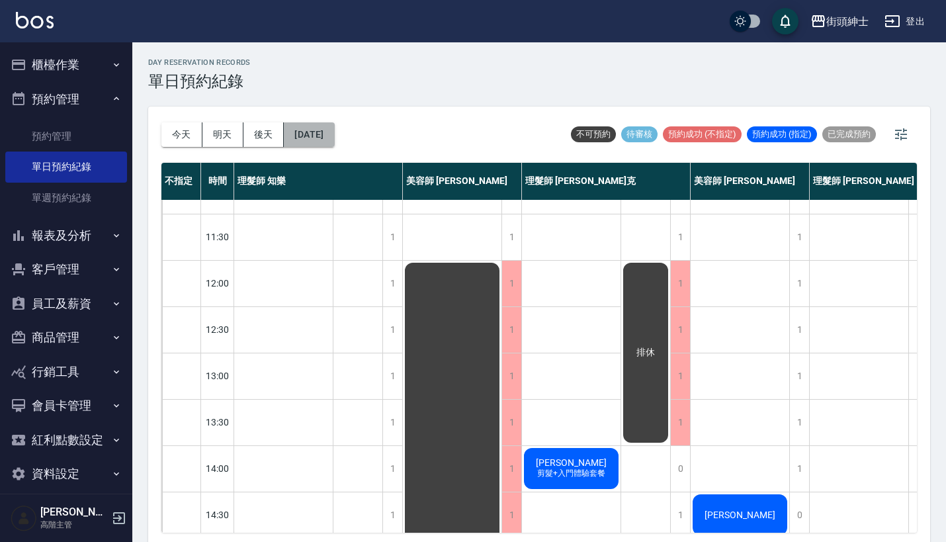
click at [333, 140] on button "[DATE]" at bounding box center [309, 134] width 50 height 24
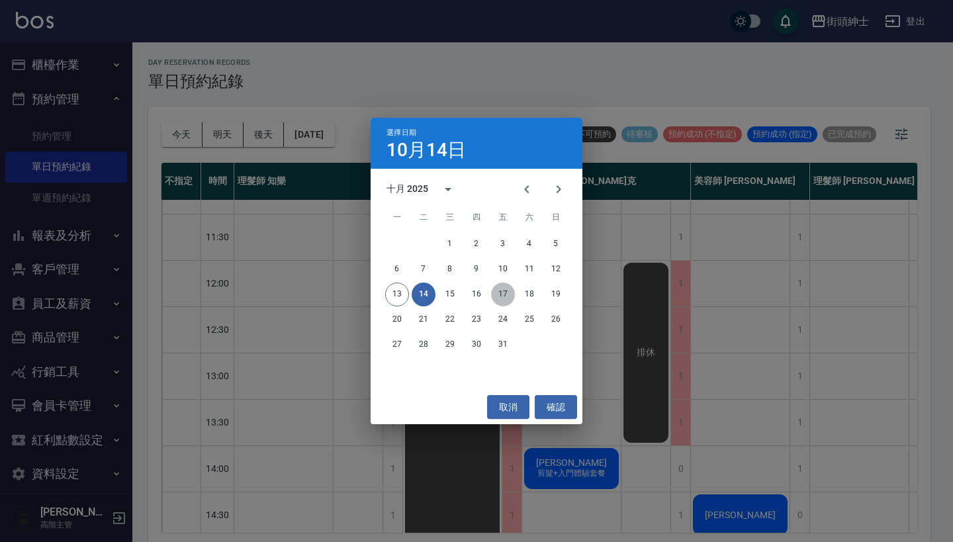
click at [507, 300] on button "17" at bounding box center [503, 295] width 24 height 24
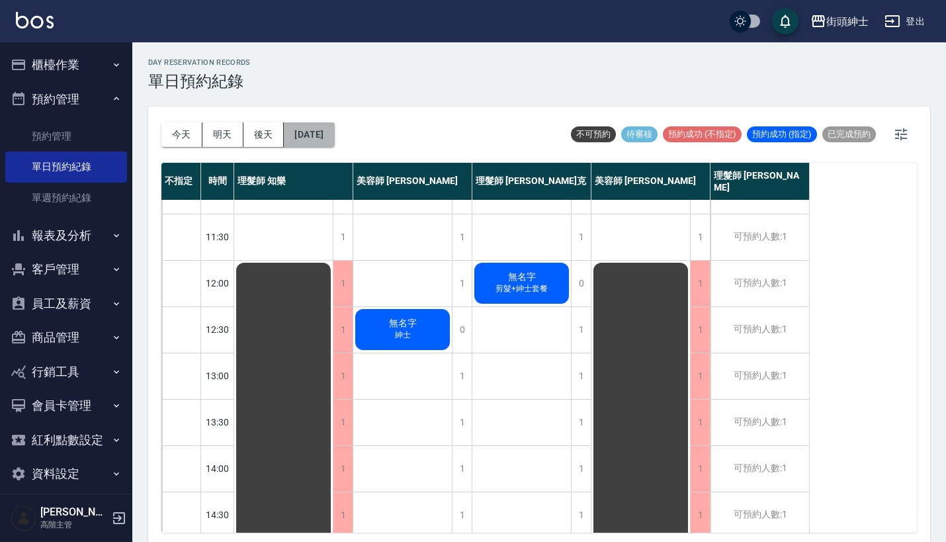
click at [328, 132] on button "[DATE]" at bounding box center [309, 134] width 50 height 24
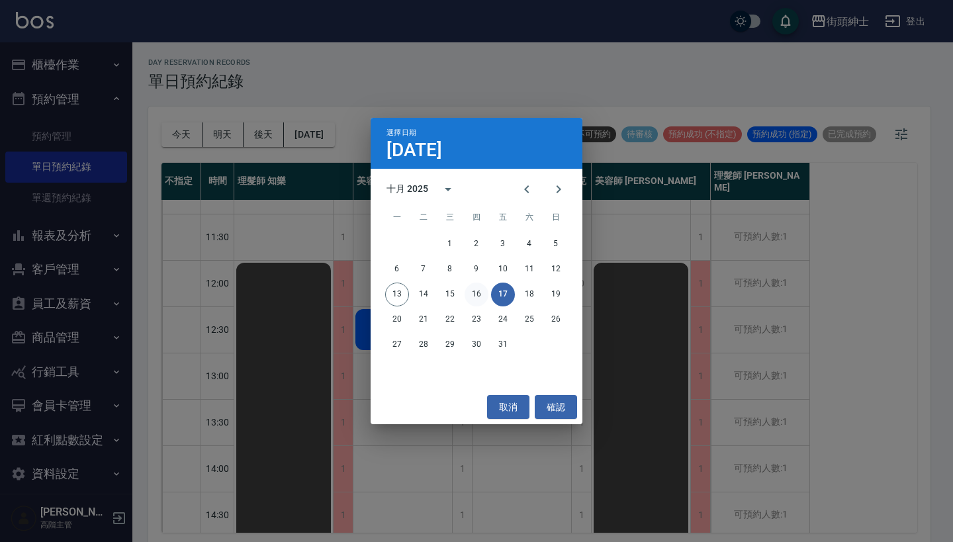
click at [478, 300] on button "16" at bounding box center [477, 295] width 24 height 24
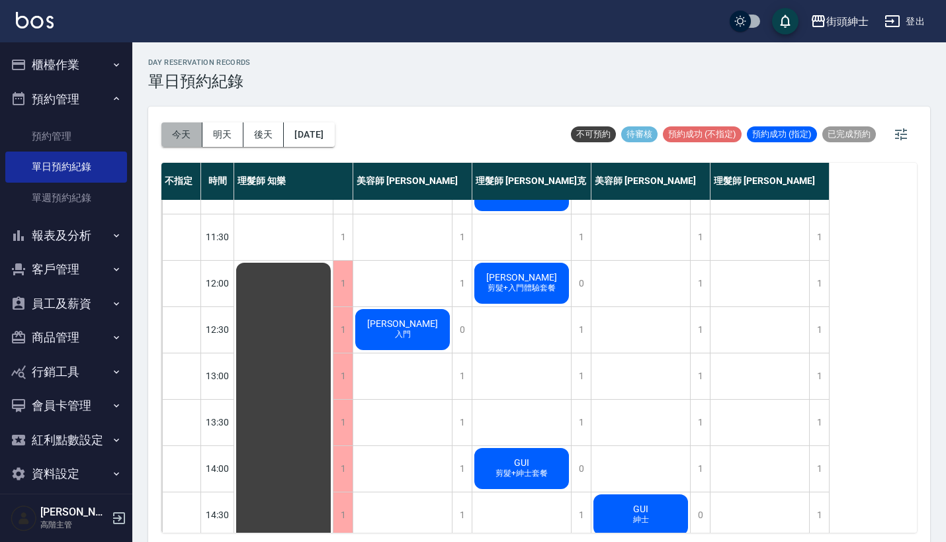
click at [181, 127] on button "今天" at bounding box center [181, 134] width 41 height 24
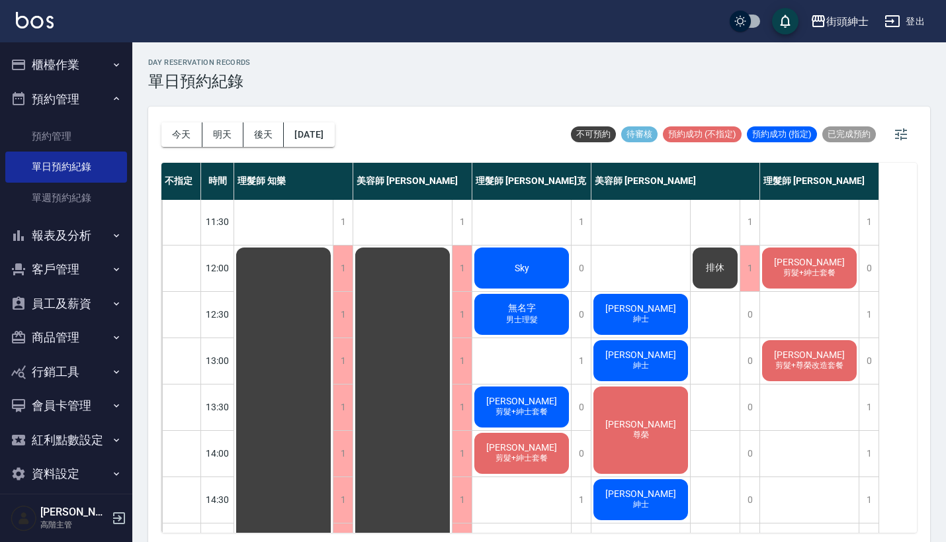
scroll to position [48, 0]
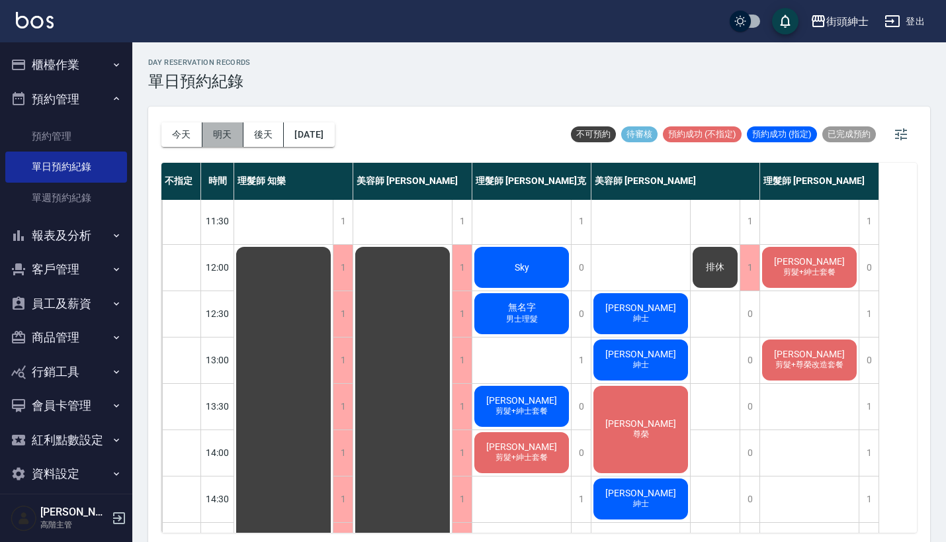
click at [211, 130] on button "明天" at bounding box center [223, 134] width 41 height 24
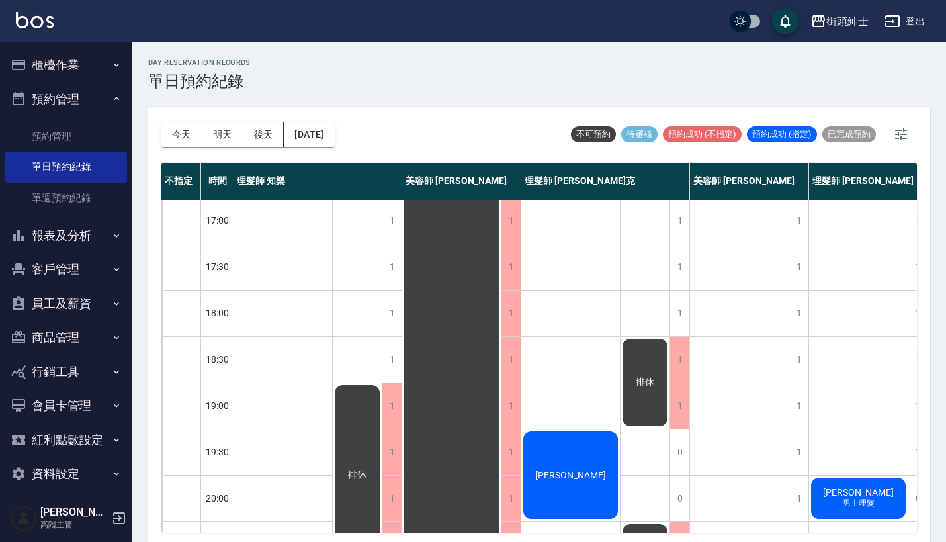
scroll to position [541, 1]
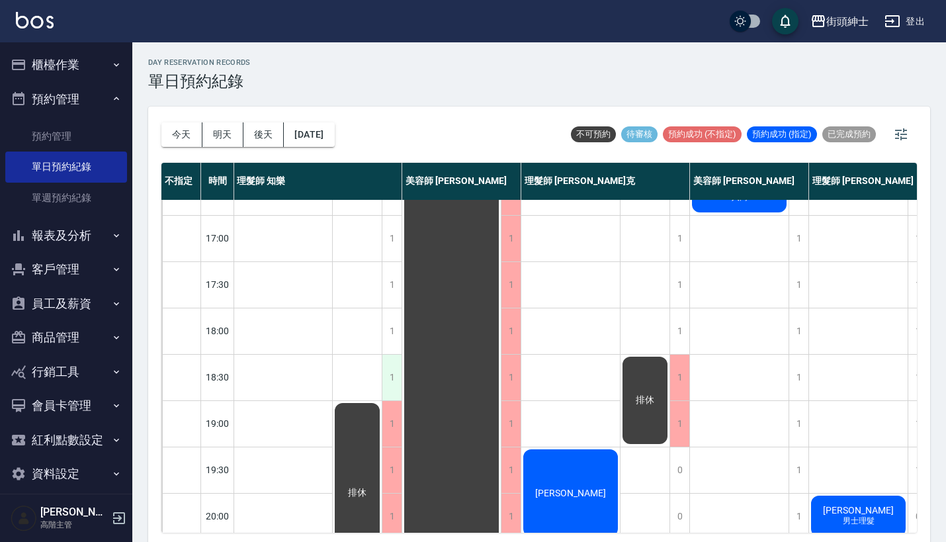
click at [391, 366] on div "1" at bounding box center [392, 378] width 20 height 46
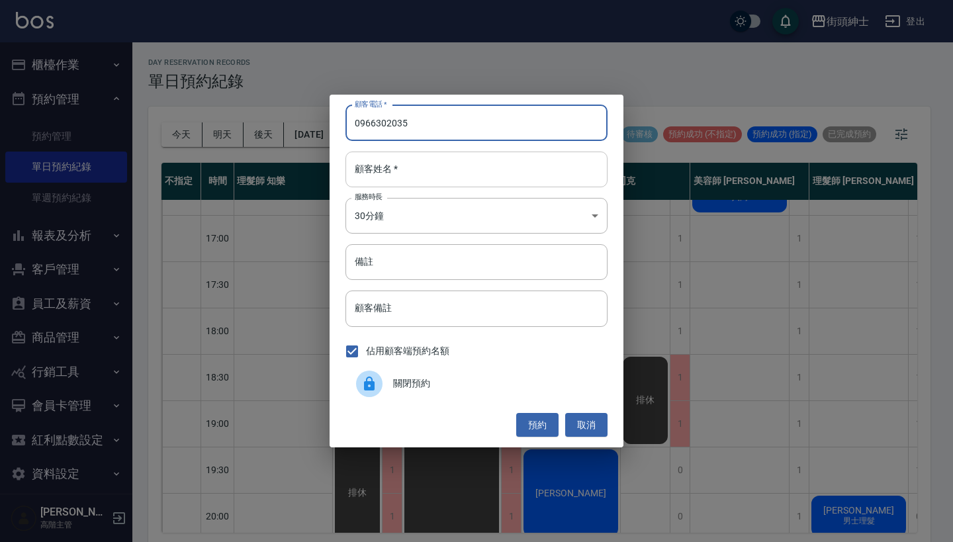
type input "0966302035"
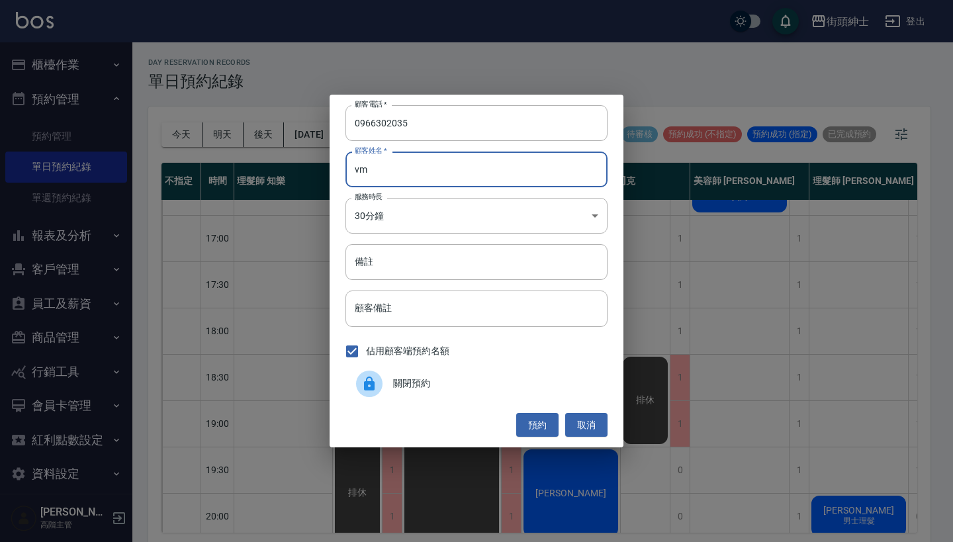
type input "v"
type input "許"
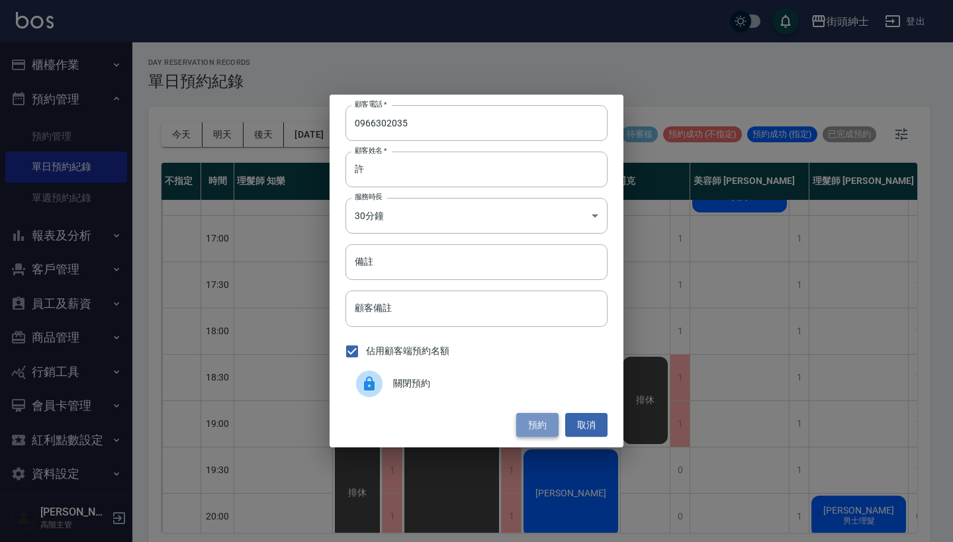
click at [525, 428] on button "預約" at bounding box center [537, 425] width 42 height 24
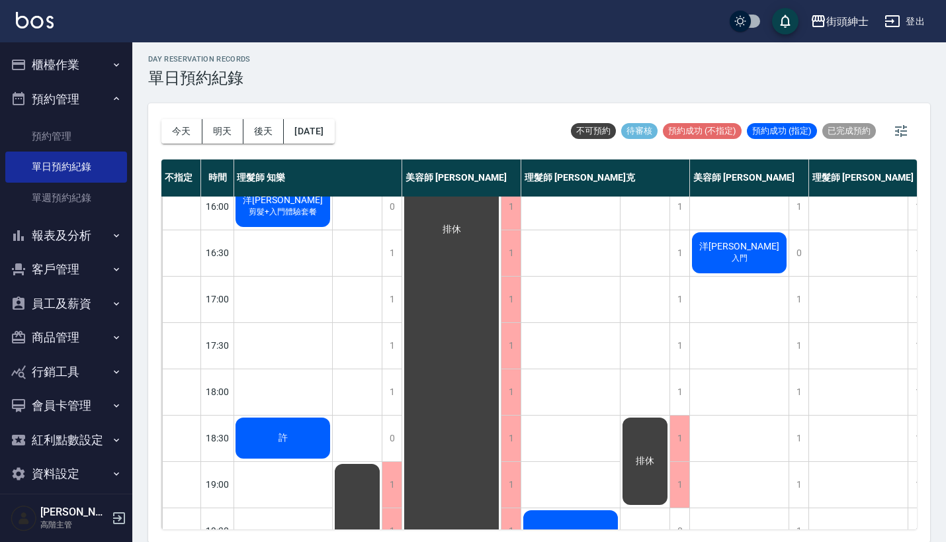
scroll to position [478, 1]
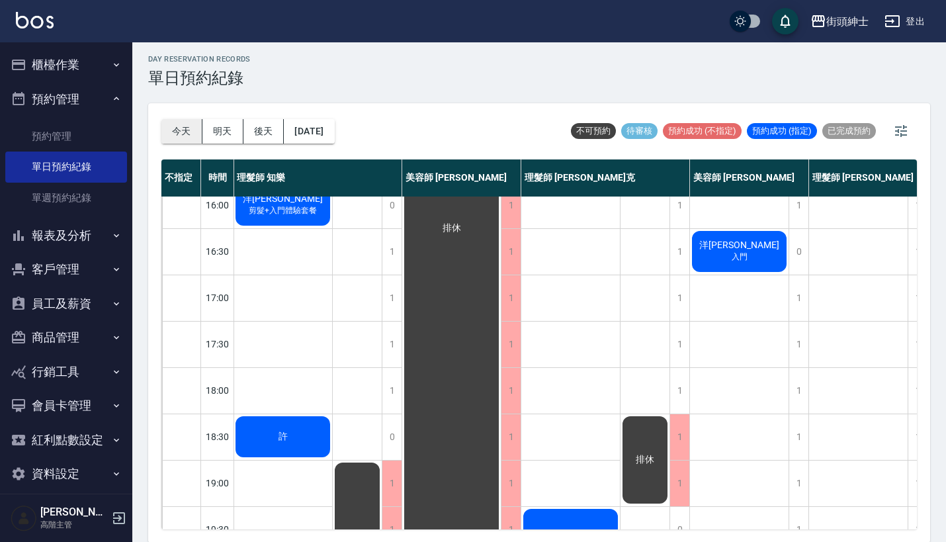
click at [189, 132] on button "今天" at bounding box center [181, 131] width 41 height 24
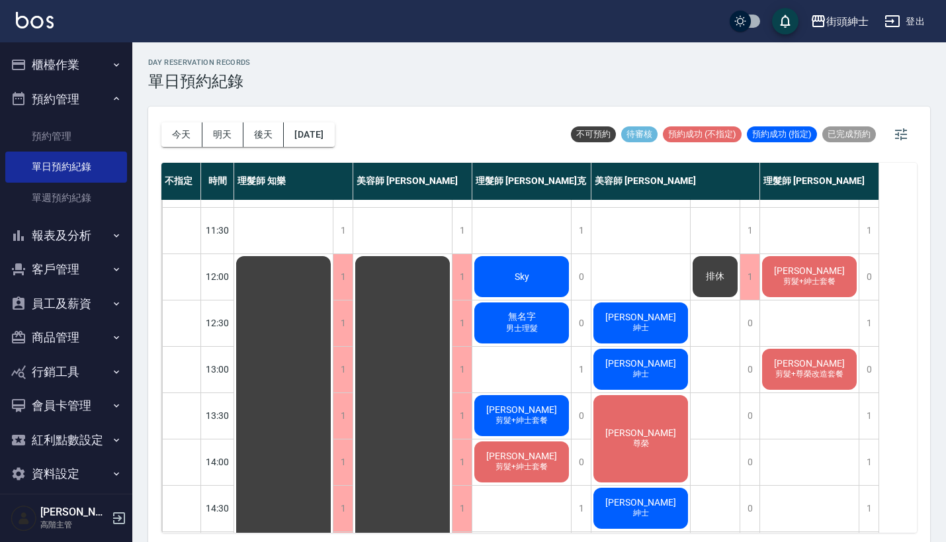
scroll to position [42, 0]
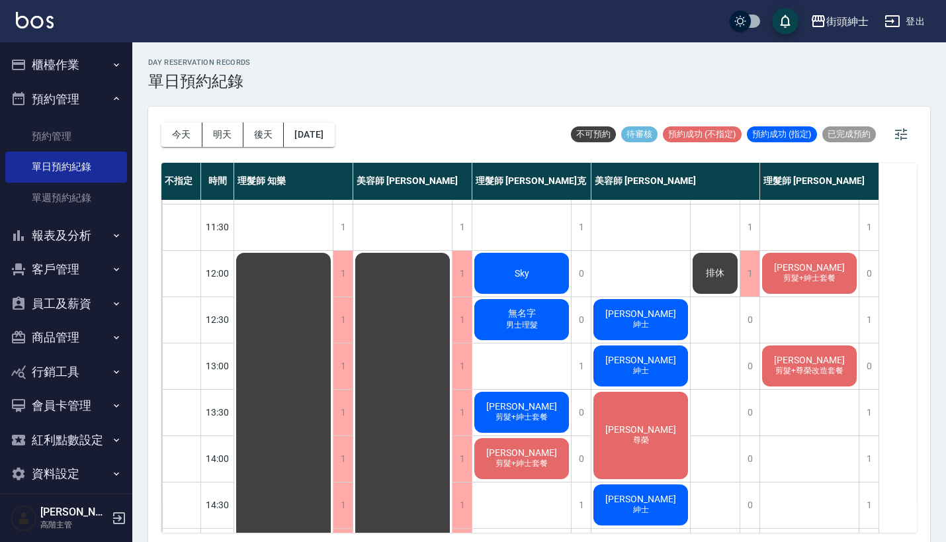
click at [542, 309] on div "無名字 男士理髮" at bounding box center [522, 319] width 99 height 45
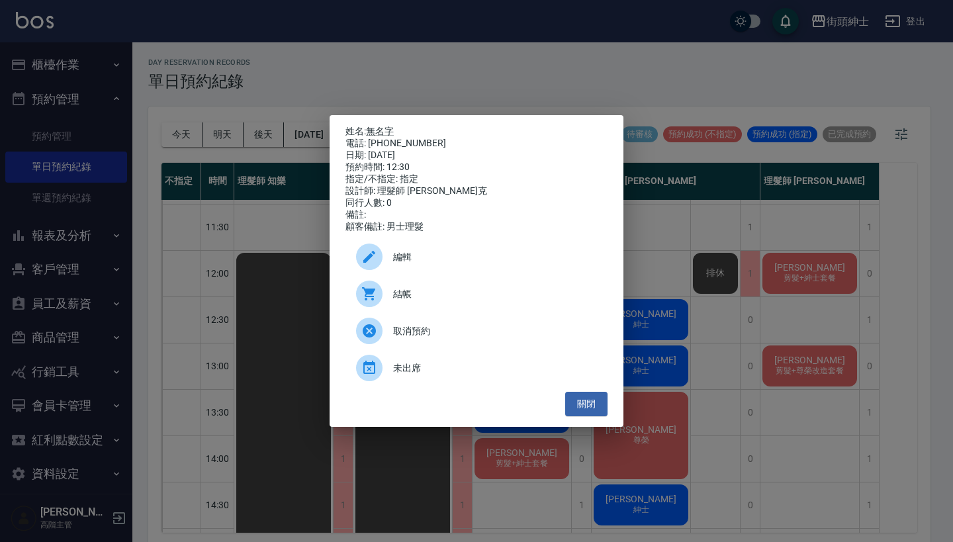
click at [652, 101] on div "姓名: 無名字 電話: [PHONE_NUMBER] 日期: [DATE] 預約時間: 12:30 指定/不指定: 指定 設計師: 理髮師 [PERSON_N…" at bounding box center [476, 271] width 953 height 542
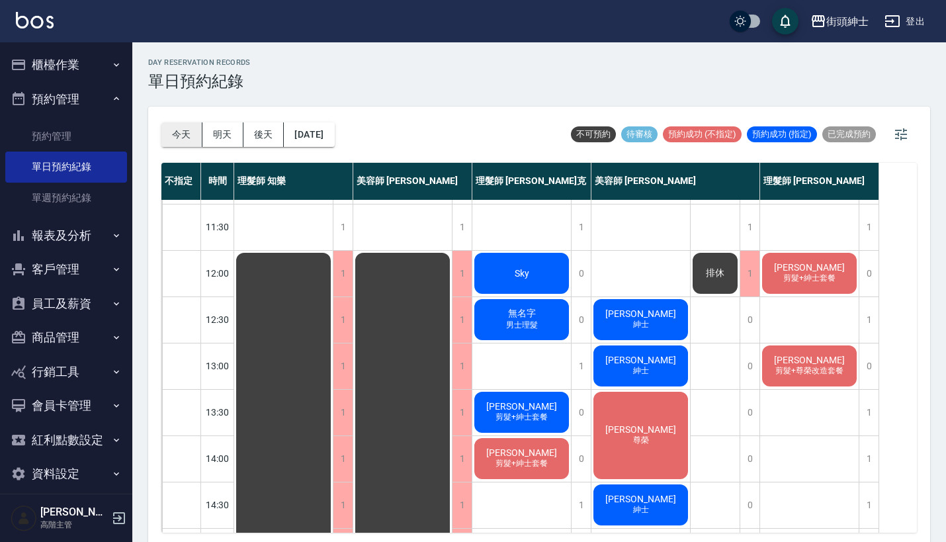
click at [181, 139] on button "今天" at bounding box center [181, 134] width 41 height 24
click at [334, 143] on button "[DATE]" at bounding box center [309, 134] width 50 height 24
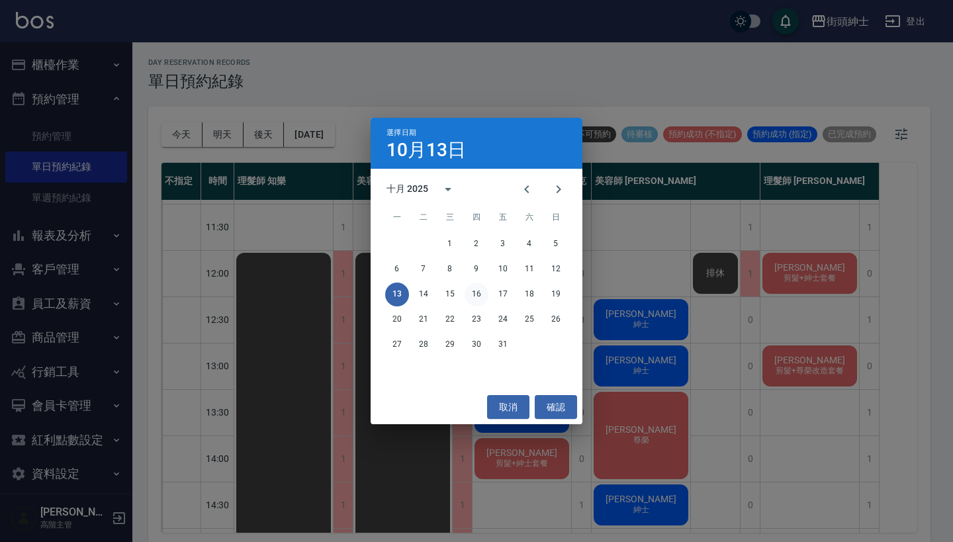
click at [477, 295] on button "16" at bounding box center [477, 295] width 24 height 24
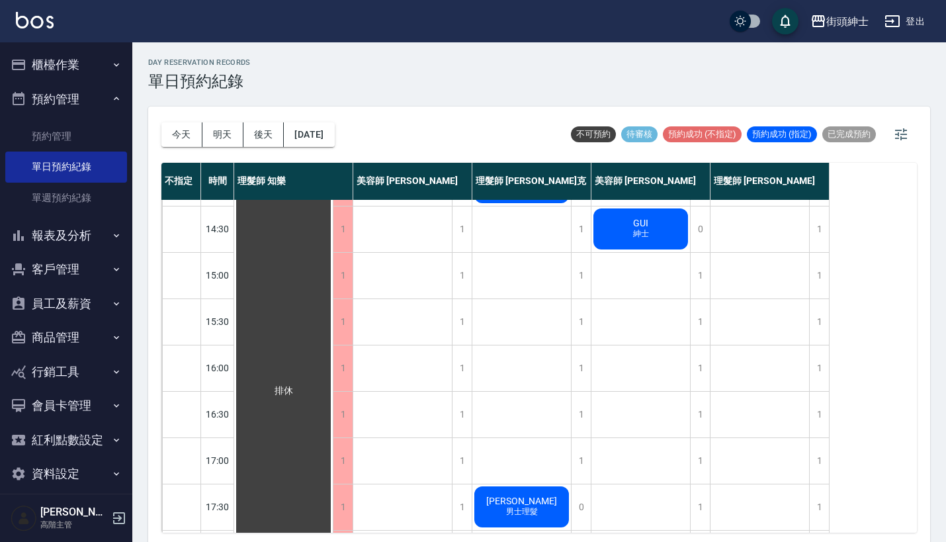
scroll to position [328, 0]
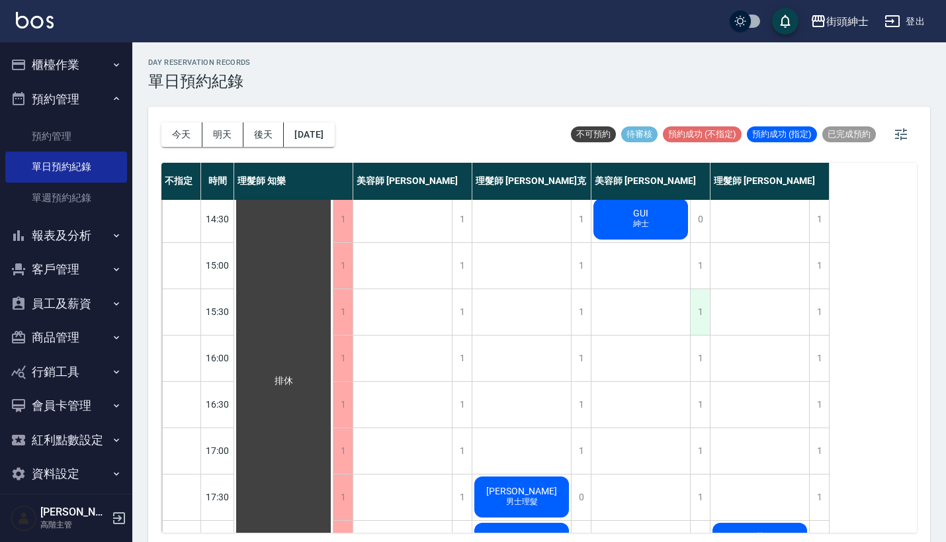
click at [698, 318] on div "1" at bounding box center [700, 312] width 20 height 46
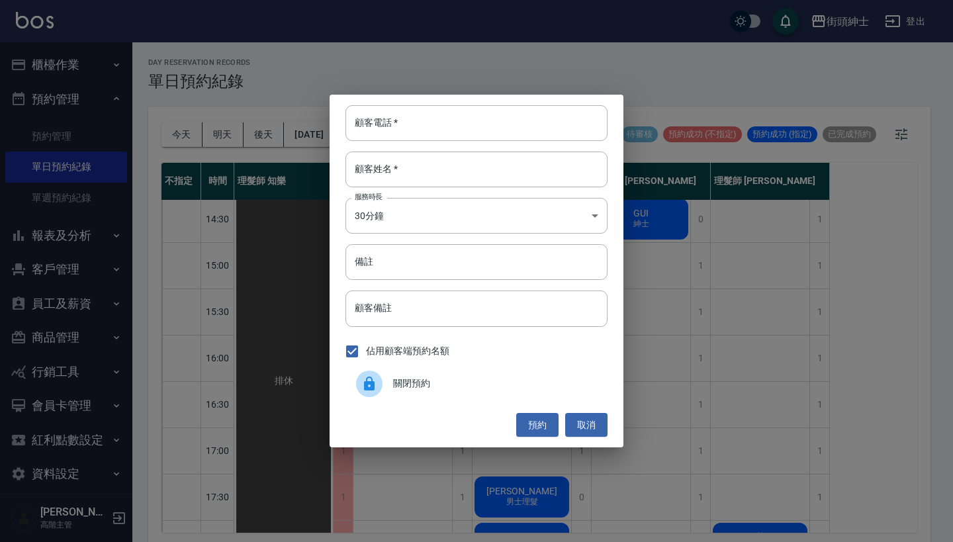
click at [417, 376] on div "關閉預約" at bounding box center [476, 383] width 262 height 37
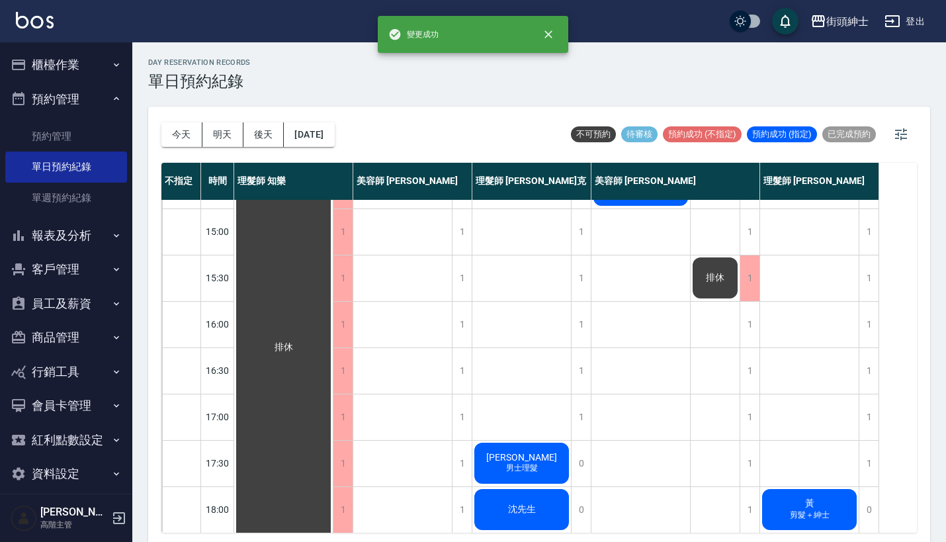
scroll to position [383, 0]
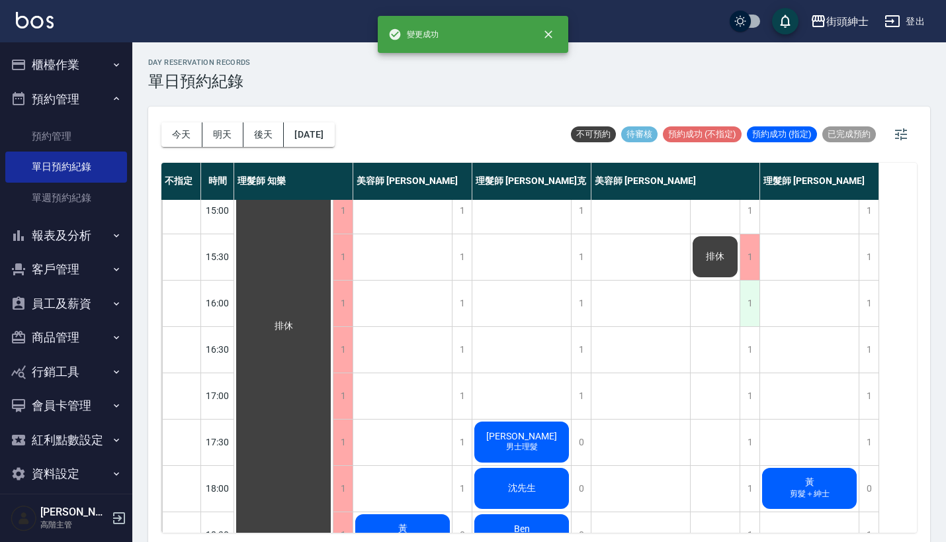
click at [749, 312] on div "1" at bounding box center [750, 304] width 20 height 46
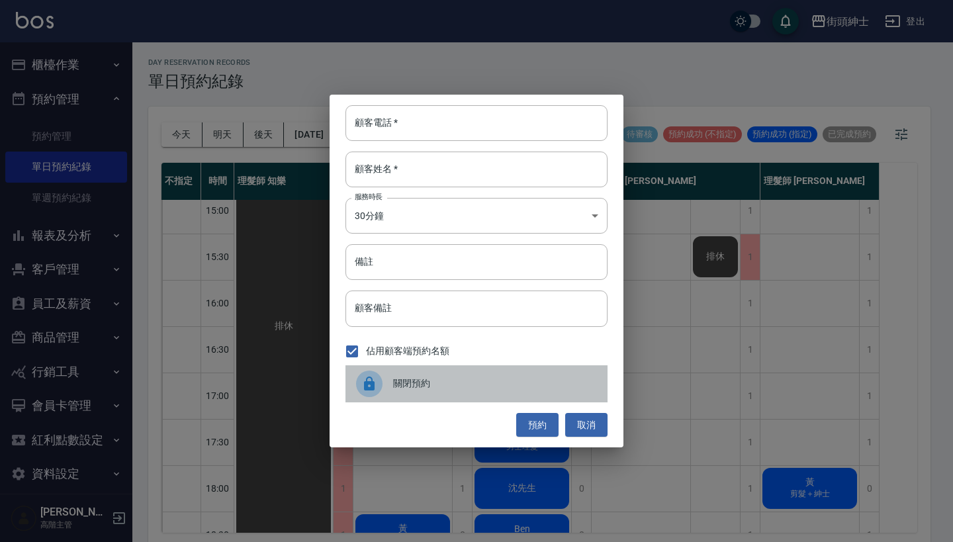
click at [425, 371] on div "關閉預約" at bounding box center [476, 383] width 262 height 37
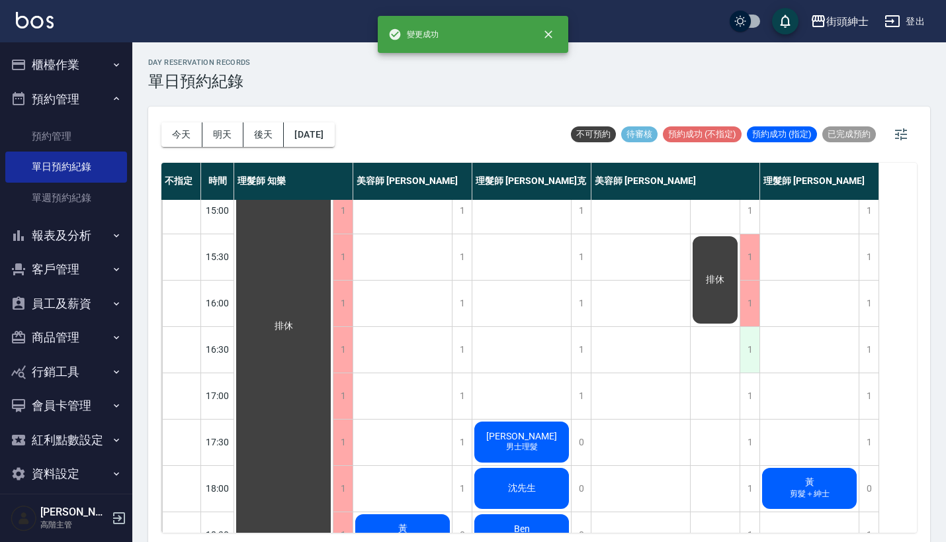
click at [757, 341] on div "1" at bounding box center [750, 350] width 20 height 46
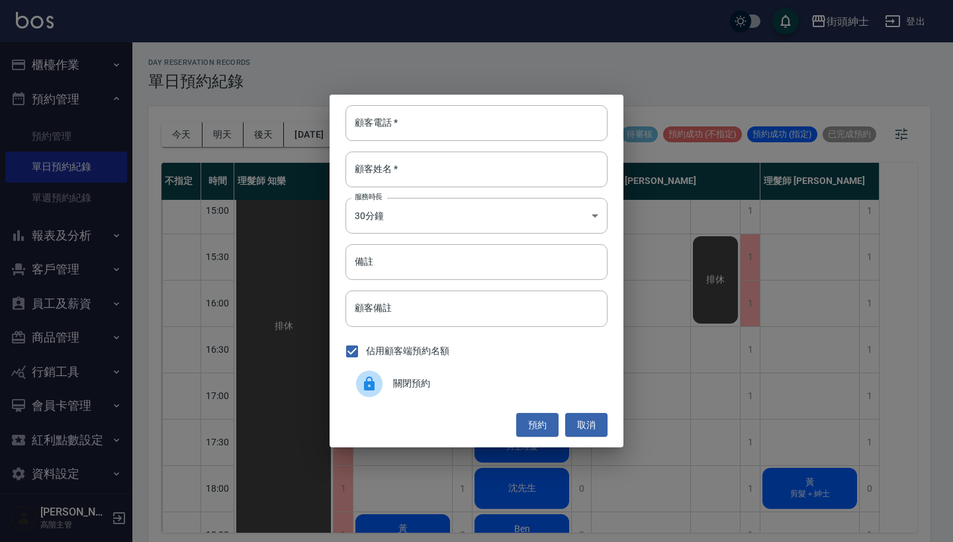
click at [389, 384] on div at bounding box center [374, 384] width 37 height 26
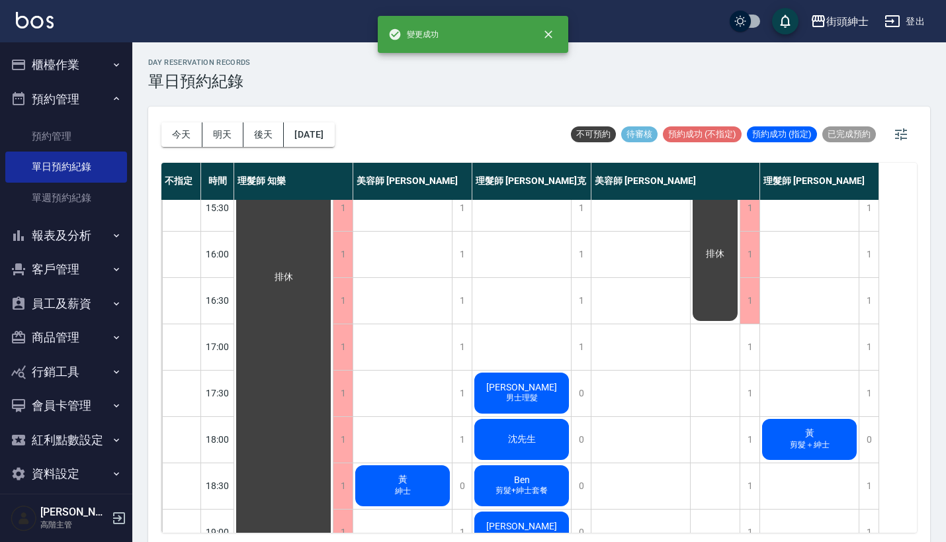
scroll to position [439, 0]
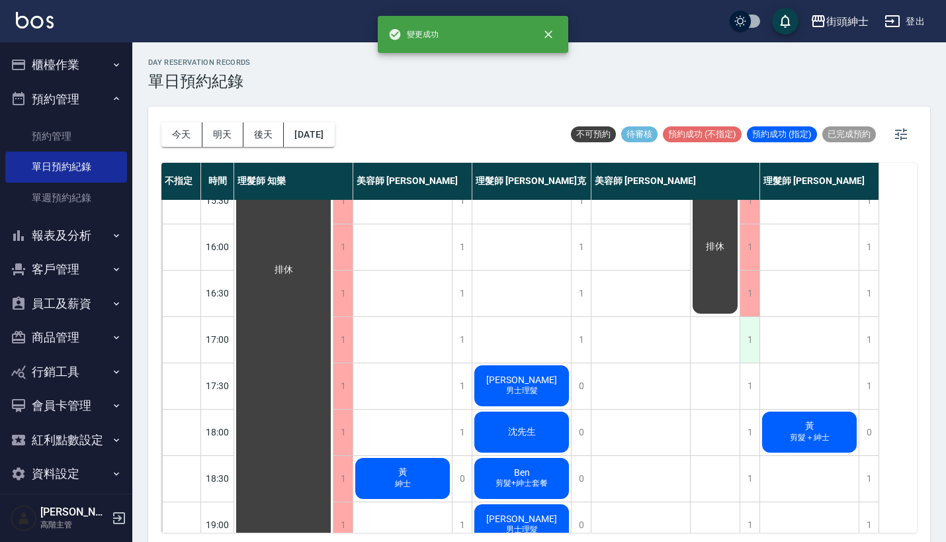
click at [754, 345] on div "1" at bounding box center [750, 340] width 20 height 46
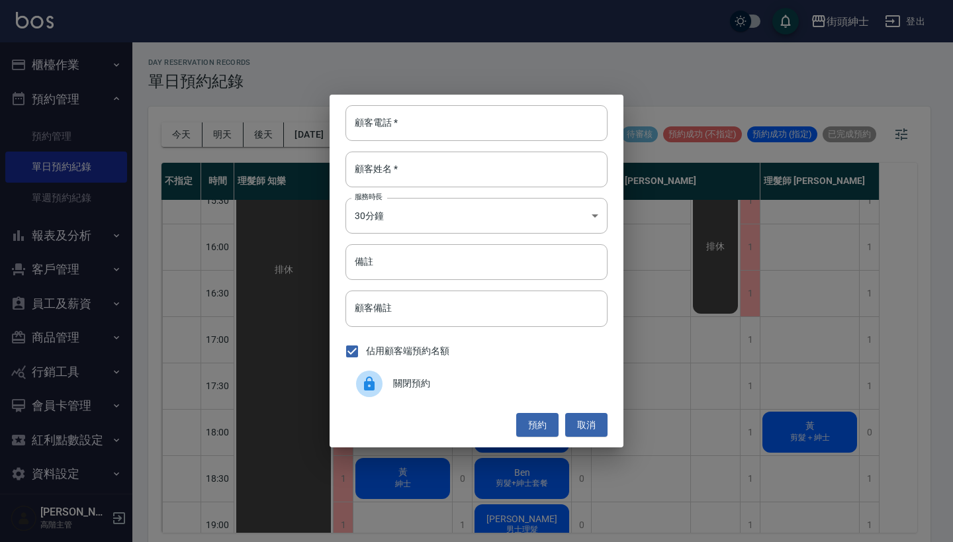
click at [377, 387] on div at bounding box center [369, 384] width 26 height 26
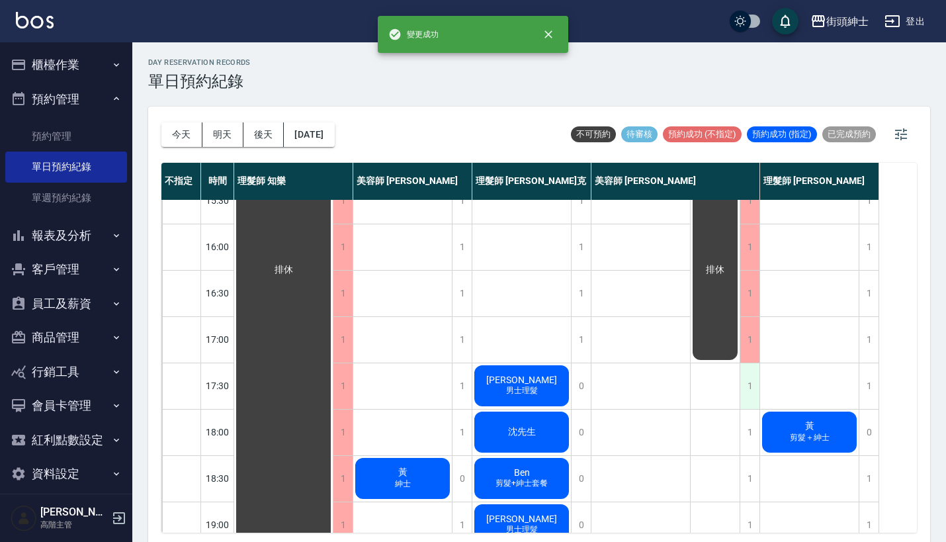
click at [747, 389] on div "1" at bounding box center [750, 386] width 20 height 46
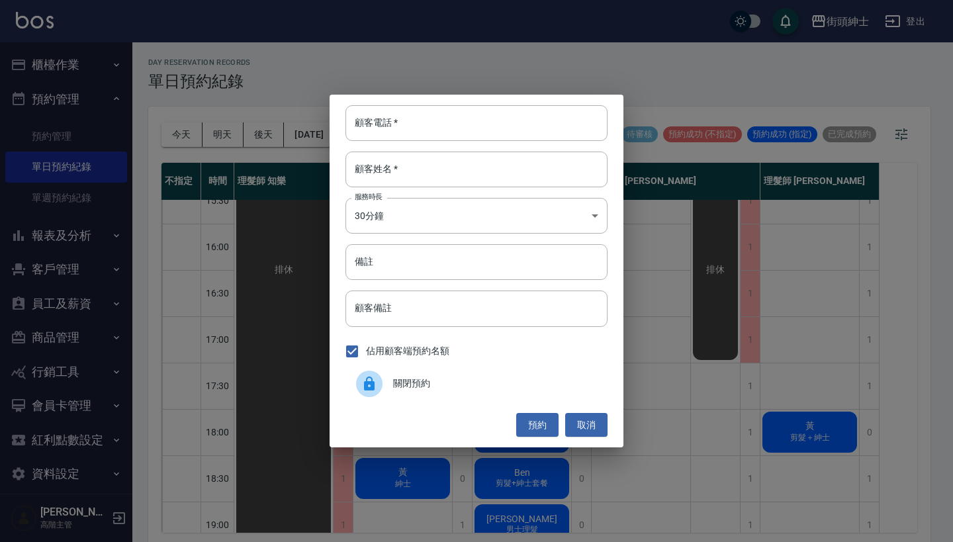
click at [402, 381] on span "關閉預約" at bounding box center [495, 384] width 204 height 14
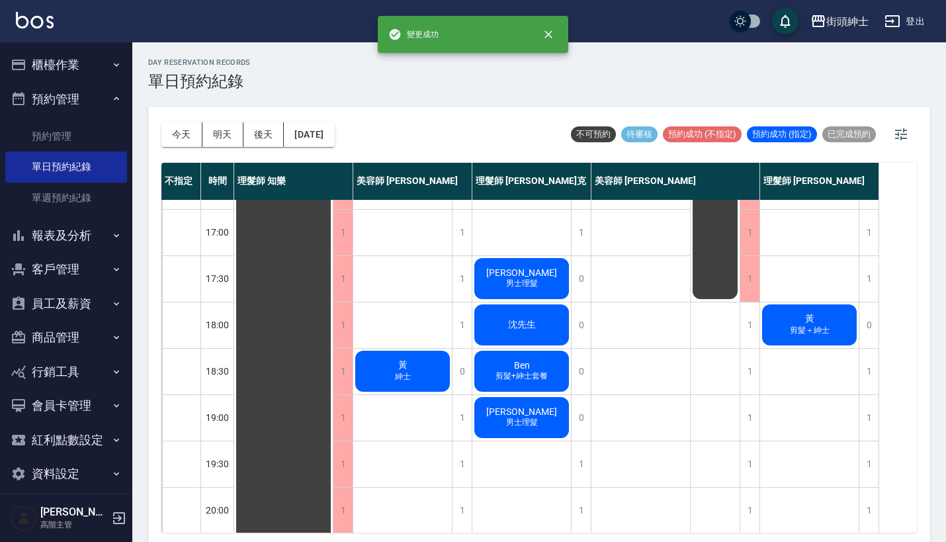
scroll to position [567, 0]
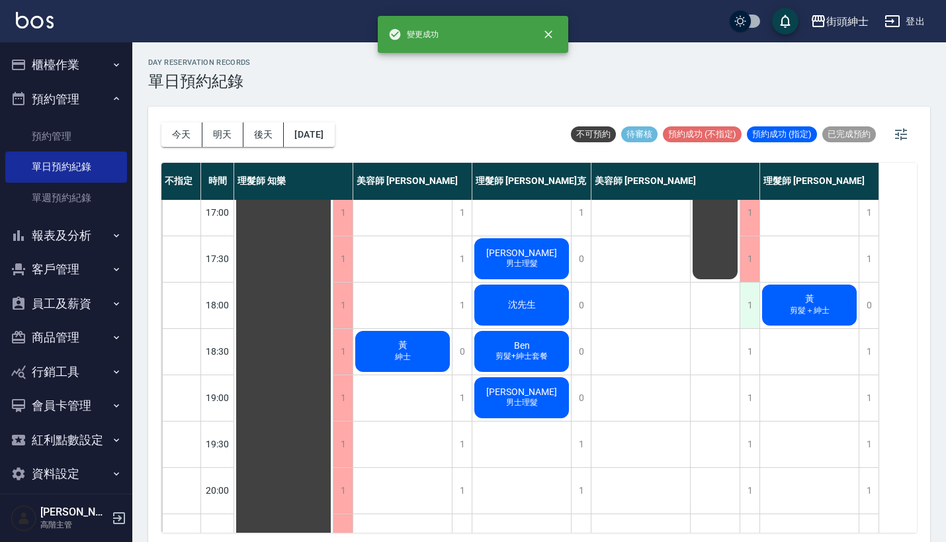
click at [747, 316] on div "1" at bounding box center [750, 306] width 20 height 46
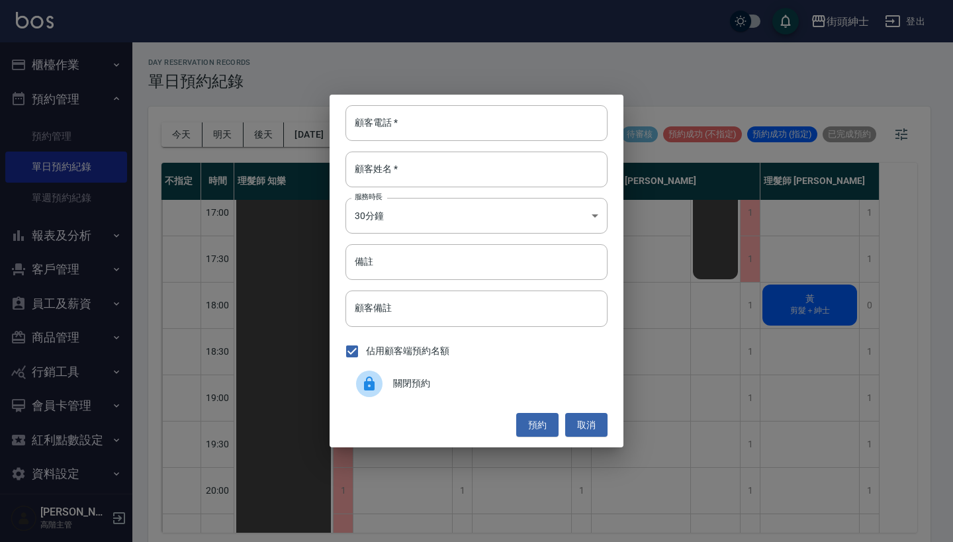
click at [408, 387] on span "關閉預約" at bounding box center [495, 384] width 204 height 14
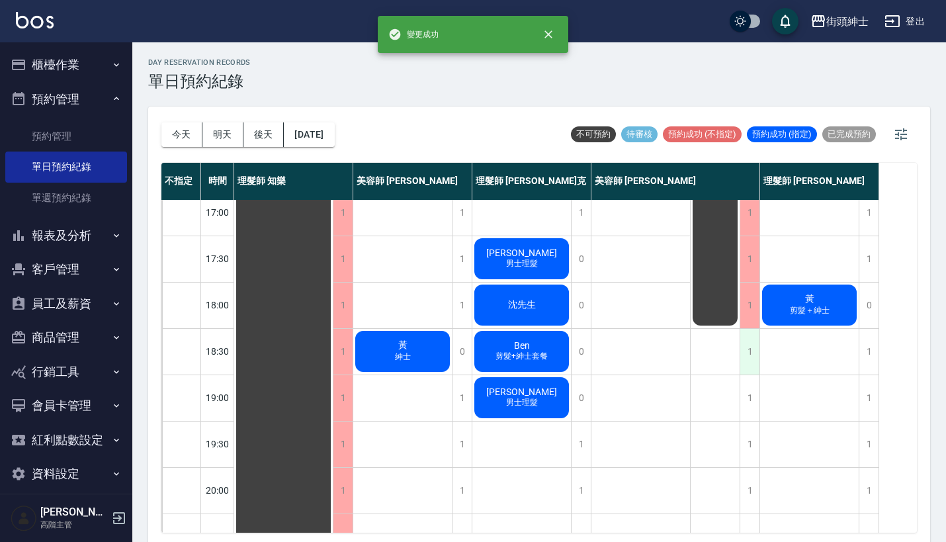
click at [758, 346] on div "1" at bounding box center [750, 352] width 20 height 46
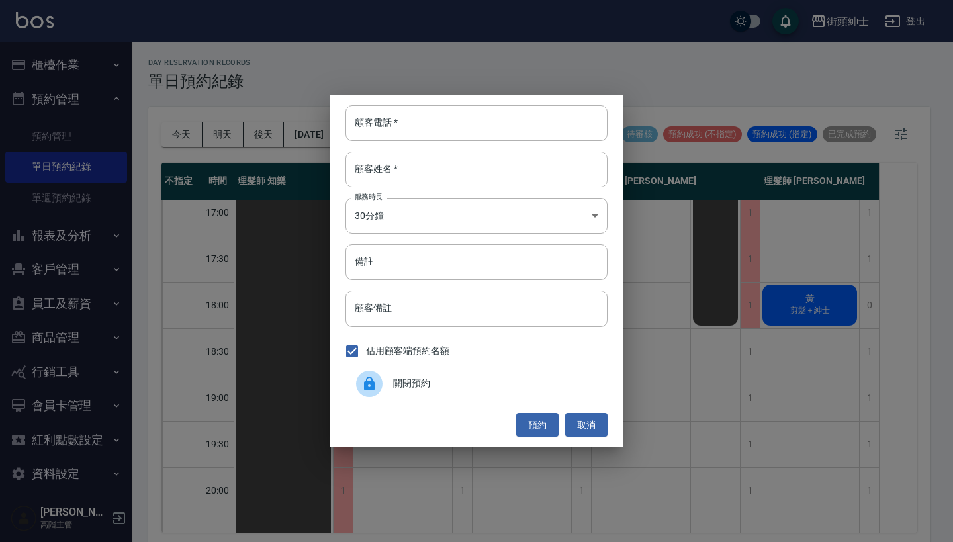
click at [474, 389] on span "關閉預約" at bounding box center [495, 384] width 204 height 14
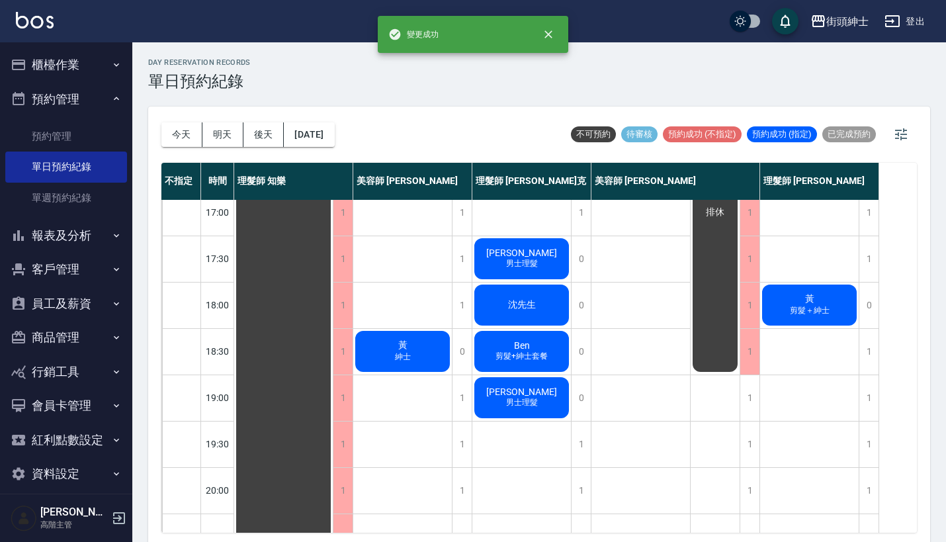
click at [760, 396] on div "1" at bounding box center [676, 398] width 169 height 46
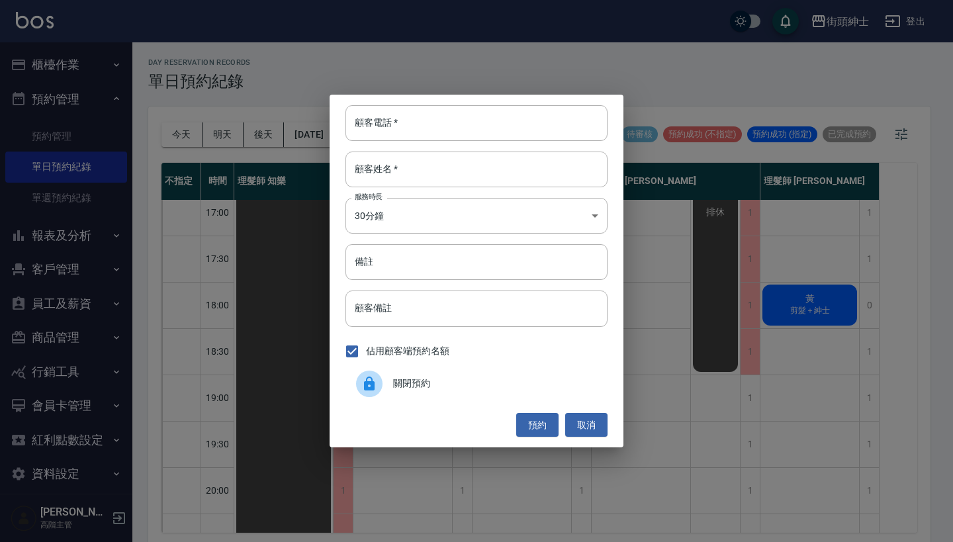
click at [756, 396] on div "顧客電話   * 顧客電話   * 顧客姓名   * 顧客姓名   * 服務時長 30分鐘 1 服務時長 備註 備註 顧客備註 顧客備註 佔用顧客端預約名額 …" at bounding box center [476, 271] width 953 height 542
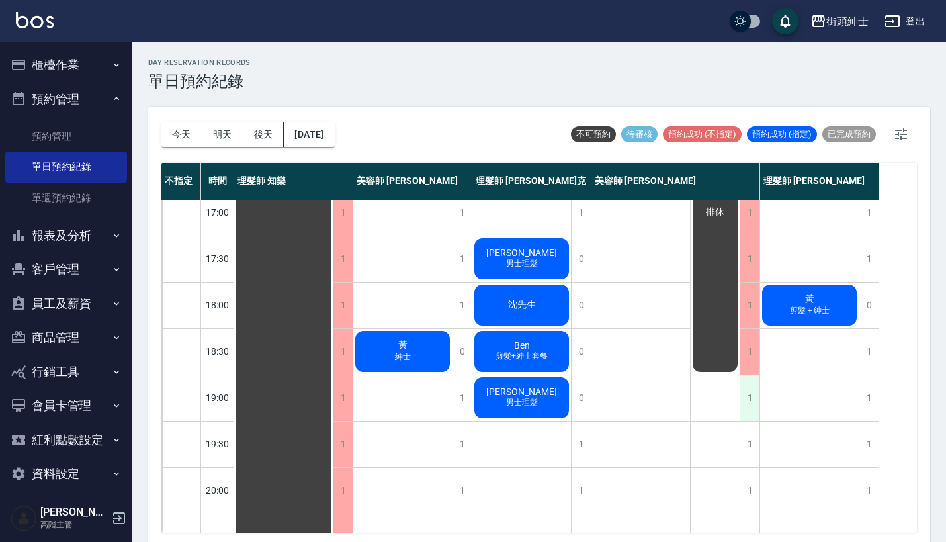
click at [745, 391] on div "1" at bounding box center [750, 398] width 20 height 46
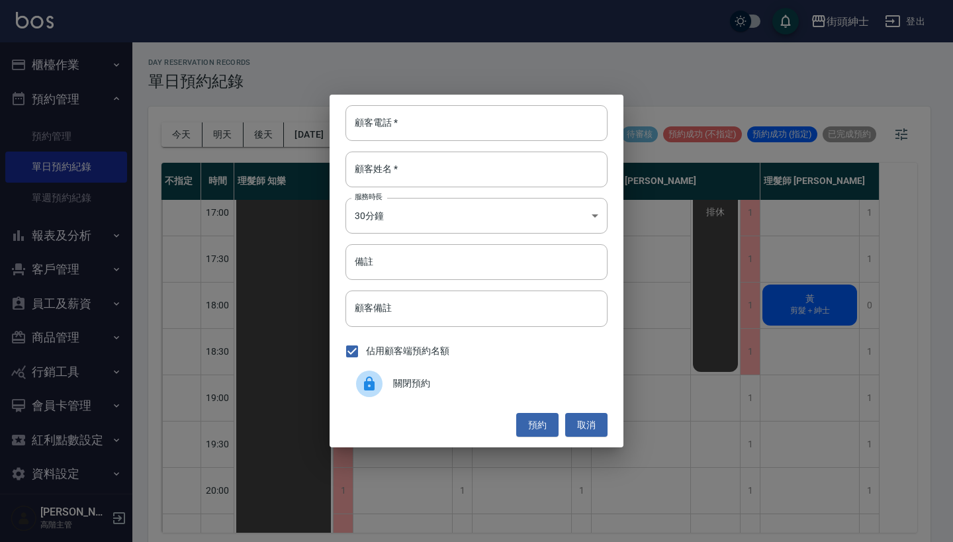
click at [421, 377] on span "關閉預約" at bounding box center [495, 384] width 204 height 14
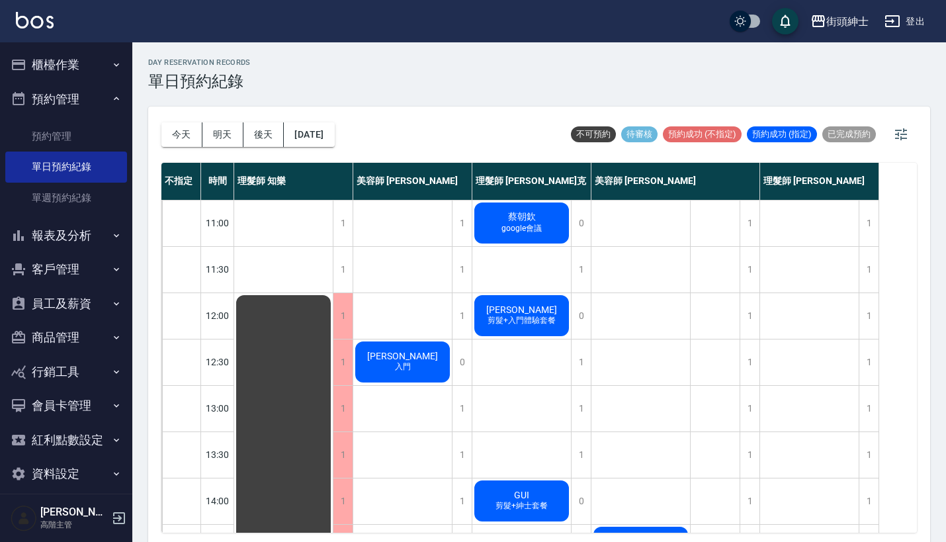
scroll to position [0, 0]
click at [187, 132] on button "今天" at bounding box center [181, 134] width 41 height 24
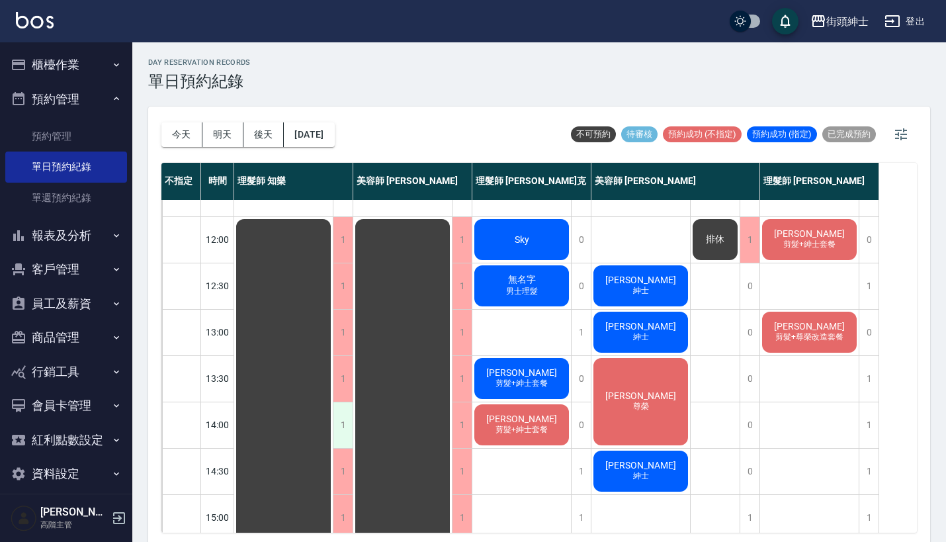
scroll to position [77, 0]
